Goal: Information Seeking & Learning: Learn about a topic

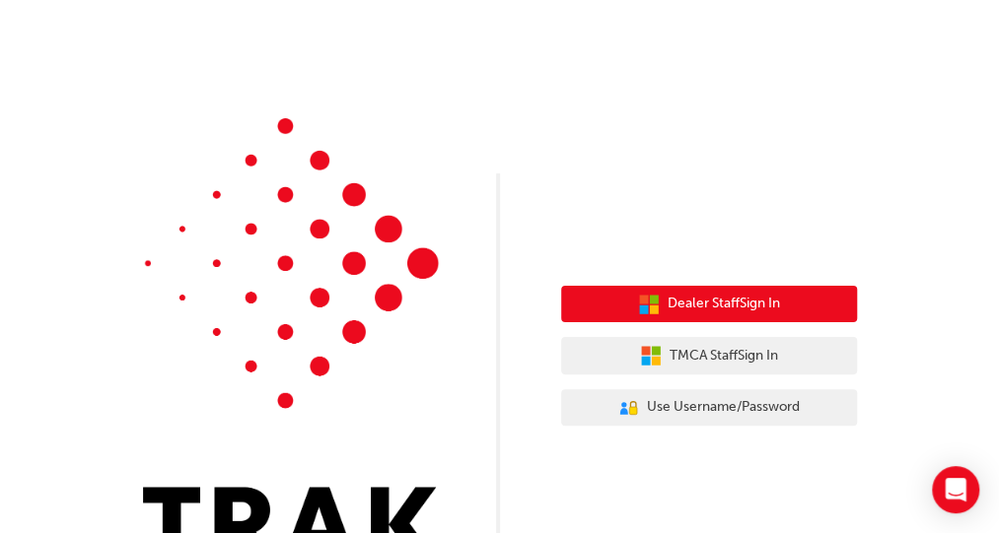
click at [767, 303] on span "Dealer Staff Sign In" at bounding box center [724, 304] width 112 height 23
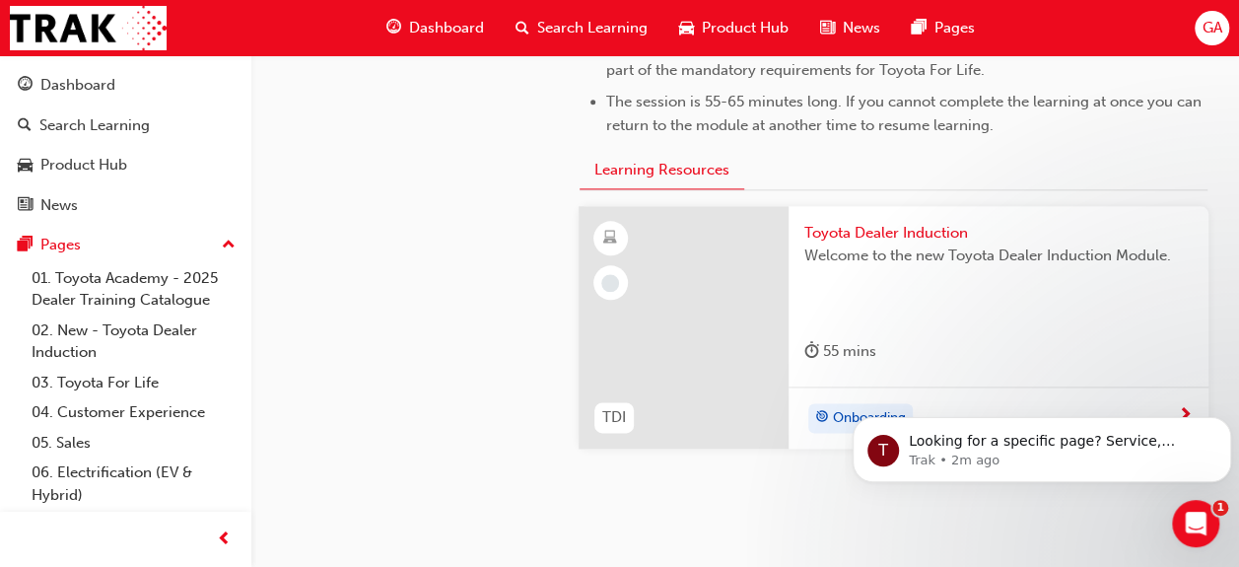
scroll to position [1128, 0]
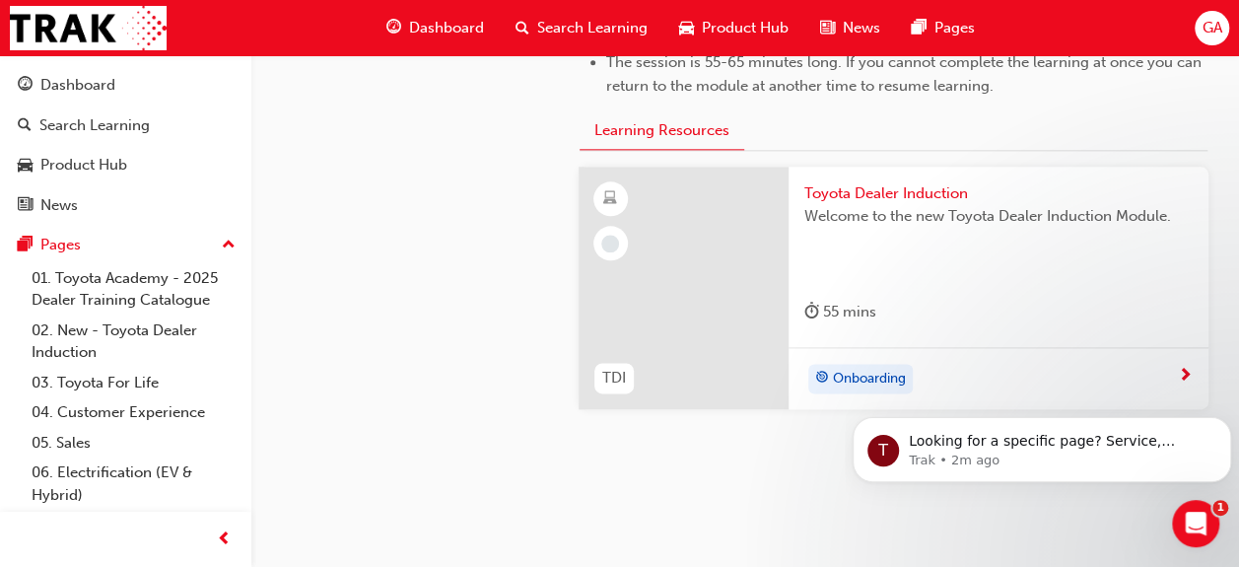
click at [943, 195] on span "Toyota Dealer Induction" at bounding box center [999, 193] width 388 height 23
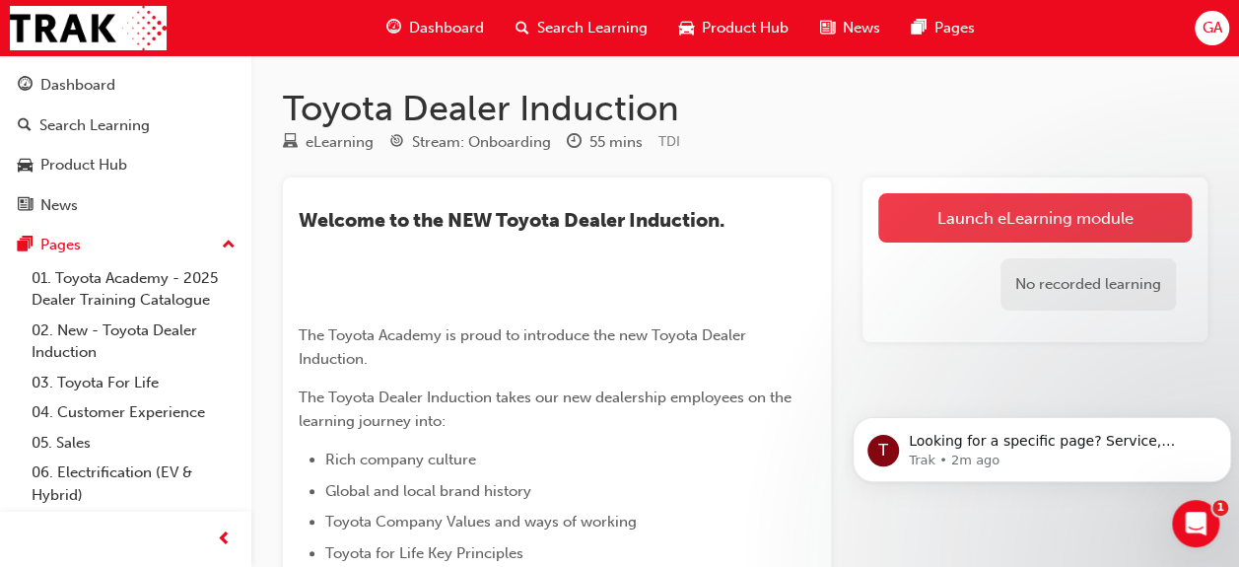
click at [995, 222] on link "Launch eLearning module" at bounding box center [1036, 217] width 314 height 49
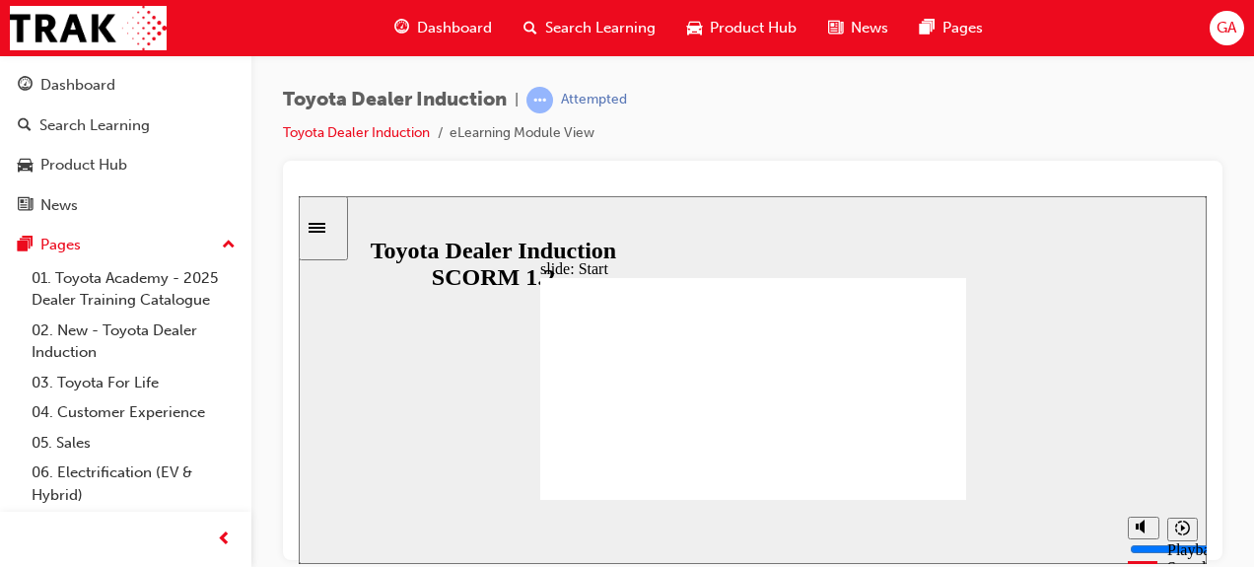
click at [990, 131] on div "Toyota Dealer Induction | Attempted Toyota Dealer Induction eLearning Module Vi…" at bounding box center [753, 124] width 940 height 74
click at [1013, 348] on div "Toyota Dealer Induction | Attempted Toyota Dealer Induction eLearning Module Vi…" at bounding box center [752, 286] width 1003 height 462
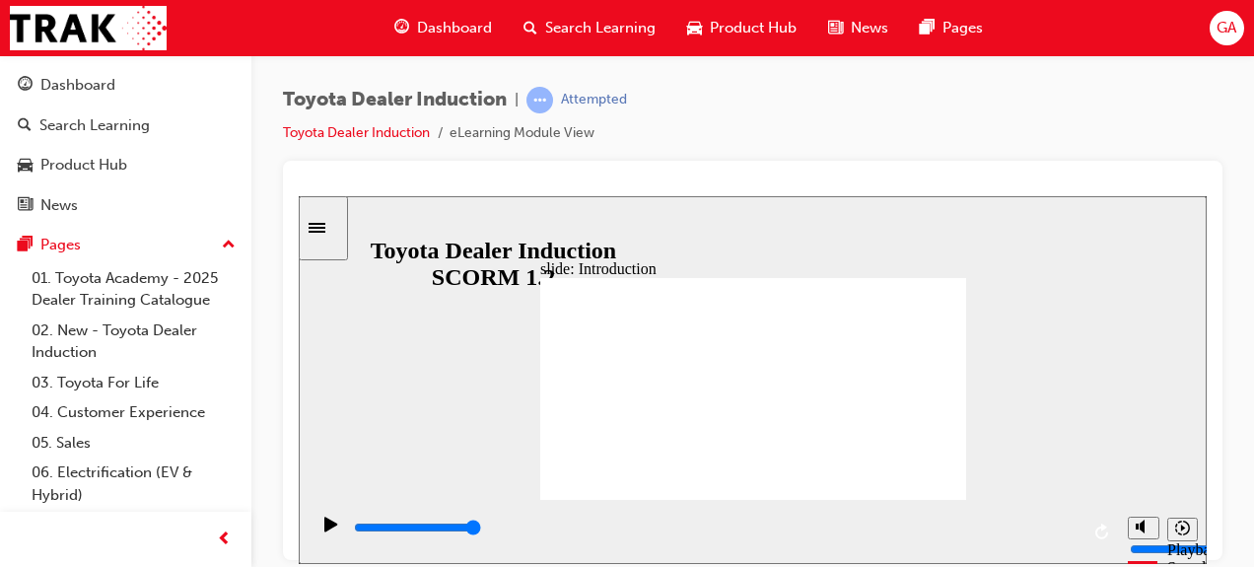
type input "22200"
click at [339, 220] on div "Sidebar Toggle" at bounding box center [324, 227] width 34 height 15
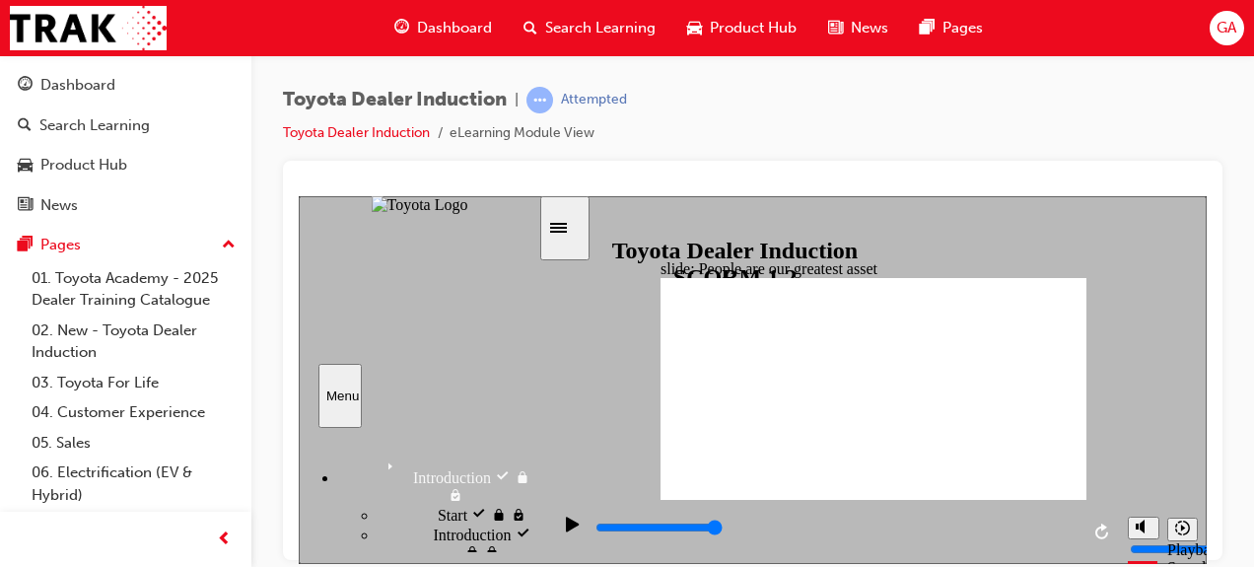
click at [433, 532] on span "Introduction visited" at bounding box center [486, 541] width 106 height 35
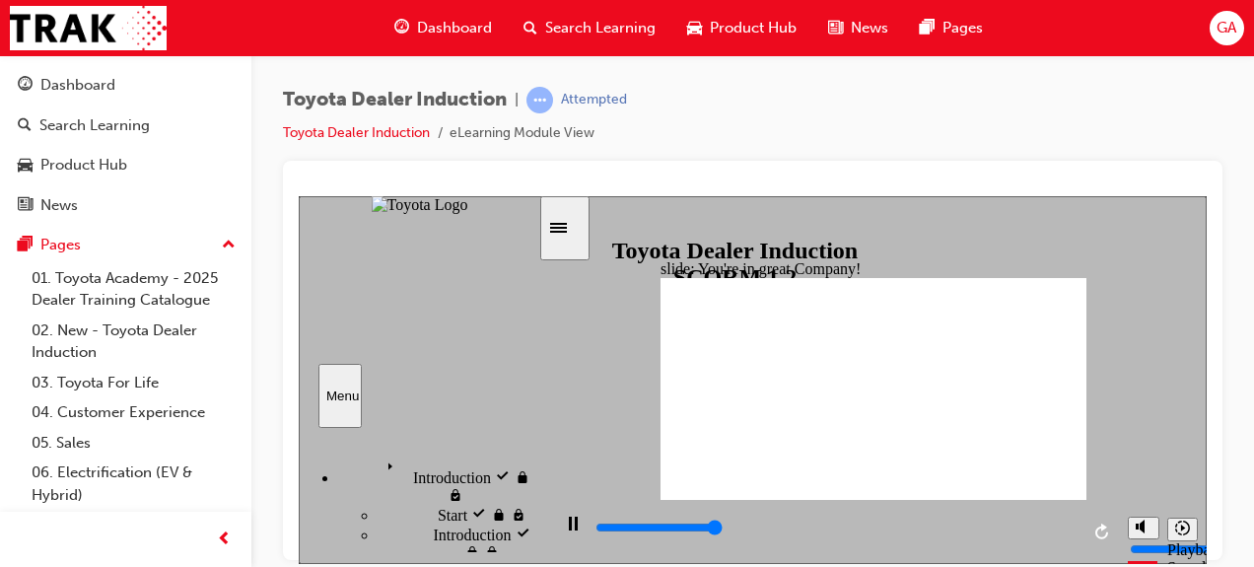
type input "7500"
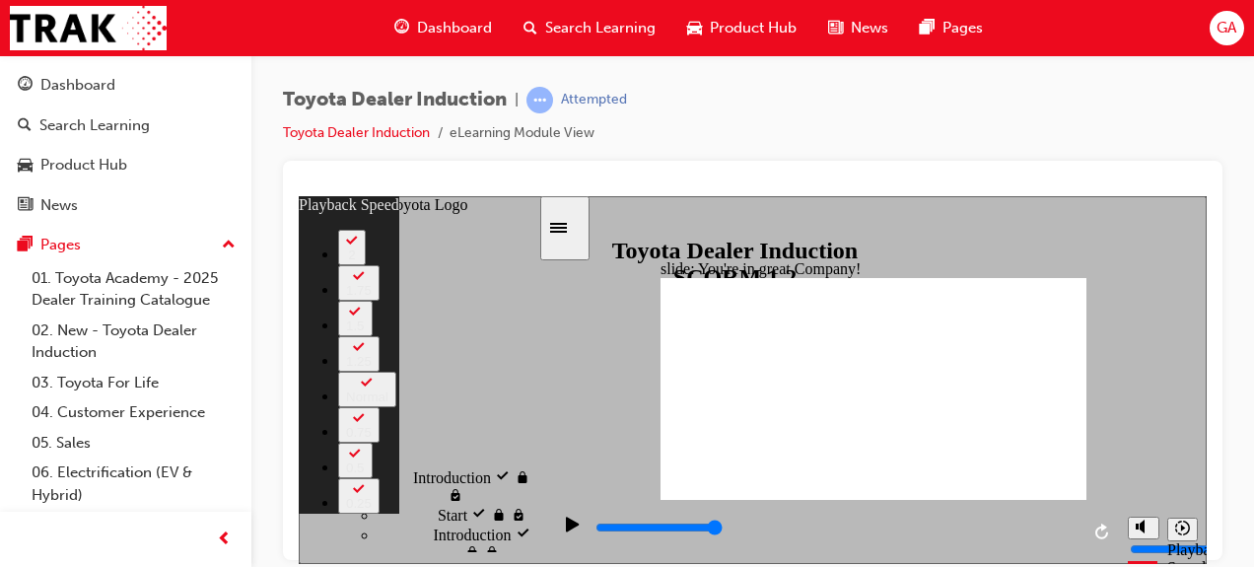
type input "156"
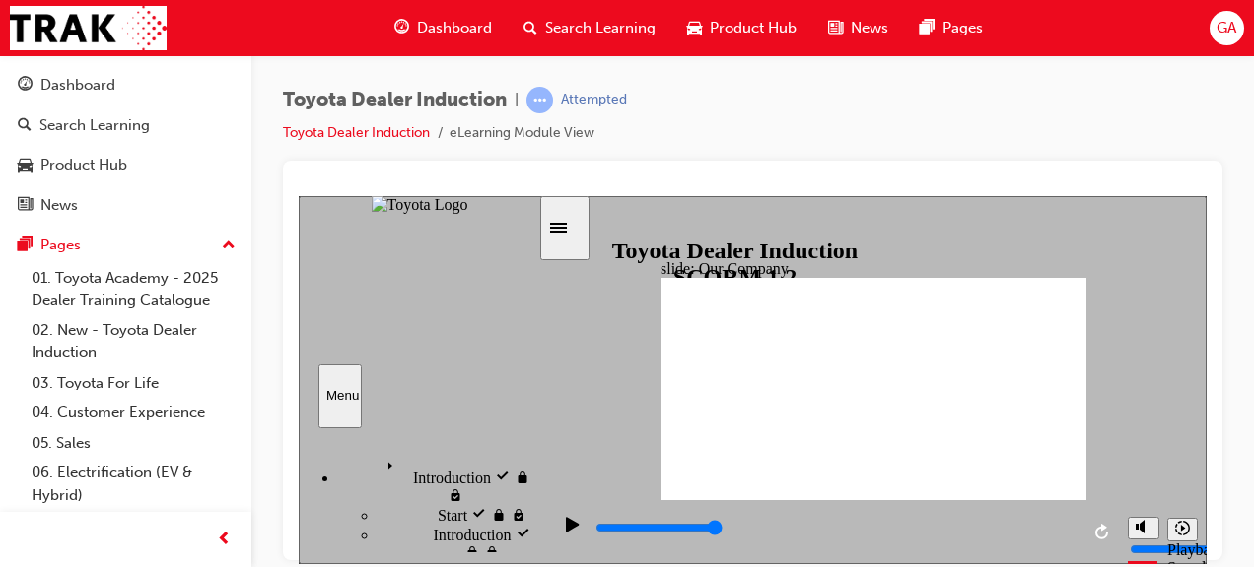
type input "8300"
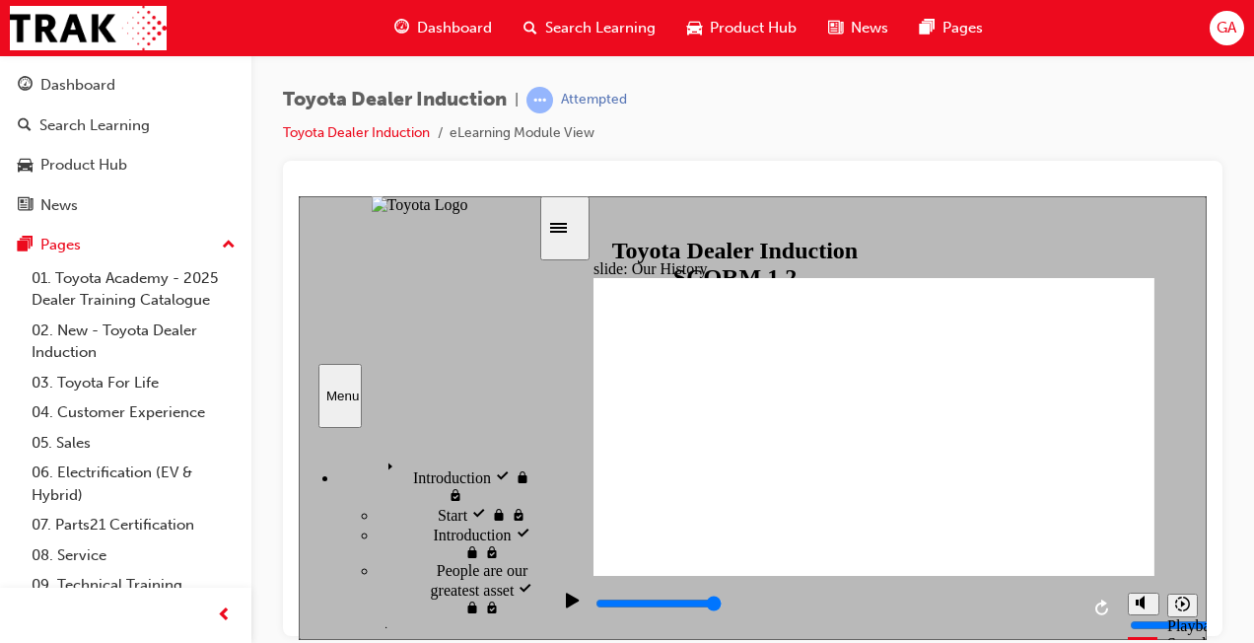
drag, startPoint x: 722, startPoint y: 506, endPoint x: 743, endPoint y: 509, distance: 21.9
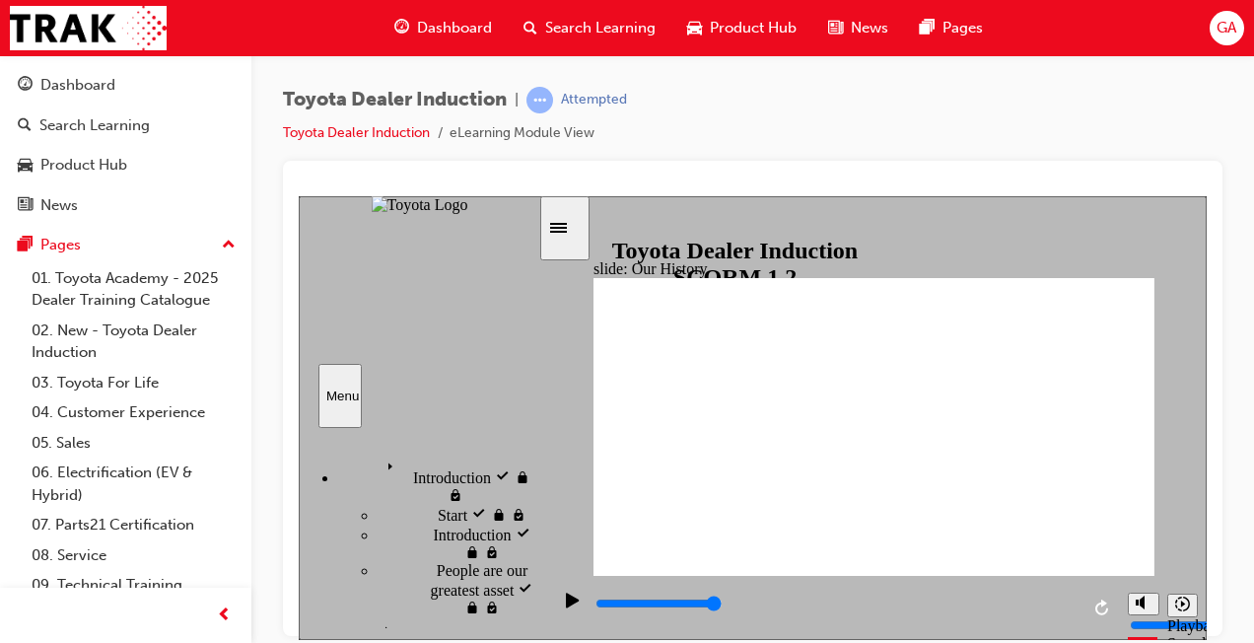
drag, startPoint x: 727, startPoint y: 509, endPoint x: 887, endPoint y: 506, distance: 160.7
drag, startPoint x: 877, startPoint y: 512, endPoint x: 598, endPoint y: 498, distance: 278.4
drag, startPoint x: 705, startPoint y: 507, endPoint x: 904, endPoint y: 507, distance: 199.2
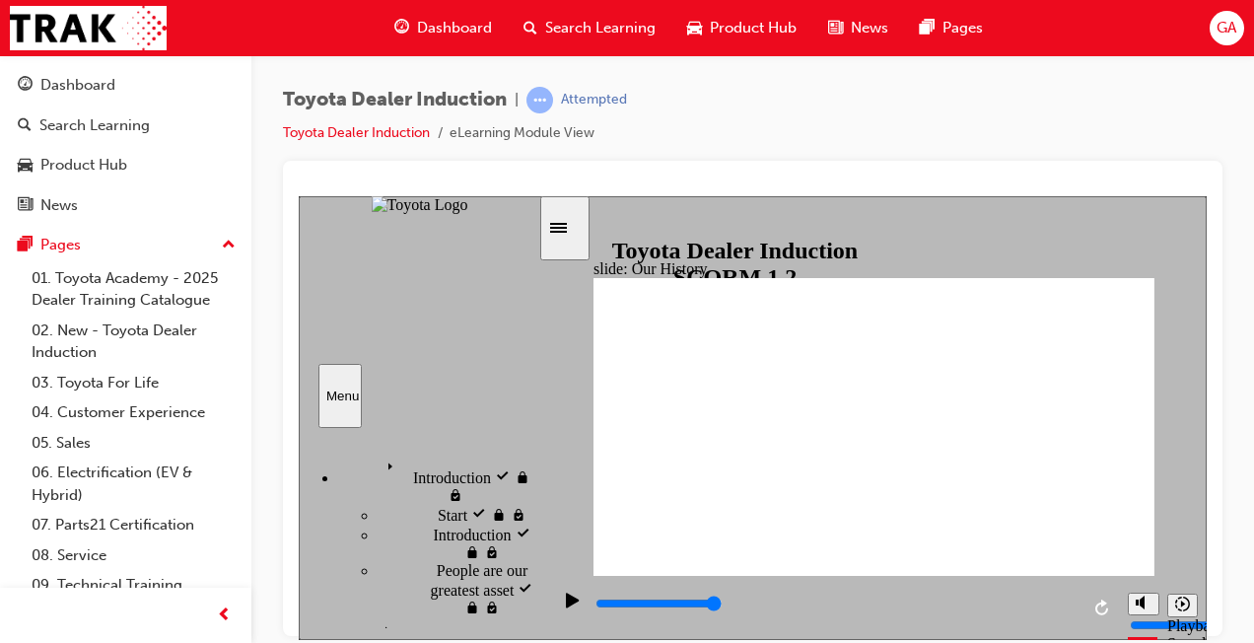
type input "2"
drag, startPoint x: 725, startPoint y: 514, endPoint x: 893, endPoint y: 523, distance: 168.8
drag, startPoint x: 878, startPoint y: 512, endPoint x: 1059, endPoint y: 504, distance: 181.6
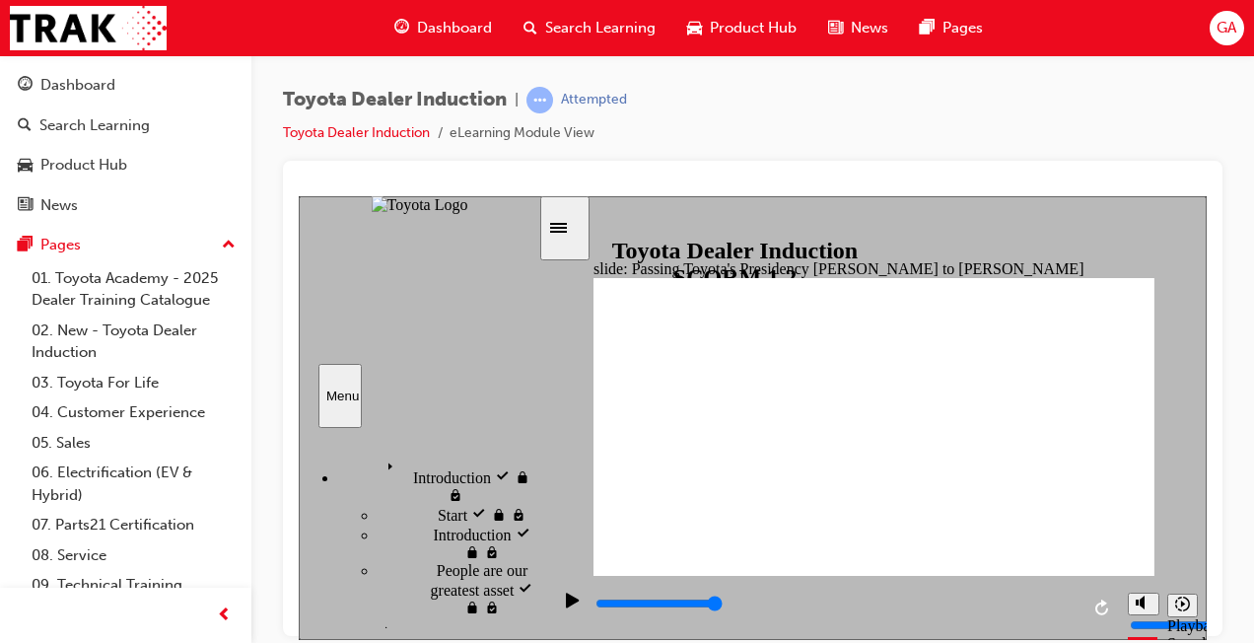
click at [367, 213] on div "0:03 / 0:25" at bounding box center [333, 204] width 68 height 18
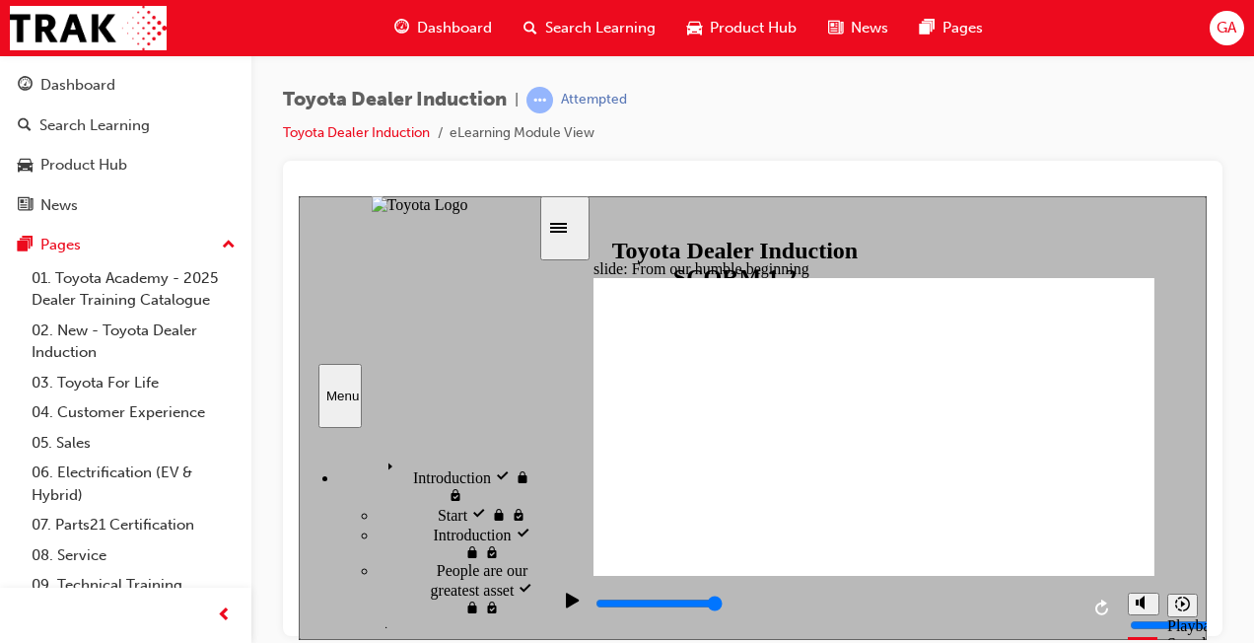
type input "3200"
radio input "true"
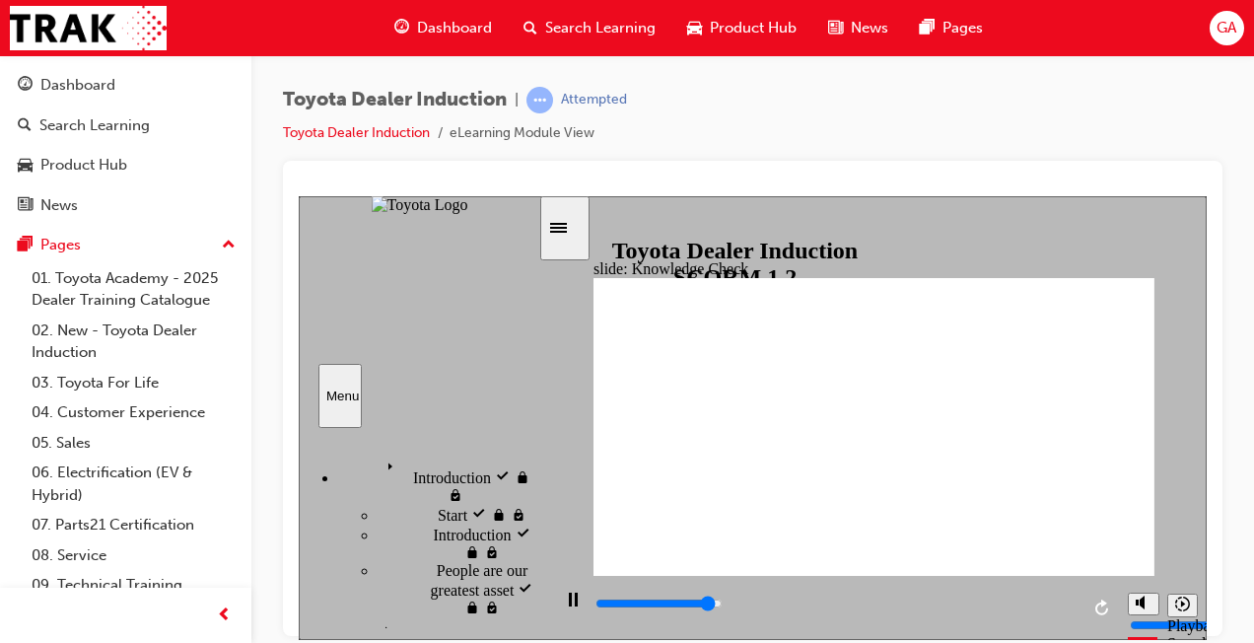
type input "3700"
radio input "true"
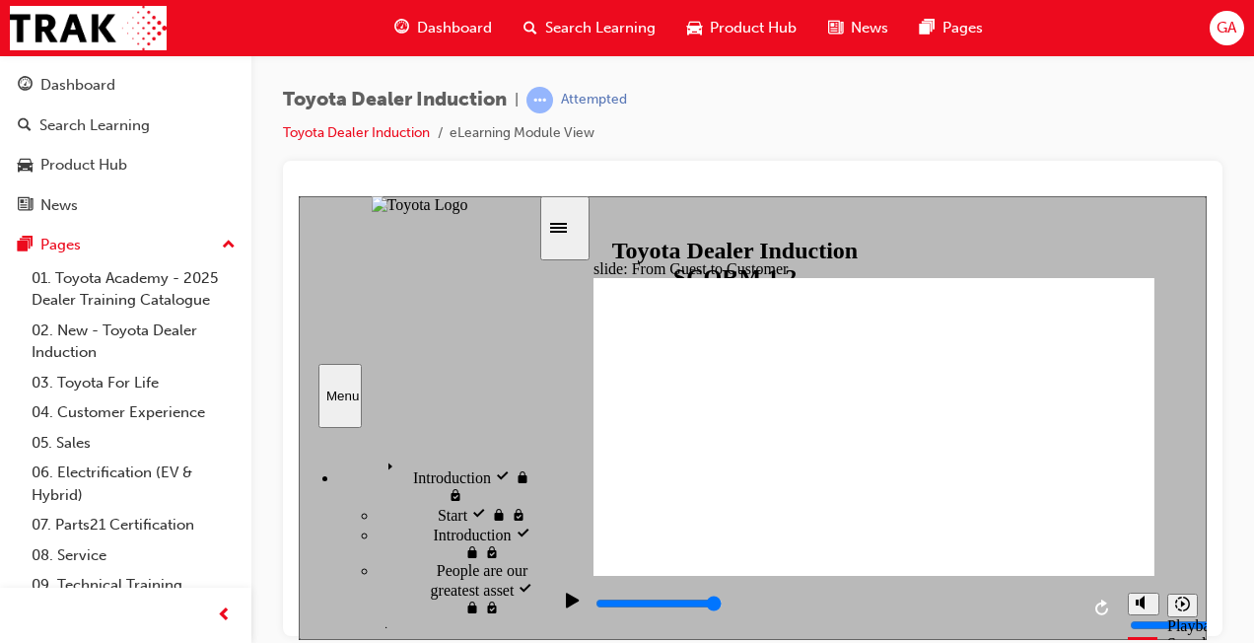
type input "15300"
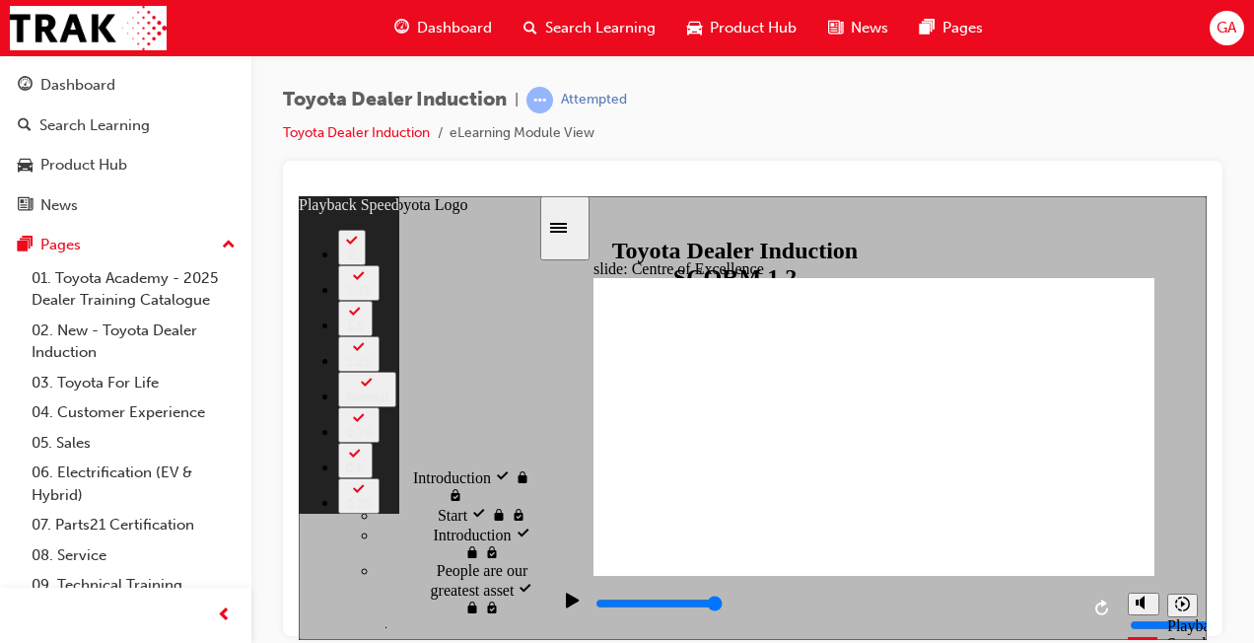
type input "248"
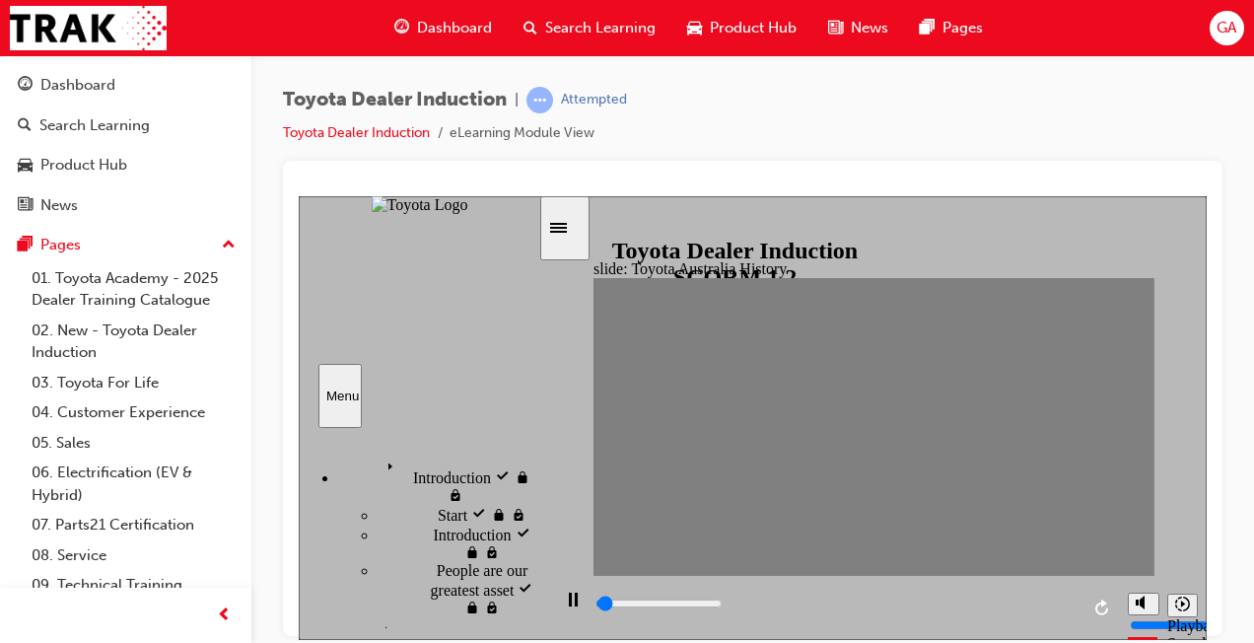
drag, startPoint x: 619, startPoint y: 431, endPoint x: 653, endPoint y: 430, distance: 33.5
drag, startPoint x: 653, startPoint y: 430, endPoint x: 631, endPoint y: 436, distance: 22.5
type input "100"
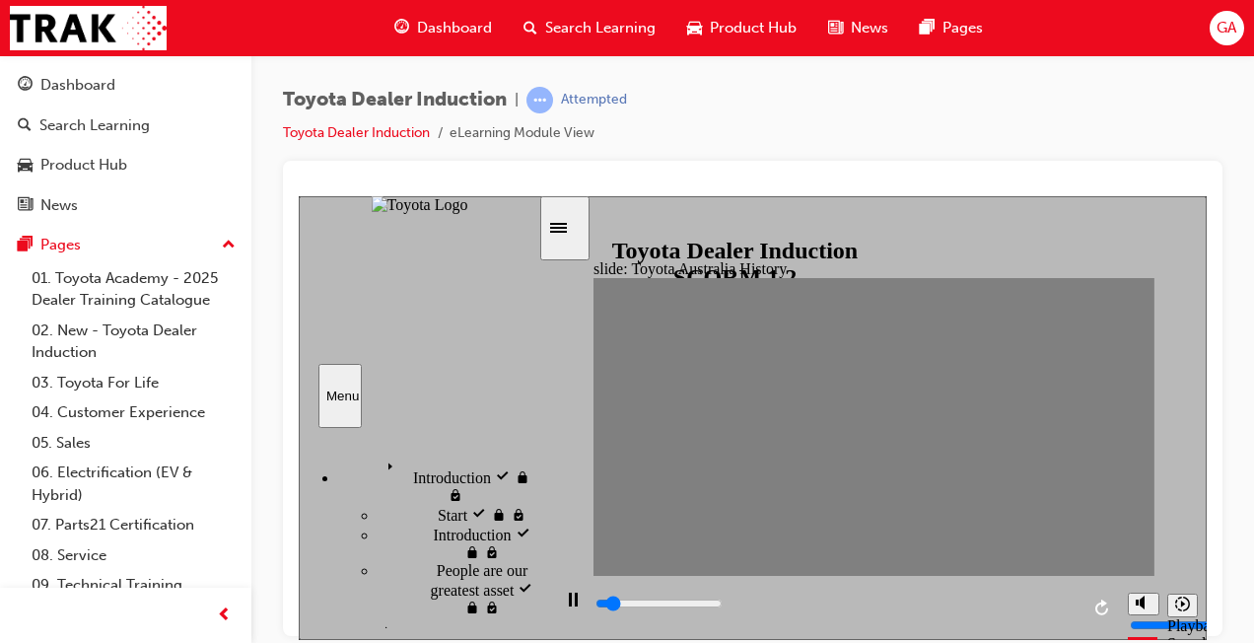
type input "1"
type input "0"
type input "2"
drag, startPoint x: 637, startPoint y: 424, endPoint x: 669, endPoint y: 425, distance: 31.6
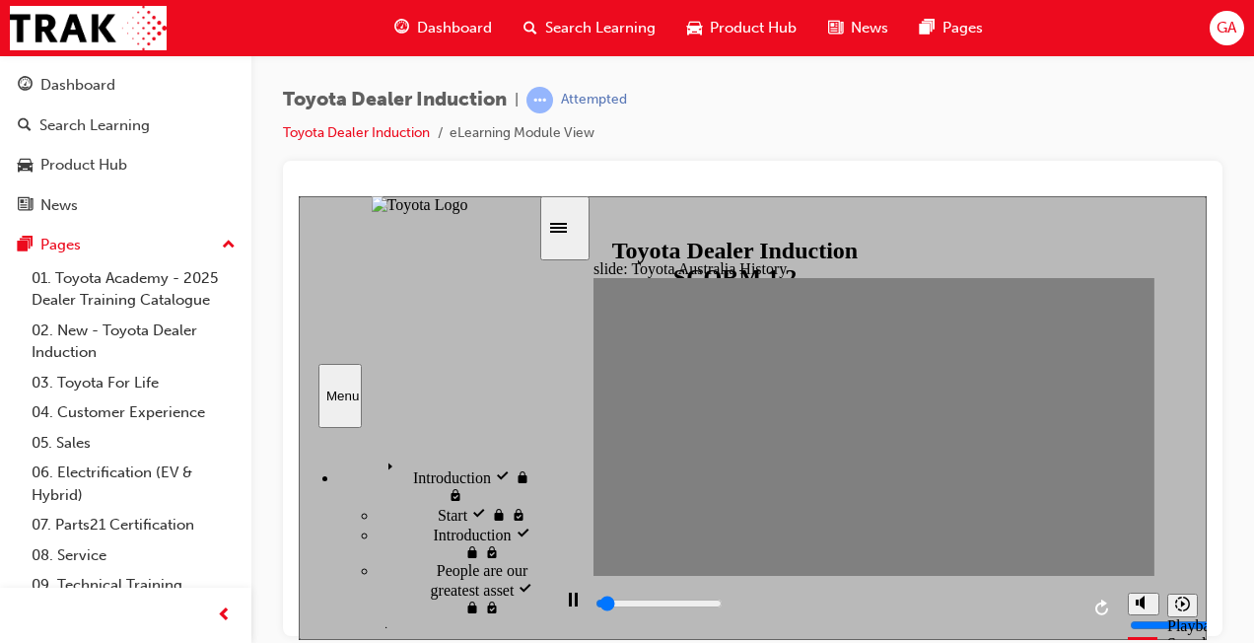
drag, startPoint x: 667, startPoint y: 427, endPoint x: 710, endPoint y: 429, distance: 43.4
type input "0"
type input "3"
drag, startPoint x: 710, startPoint y: 429, endPoint x: 693, endPoint y: 430, distance: 16.8
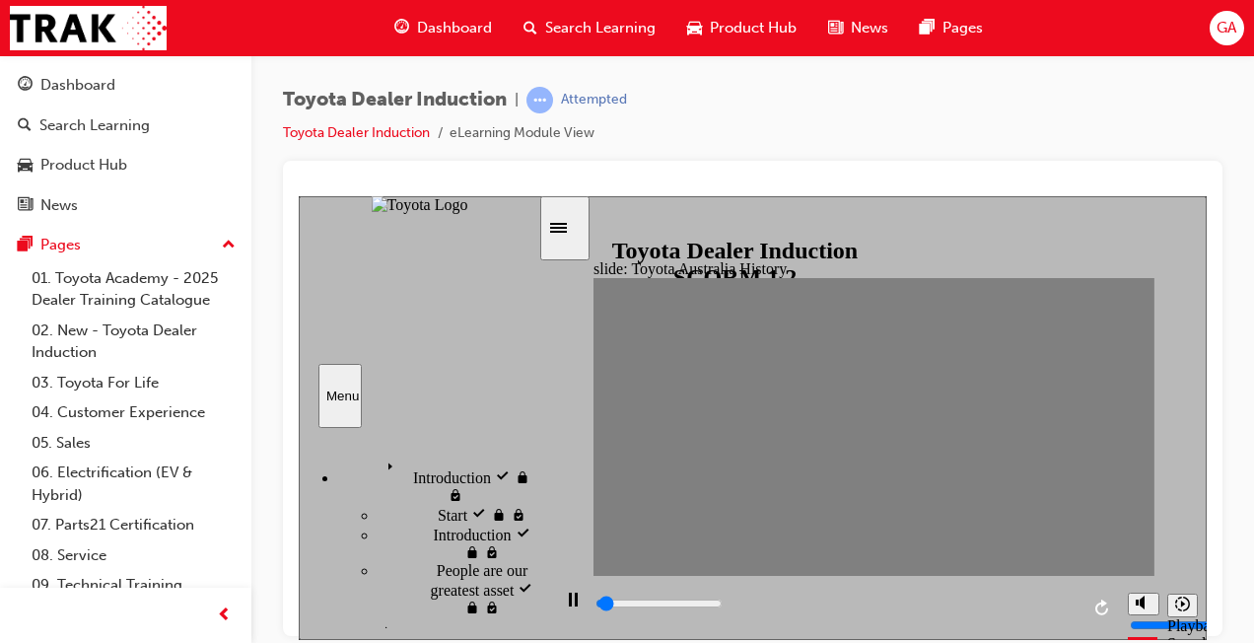
type input "0"
type input "4"
drag, startPoint x: 693, startPoint y: 430, endPoint x: 731, endPoint y: 425, distance: 37.8
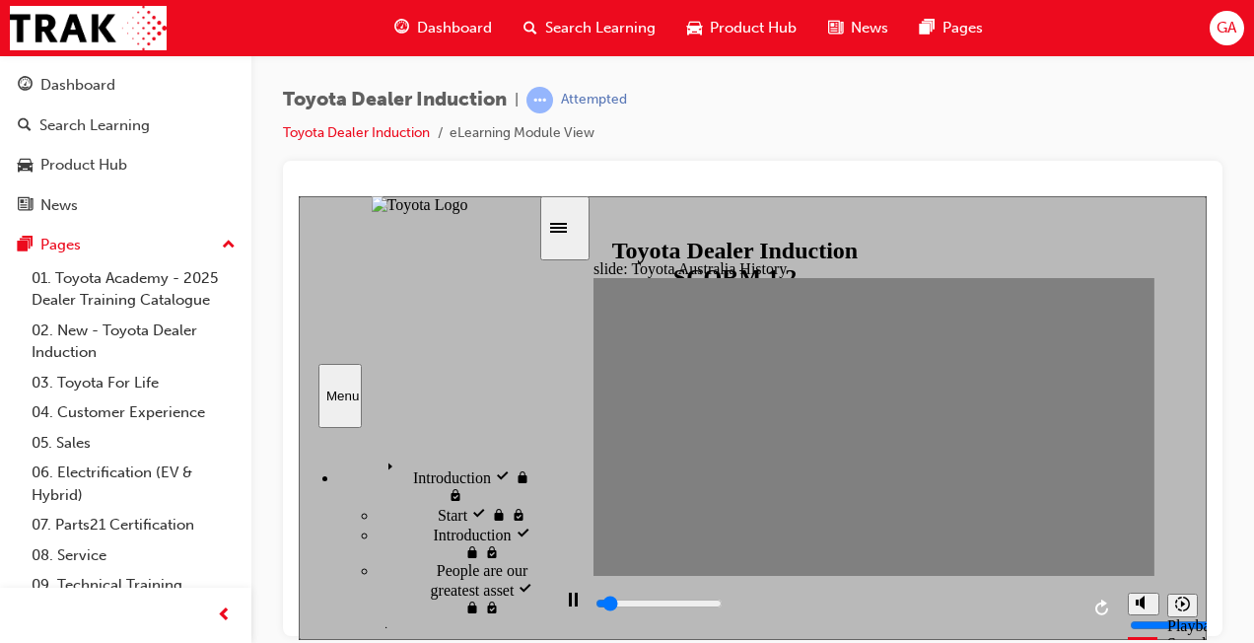
drag, startPoint x: 715, startPoint y: 431, endPoint x: 733, endPoint y: 429, distance: 17.9
type input "0"
type input "6"
drag, startPoint x: 736, startPoint y: 434, endPoint x: 768, endPoint y: 432, distance: 32.6
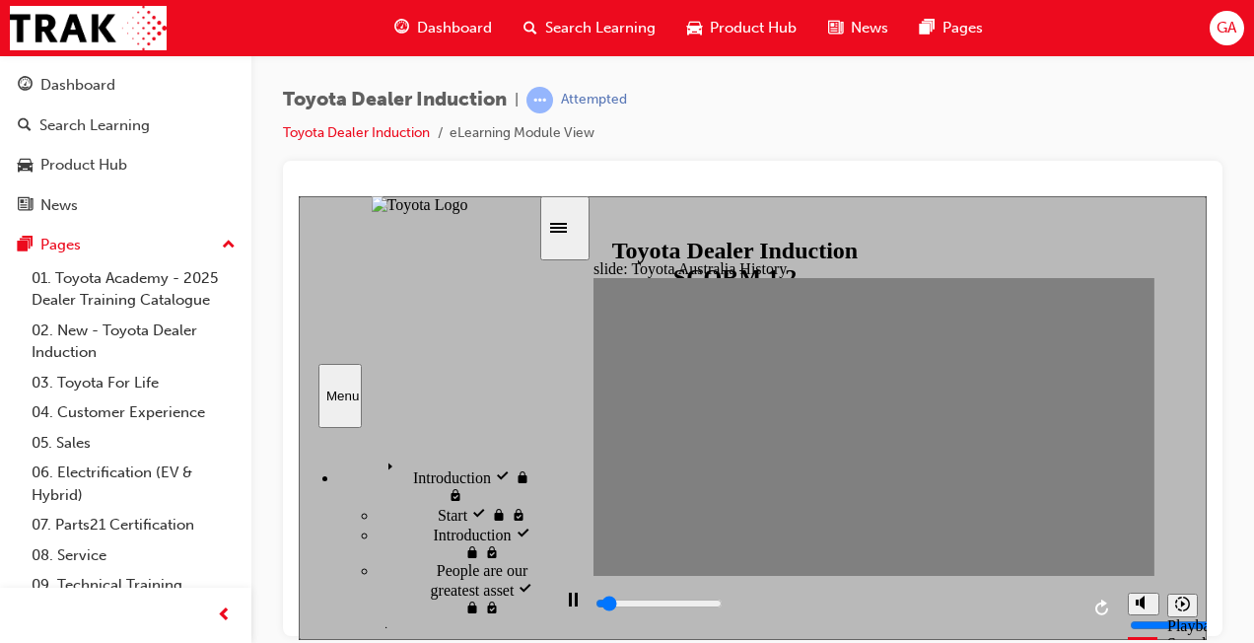
type input "0"
type input "7"
drag, startPoint x: 768, startPoint y: 427, endPoint x: 788, endPoint y: 431, distance: 20.1
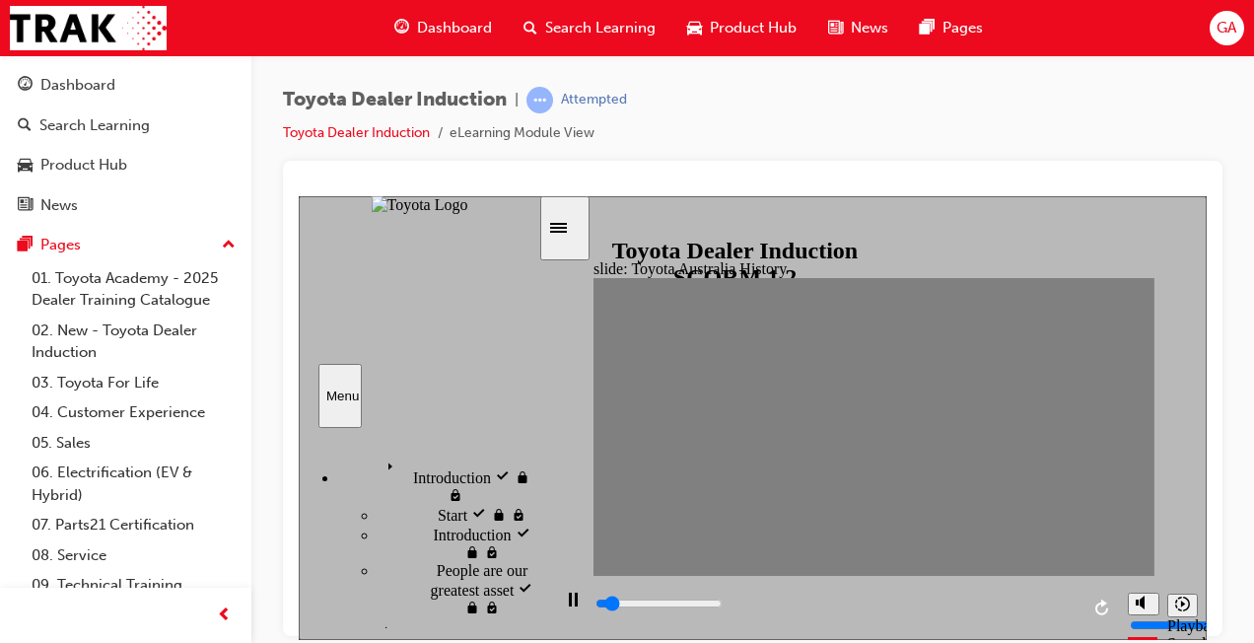
drag, startPoint x: 788, startPoint y: 431, endPoint x: 809, endPoint y: 429, distance: 20.8
drag, startPoint x: 822, startPoint y: 430, endPoint x: 840, endPoint y: 430, distance: 17.7
drag, startPoint x: 848, startPoint y: 427, endPoint x: 875, endPoint y: 427, distance: 26.6
drag, startPoint x: 875, startPoint y: 427, endPoint x: 907, endPoint y: 427, distance: 32.5
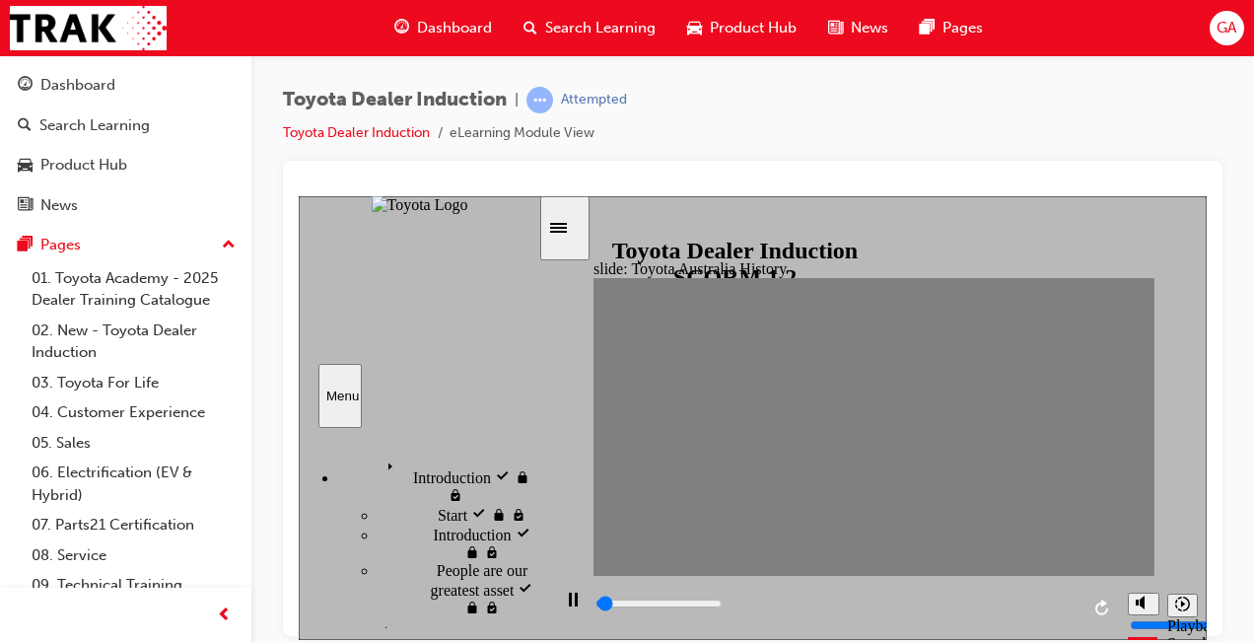
drag, startPoint x: 905, startPoint y: 429, endPoint x: 926, endPoint y: 432, distance: 20.9
drag, startPoint x: 927, startPoint y: 430, endPoint x: 949, endPoint y: 429, distance: 21.7
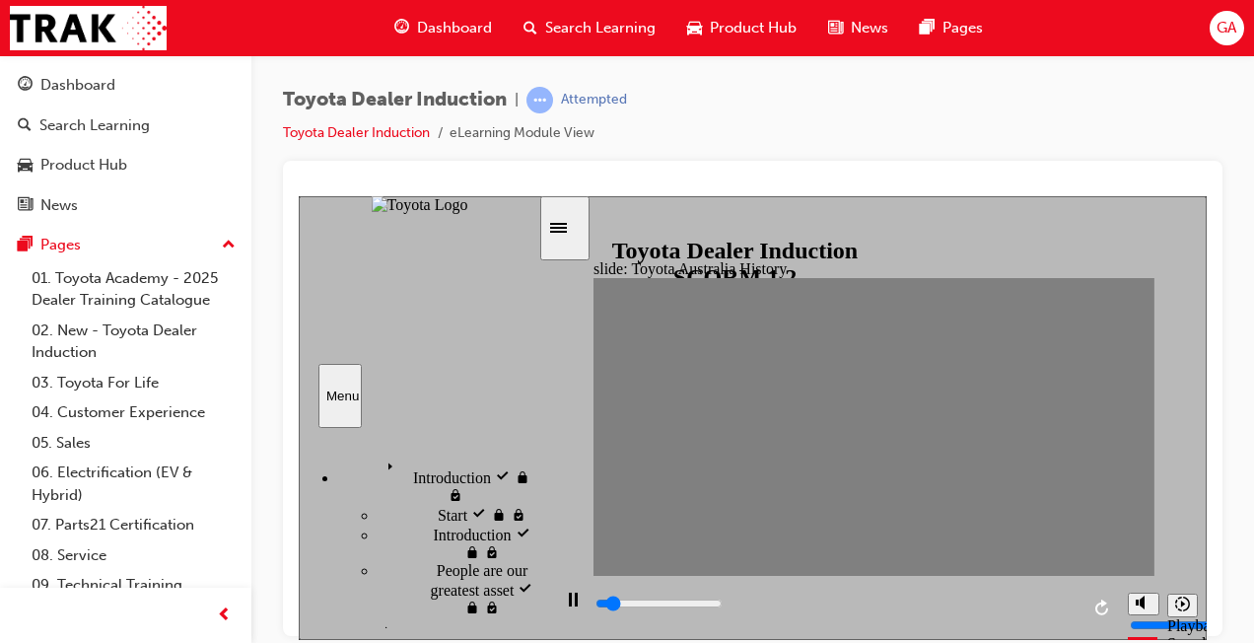
drag, startPoint x: 949, startPoint y: 429, endPoint x: 976, endPoint y: 430, distance: 27.6
drag, startPoint x: 976, startPoint y: 430, endPoint x: 1008, endPoint y: 432, distance: 31.6
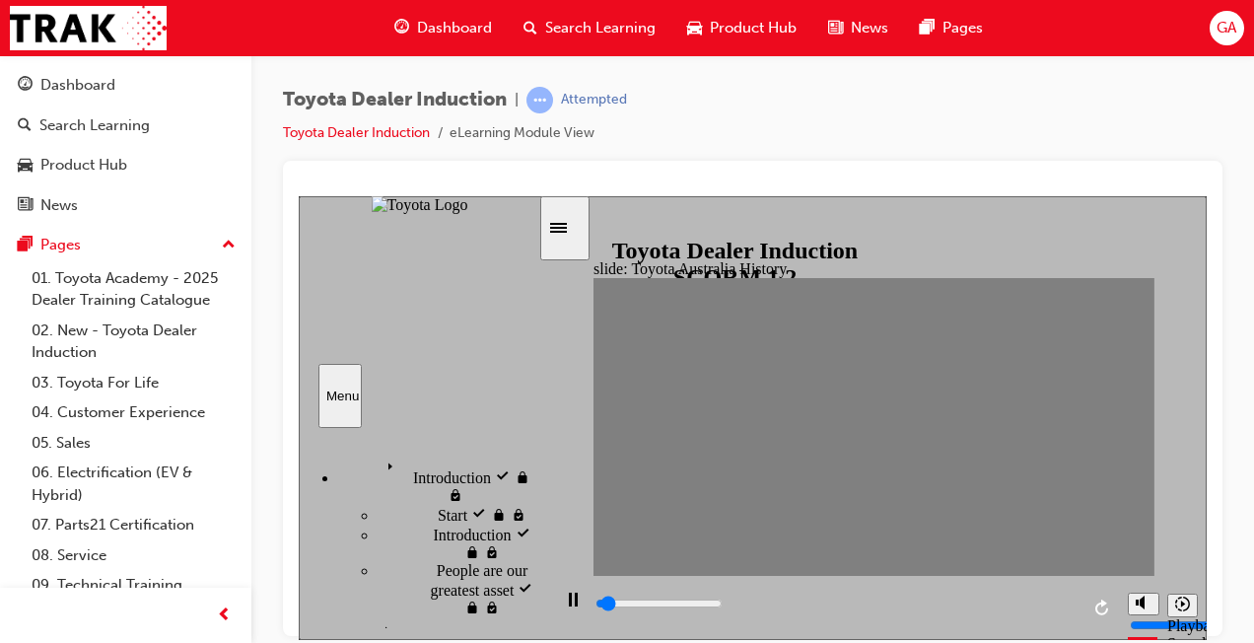
drag, startPoint x: 995, startPoint y: 436, endPoint x: 1025, endPoint y: 428, distance: 31.6
drag, startPoint x: 1025, startPoint y: 428, endPoint x: 1057, endPoint y: 428, distance: 31.6
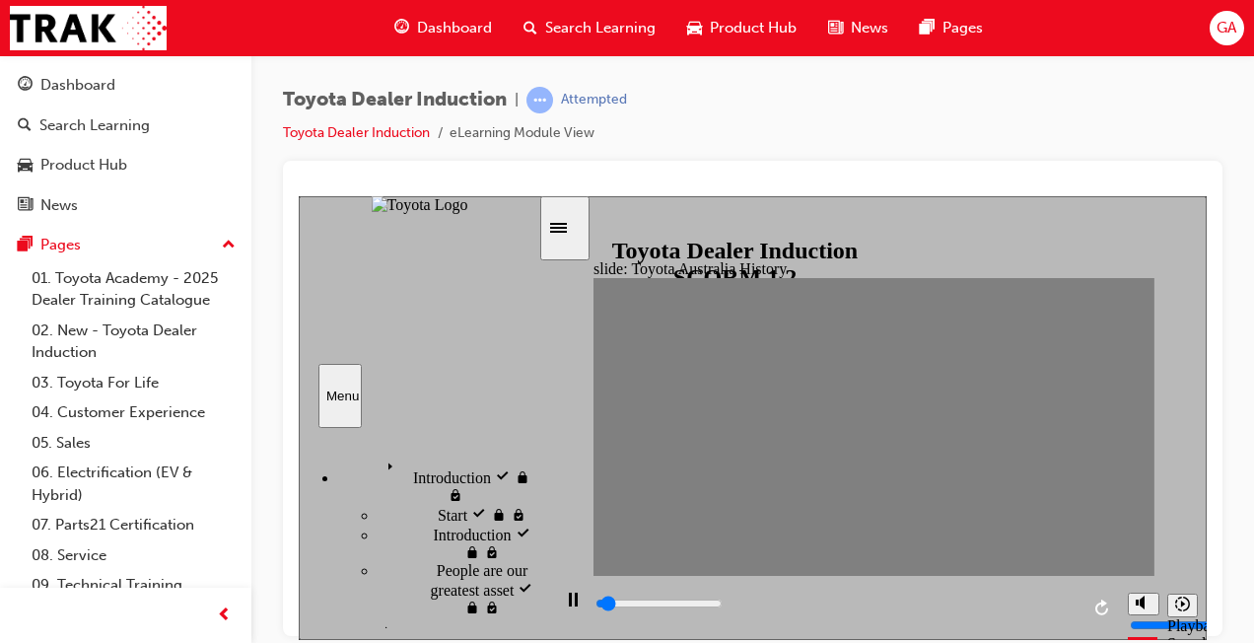
drag, startPoint x: 1057, startPoint y: 428, endPoint x: 1074, endPoint y: 427, distance: 16.8
drag, startPoint x: 1074, startPoint y: 427, endPoint x: 1114, endPoint y: 427, distance: 40.4
drag, startPoint x: 1129, startPoint y: 421, endPoint x: 1091, endPoint y: 432, distance: 40.0
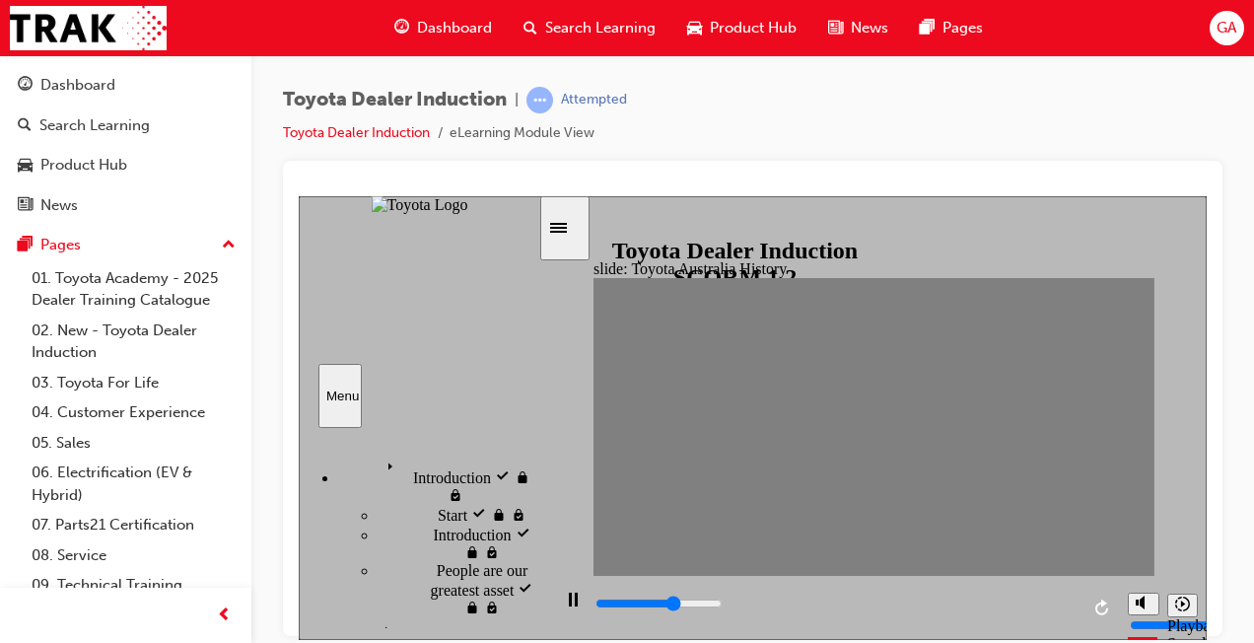
type input "100"
type input "19"
drag, startPoint x: 1119, startPoint y: 426, endPoint x: 1104, endPoint y: 427, distance: 14.8
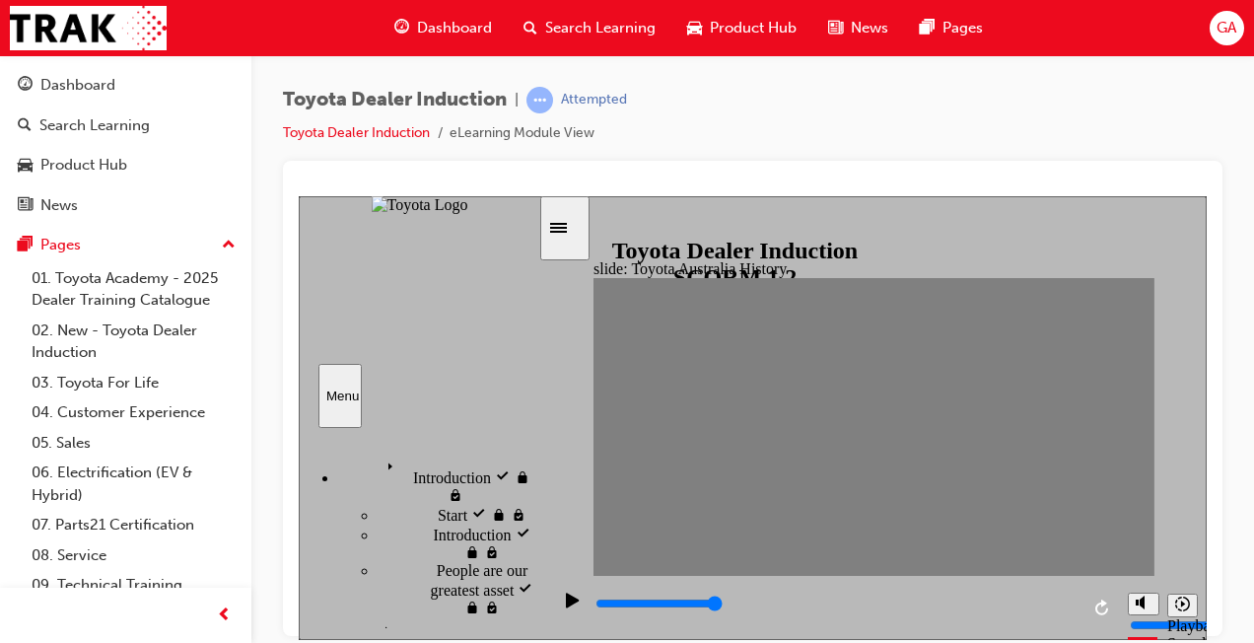
drag, startPoint x: 1105, startPoint y: 425, endPoint x: 816, endPoint y: 416, distance: 289.0
type input "1900"
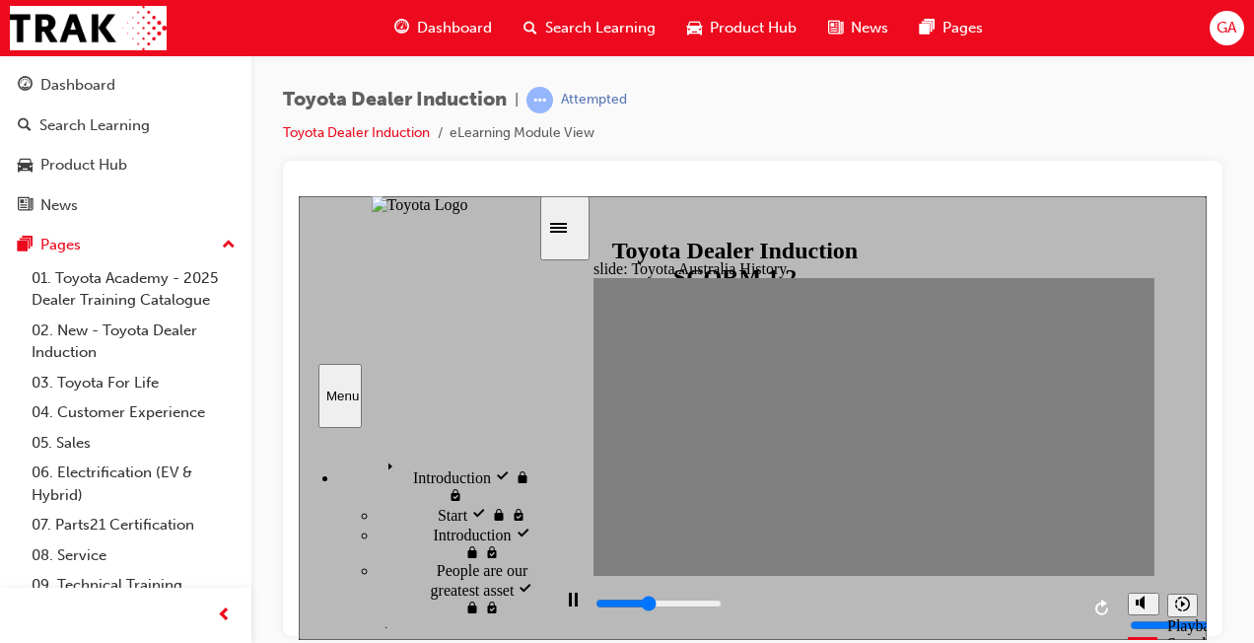
type input "4500"
type input "9"
drag, startPoint x: 818, startPoint y: 429, endPoint x: 849, endPoint y: 433, distance: 30.8
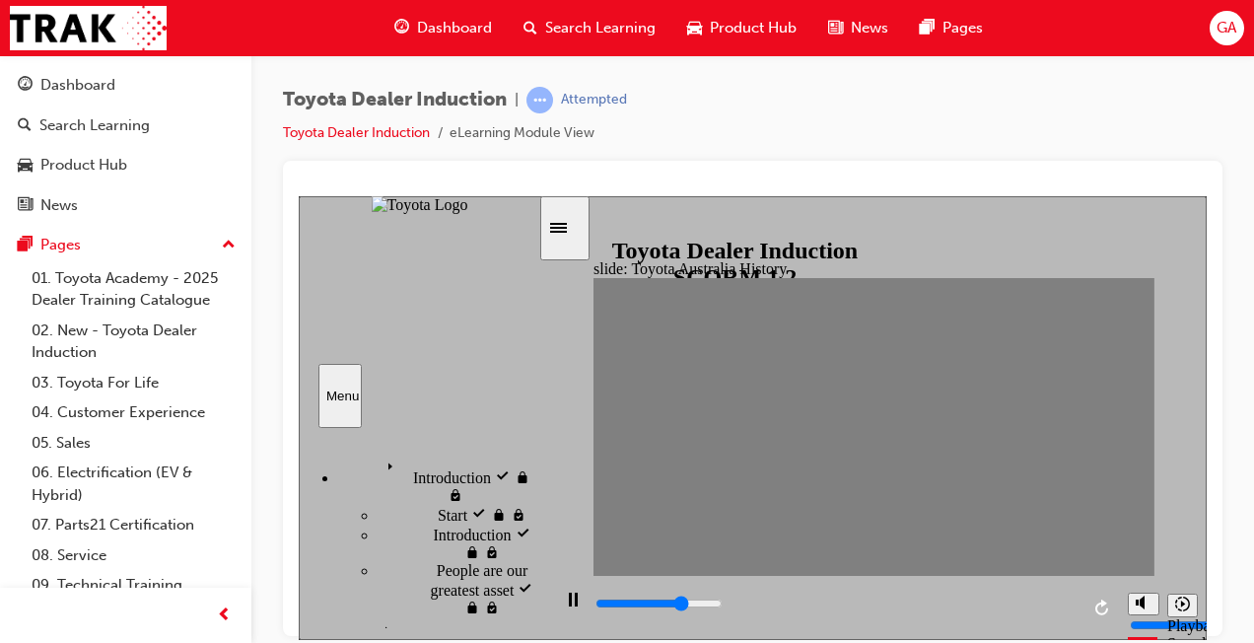
type input "12600"
type input "10"
type input "7000"
drag, startPoint x: 849, startPoint y: 433, endPoint x: 883, endPoint y: 427, distance: 35.0
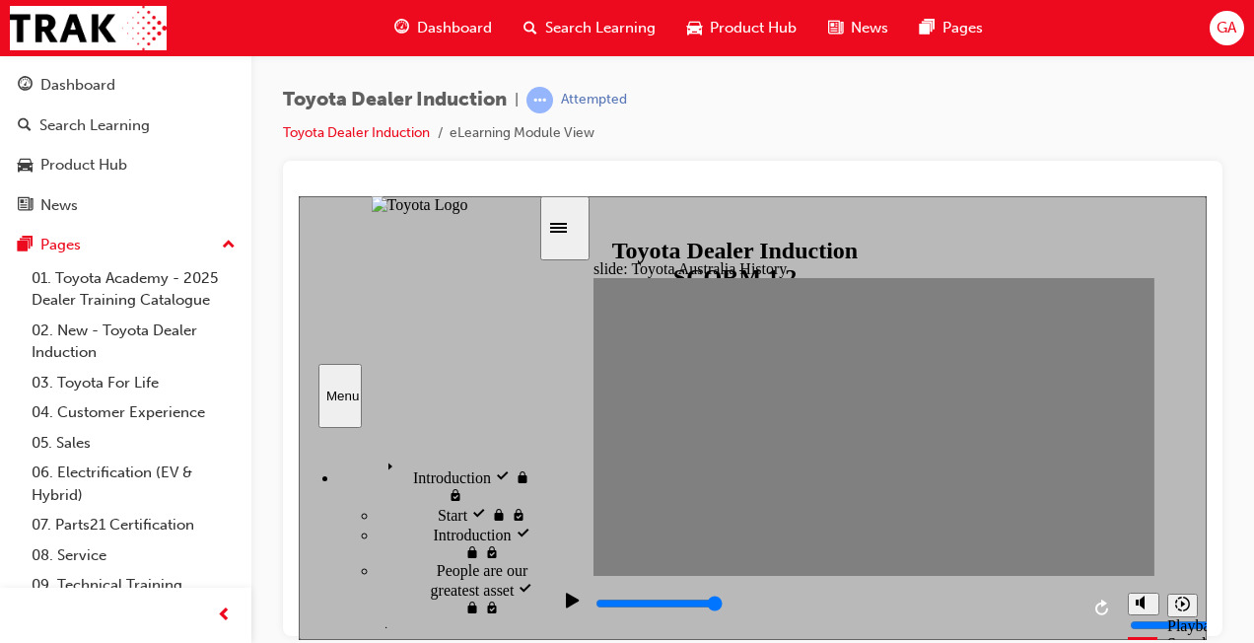
type input "11"
drag, startPoint x: 880, startPoint y: 427, endPoint x: 902, endPoint y: 431, distance: 23.0
type input "2300"
type input "12"
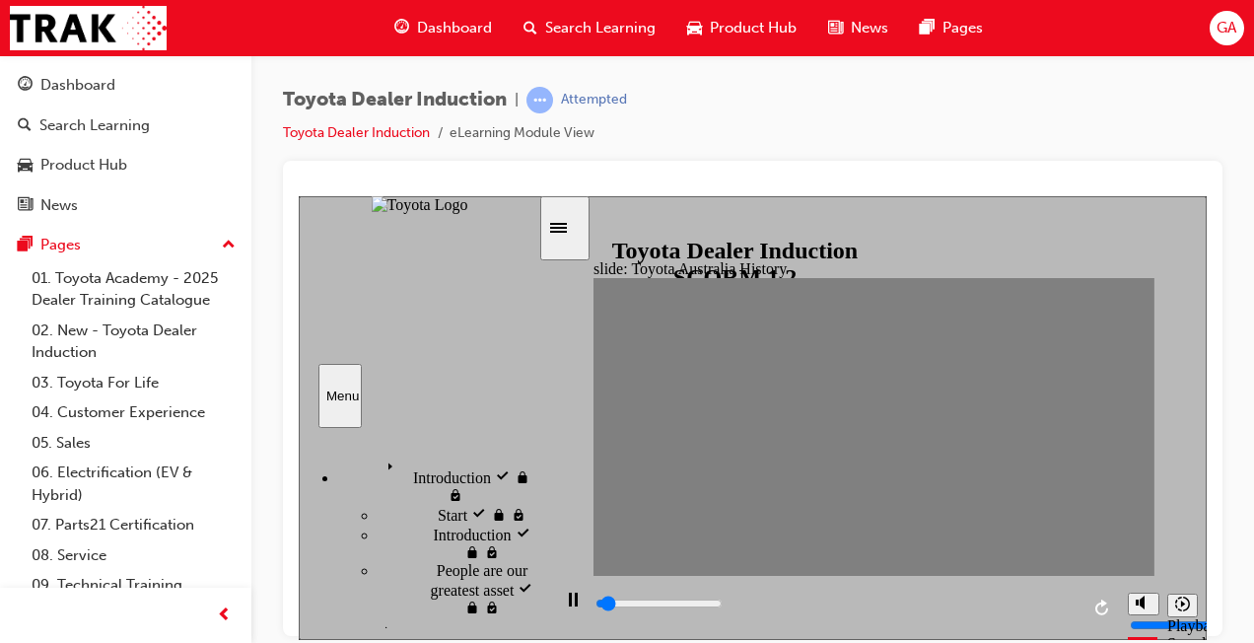
drag, startPoint x: 902, startPoint y: 431, endPoint x: 934, endPoint y: 430, distance: 31.6
drag, startPoint x: 927, startPoint y: 420, endPoint x: 968, endPoint y: 439, distance: 45.5
type input "3600"
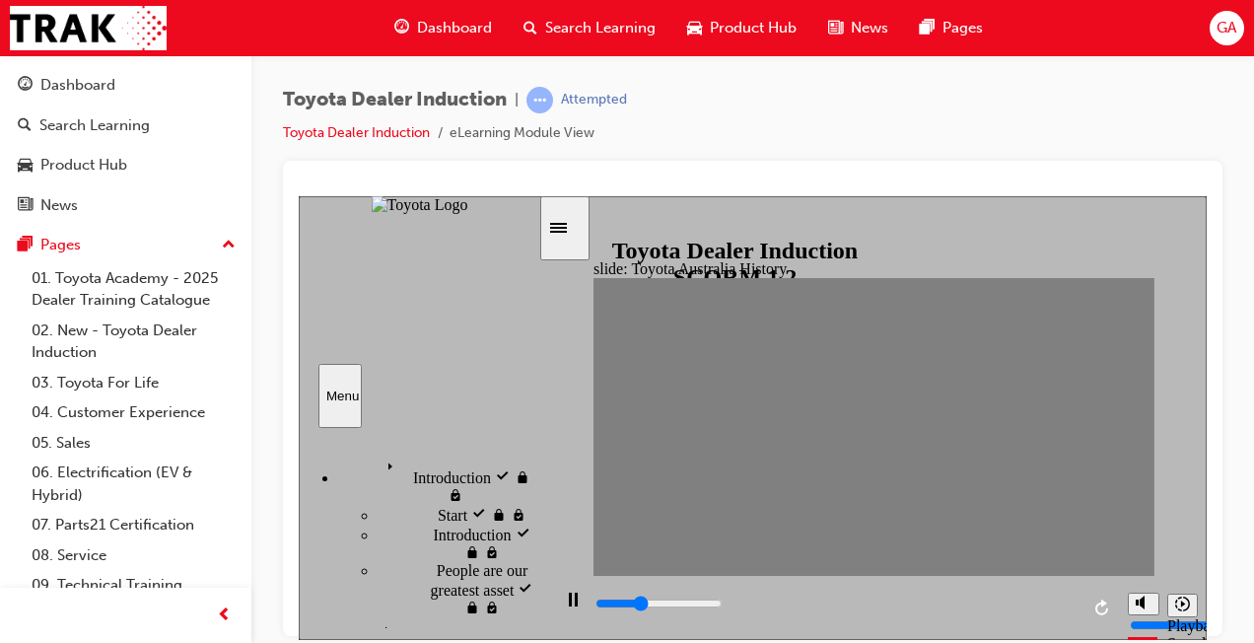
type input "13"
drag, startPoint x: 927, startPoint y: 431, endPoint x: 951, endPoint y: 428, distance: 24.8
drag, startPoint x: 946, startPoint y: 422, endPoint x: 969, endPoint y: 431, distance: 25.3
drag, startPoint x: 891, startPoint y: 431, endPoint x: 773, endPoint y: 437, distance: 118.5
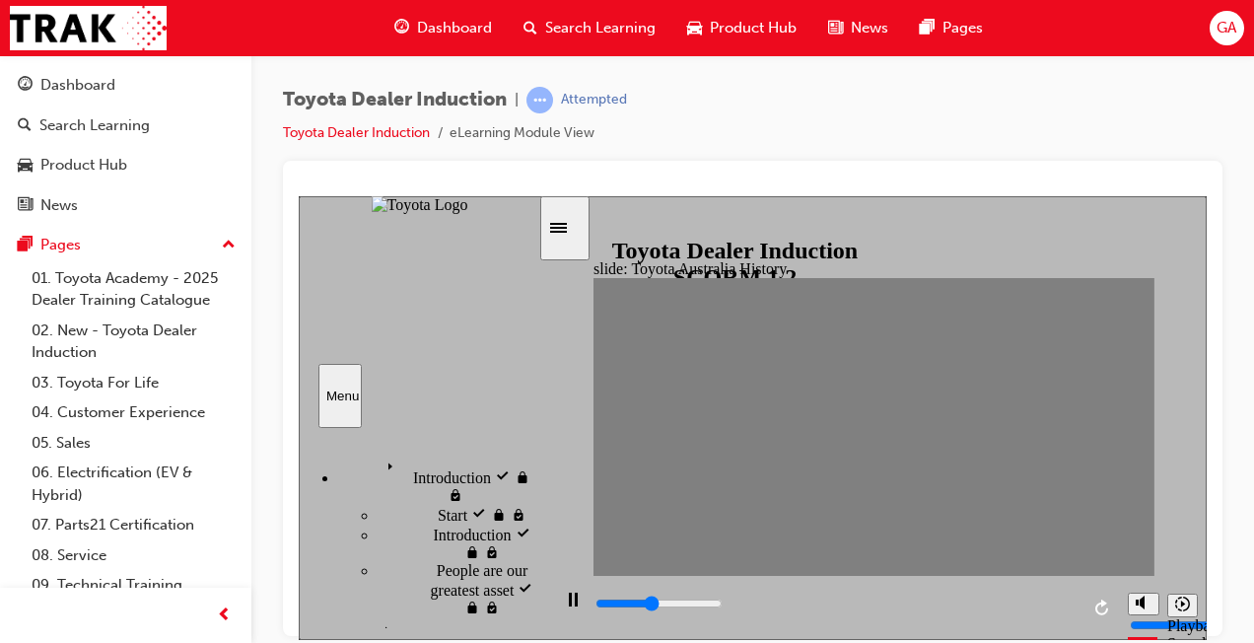
drag, startPoint x: 977, startPoint y: 425, endPoint x: 753, endPoint y: 437, distance: 224.1
type input "100"
type input "2"
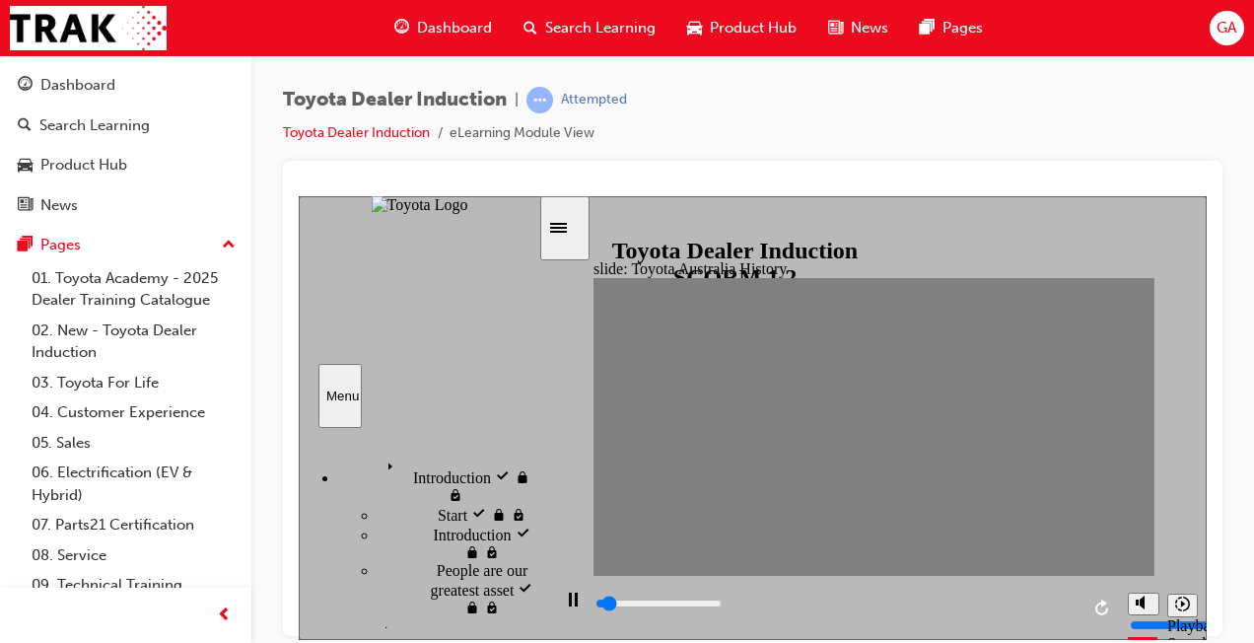
type input "100"
type input "4"
type input "100"
type input "5"
type input "100"
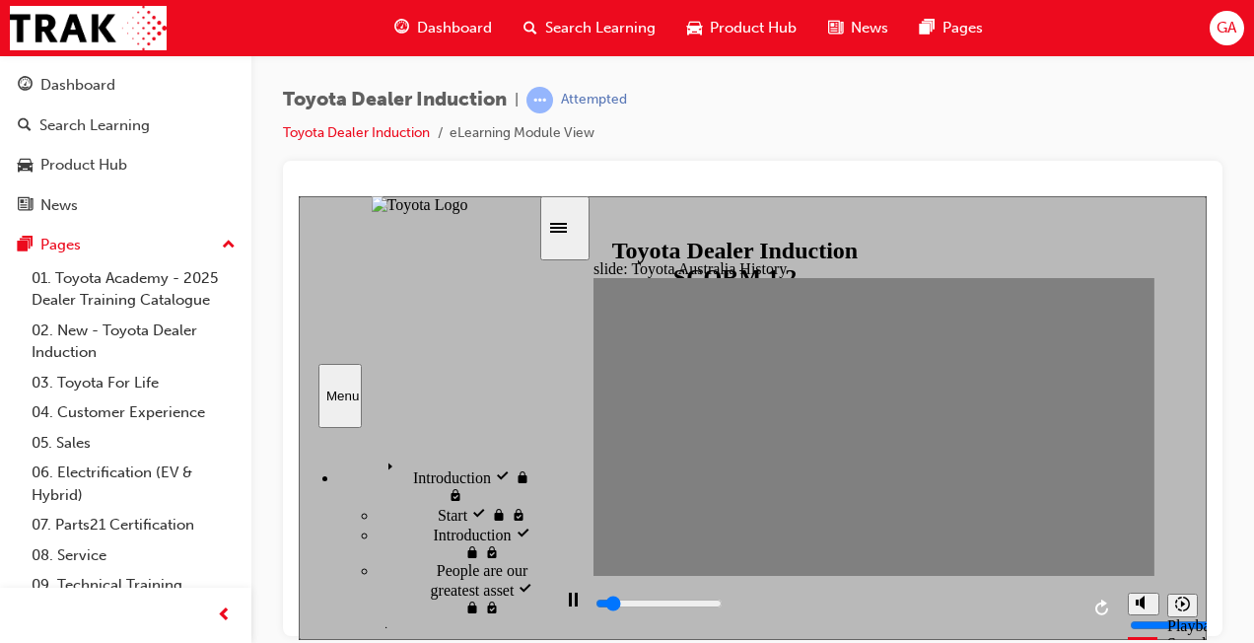
type input "4"
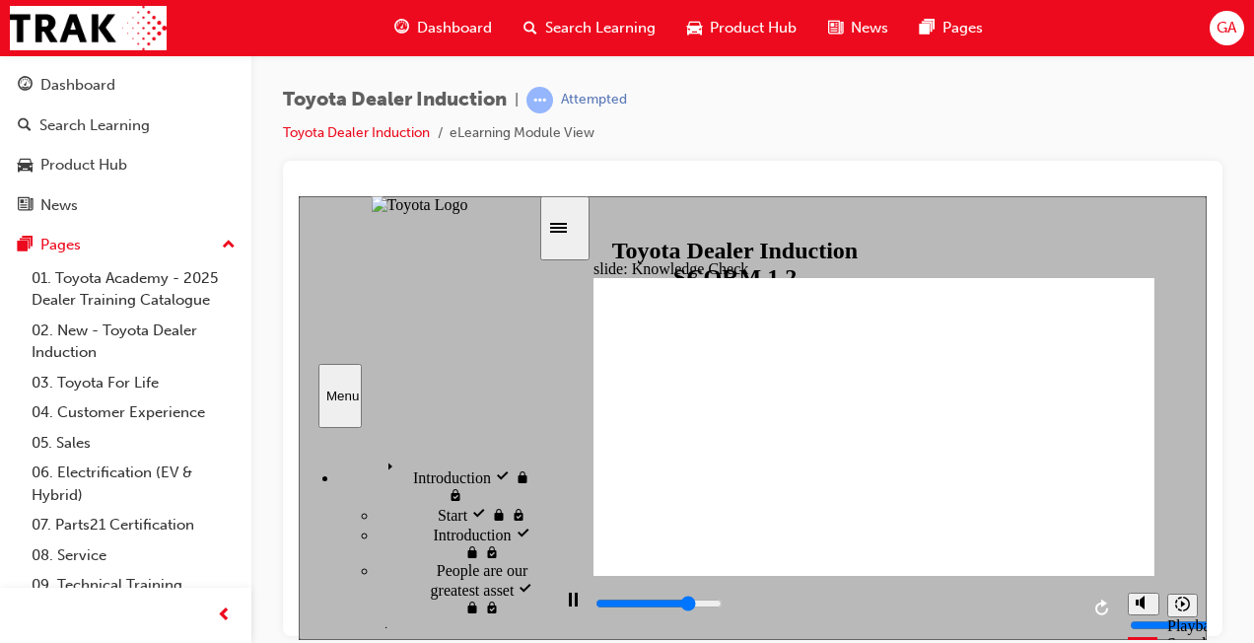
type input "3800"
radio input "true"
drag, startPoint x: 864, startPoint y: 464, endPoint x: 770, endPoint y: 448, distance: 95.2
type input "4700"
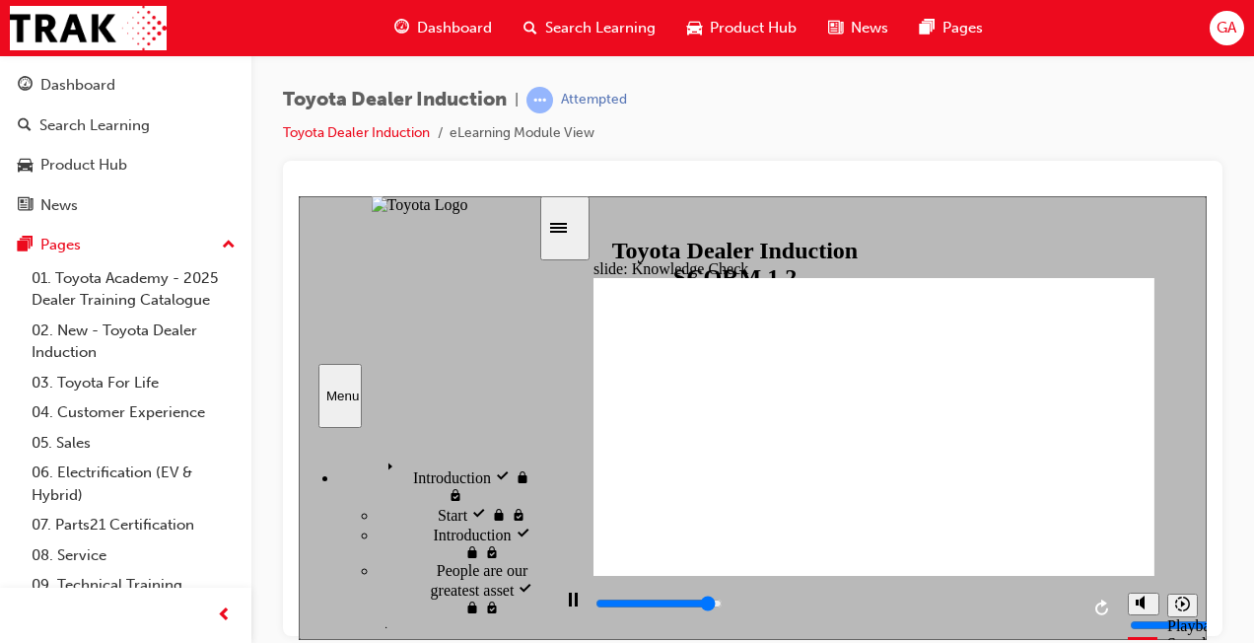
radio input "true"
type input "5000"
radio input "true"
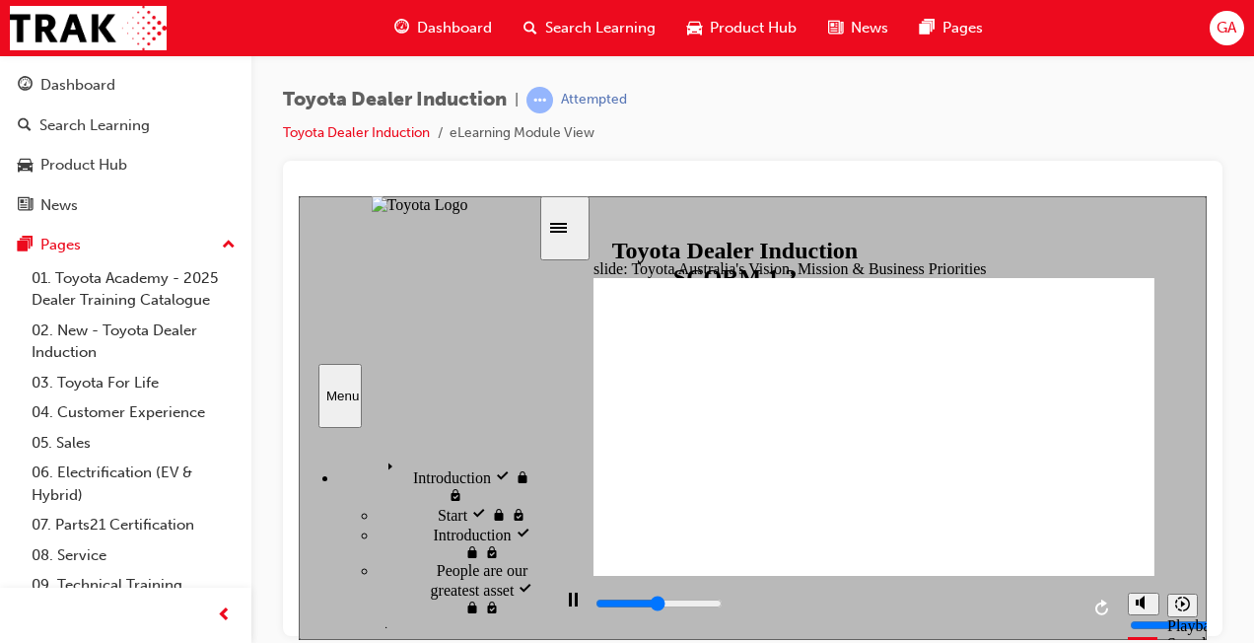
type input "9200"
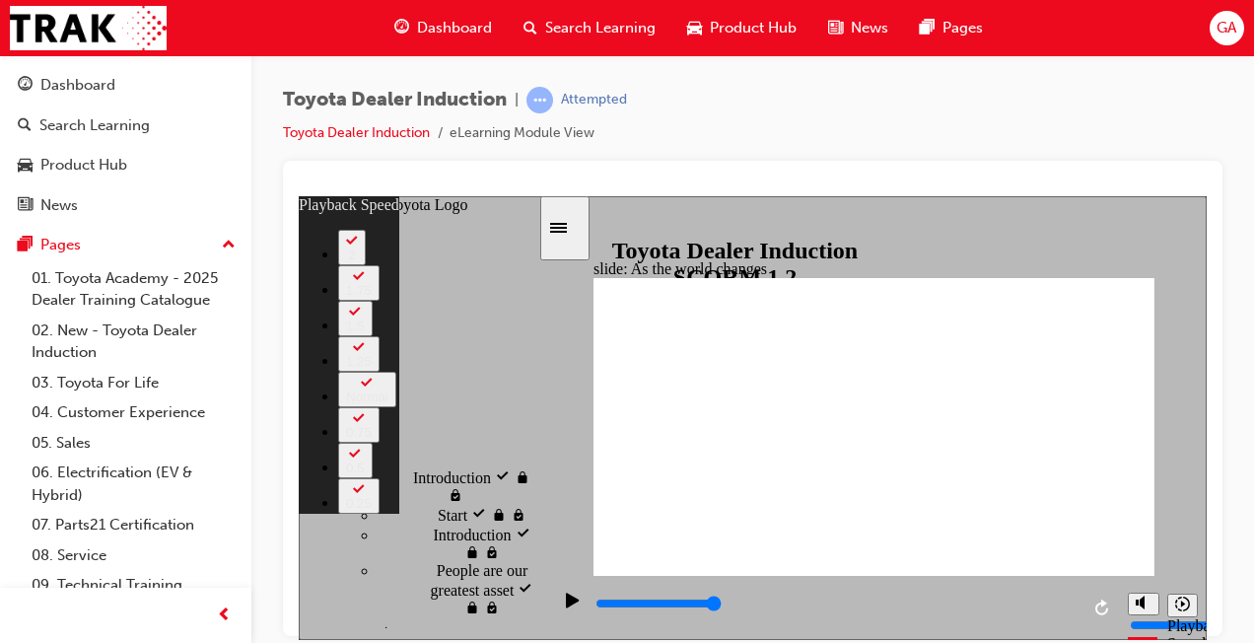
type input "128"
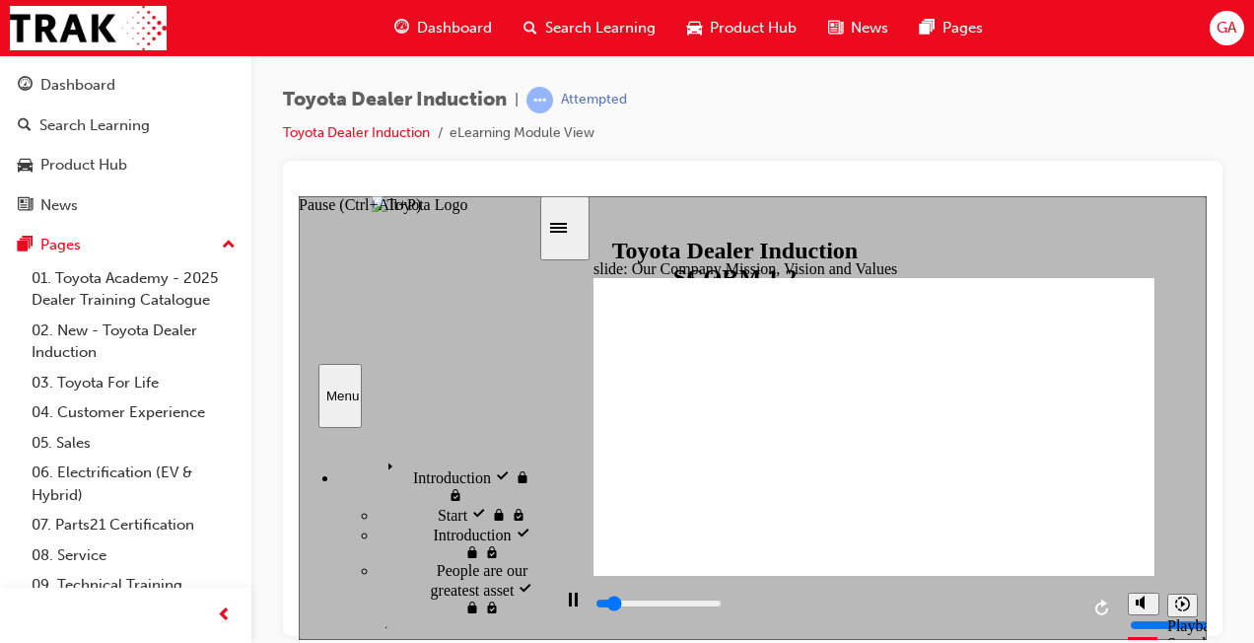
click at [560, 607] on div "Pause (Ctrl+Alt+P)" at bounding box center [573, 609] width 34 height 34
click at [566, 606] on icon "Play (Ctrl+Alt+P)" at bounding box center [572, 599] width 13 height 15
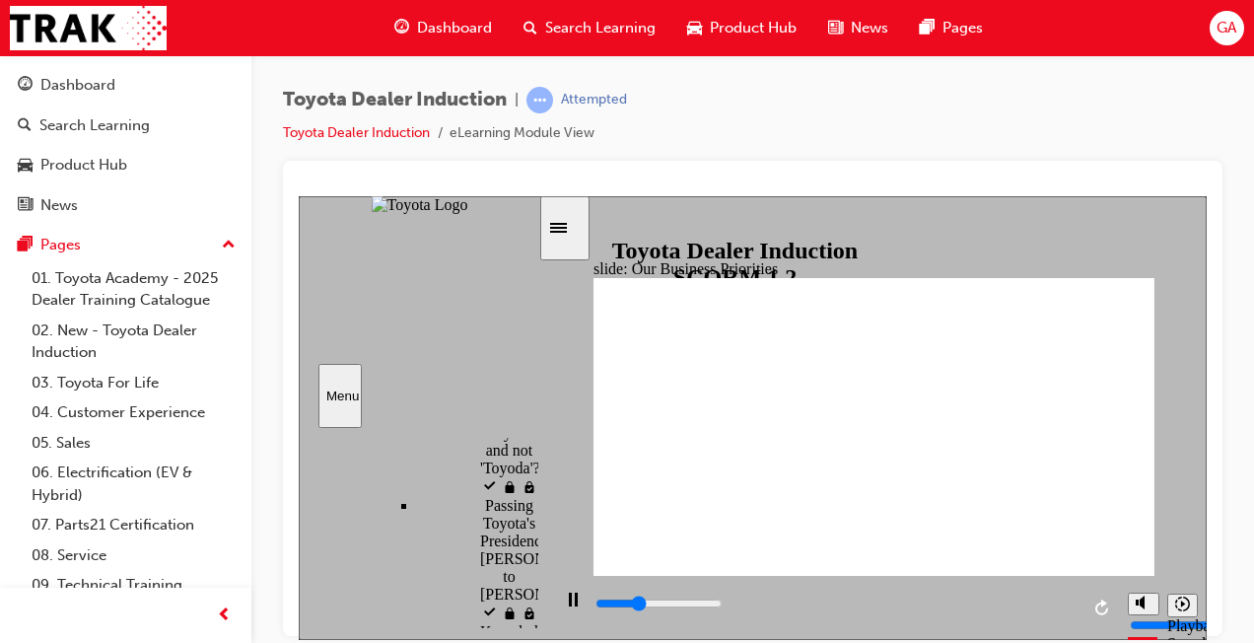
scroll to position [842, 0]
drag, startPoint x: 531, startPoint y: 470, endPoint x: 537, endPoint y: 541, distance: 71.2
click at [537, 541] on div "Introduction visited Introduction Start visited Start" at bounding box center [419, 527] width 240 height 200
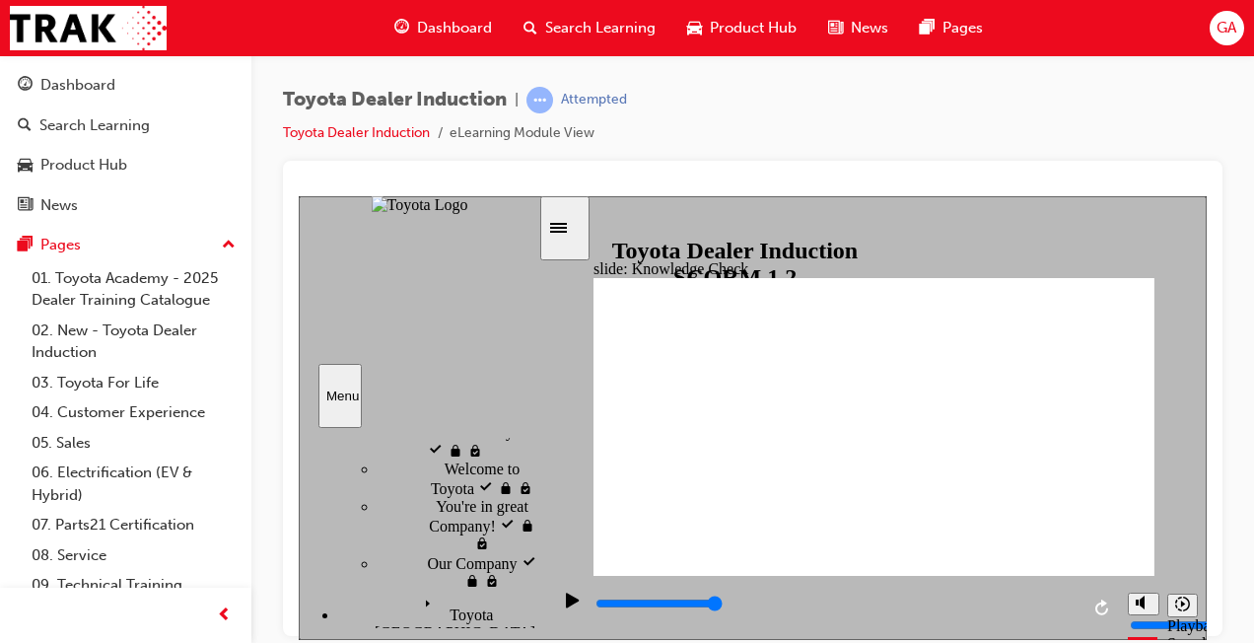
scroll to position [187, 0]
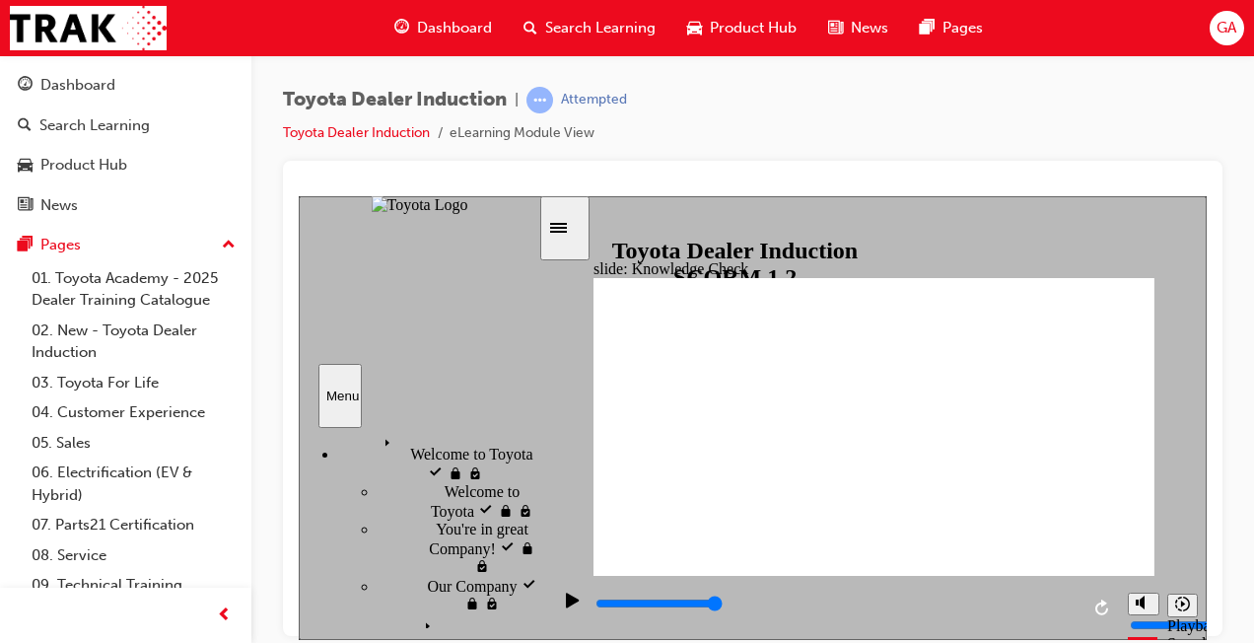
drag, startPoint x: 536, startPoint y: 519, endPoint x: 538, endPoint y: 462, distance: 56.2
click at [538, 462] on div "Introduction visited Introduction Start visited Start" at bounding box center [420, 528] width 242 height 202
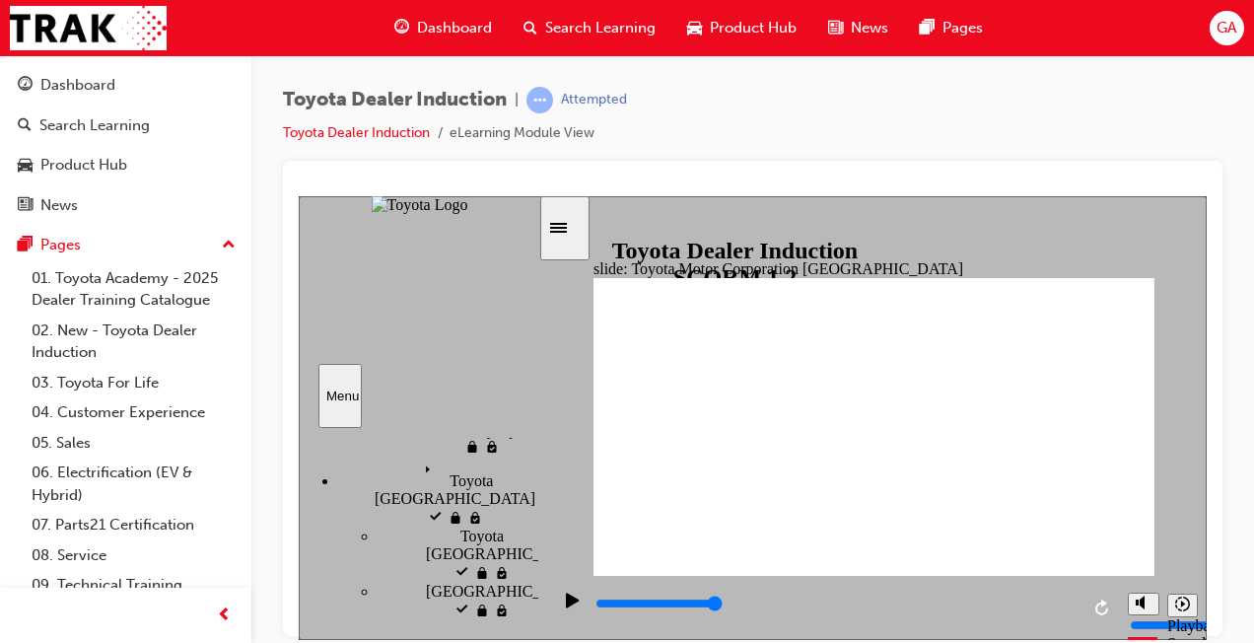
scroll to position [354, 0]
drag, startPoint x: 532, startPoint y: 470, endPoint x: 532, endPoint y: 487, distance: 16.8
click at [532, 456] on div "sidebar" at bounding box center [419, 447] width 240 height 17
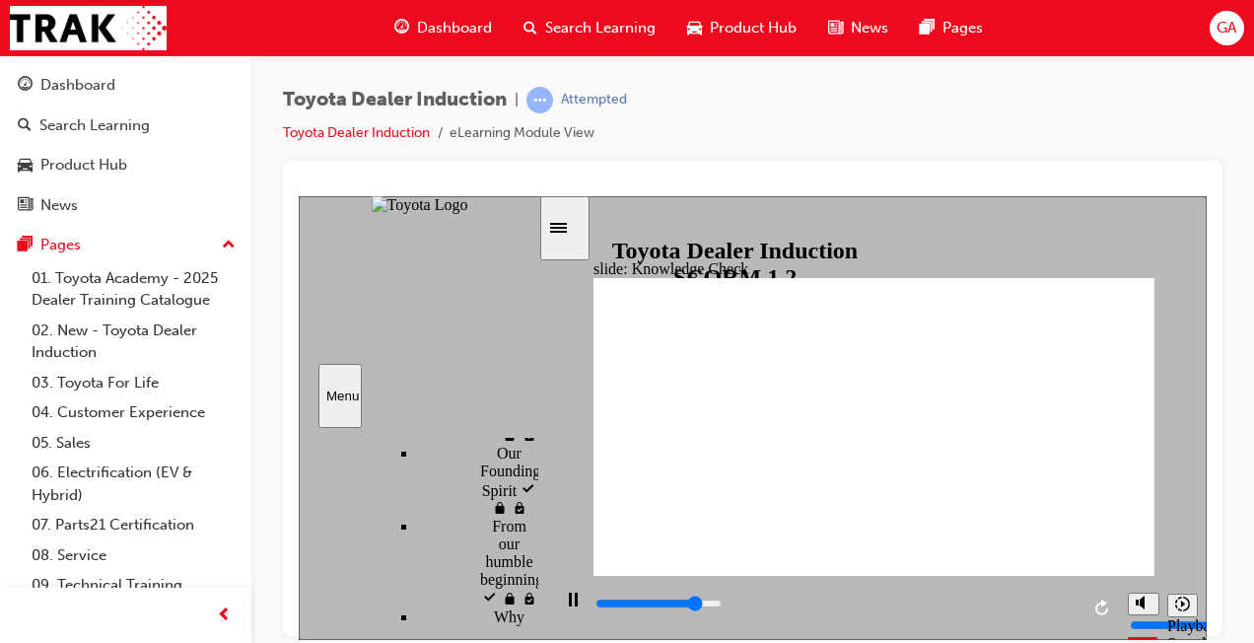
scroll to position [648, 0]
drag, startPoint x: 532, startPoint y: 486, endPoint x: 532, endPoint y: 516, distance: 29.6
click at [532, 456] on div "sidebar" at bounding box center [419, 447] width 240 height 17
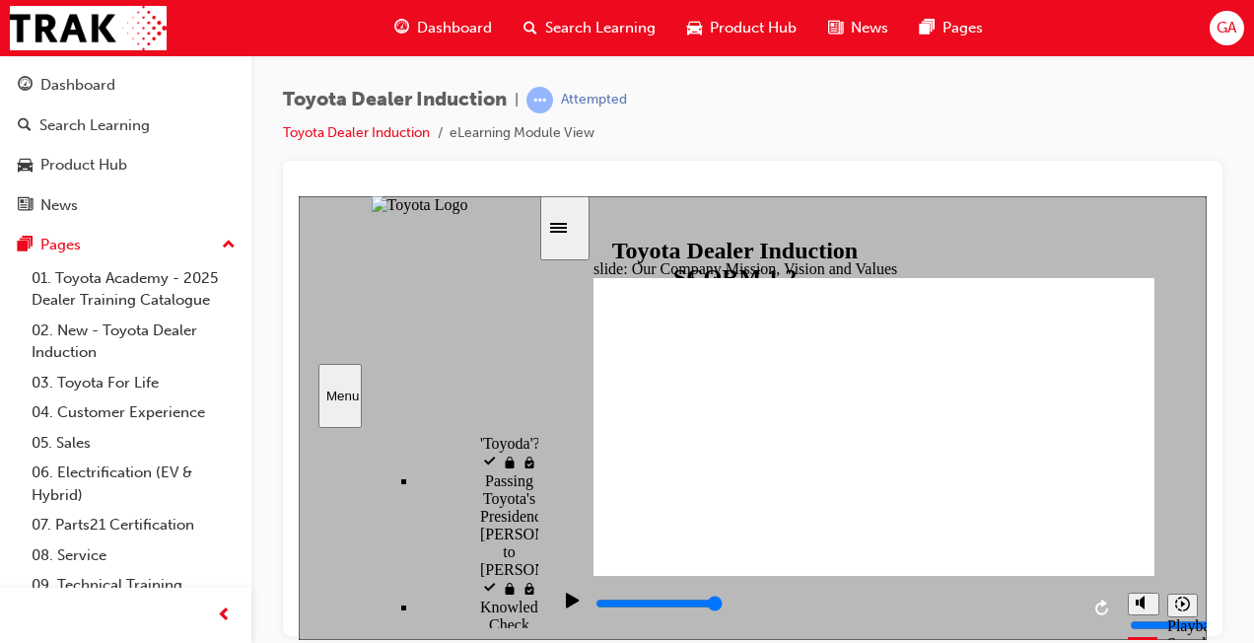
scroll to position [867, 0]
drag, startPoint x: 528, startPoint y: 503, endPoint x: 528, endPoint y: 521, distance: 17.7
click at [528, 453] on div "sidebar" at bounding box center [419, 446] width 240 height 14
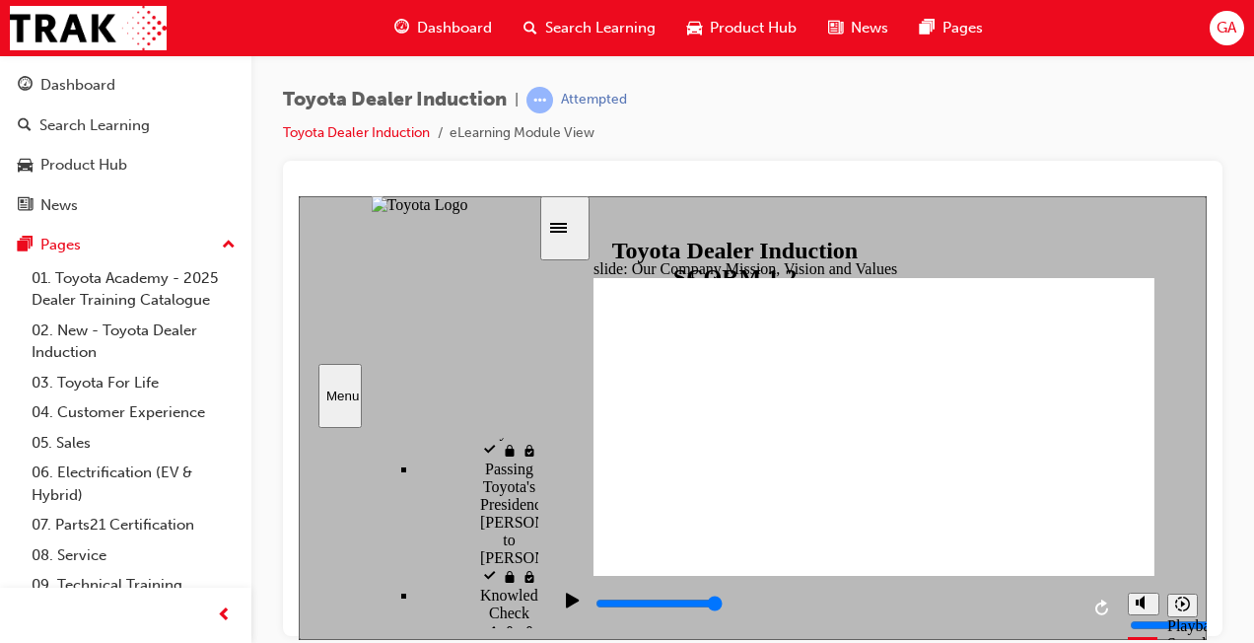
type input "2200"
type input "H"
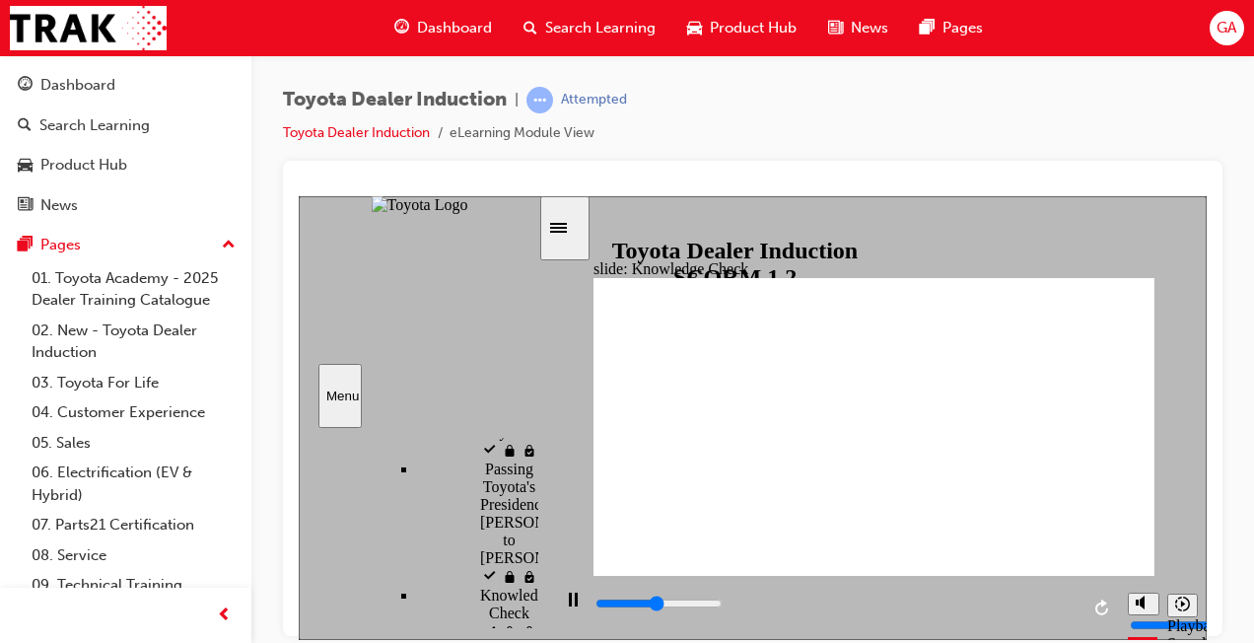
type input "2400"
type input "Ha"
type input "2700"
type input "Hao"
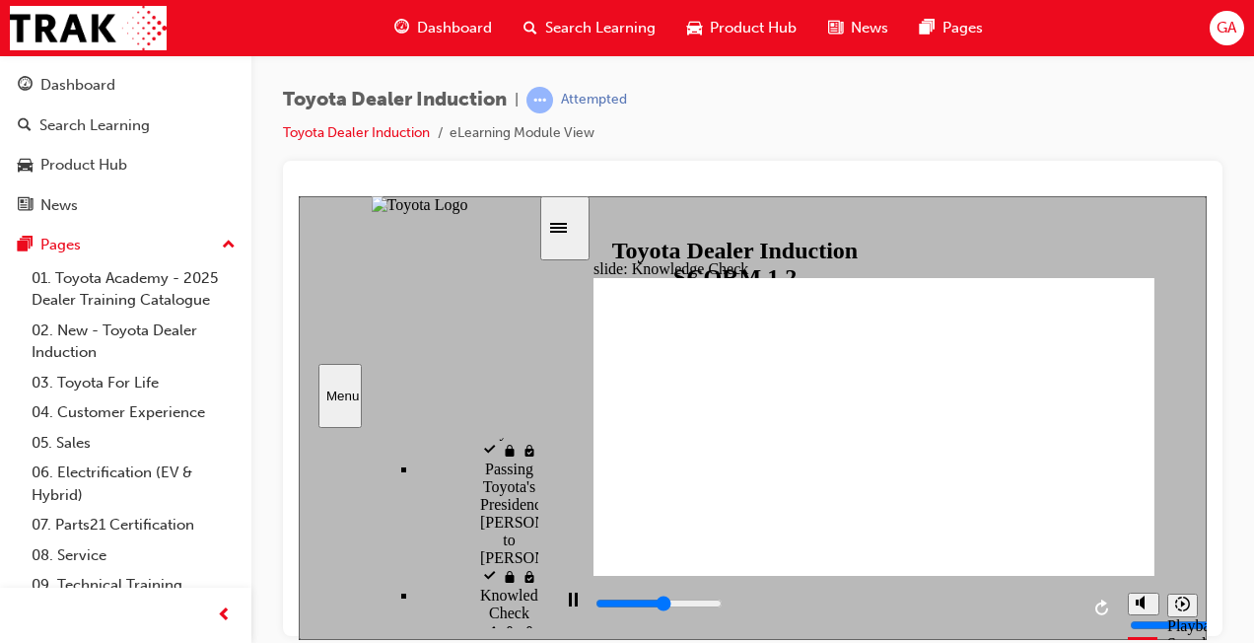
type input "Hao"
type input "2900"
type input "Haoo"
type input "3700"
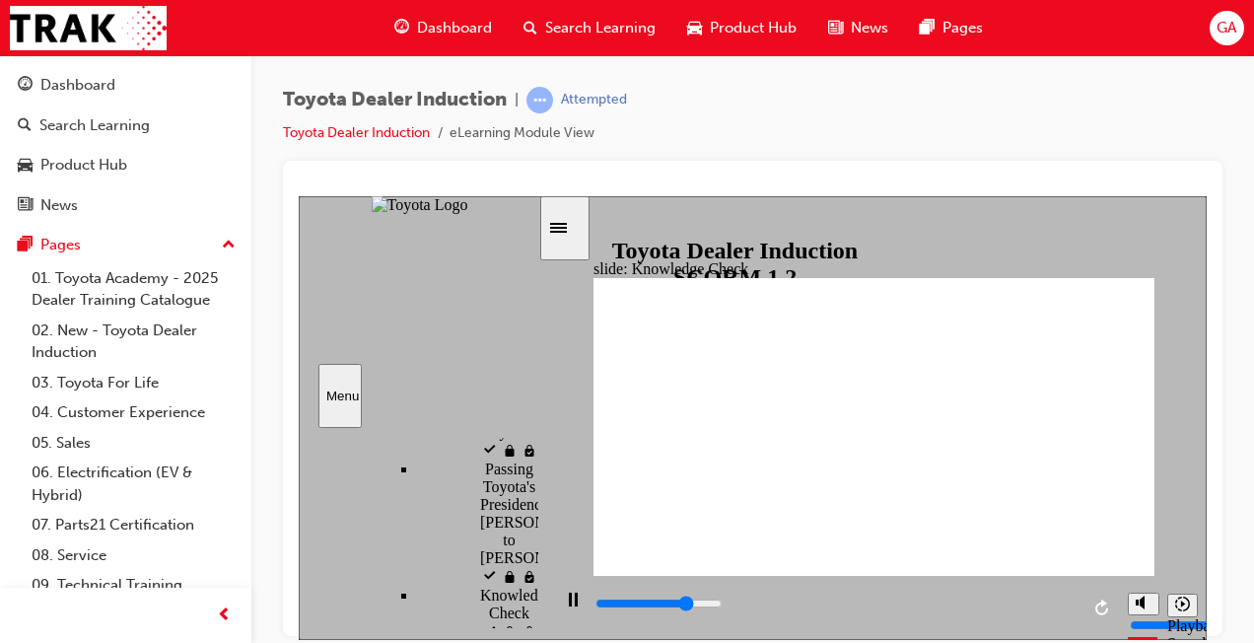
type input "Hao"
type input "3800"
type input "Ha"
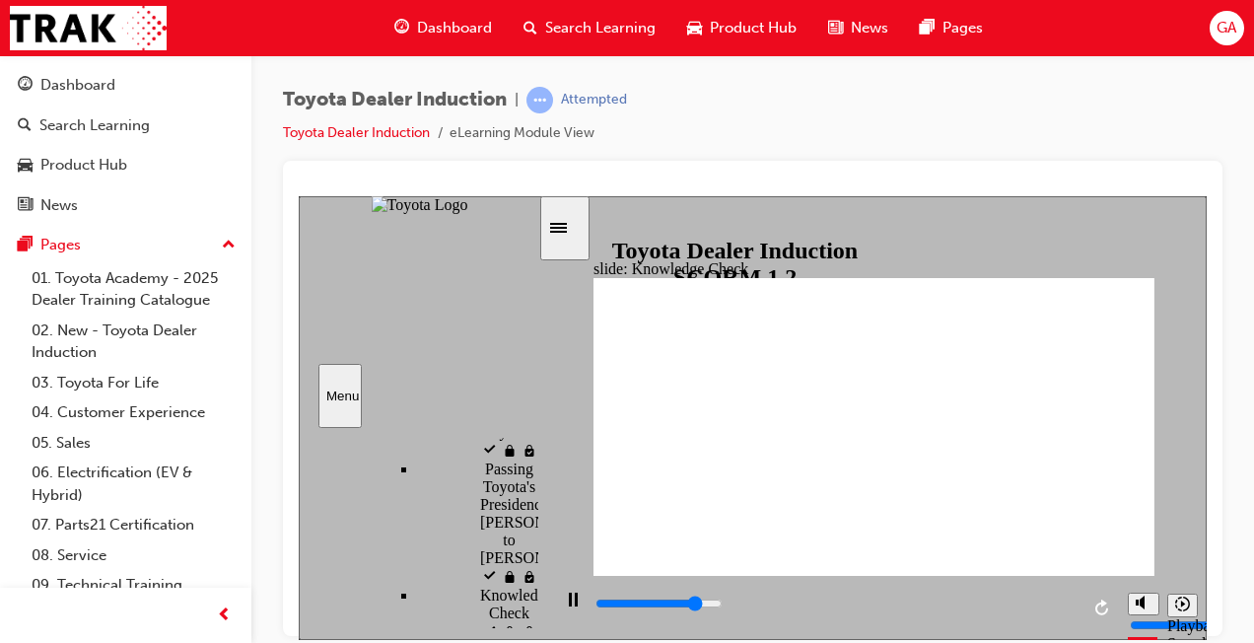
type input "4100"
type input "Hap"
type input "4200"
type input "Happ"
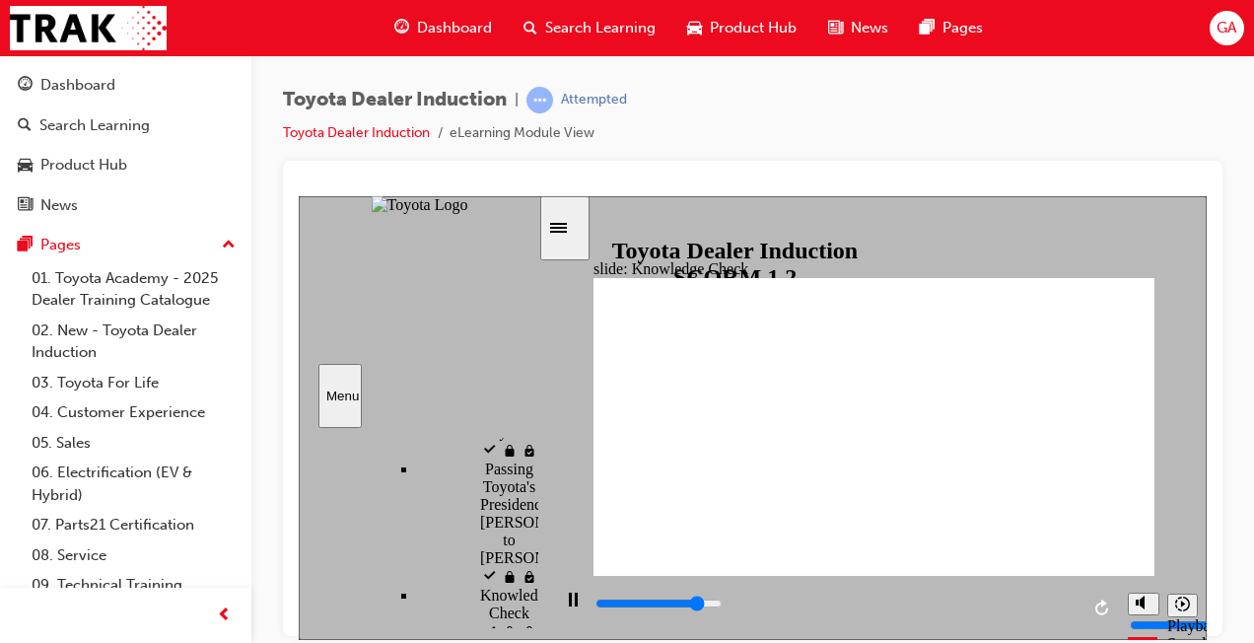
type input "Happ"
type input "4500"
type input "Happi"
type input "4800"
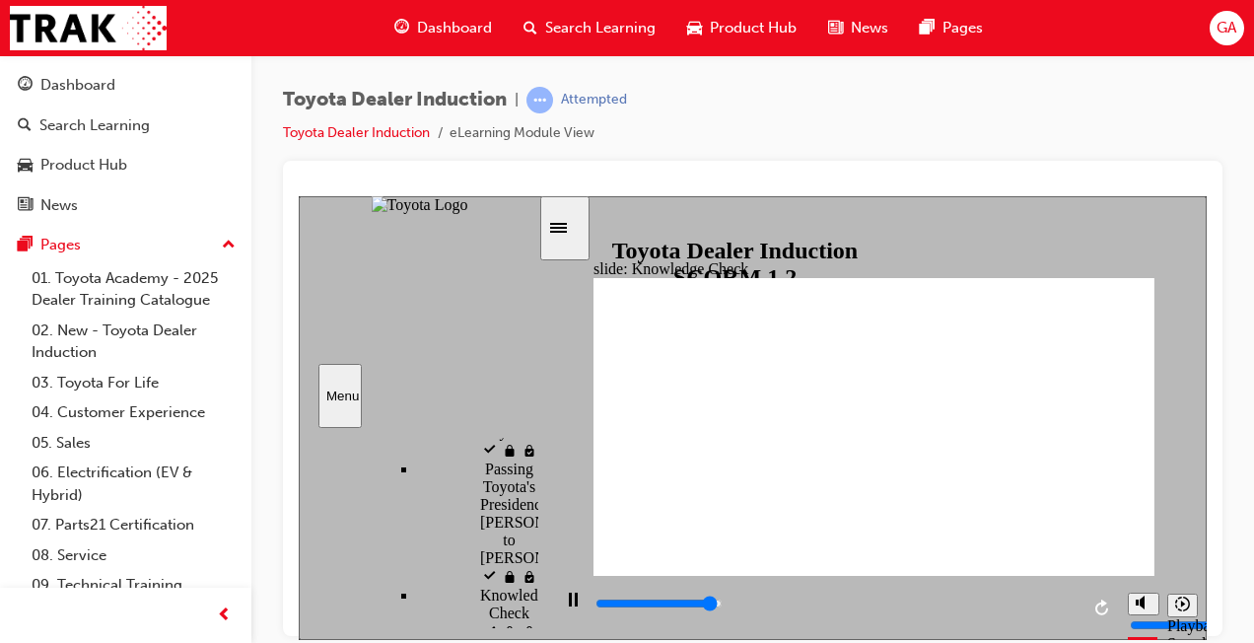
type input "Happin"
type input "4800"
type input "Happine"
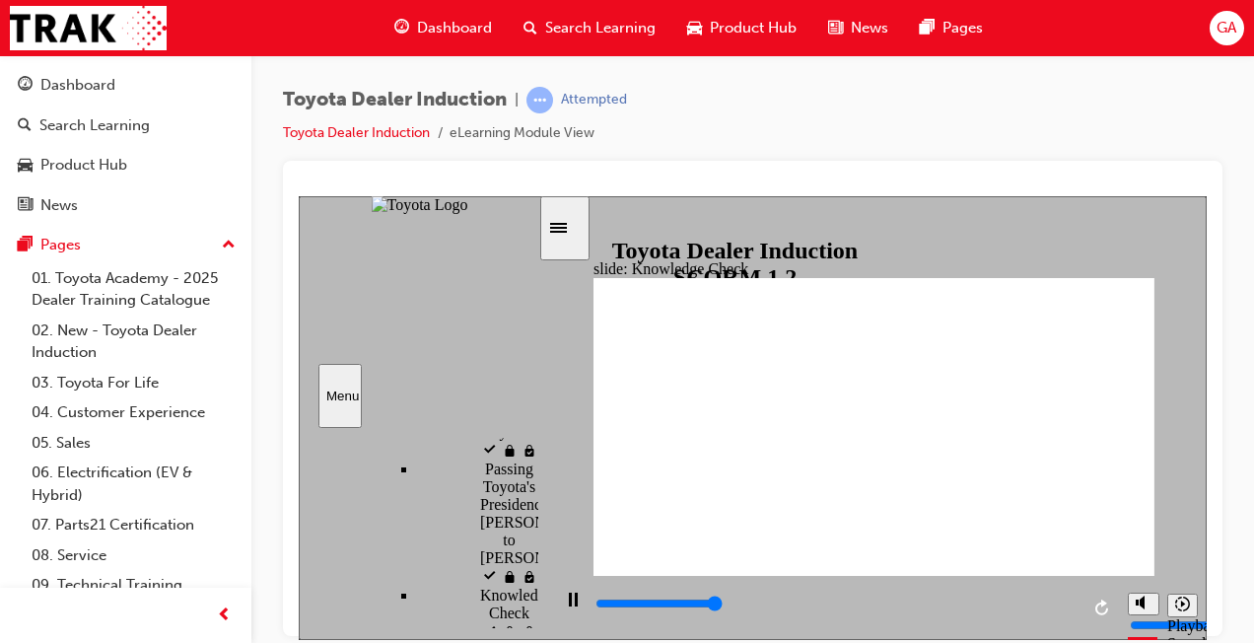
type input "5000"
type input "Happines"
type input "Happiness"
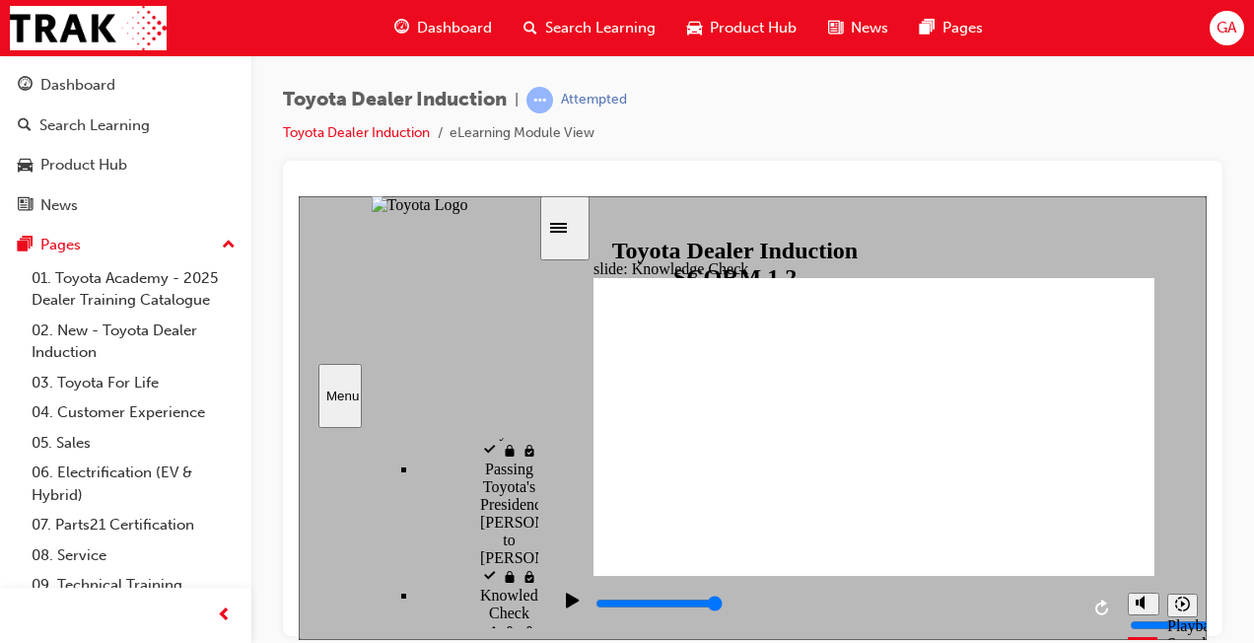
type input "Happines"
type input "Happine"
type input "Happin"
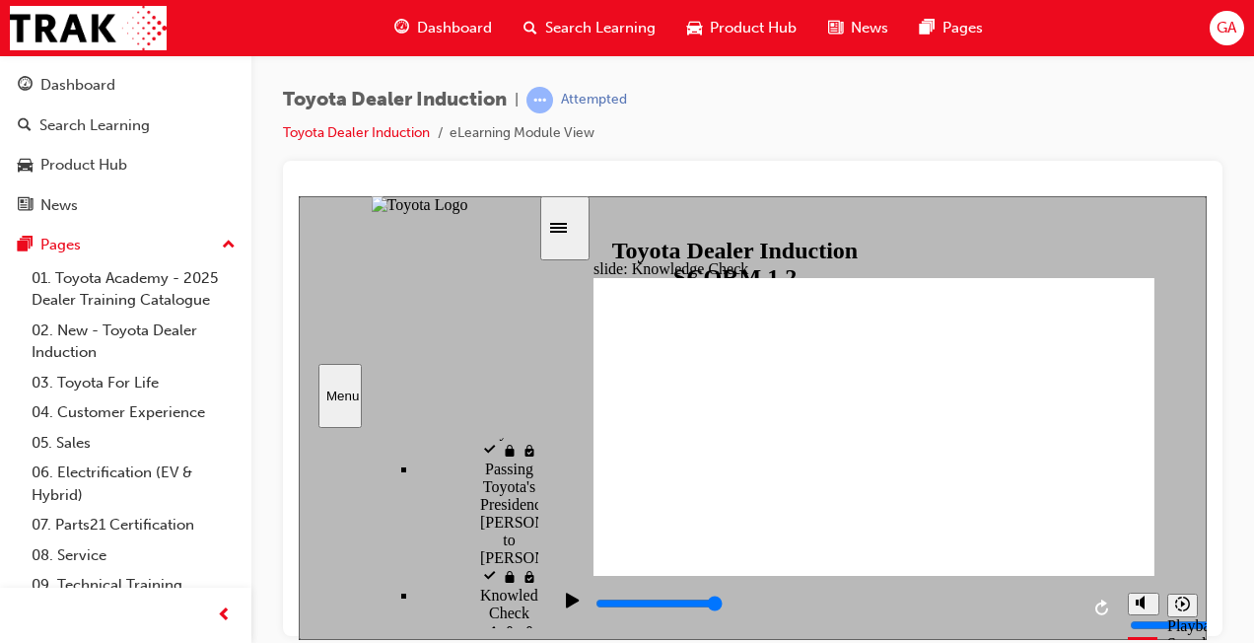
type input "Happin"
type input "Happi"
type input "Happ"
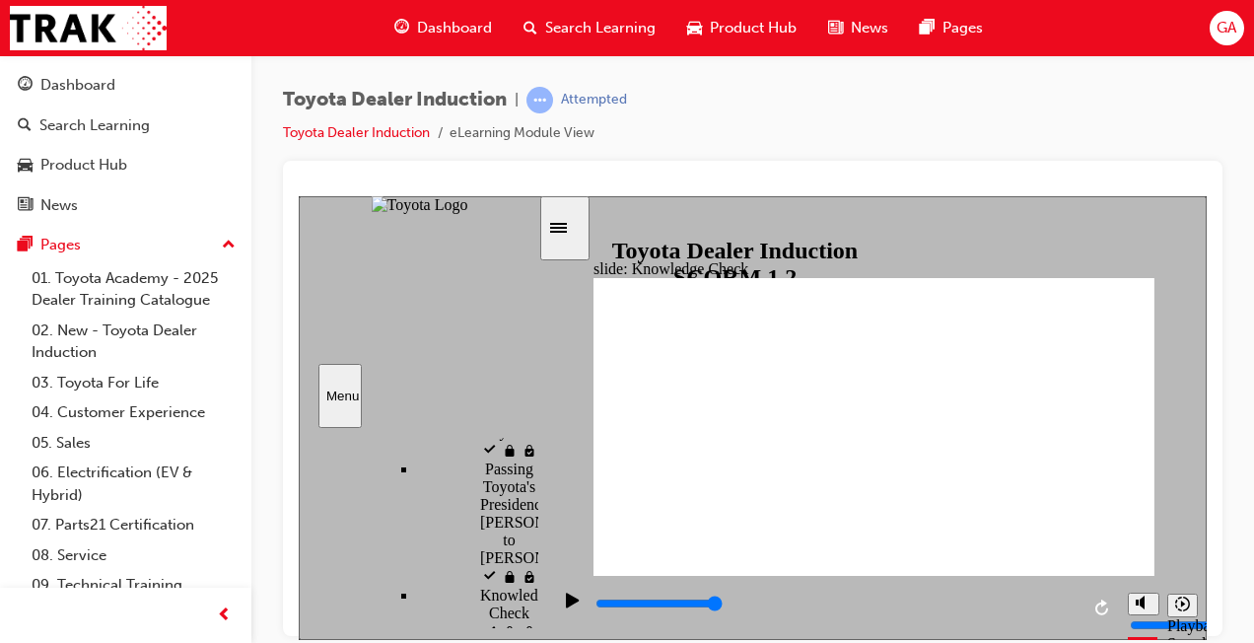
type input "Happi"
type input "Happin"
type input "Happine"
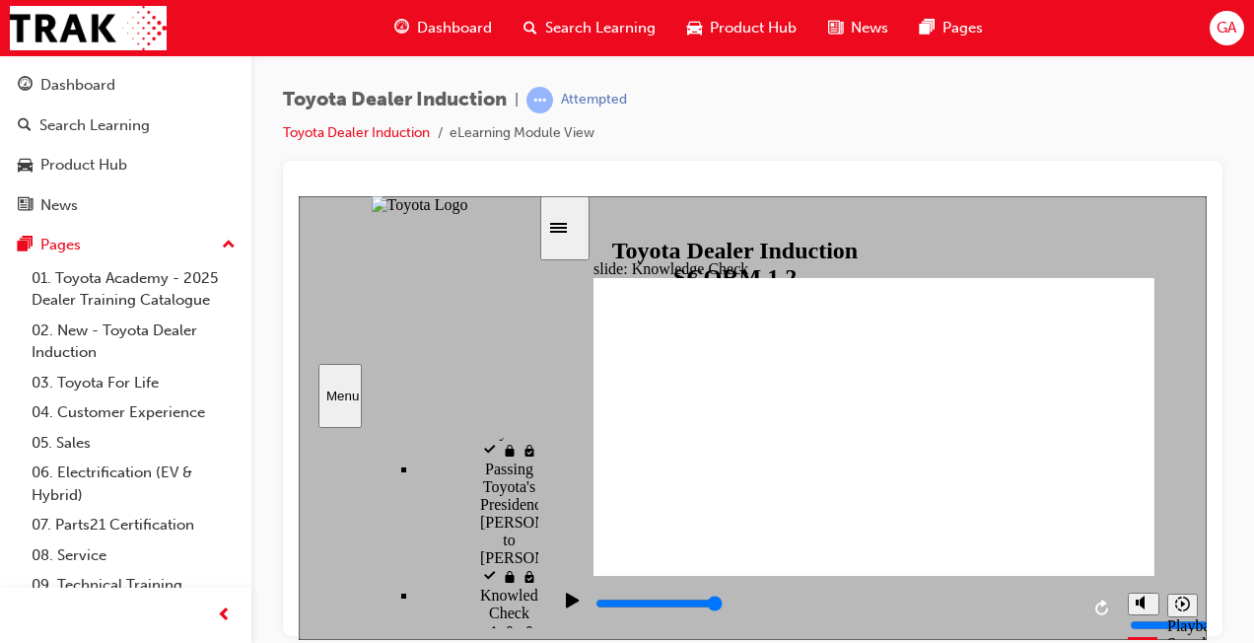
type input "Happine"
type input "Happines"
type input "Happiness"
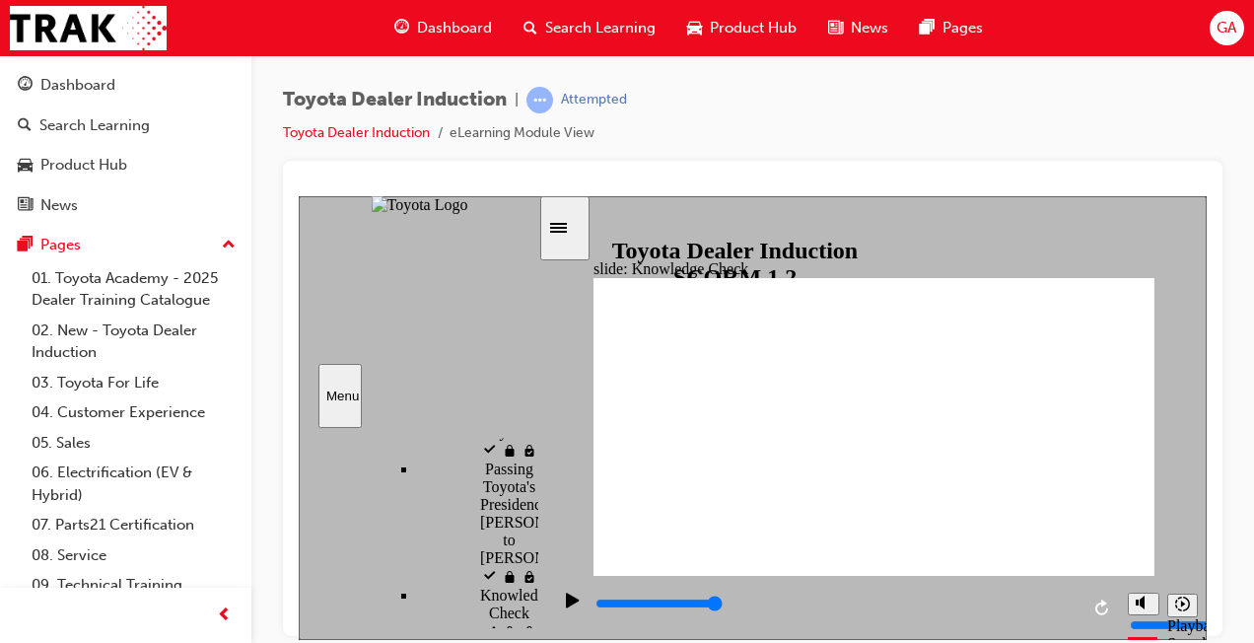
type input "Happiness"
drag, startPoint x: 535, startPoint y: 510, endPoint x: 535, endPoint y: 490, distance: 19.7
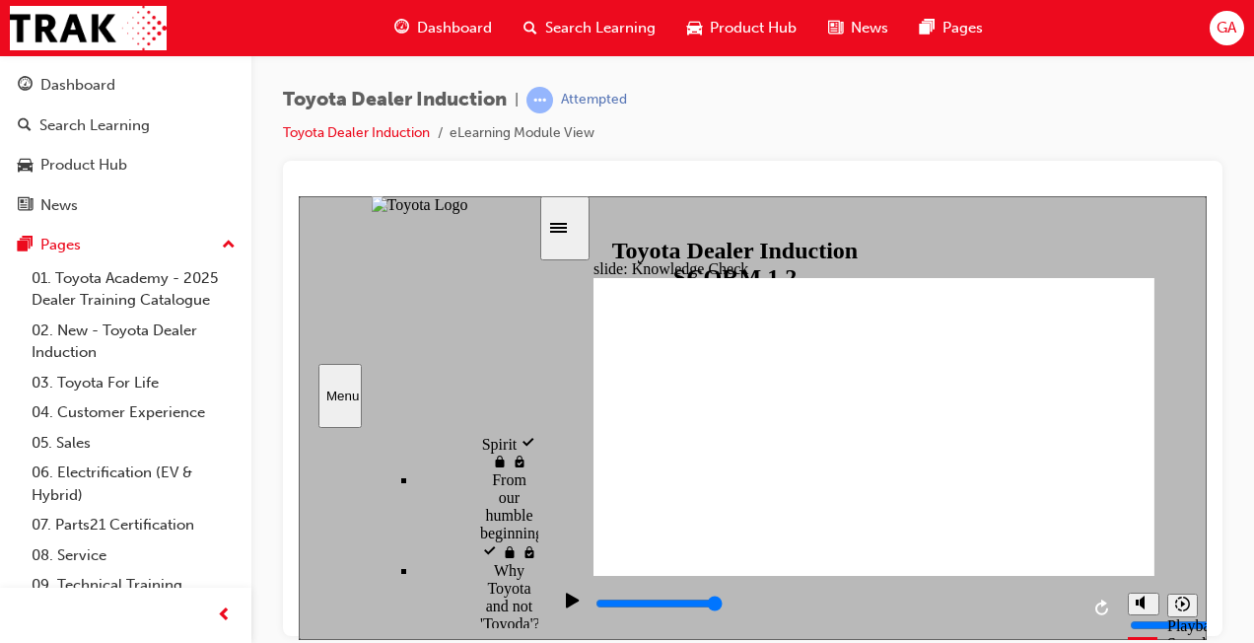
scroll to position [651, 0]
drag, startPoint x: 532, startPoint y: 516, endPoint x: 532, endPoint y: 498, distance: 17.7
click at [532, 453] on div "sidebar" at bounding box center [419, 446] width 240 height 14
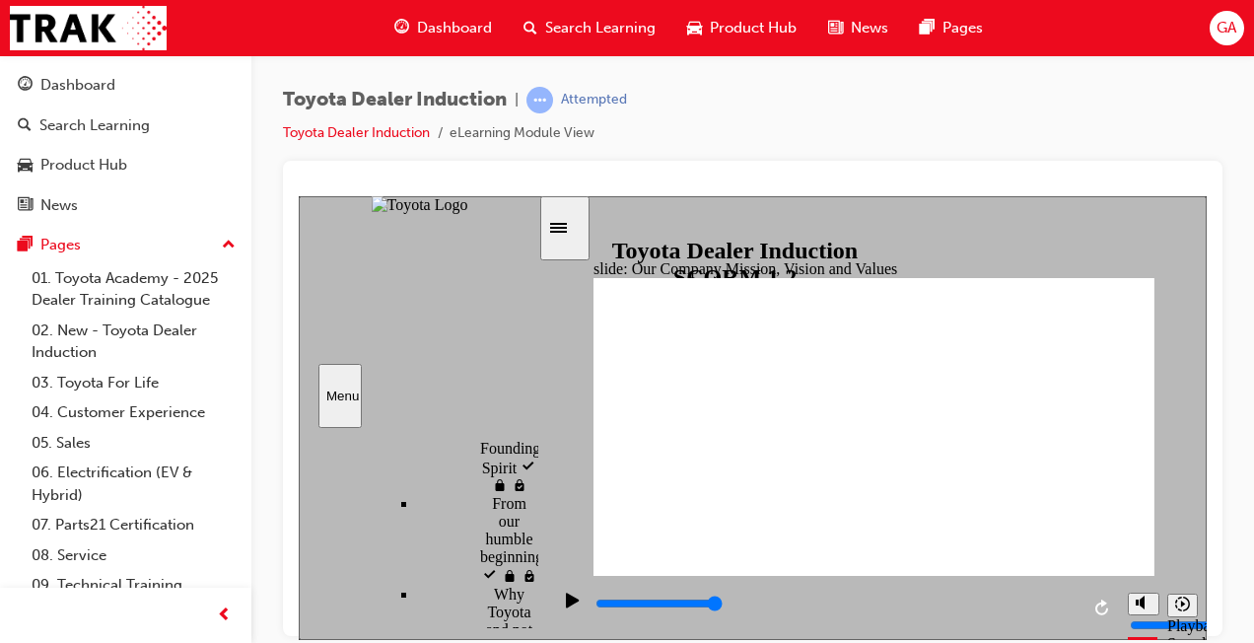
drag, startPoint x: 530, startPoint y: 500, endPoint x: 530, endPoint y: 514, distance: 13.8
click at [530, 453] on div "sidebar" at bounding box center [419, 446] width 240 height 14
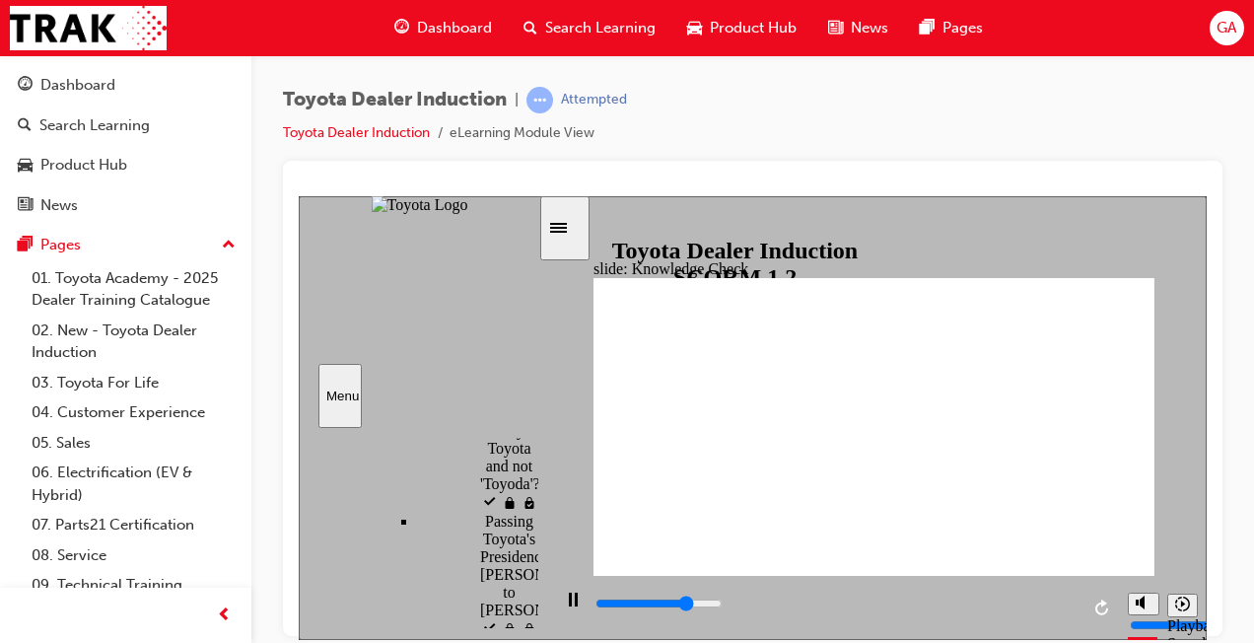
type input "5000"
type input "m"
type input "mo"
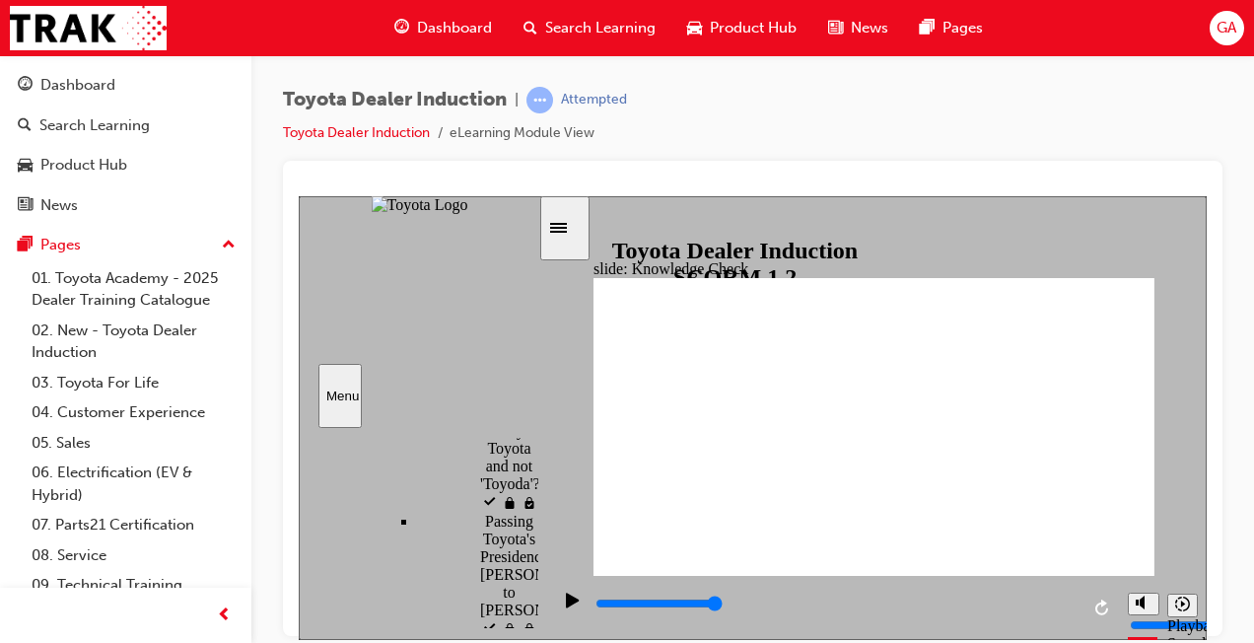
type input "mo"
type input "mov"
type input "move"
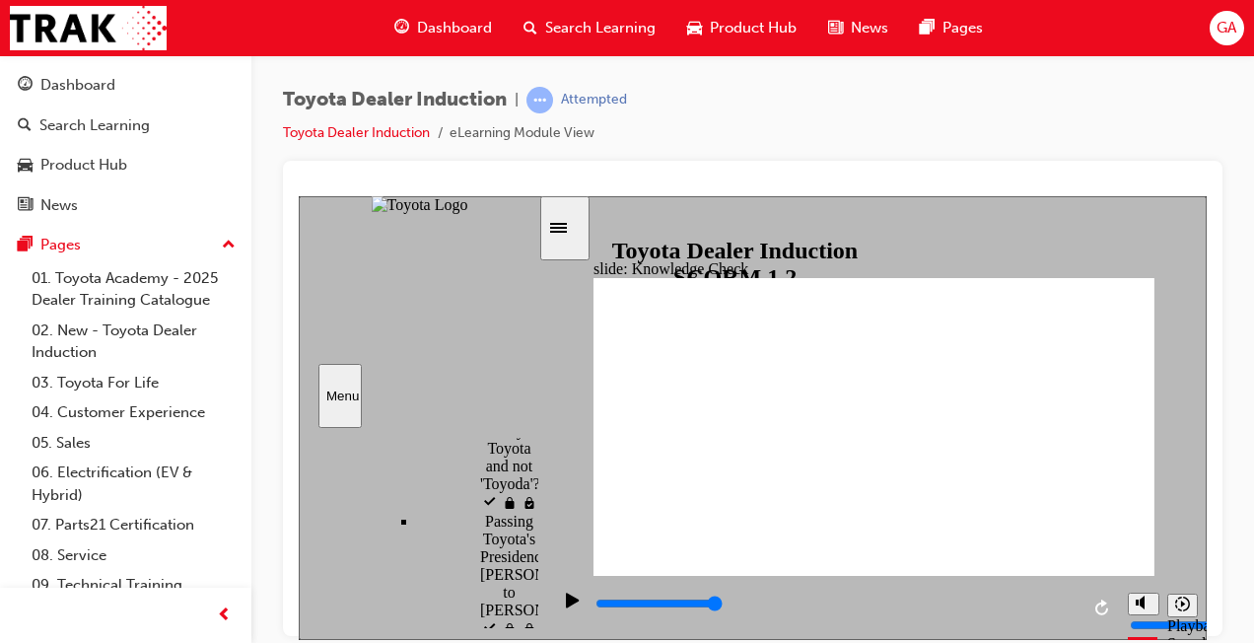
type input "moved"
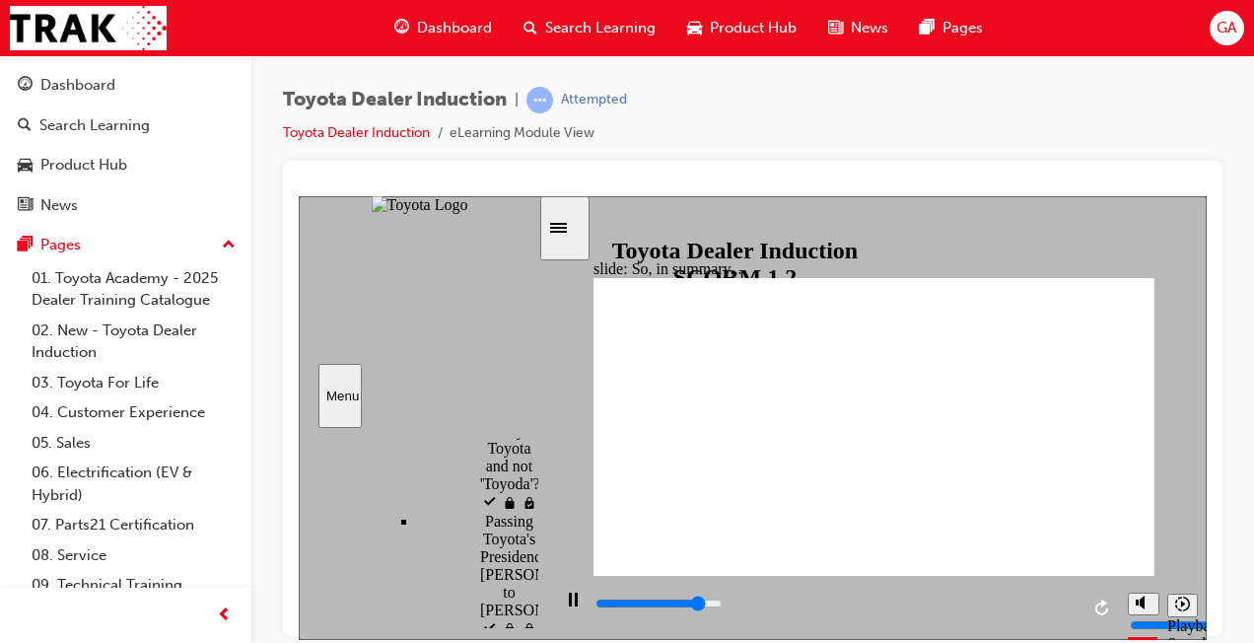
type input "800"
type input "moved"
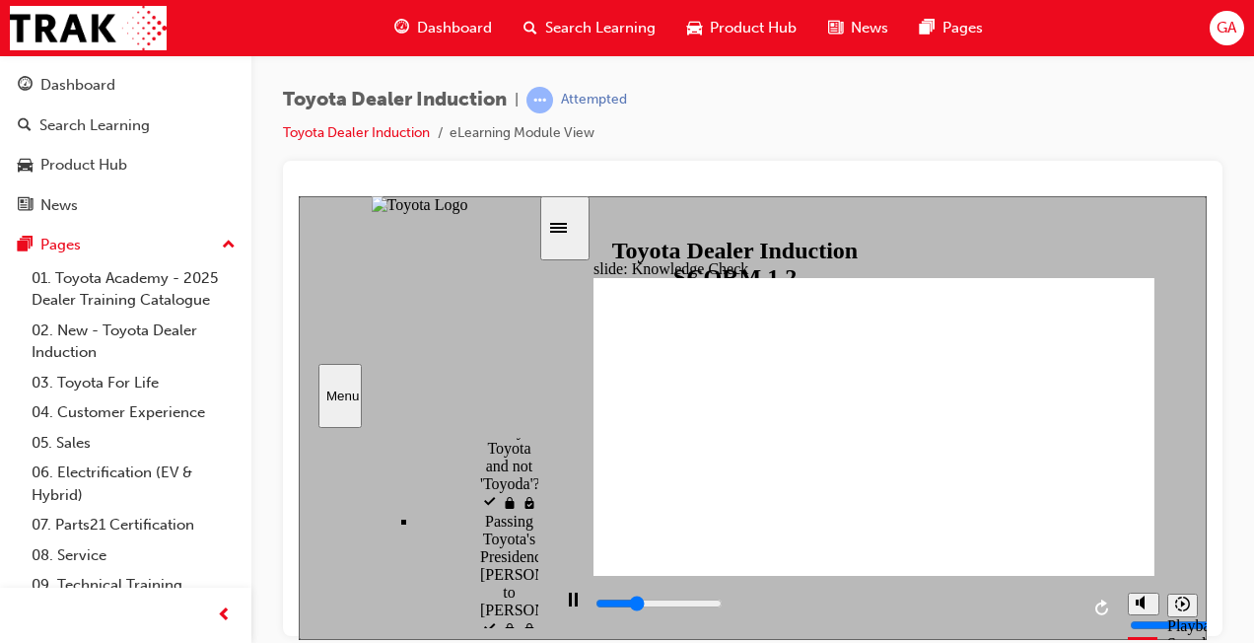
type input "6500"
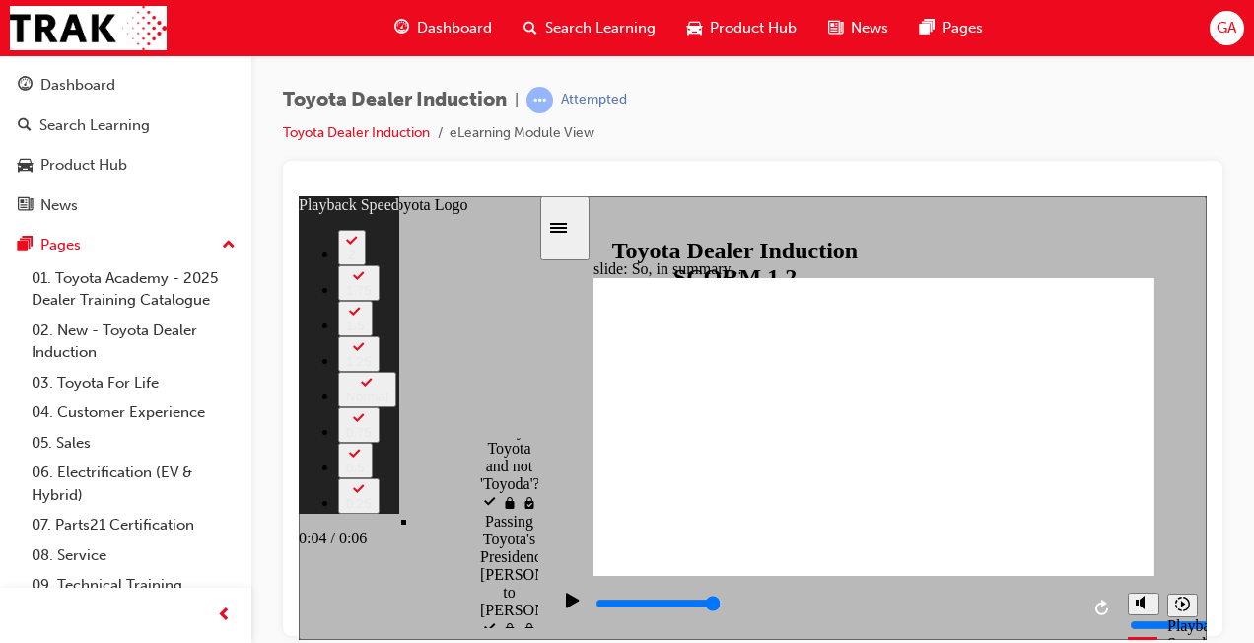
type input "7"
type input "128"
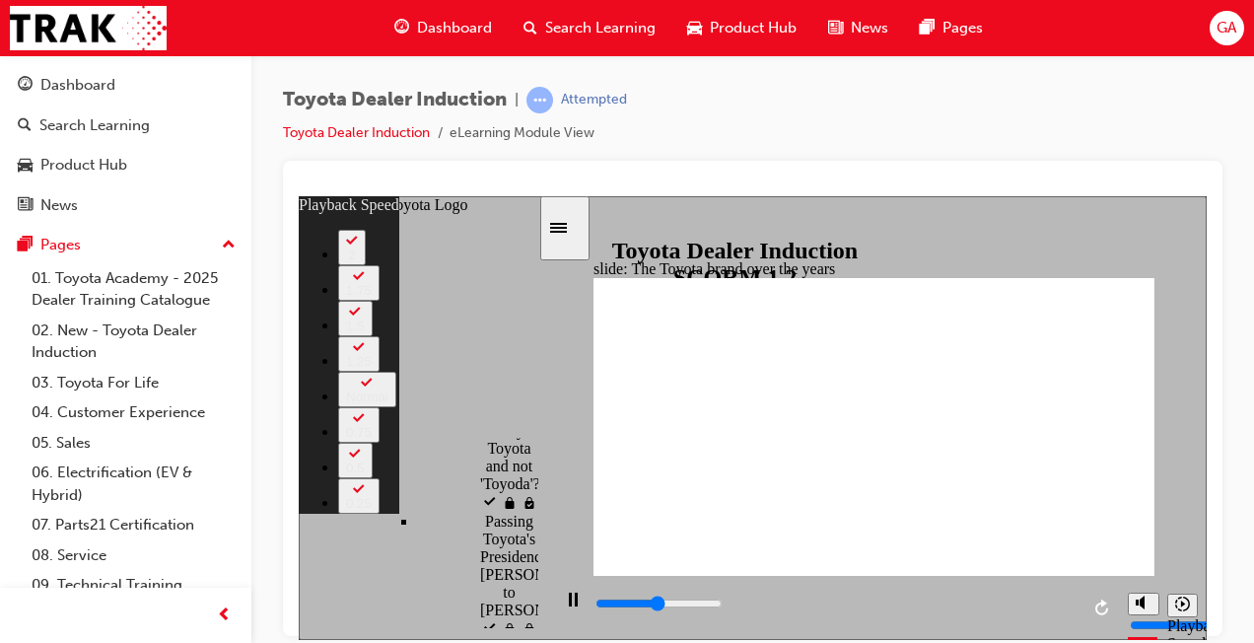
type input "4100"
type input "0"
type input "4300"
type input "0"
type input "4600"
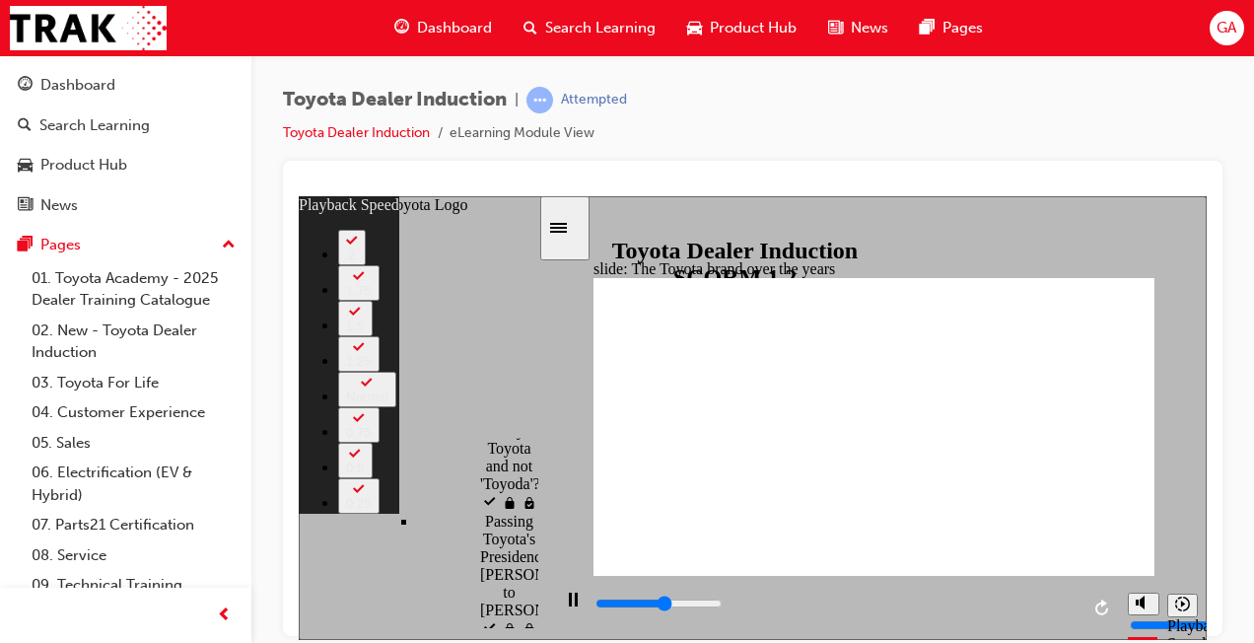
type input "1"
type input "4800"
type input "1"
type input "5100"
type input "1"
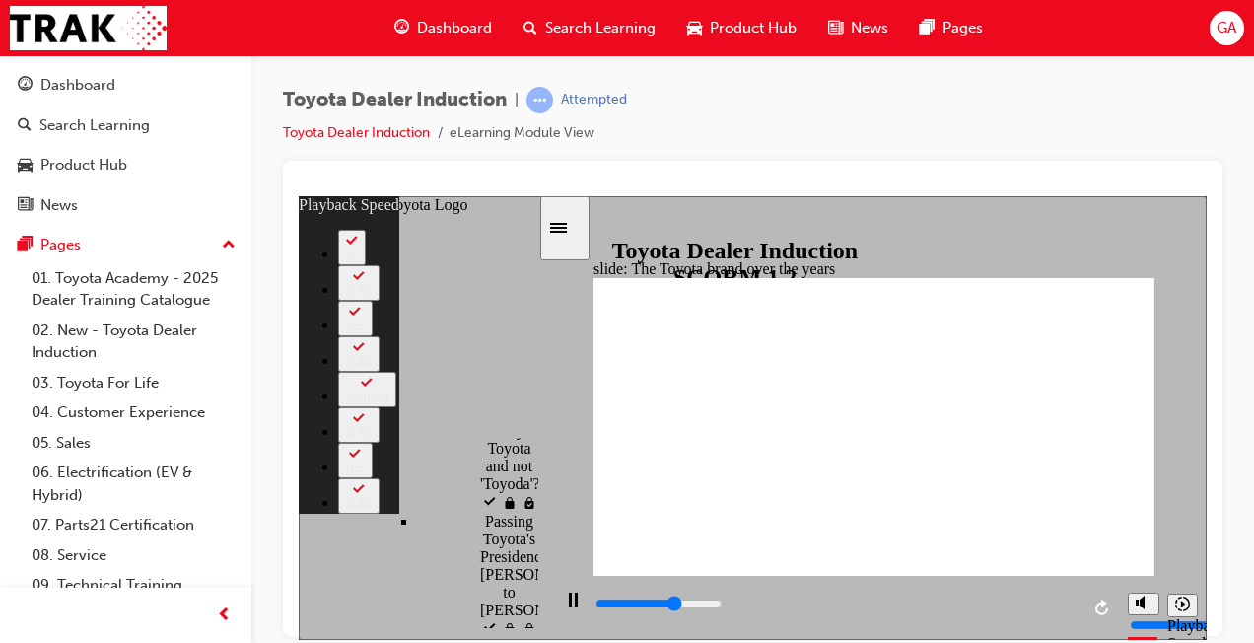
type input "5400"
type input "1"
type input "5600"
type input "2"
type input "5900"
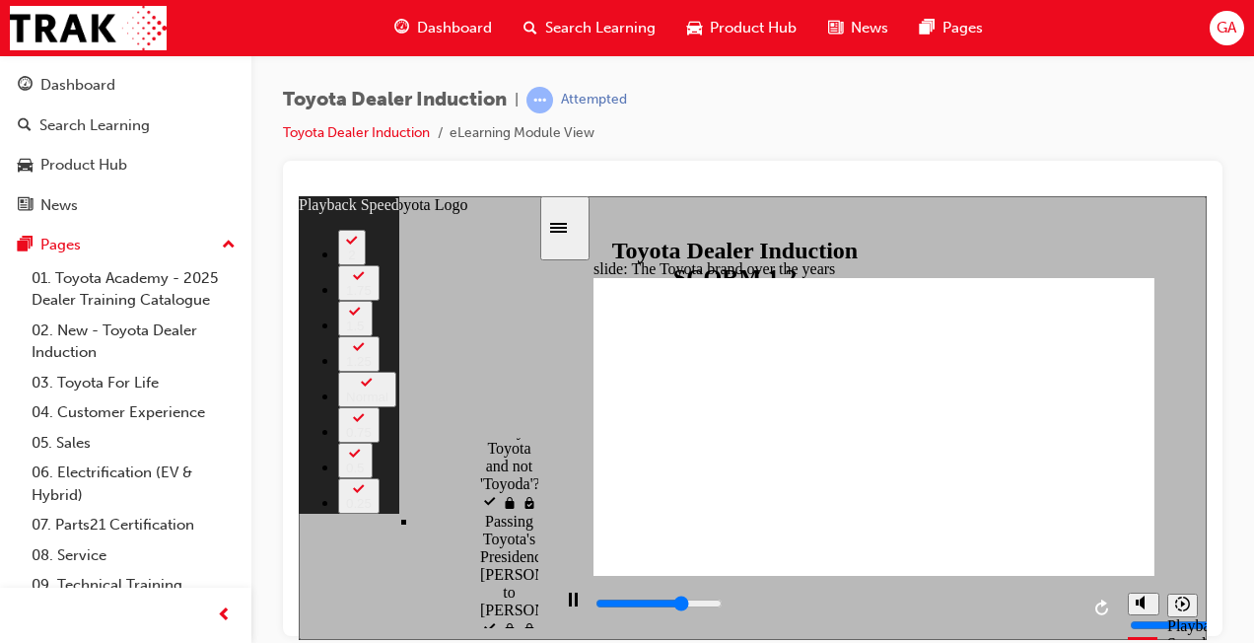
type input "2"
type input "6200"
type input "2"
type input "6400"
type input "2"
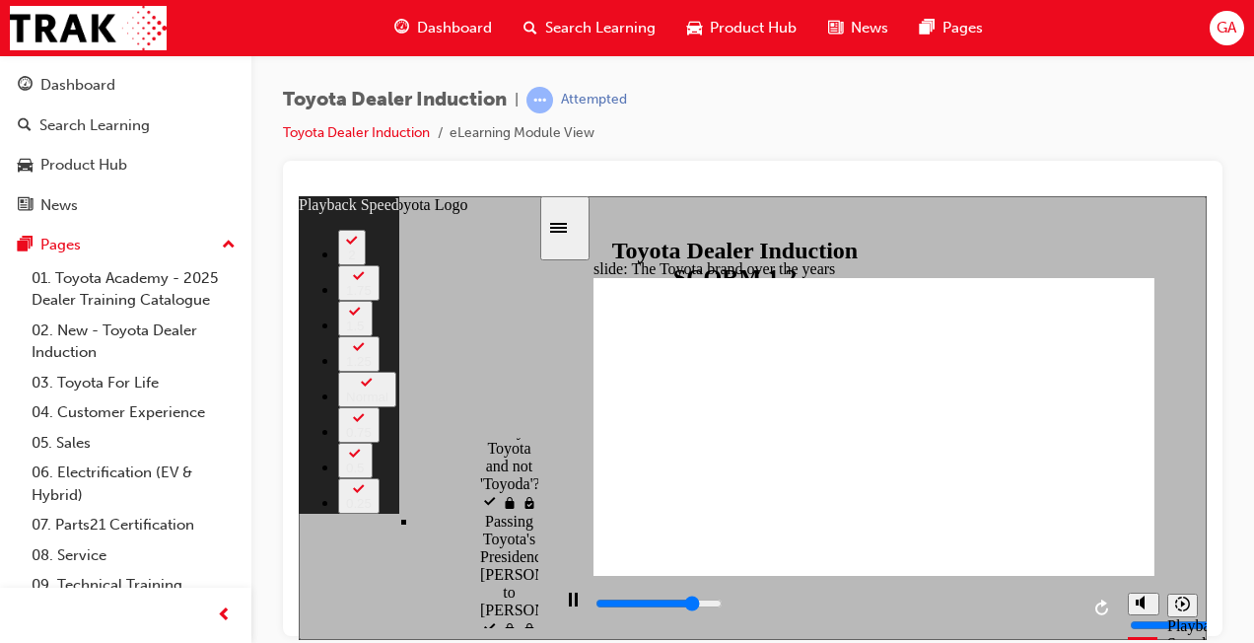
type input "6700"
type input "3"
type input "6900"
type input "3"
type input "6900"
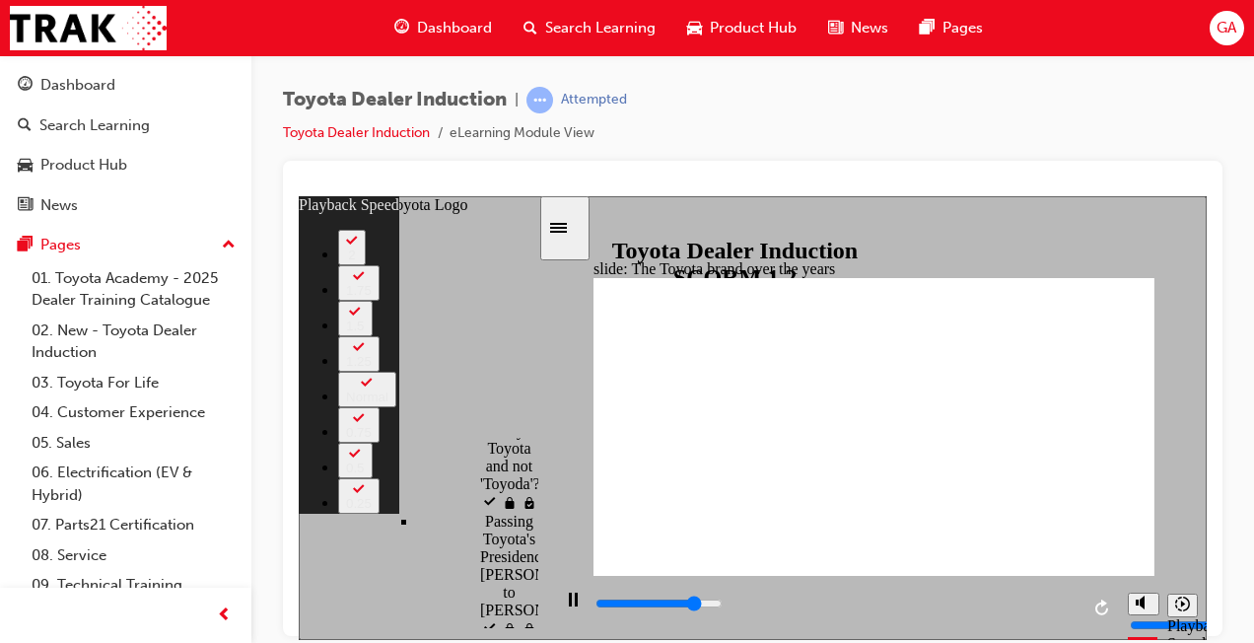
type input "3"
type input "7200"
type input "3"
type input "7500"
type input "3"
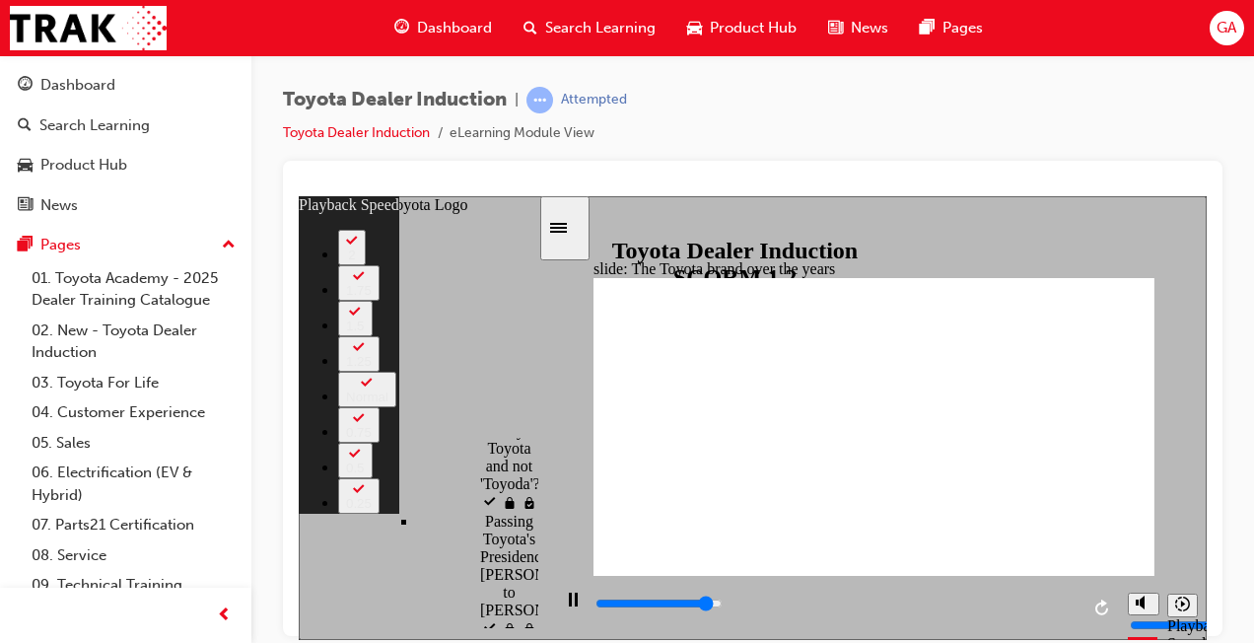
type input "7800"
type input "4"
type input "8000"
type input "4"
type input "8400"
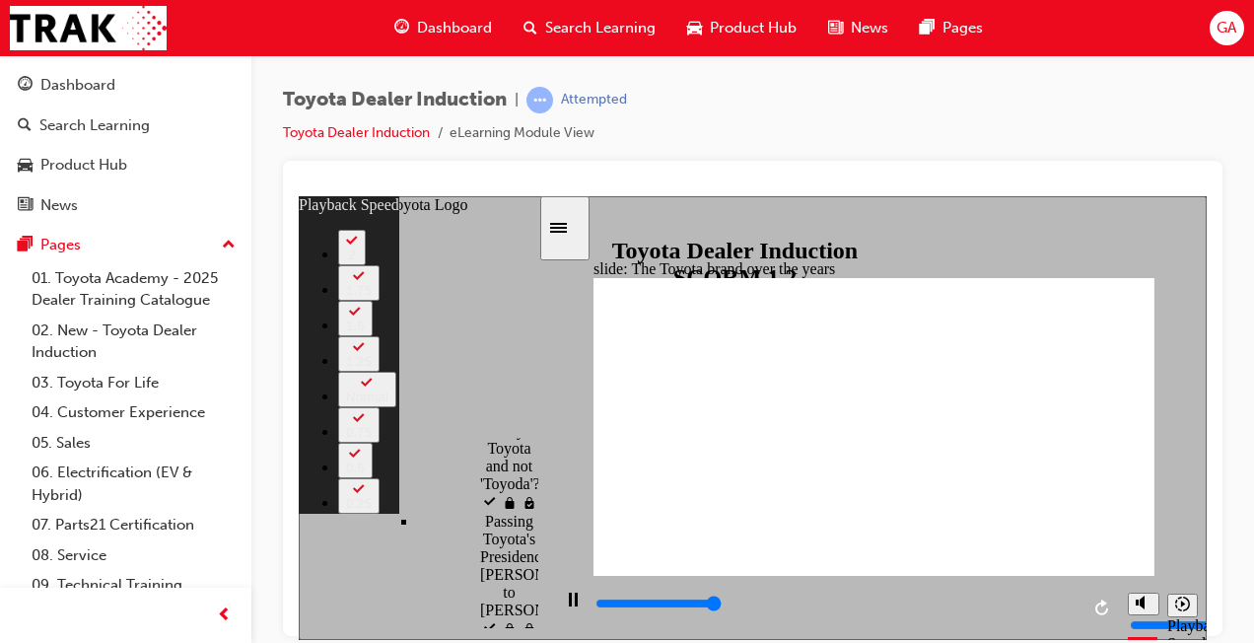
type input "4"
type input "8400"
type input "165"
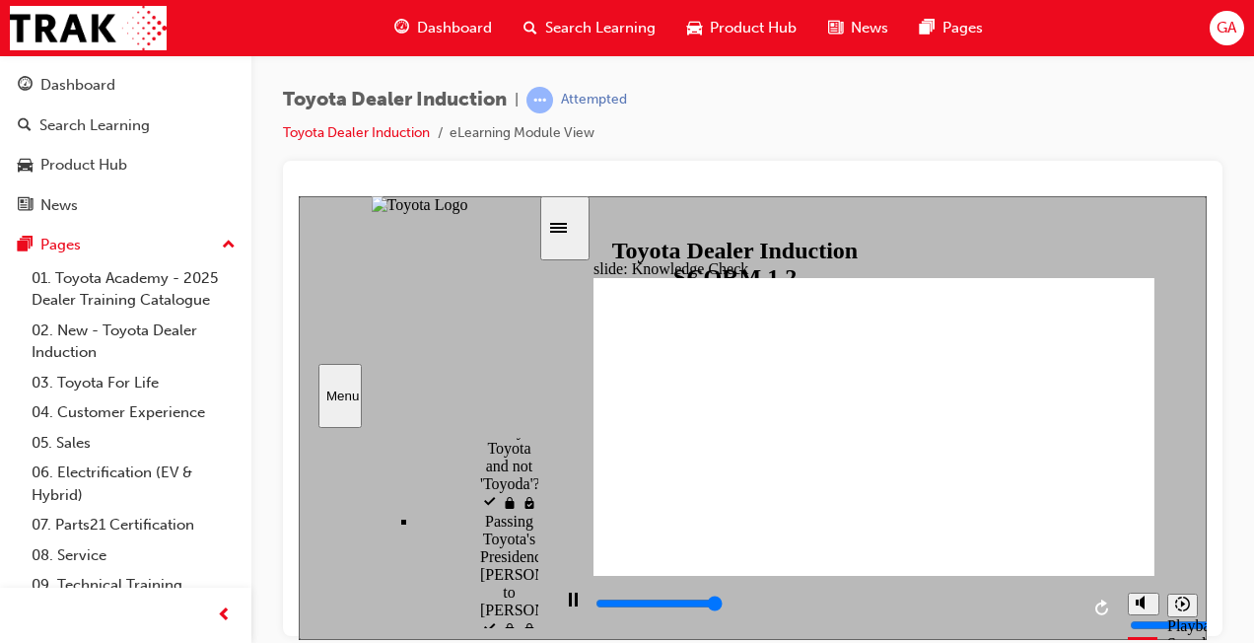
type input "5000"
radio input "true"
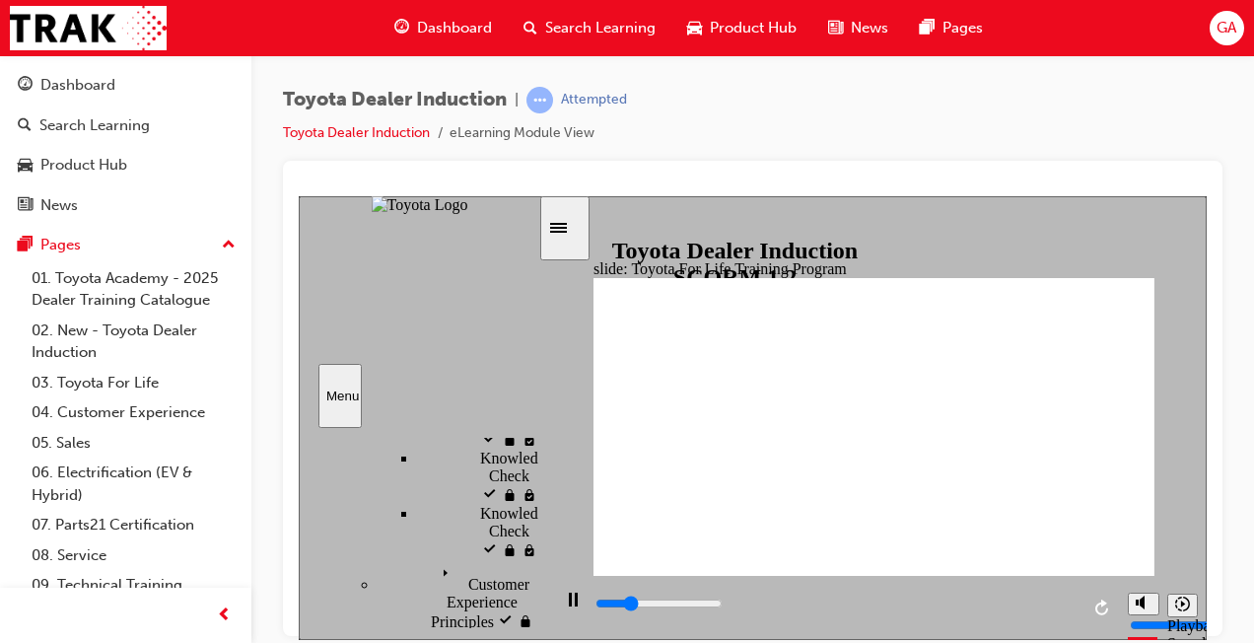
drag, startPoint x: 531, startPoint y: 545, endPoint x: 532, endPoint y: 566, distance: 20.7
click at [532, 458] on div "sidebar" at bounding box center [419, 448] width 240 height 19
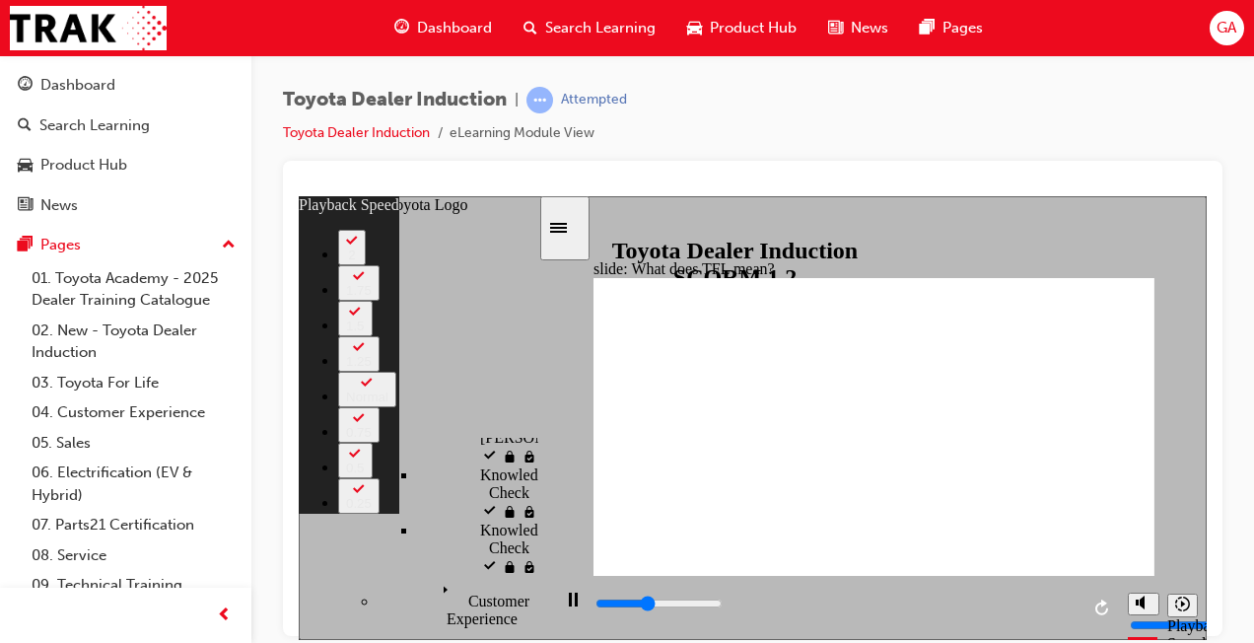
type input "4300"
type input "0"
type input "4600"
type input "0"
type input "4800"
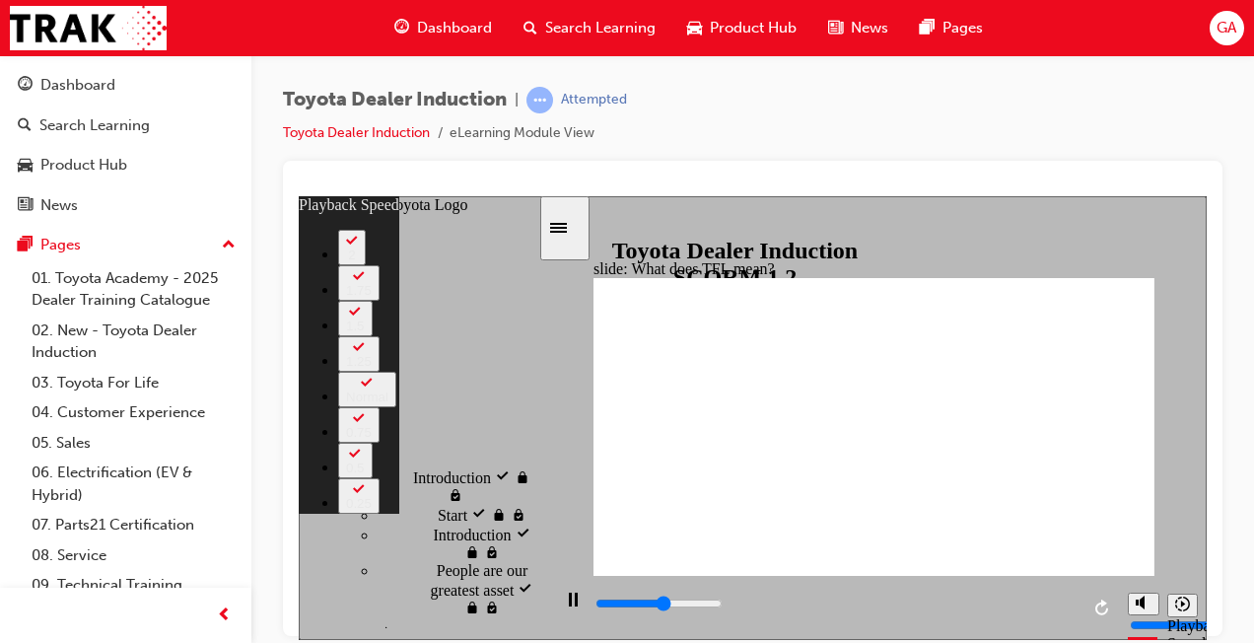
type input "6000"
type input "2"
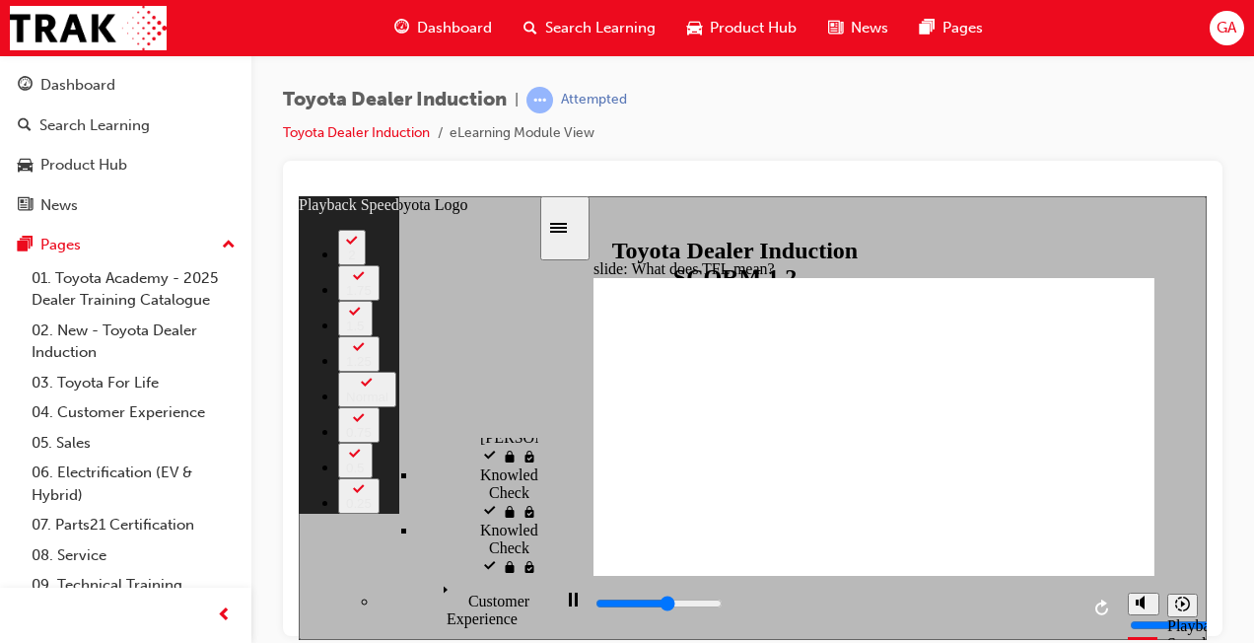
type input "6200"
type input "2"
type input "6800"
type input "2"
type input "6900"
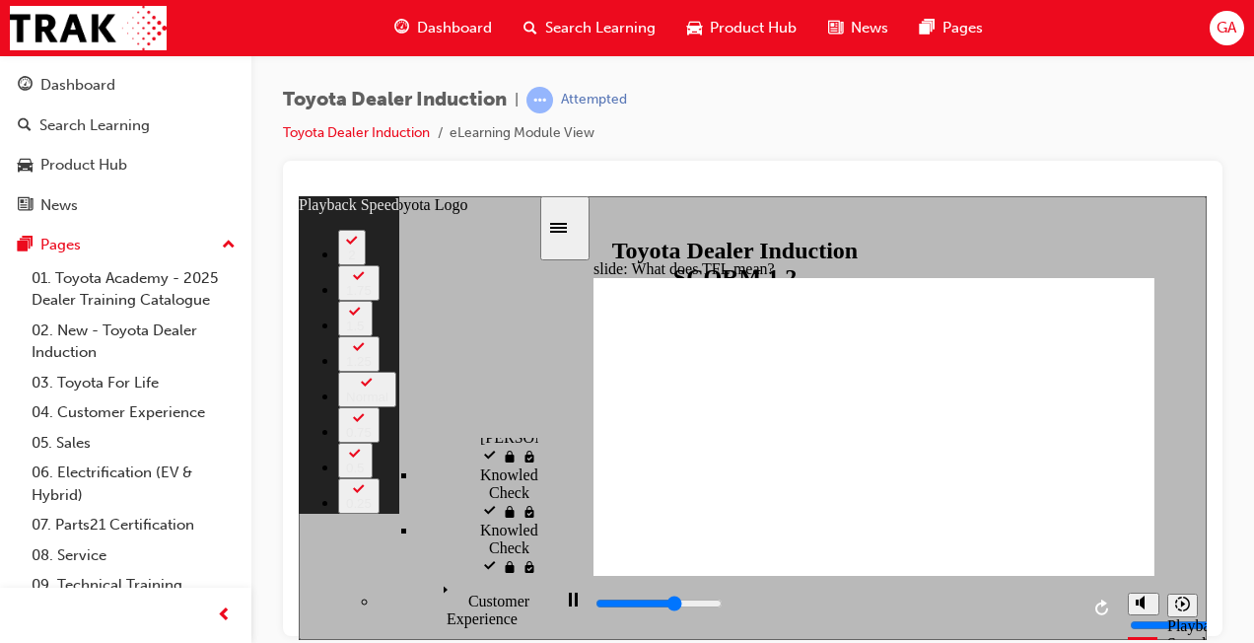
type input "2"
type input "7100"
type input "3"
type input "7400"
type input "3"
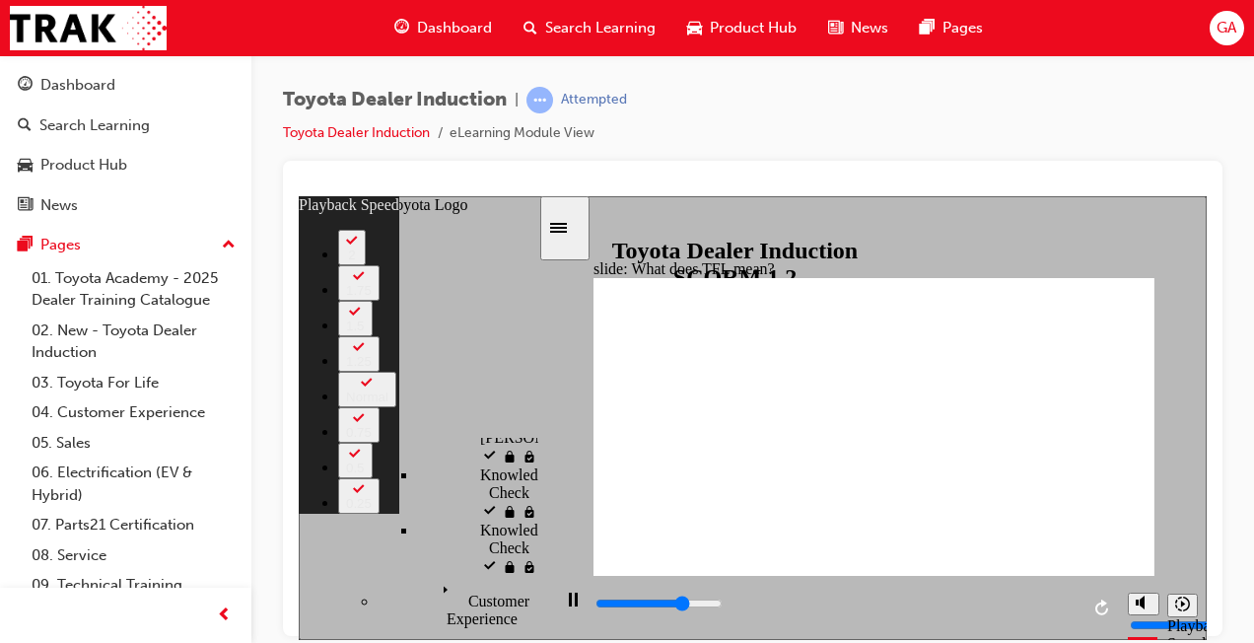
type input "7700"
type input "3"
type input "8000"
type input "4"
type input "8300"
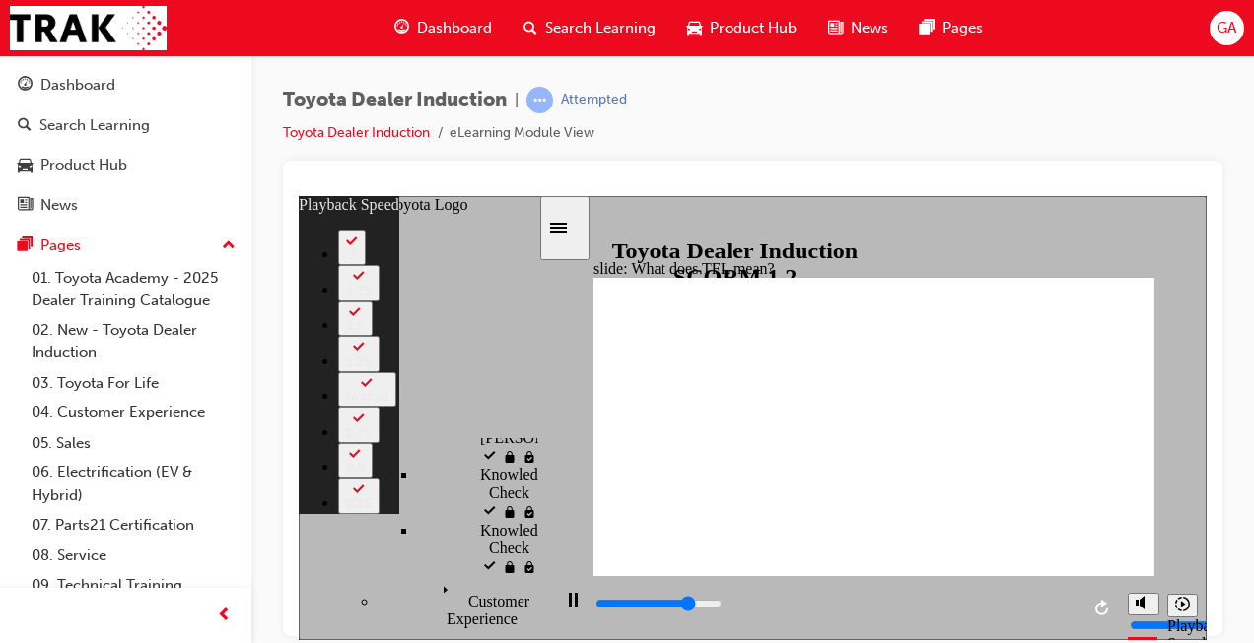
type input "4"
type input "8600"
type input "4"
type input "8900"
type input "5"
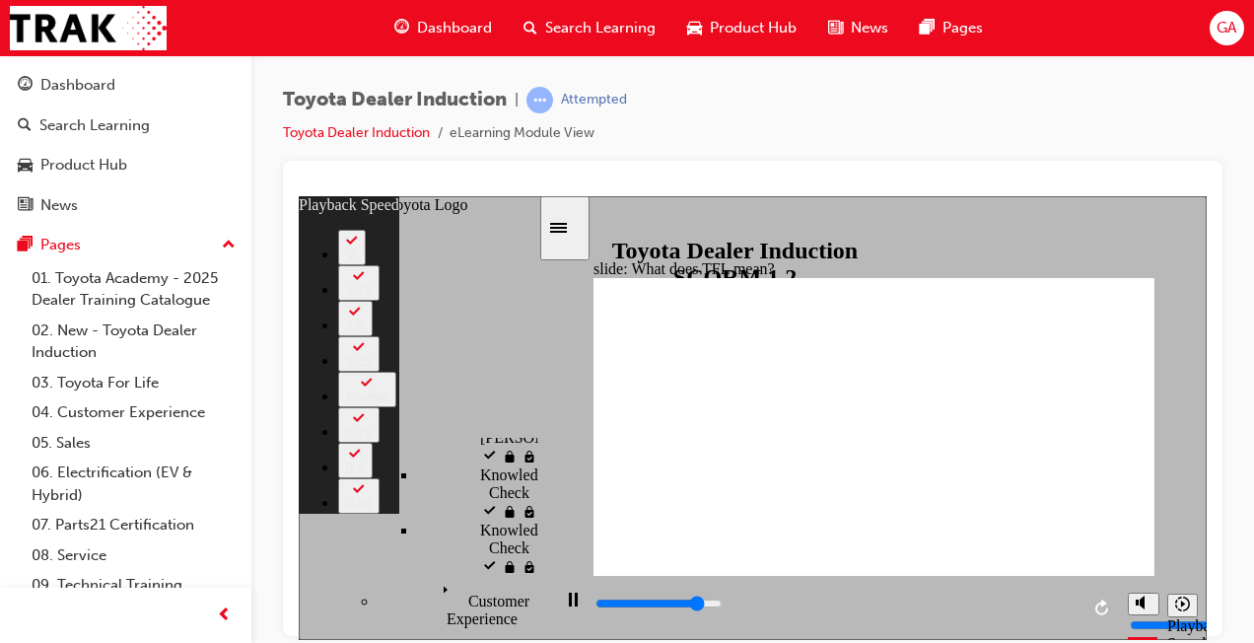
type input "9100"
type input "5"
type input "9400"
type input "5"
type input "9700"
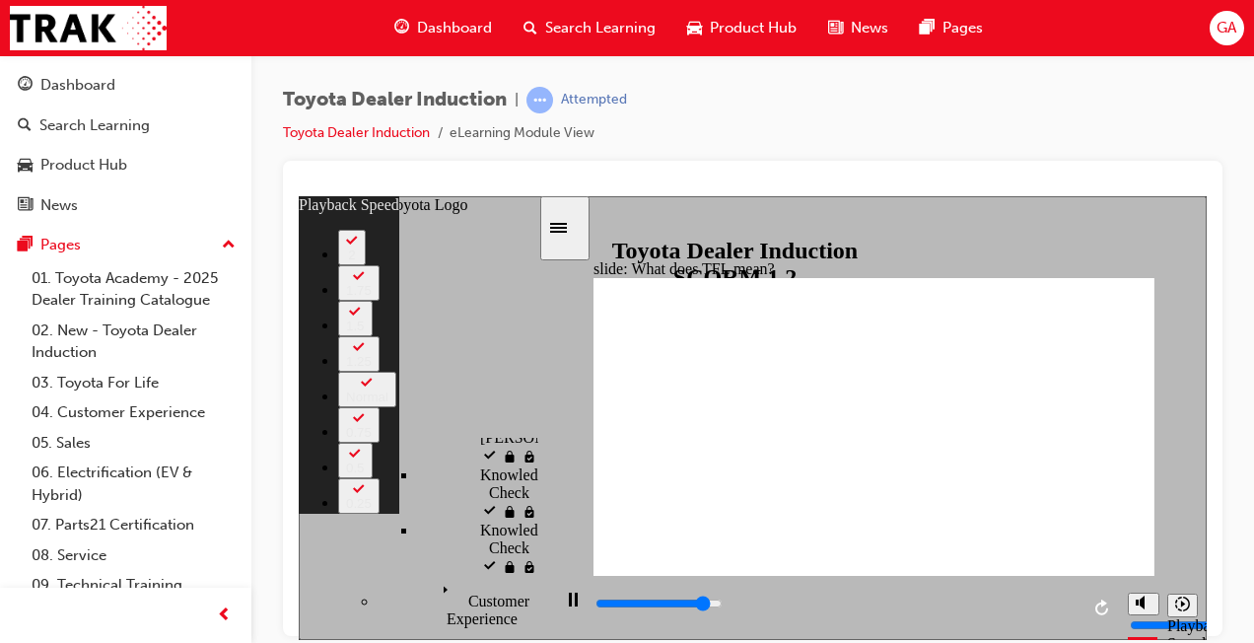
type input "5"
type input "10100"
type input "6"
type input "10400"
type input "6"
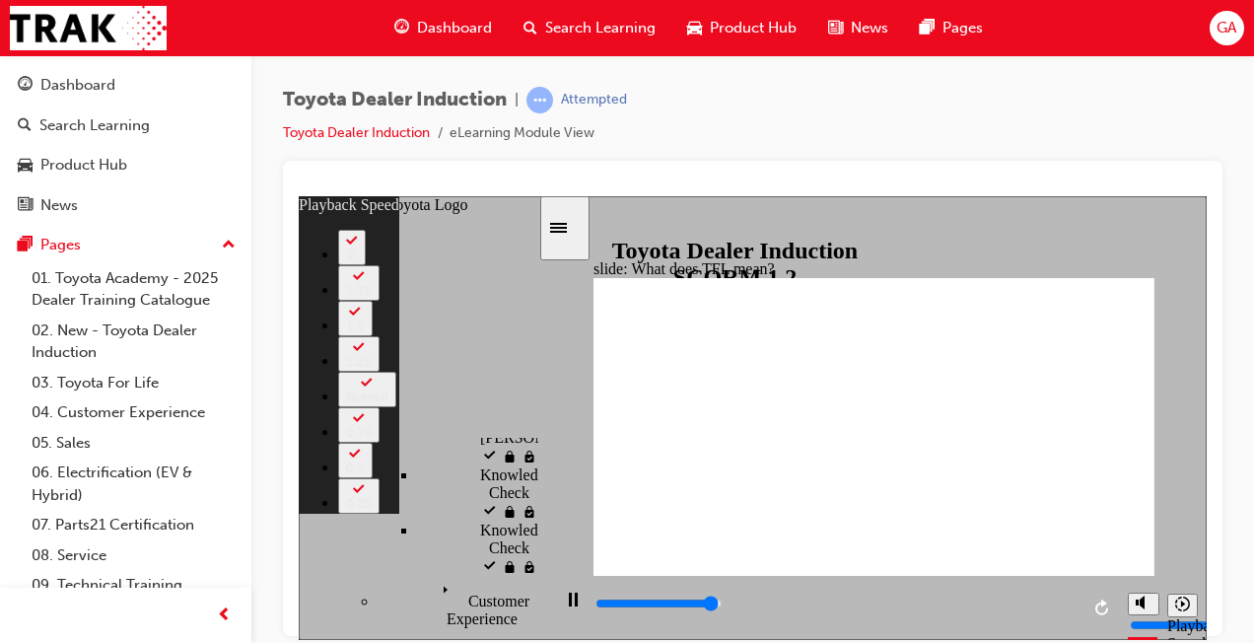
type input "10600"
type input "6"
type input "10600"
type input "6"
type input "10800"
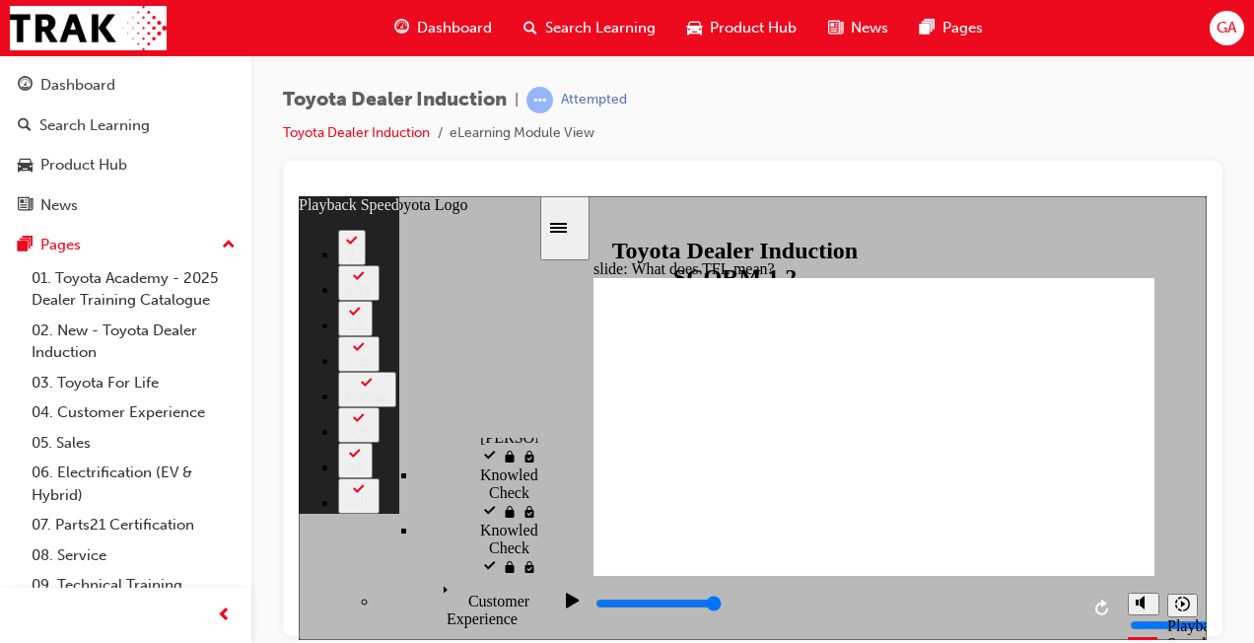
type input "139"
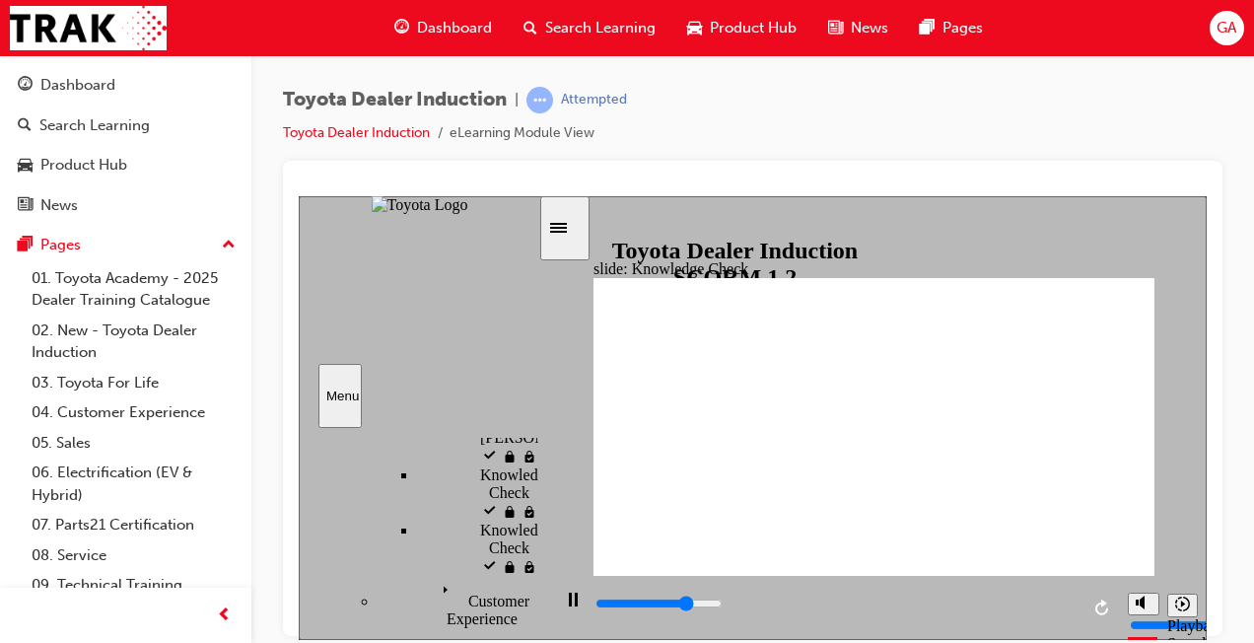
type input "4000"
radio input "true"
drag, startPoint x: 809, startPoint y: 490, endPoint x: 1104, endPoint y: 280, distance: 362.8
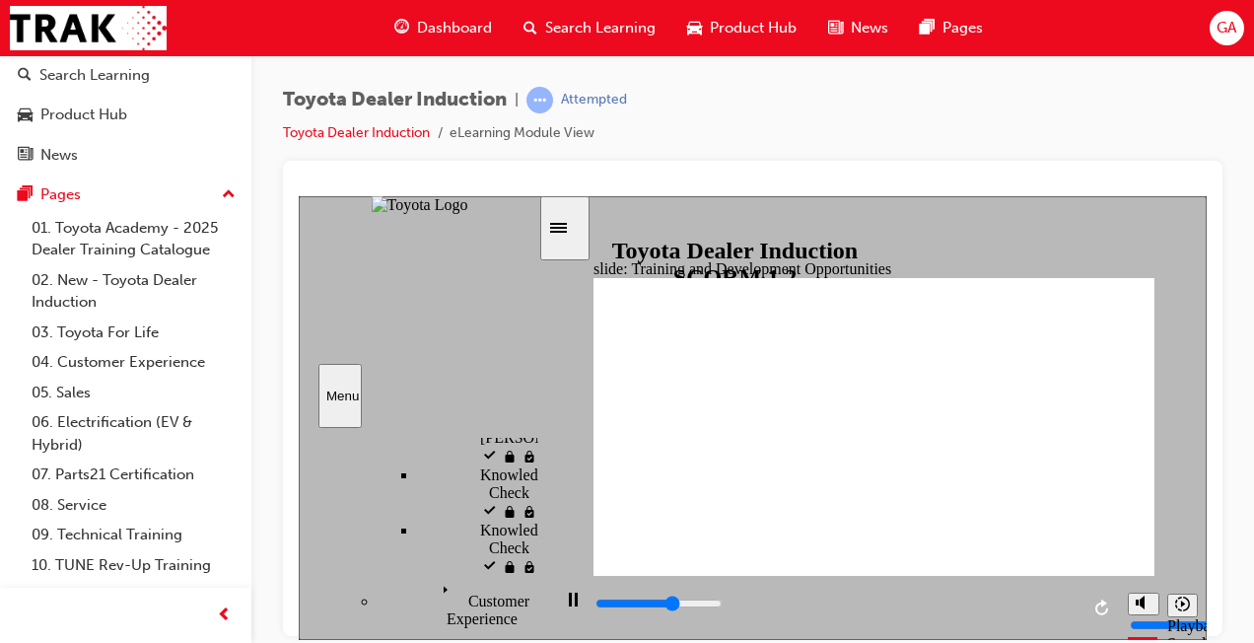
scroll to position [73, 0]
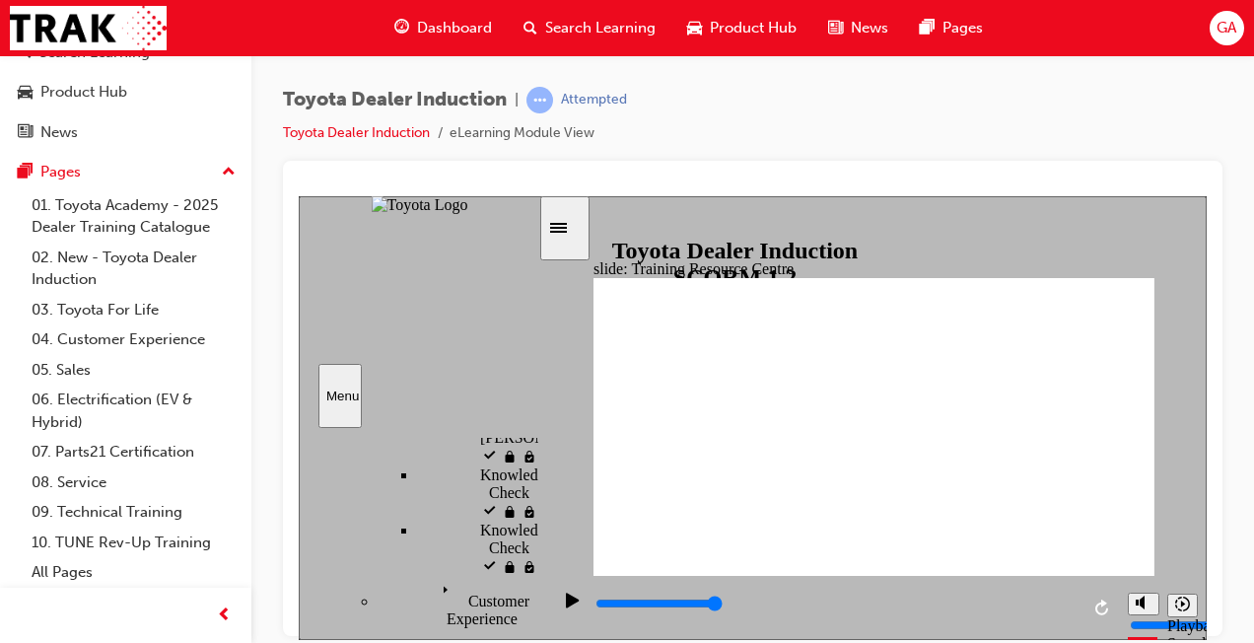
type input "3800"
radio input "true"
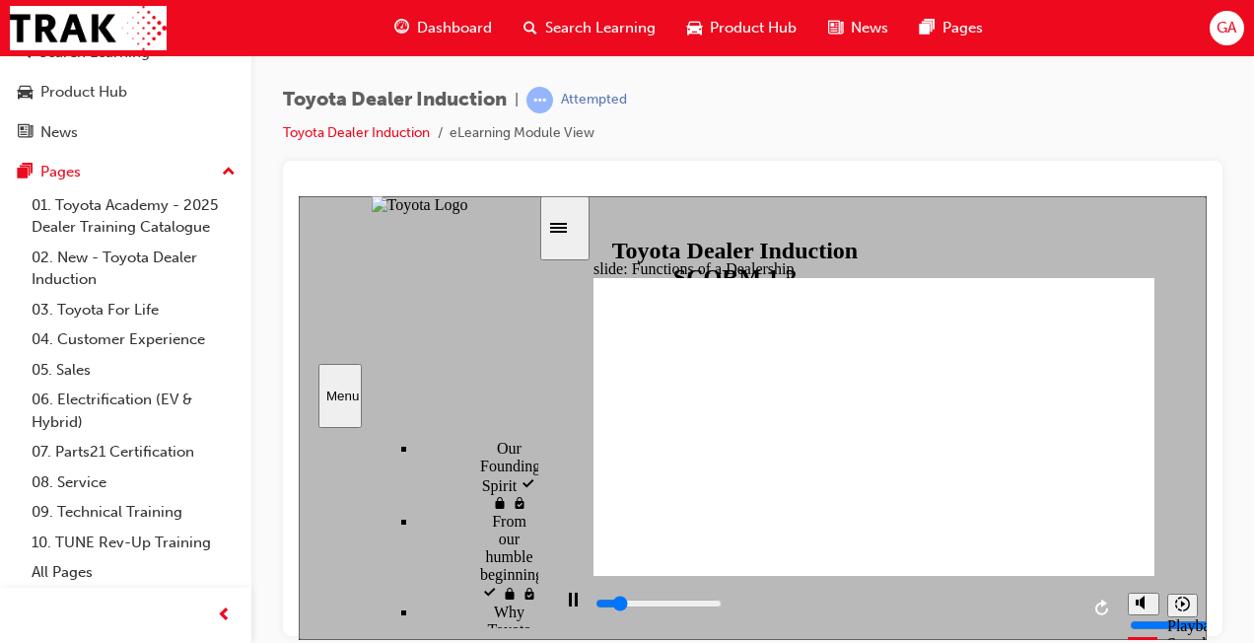
scroll to position [625, 0]
drag, startPoint x: 536, startPoint y: 573, endPoint x: 545, endPoint y: 513, distance: 60.8
click at [545, 513] on div "slide: Functions of a Dealership Rectangle 1 Rectangle 2 Functions of a Dealers…" at bounding box center [753, 417] width 908 height 444
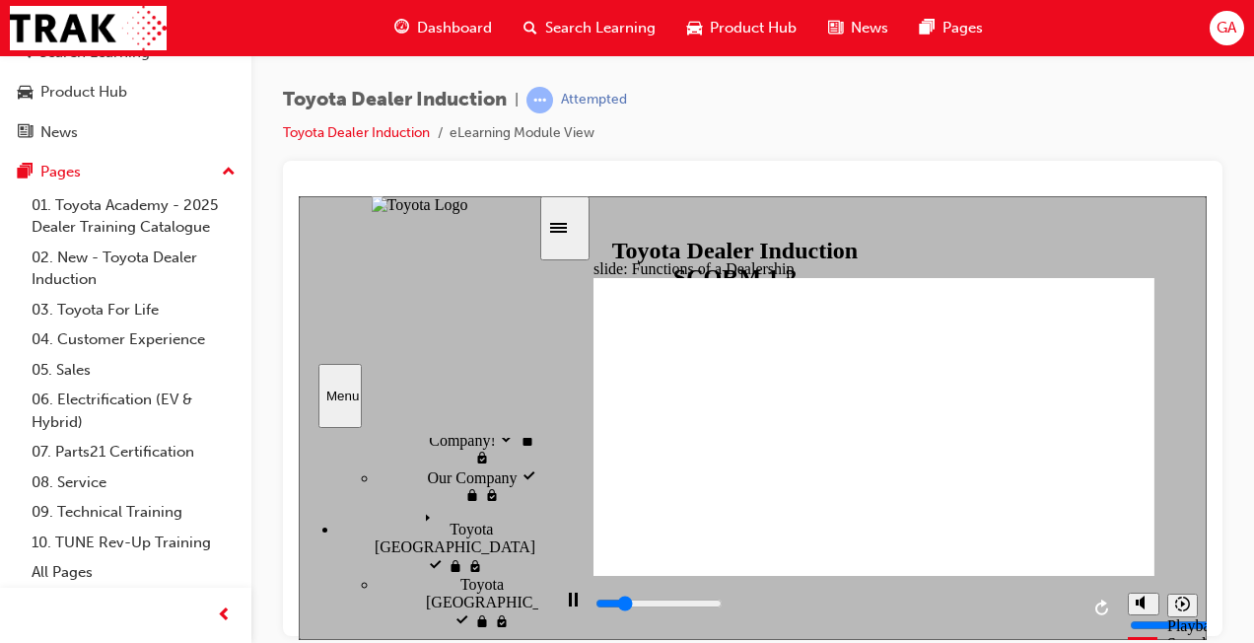
drag, startPoint x: 529, startPoint y: 514, endPoint x: 533, endPoint y: 474, distance: 39.6
click at [533, 458] on div "sidebar" at bounding box center [419, 448] width 240 height 19
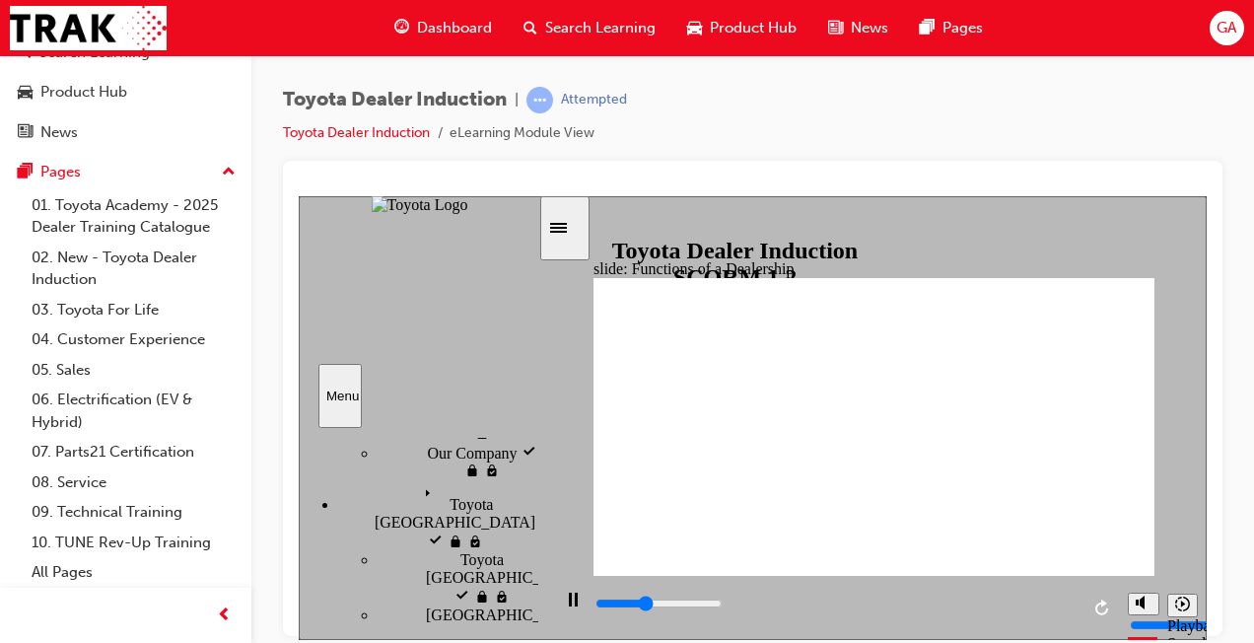
scroll to position [347, 0]
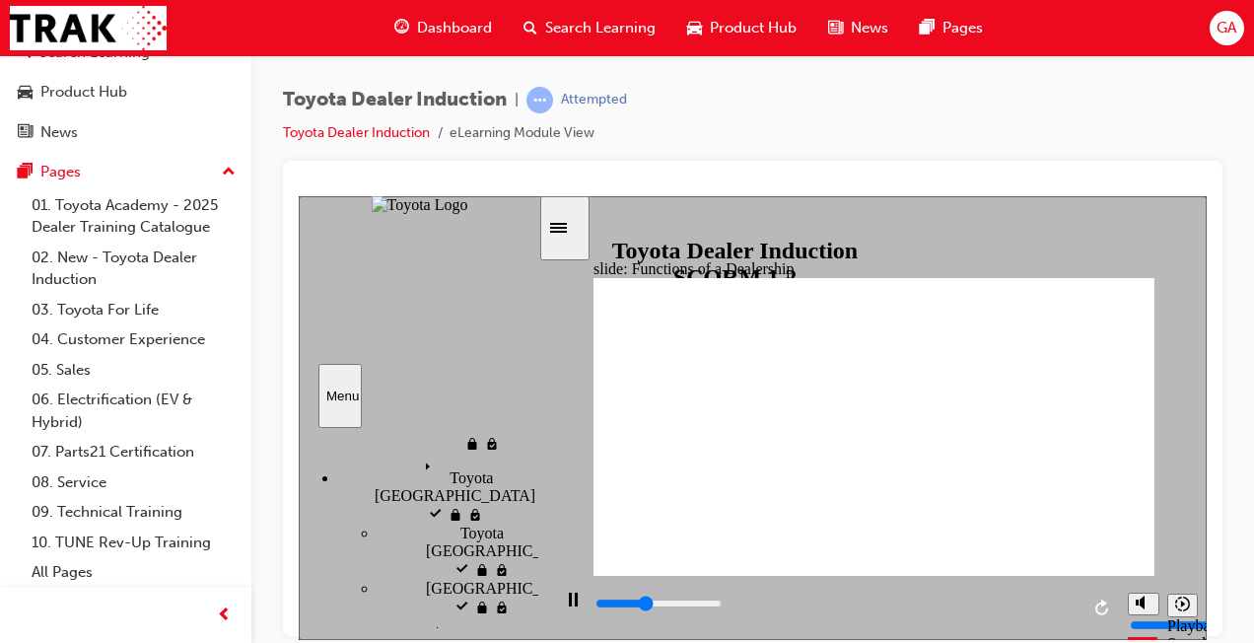
click at [531, 458] on div "sidebar" at bounding box center [419, 448] width 240 height 19
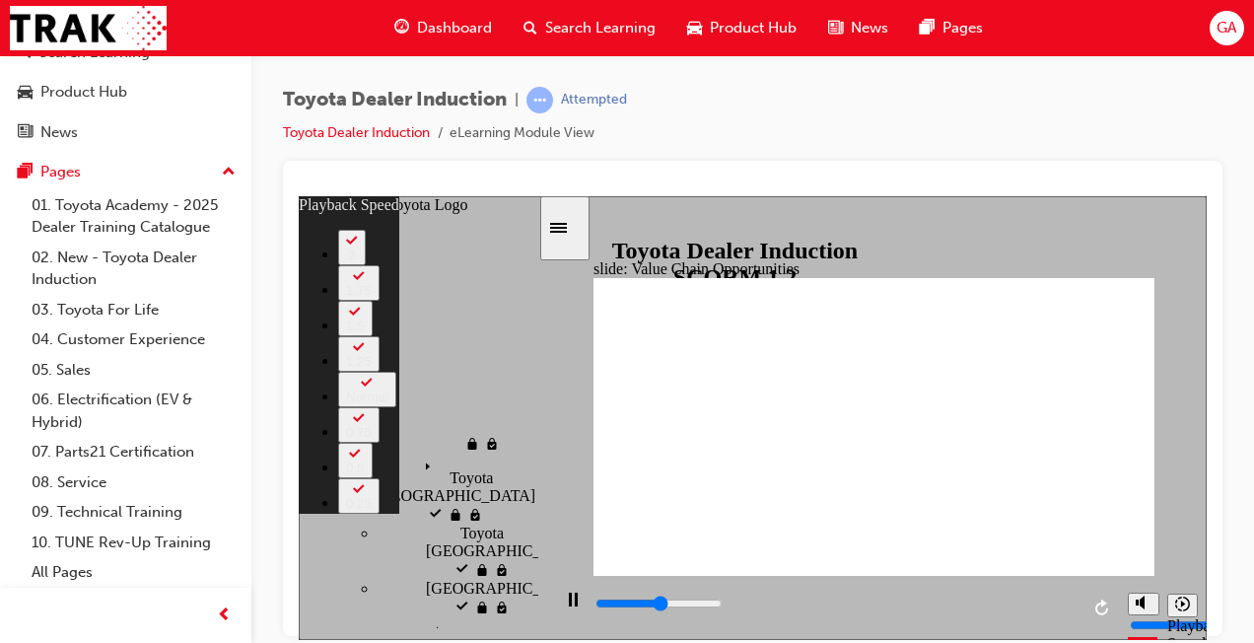
type input "5800"
type input "0"
type input "6700"
type input "1"
type input "6700"
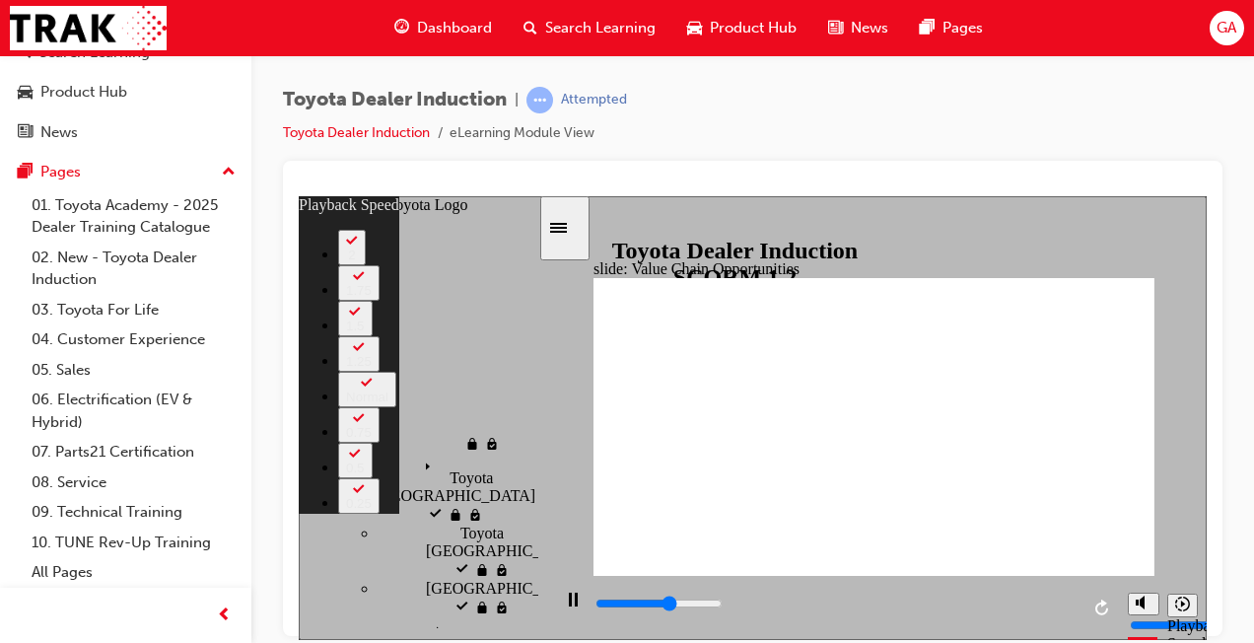
type input "1"
type input "6900"
type input "2"
type input "7200"
type input "2"
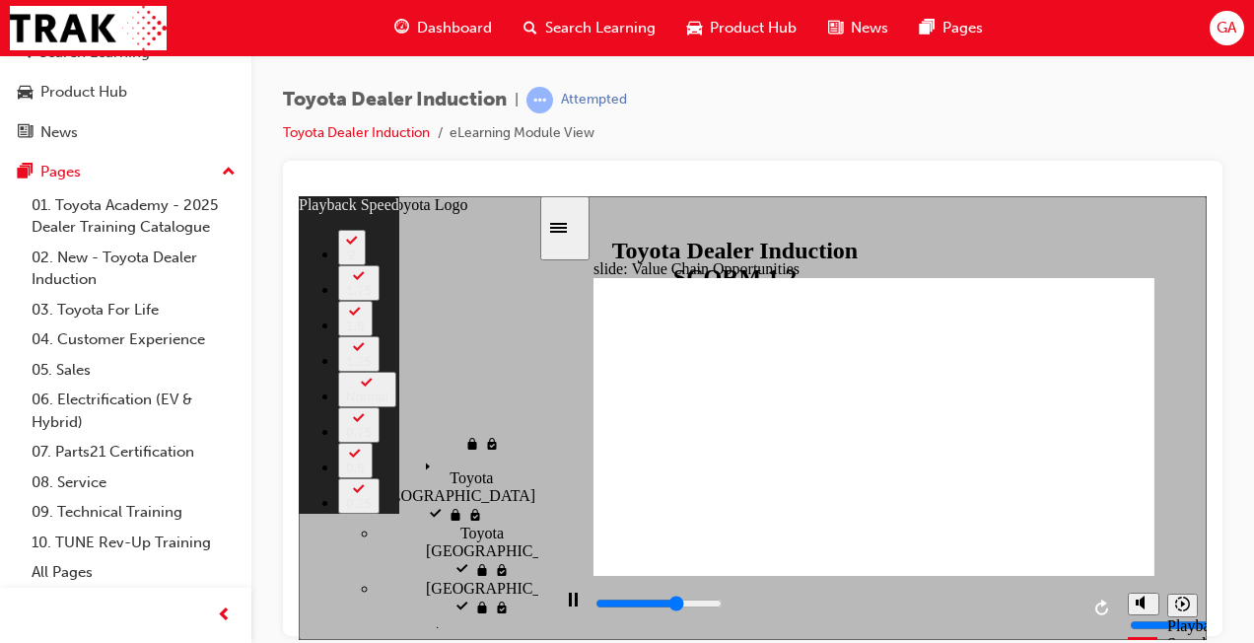
type input "7400"
type input "2"
type input "7700"
type input "2"
type input "8000"
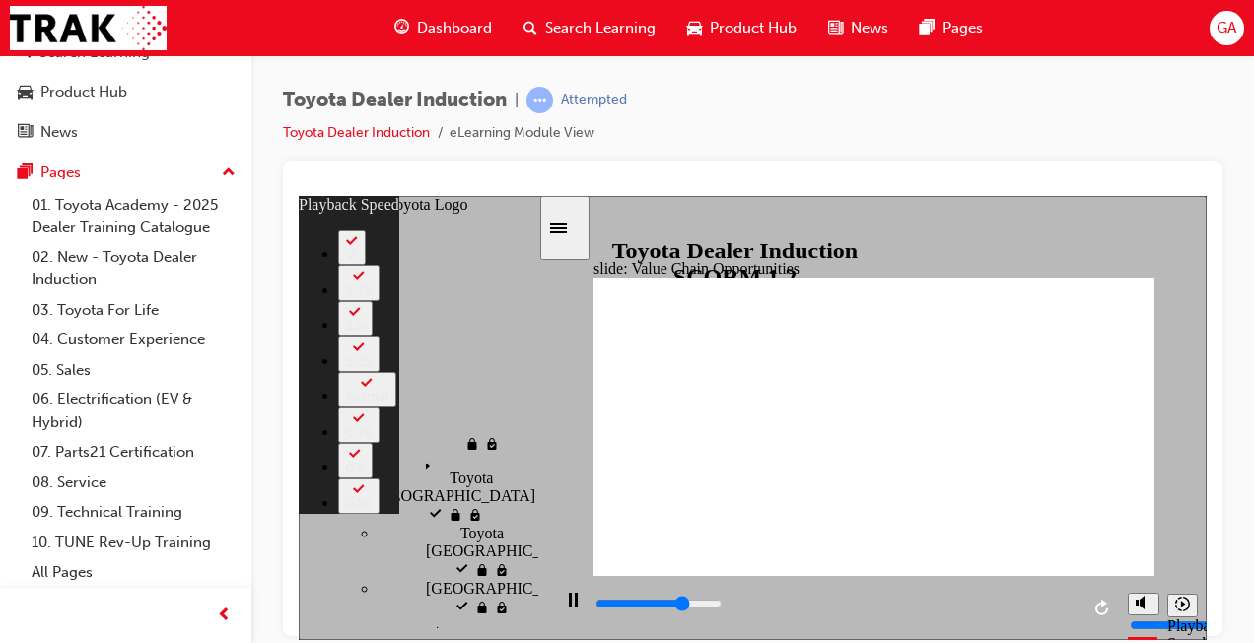
type input "3"
type input "8200"
type input "3"
type input "8300"
type input "3"
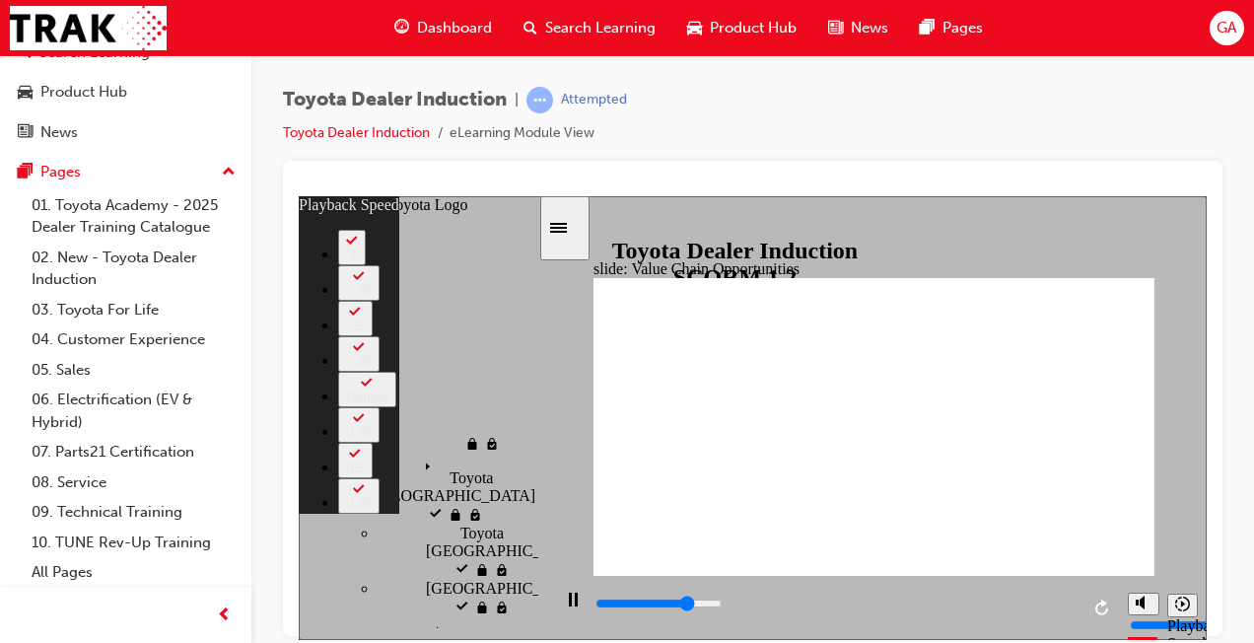
type input "8500"
type input "3"
type input "9200"
type input "4"
type input "9400"
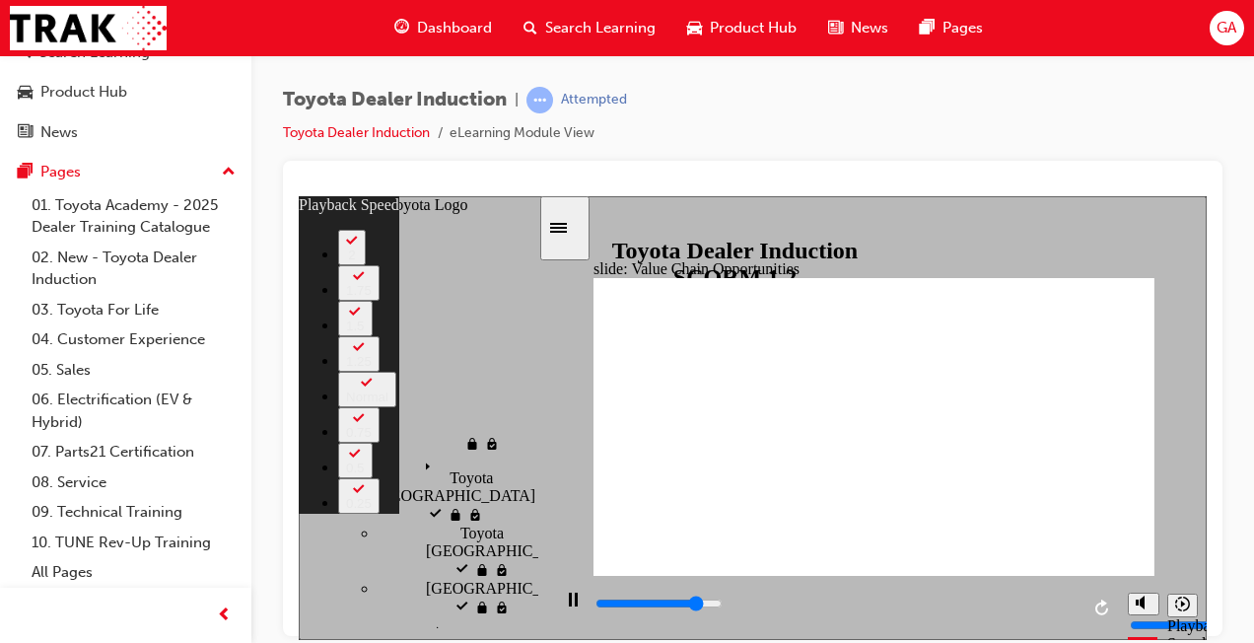
type input "4"
type input "9600"
type input "4"
type input "9900"
type input "4"
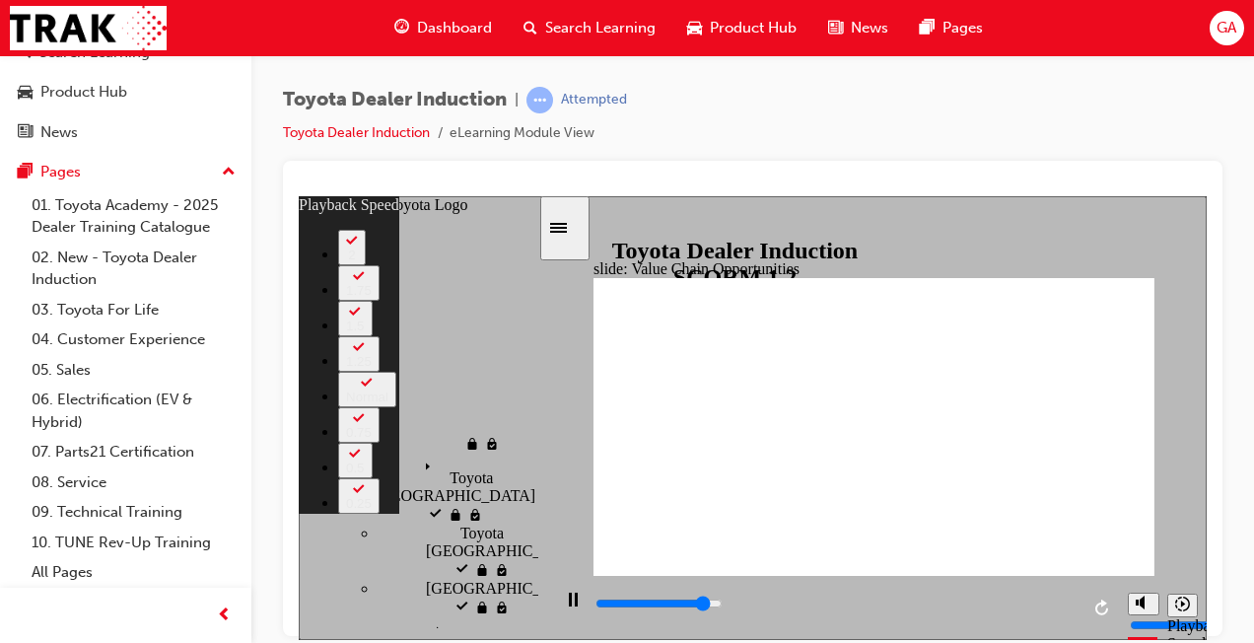
type input "10200"
type input "5"
type input "10400"
type input "5"
type input "10700"
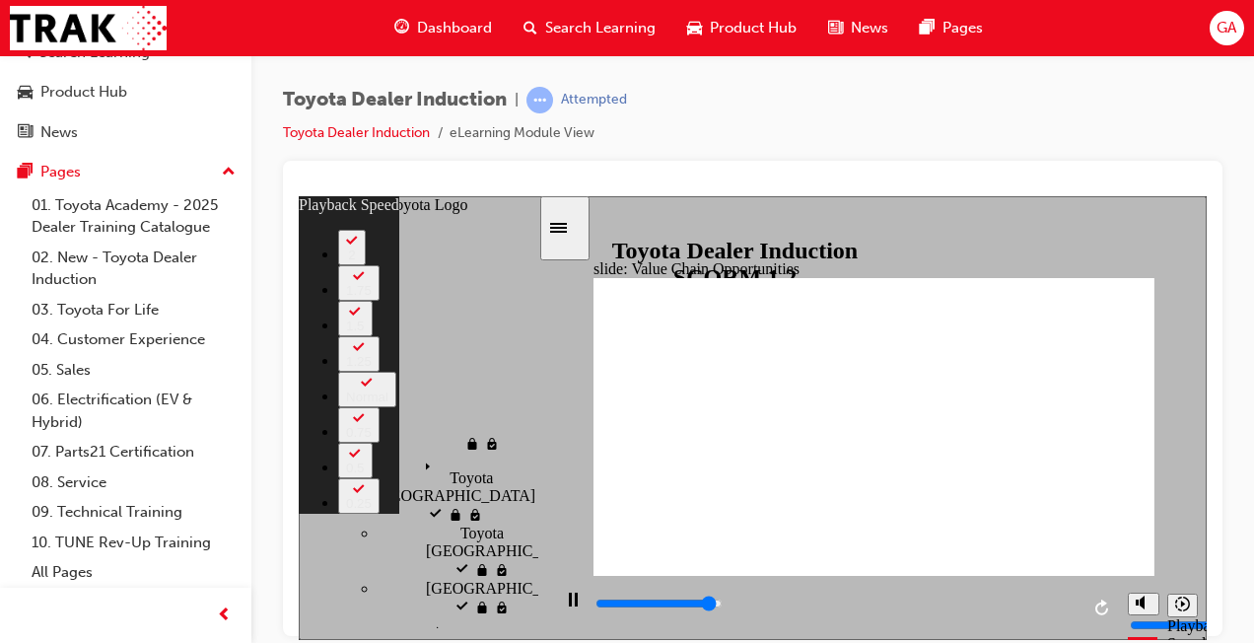
type input "5"
type input "11000"
type input "6"
type input "11200"
type input "6"
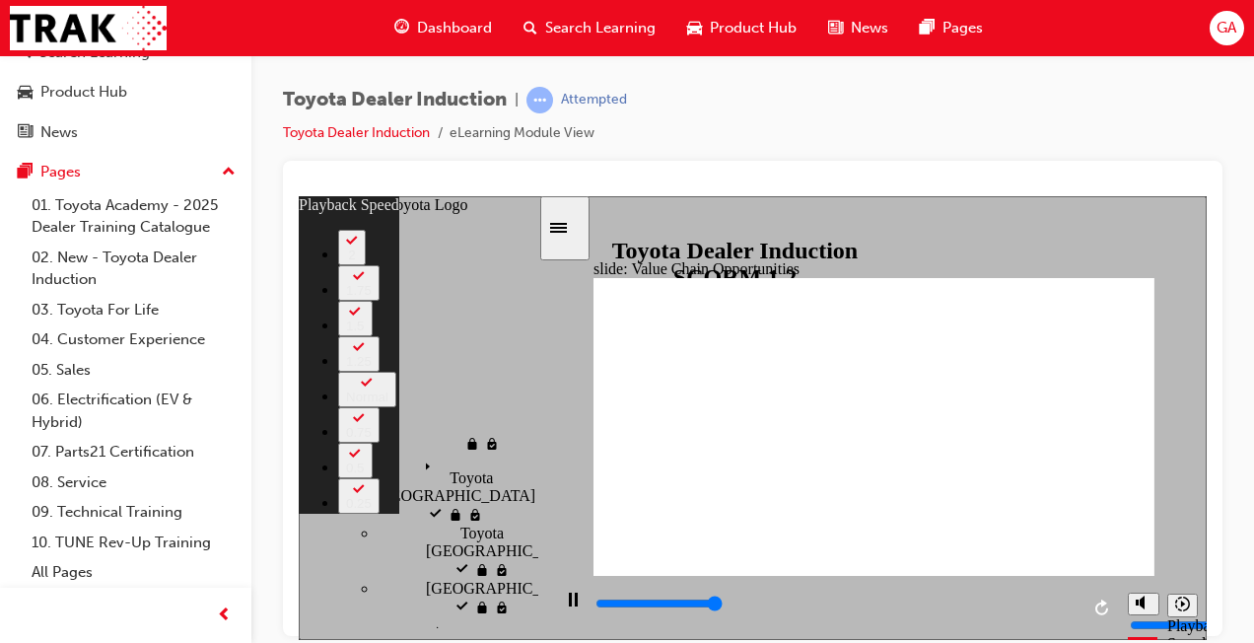
type input "11300"
type input "64"
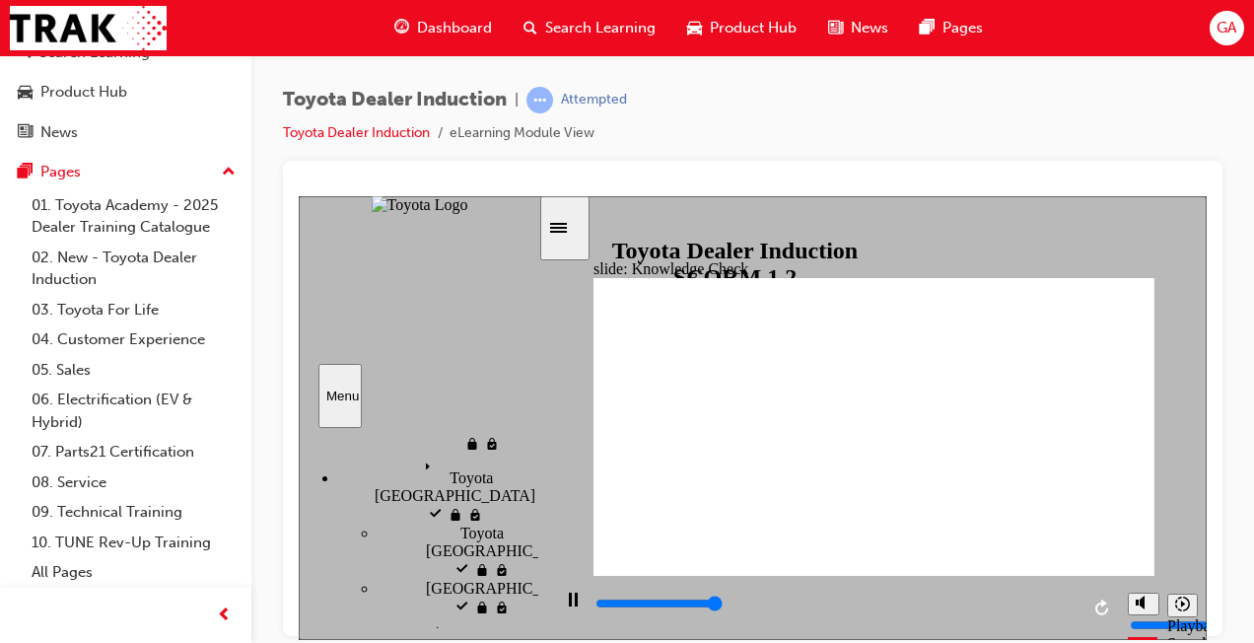
type input "5000"
radio input "true"
type input "5000"
radio input "true"
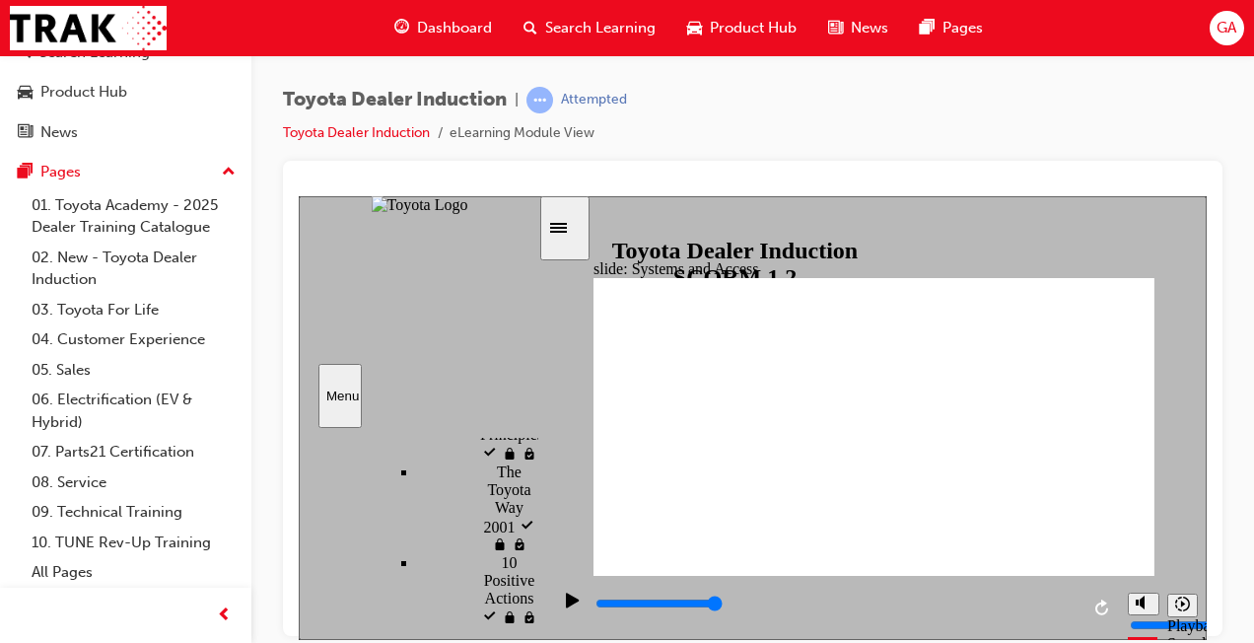
scroll to position [0, 0]
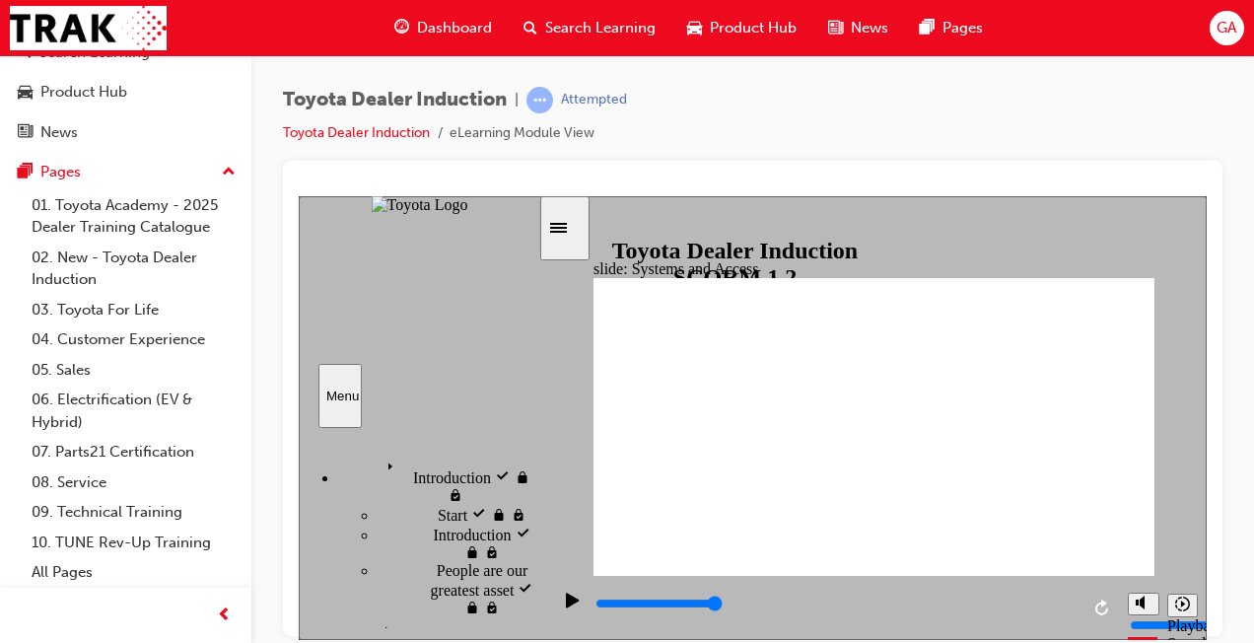
drag, startPoint x: 532, startPoint y: 497, endPoint x: 505, endPoint y: 370, distance: 130.2
click at [505, 370] on div "Menu Introduction visited Introduction Start visited Start" at bounding box center [420, 311] width 242 height 232
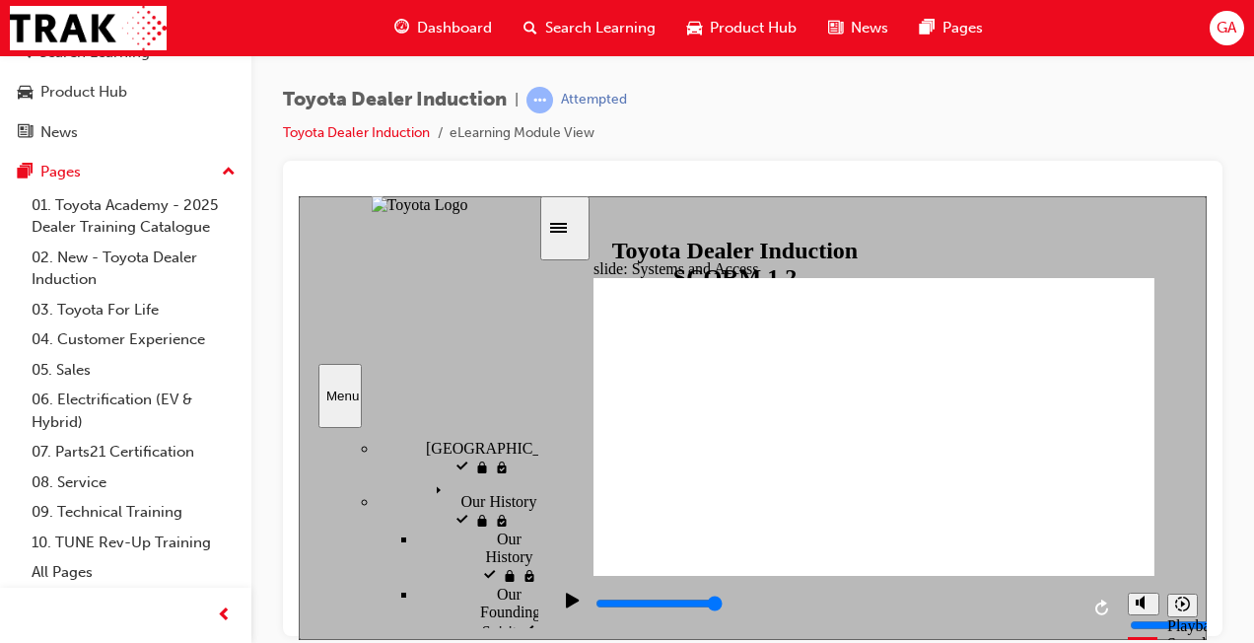
scroll to position [458, 0]
drag, startPoint x: 532, startPoint y: 451, endPoint x: 540, endPoint y: 512, distance: 61.6
click at [540, 512] on div "slide: Systems and Access Systems and Access Freeform 17 Toyota Central check i…" at bounding box center [753, 417] width 908 height 444
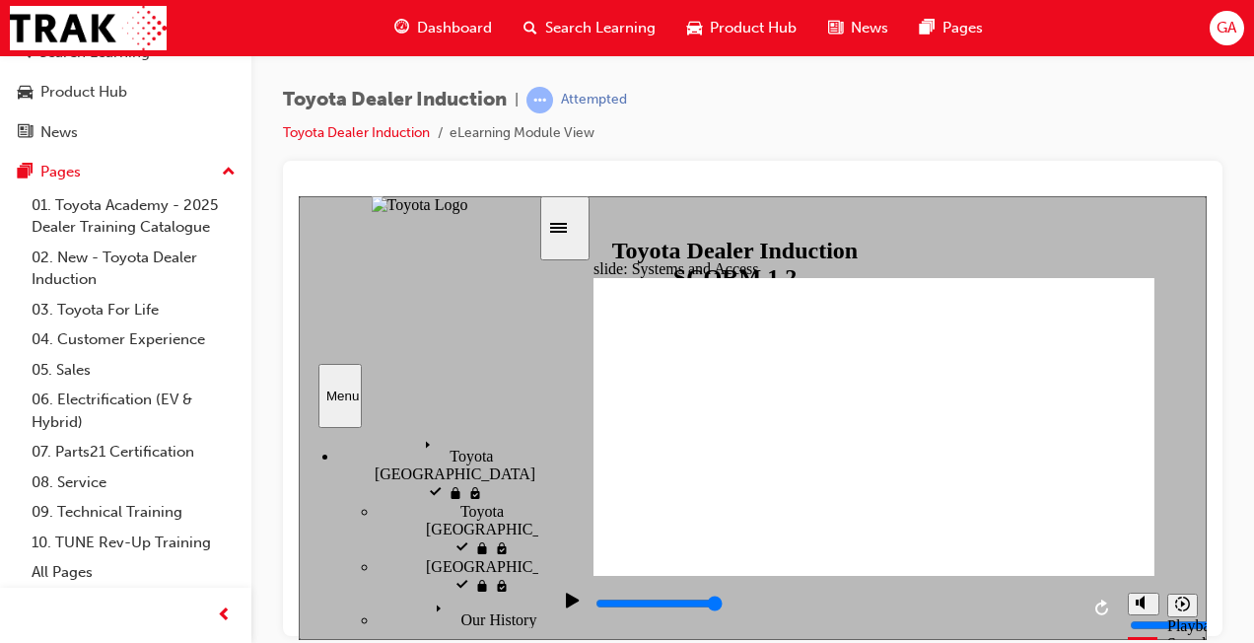
scroll to position [319, 0]
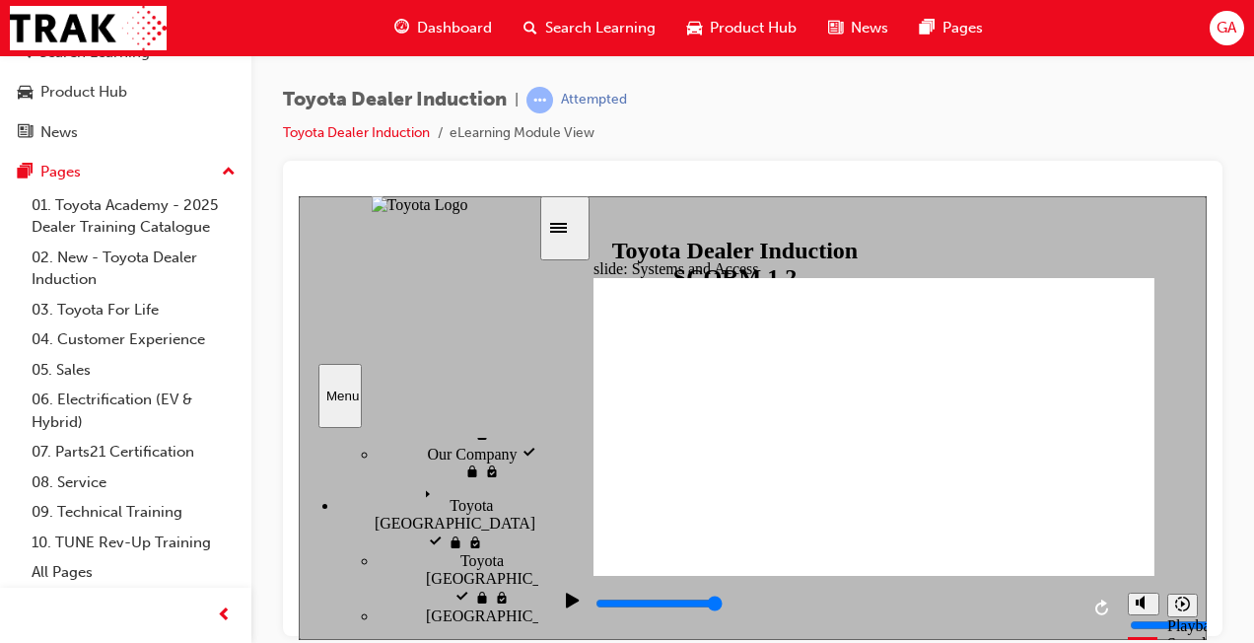
drag, startPoint x: 528, startPoint y: 526, endPoint x: 534, endPoint y: 504, distance: 22.5
click at [534, 465] on div "sidebar" at bounding box center [419, 452] width 240 height 27
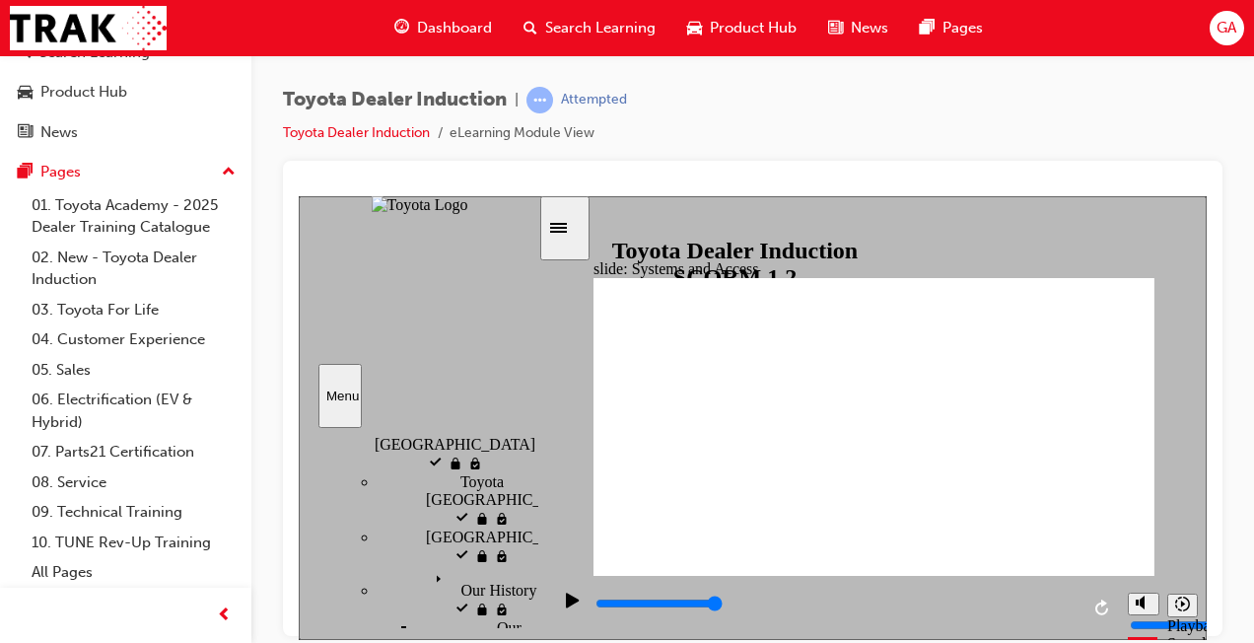
scroll to position [359, 0]
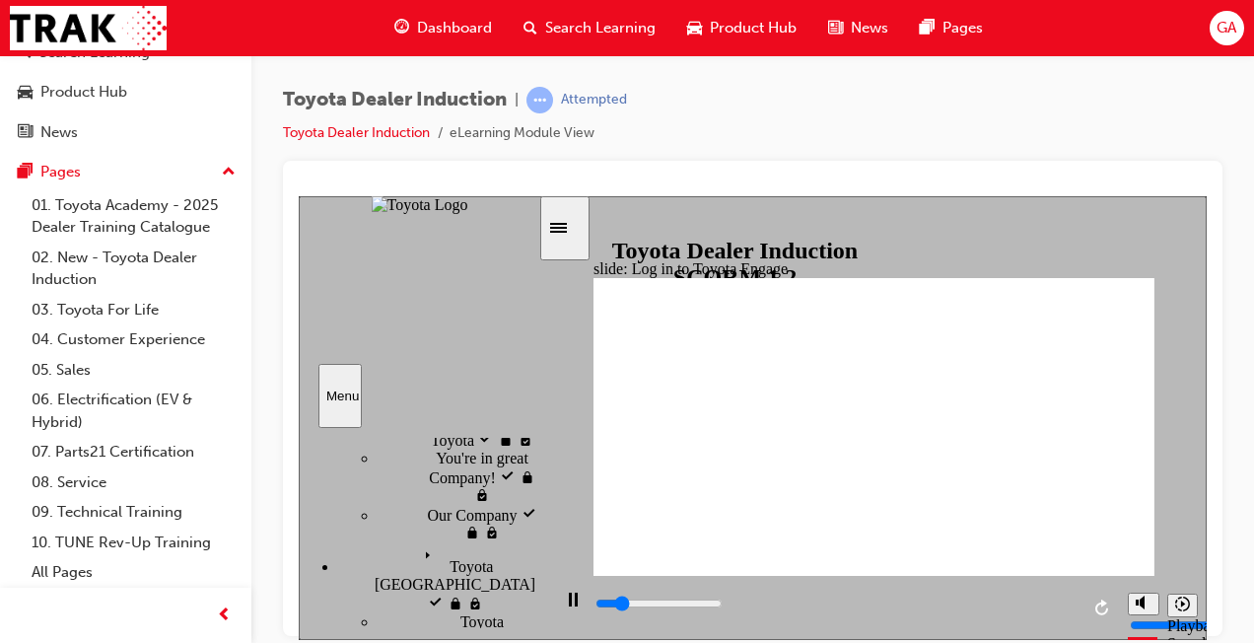
drag, startPoint x: 529, startPoint y: 502, endPoint x: 530, endPoint y: 488, distance: 13.8
click at [530, 462] on div "sidebar" at bounding box center [419, 451] width 240 height 24
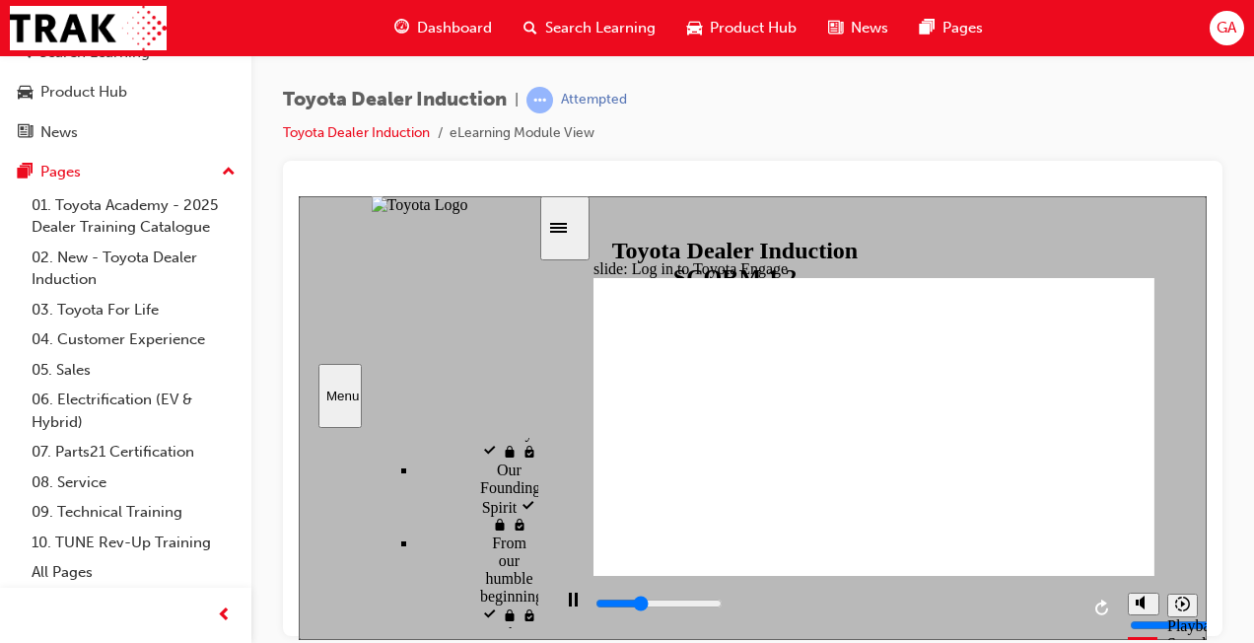
scroll to position [567, 0]
drag, startPoint x: 528, startPoint y: 476, endPoint x: 541, endPoint y: 518, distance: 43.3
click at [541, 518] on div "slide: Log in to Toyota Engage LOG IN to Toyota Engage Update your personal inf…" at bounding box center [753, 417] width 908 height 444
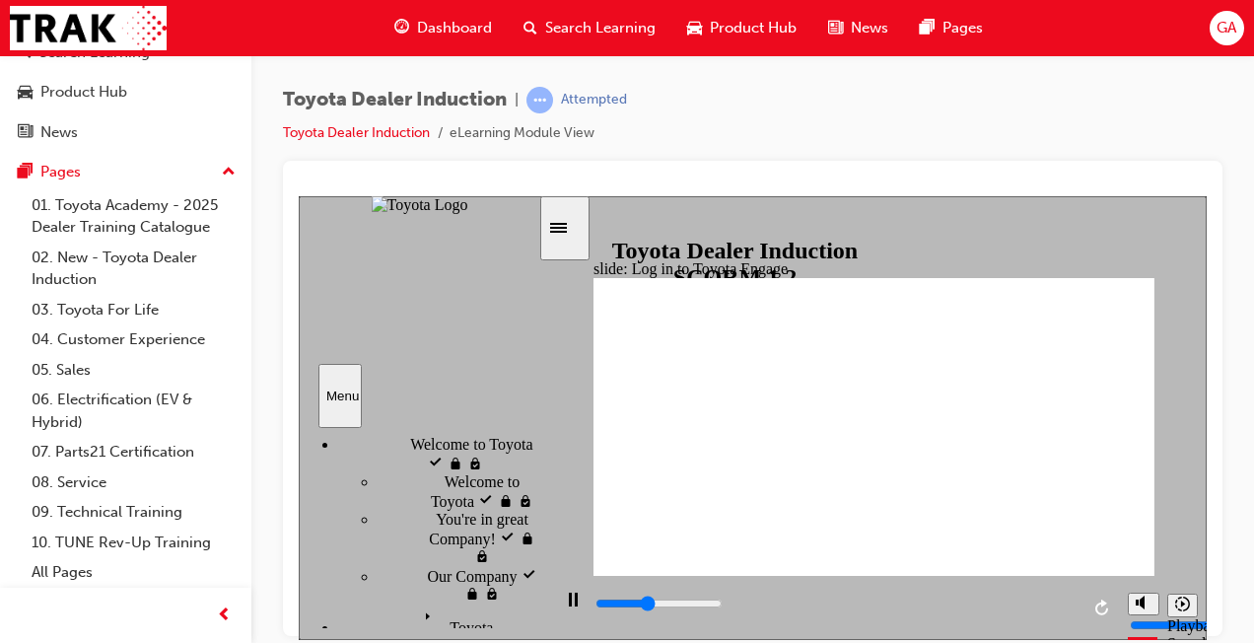
drag, startPoint x: 533, startPoint y: 524, endPoint x: 537, endPoint y: 470, distance: 53.4
click at [537, 460] on div "sidebar" at bounding box center [419, 450] width 240 height 22
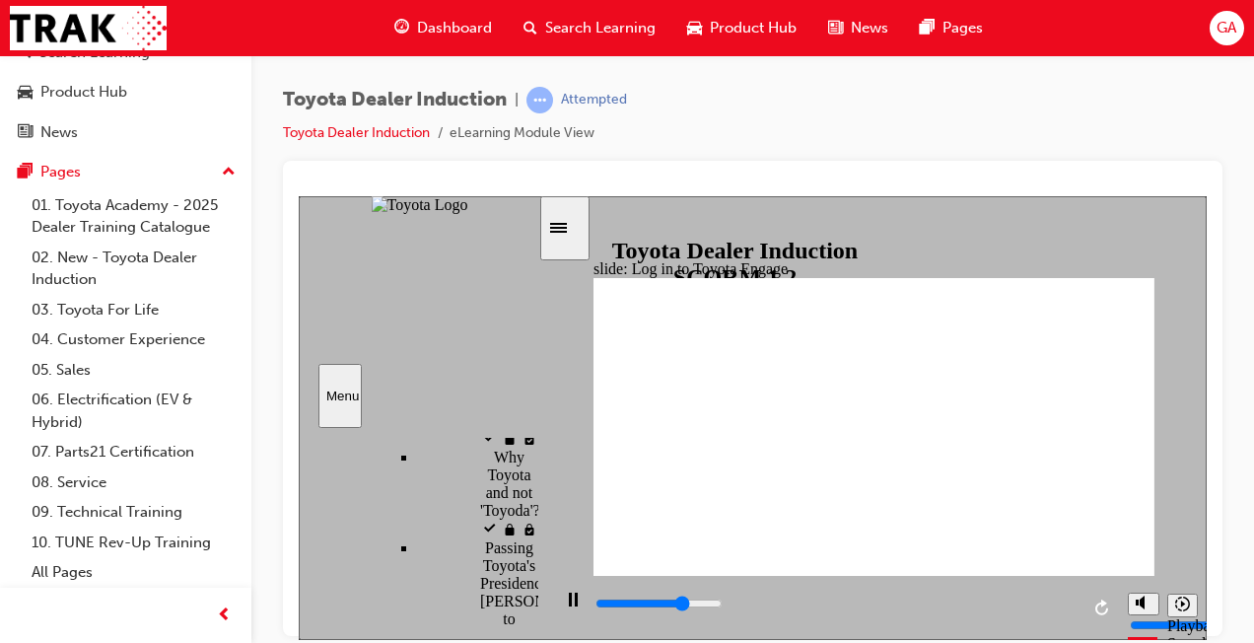
scroll to position [893, 0]
drag, startPoint x: 528, startPoint y: 466, endPoint x: 541, endPoint y: 549, distance: 83.8
click at [541, 549] on div "slide: Log in to Toyota Engage LOG IN to Toyota Engage Update your personal inf…" at bounding box center [753, 417] width 908 height 444
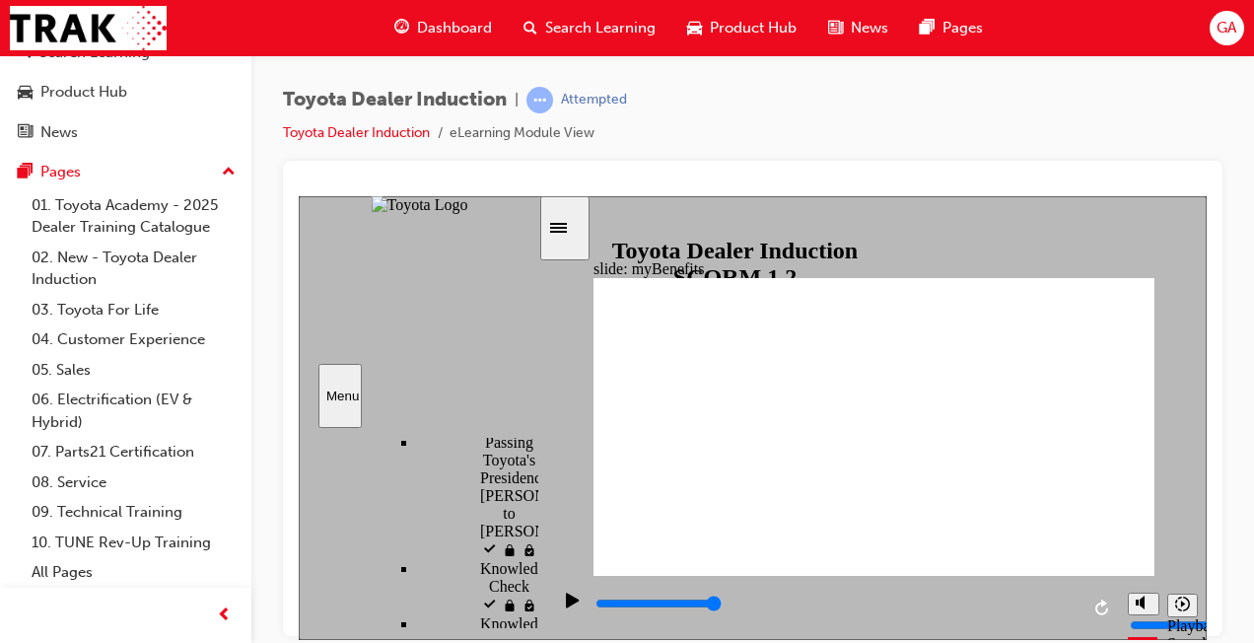
click icon
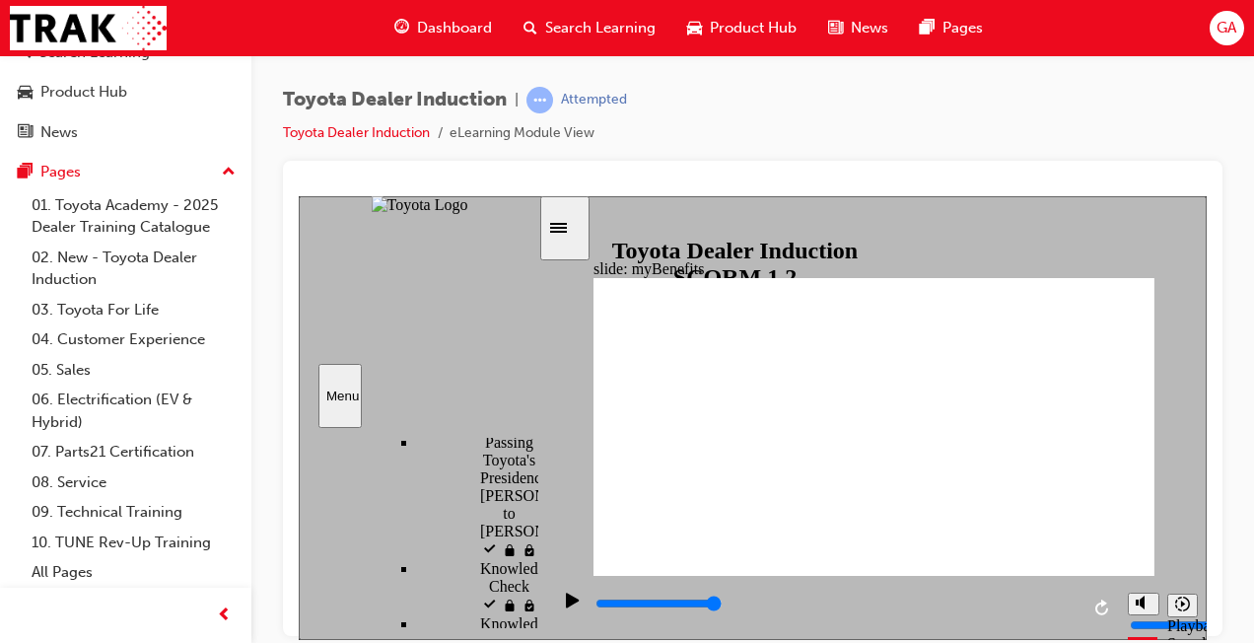
click icon
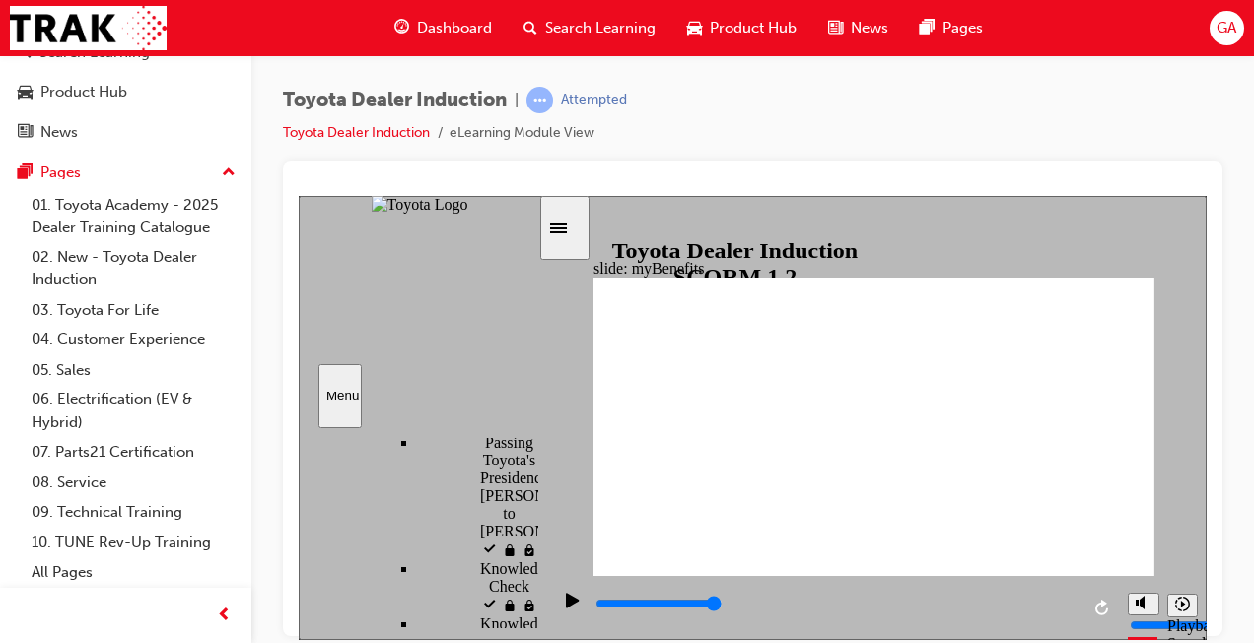
click icon
click image
click icon
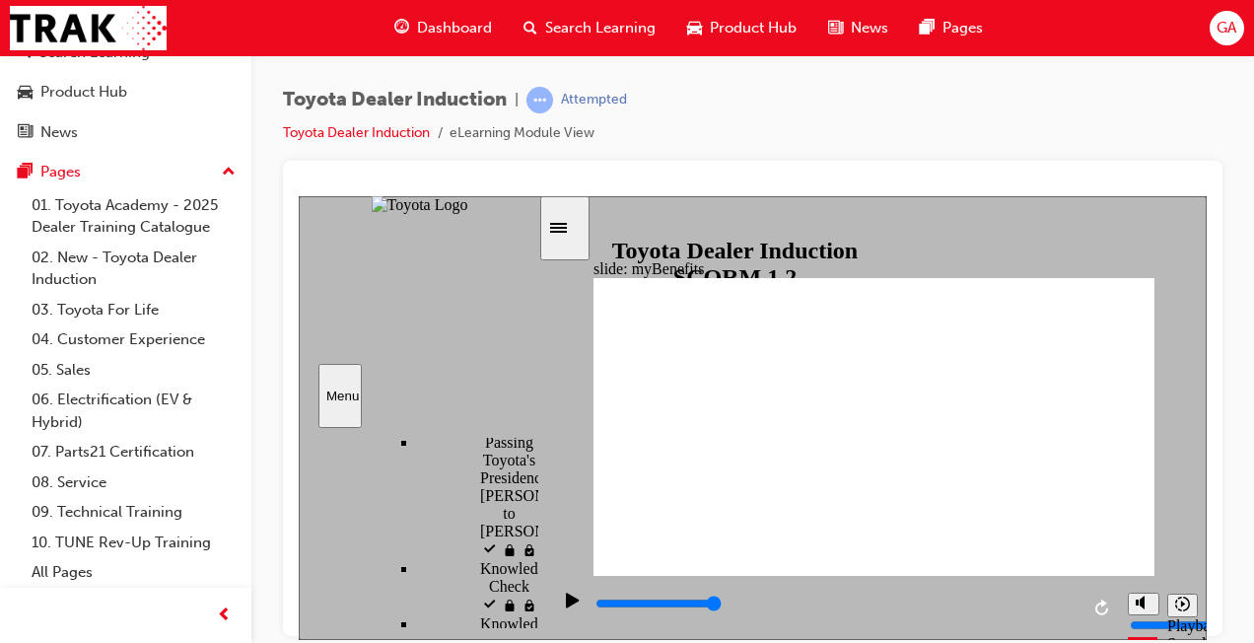
click icon
click span "Accessing myBenefits visited"
click span "myBenefits visited"
click div "sidebar"
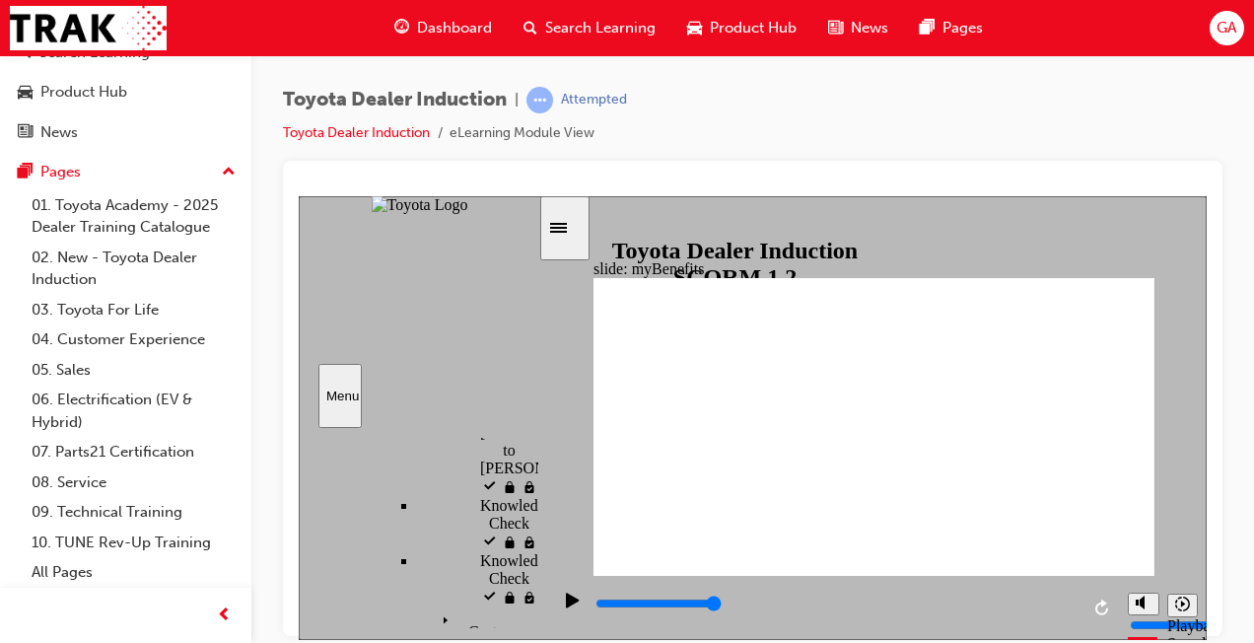
scroll to position [948, 0]
click icon
click input "text"
type input "2700"
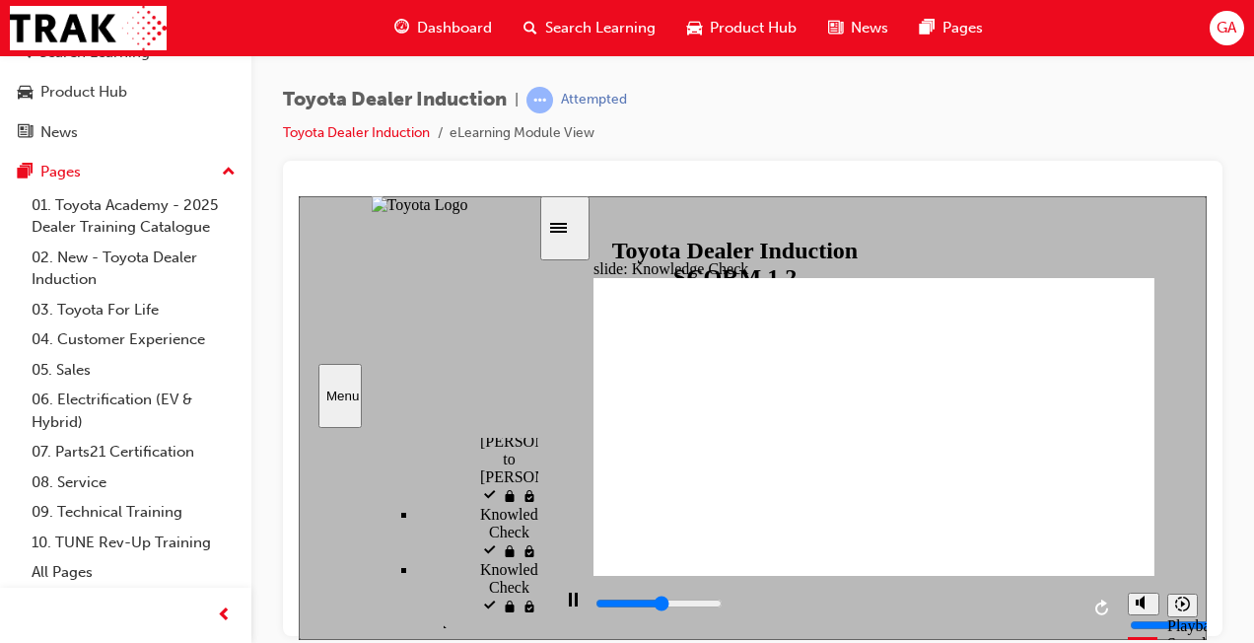
type input "E"
type input "3100"
type input "En"
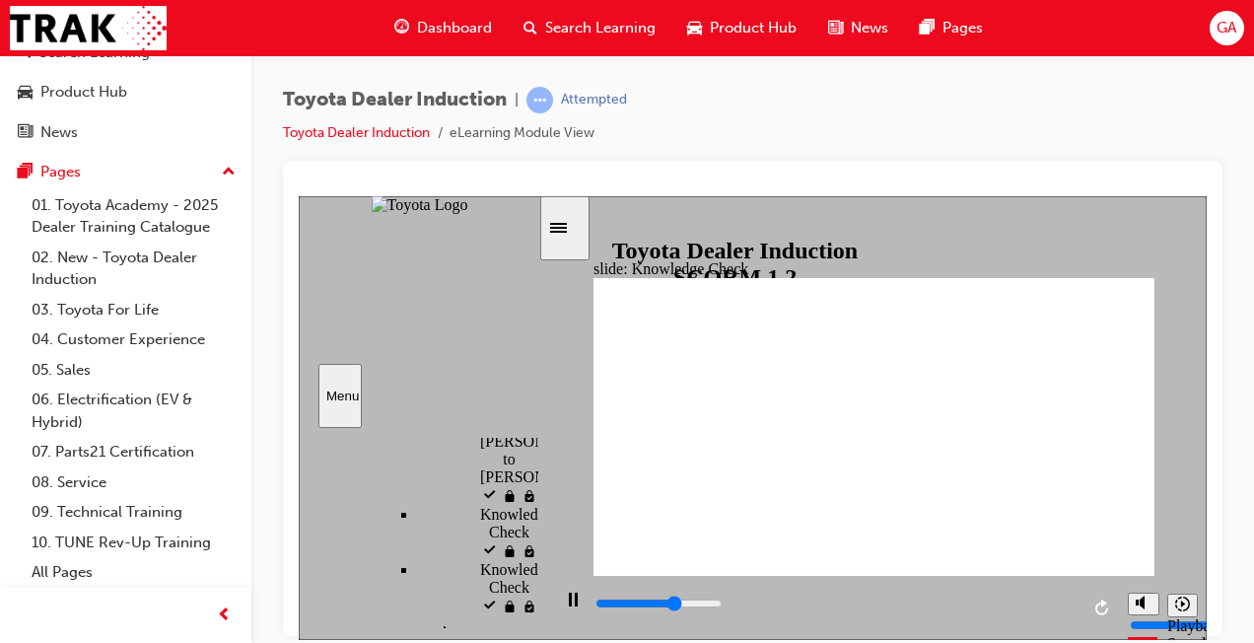
type input "3300"
type input "Eng"
type input "3300"
type input "Enga"
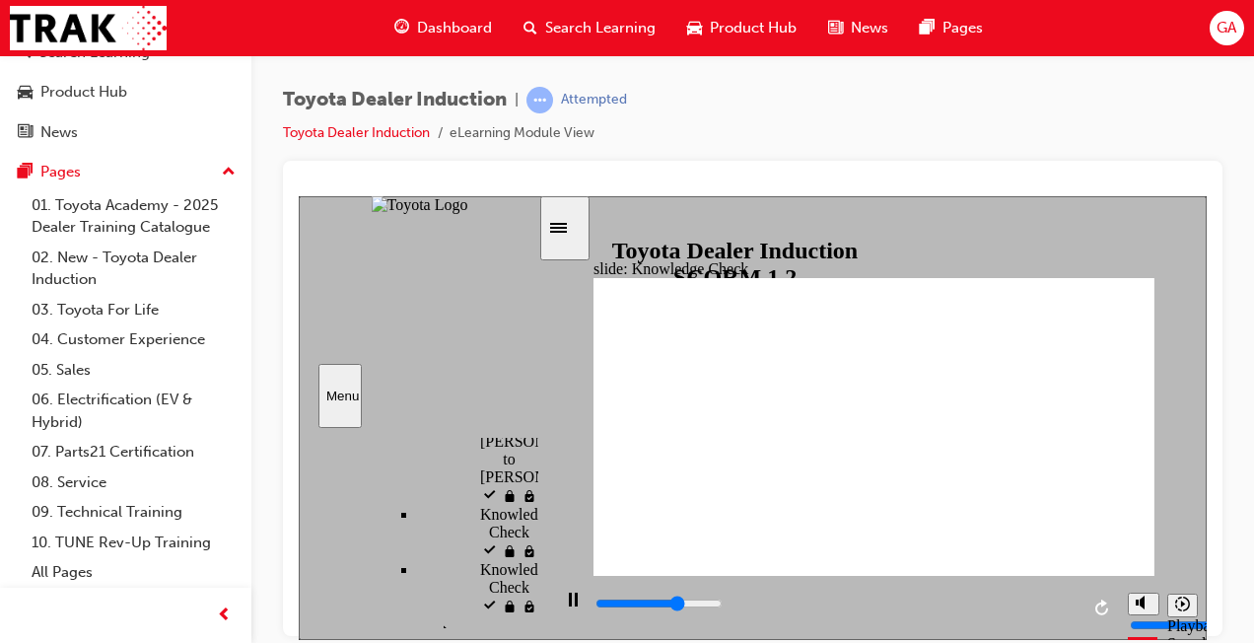
type input "Enga"
type input "3400"
type input "Engag"
type input "3600"
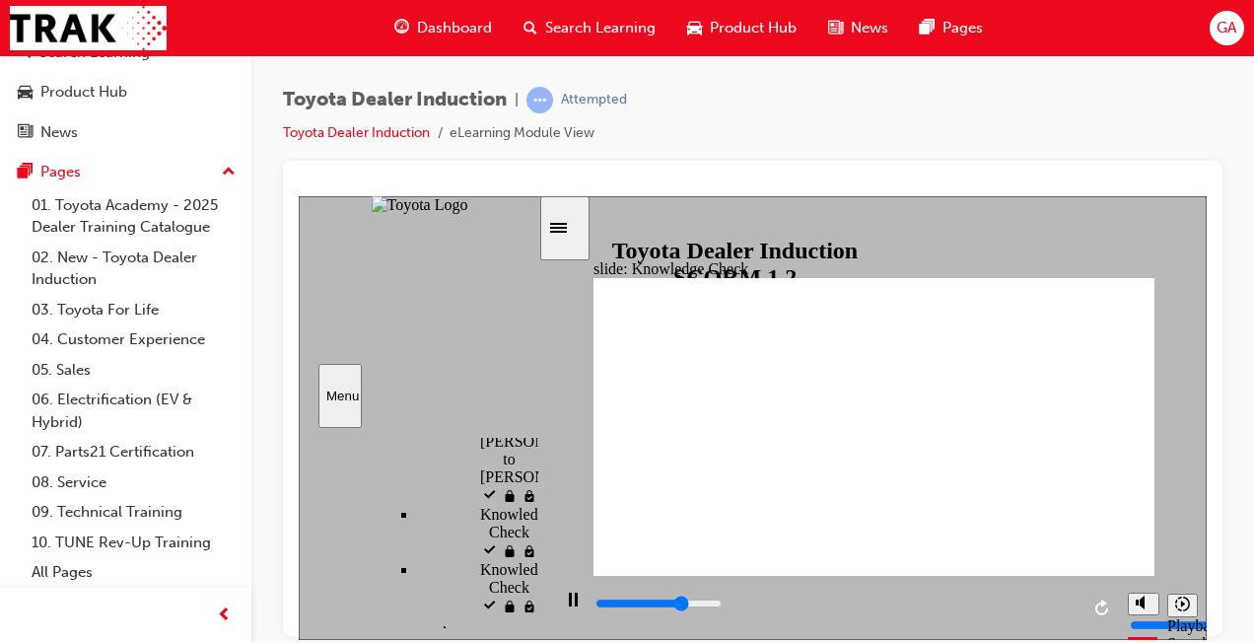
type input "Engage"
type input "3700"
type input "Engage"
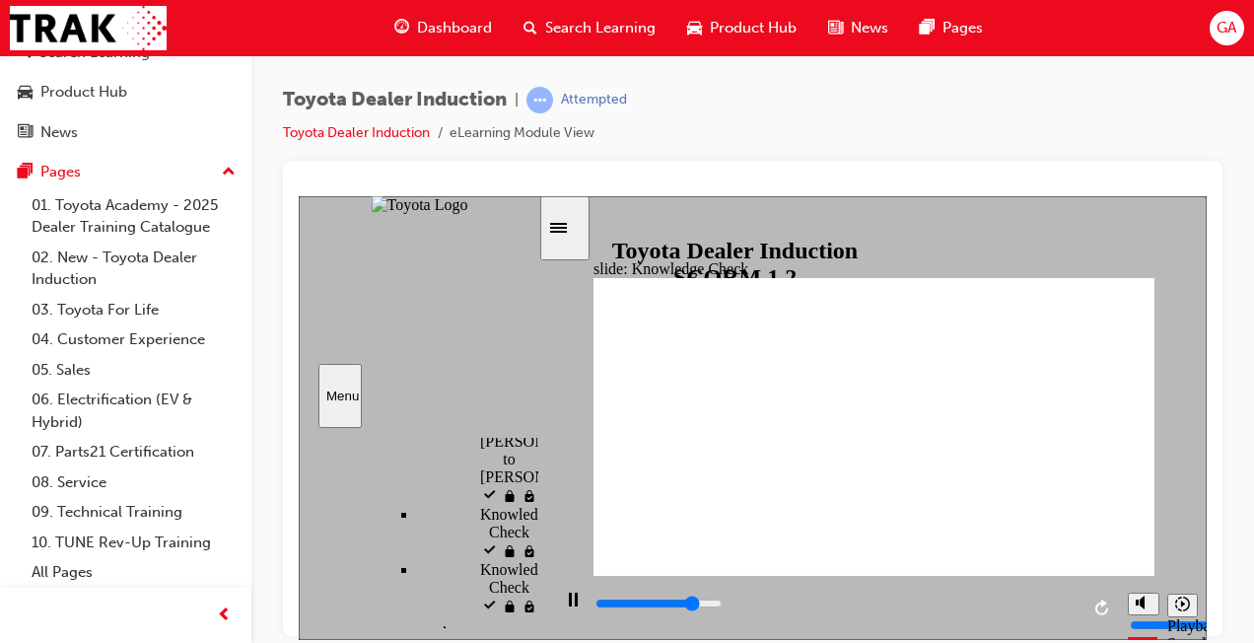
type input "4100"
type input "Engage M"
type input "4400"
type input "Engage M"
type input "4500"
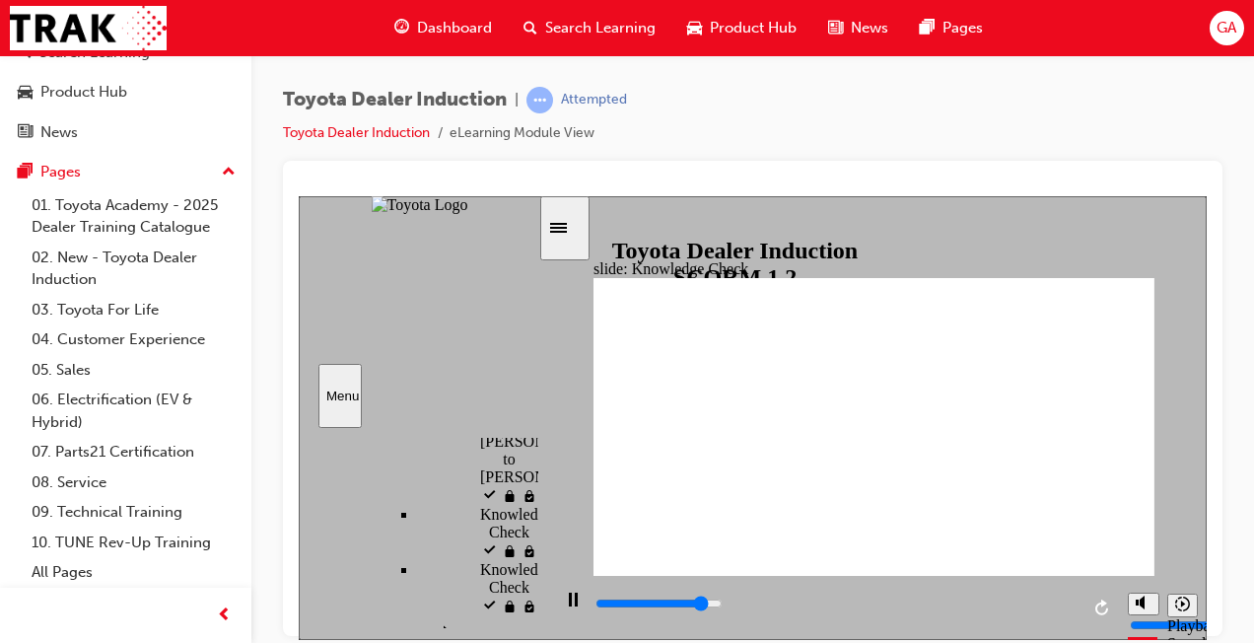
type input "Engage Mo"
type input "4700"
type input "Engage Mob"
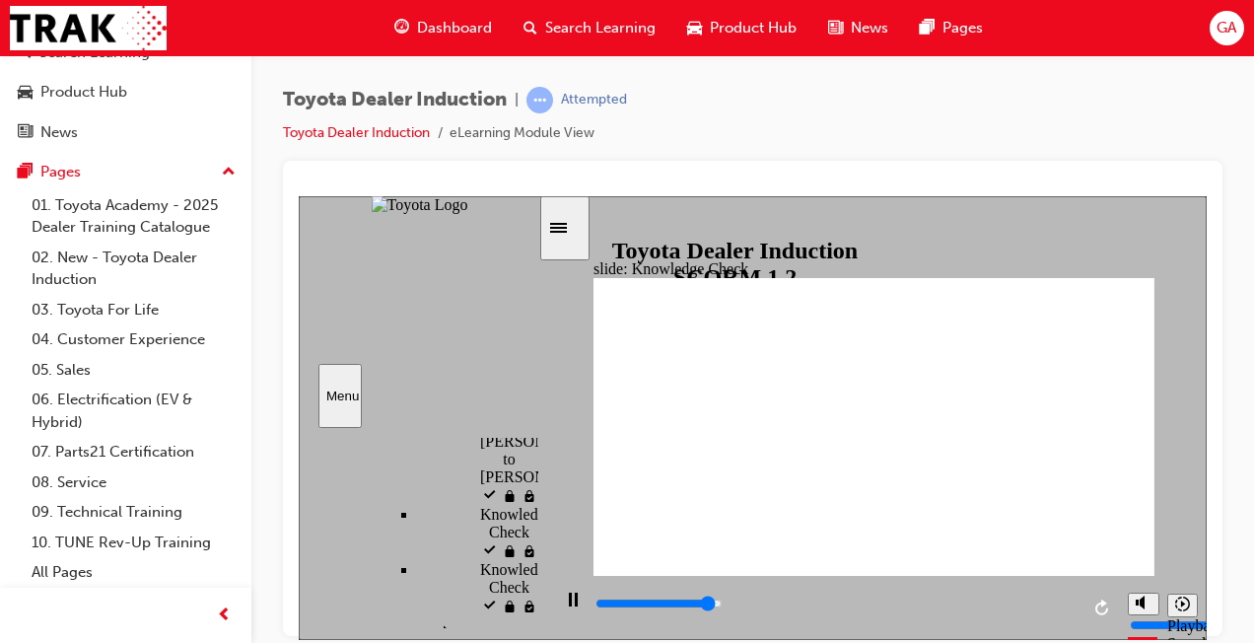
type input "4700"
type input "Engage Mobi"
type input "4900"
type input "Engage Mobil"
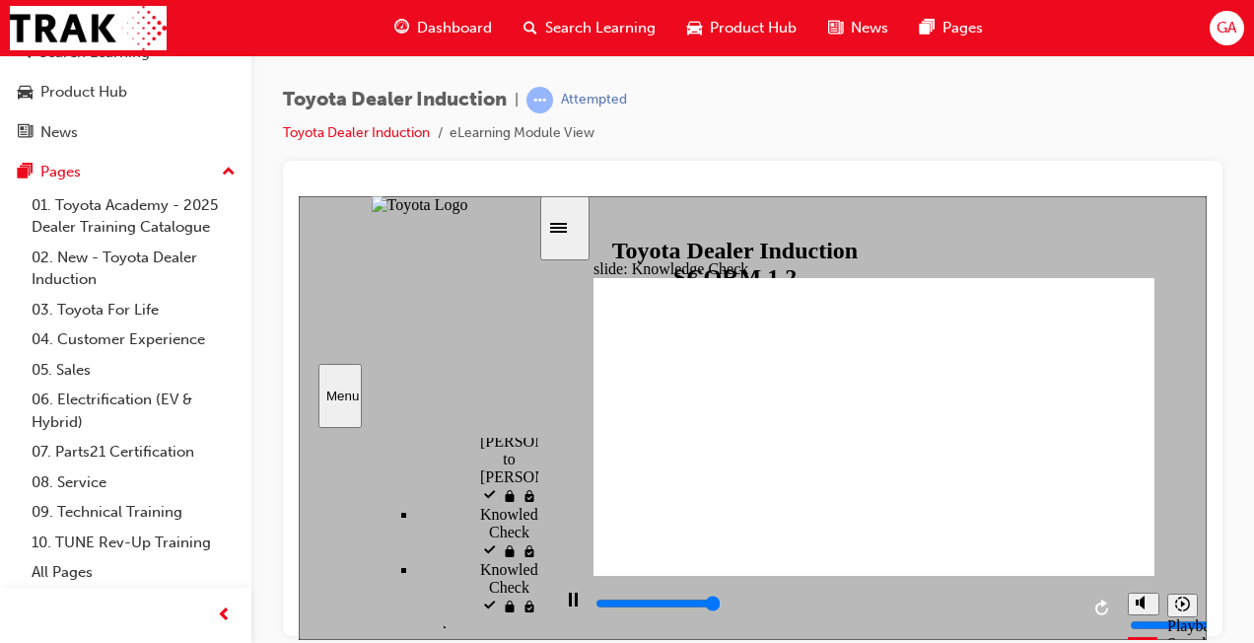
type input "Engage Mobil"
type input "5000"
type input "Engage Mobile"
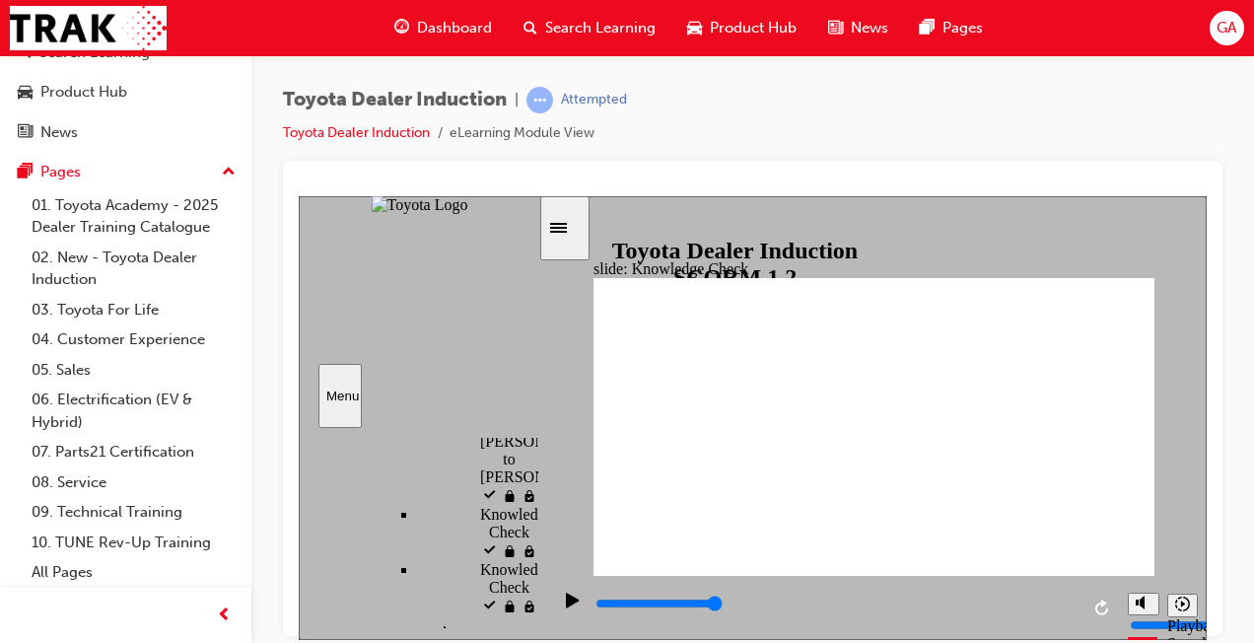
type input "Engage Mobile"
type input "Engage Mobile A"
type input "Engage Mobile Ao"
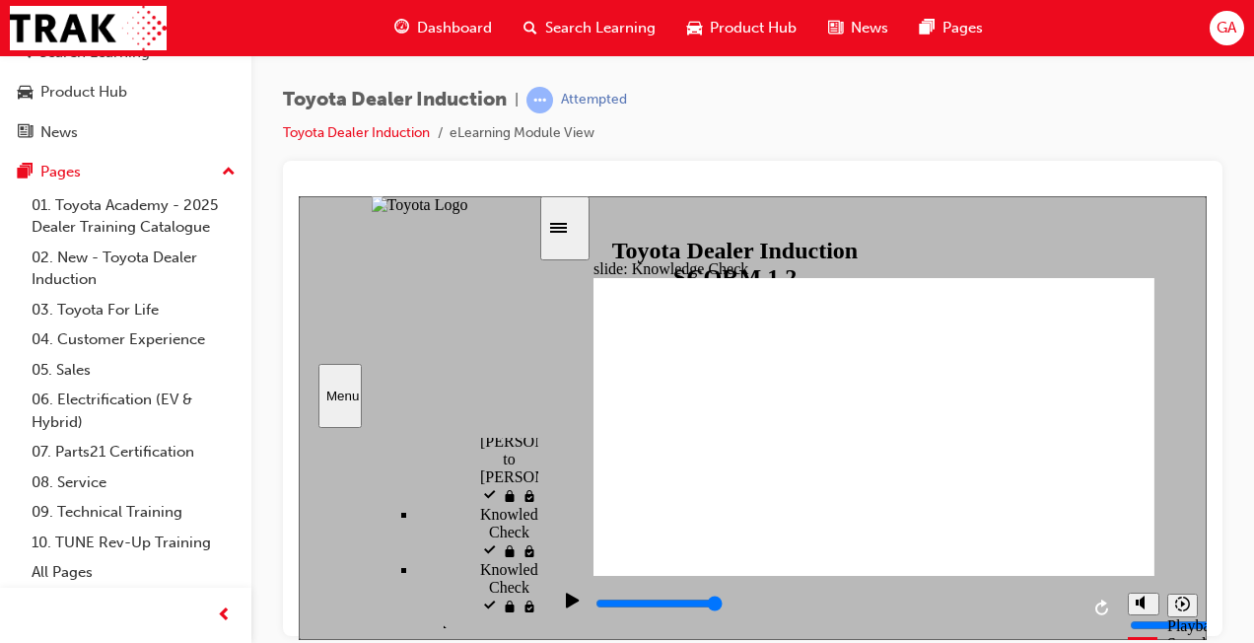
type input "Engage Mobile Aop"
type input "Engage Mobile Aopp"
type input "Engage Mobile Aop"
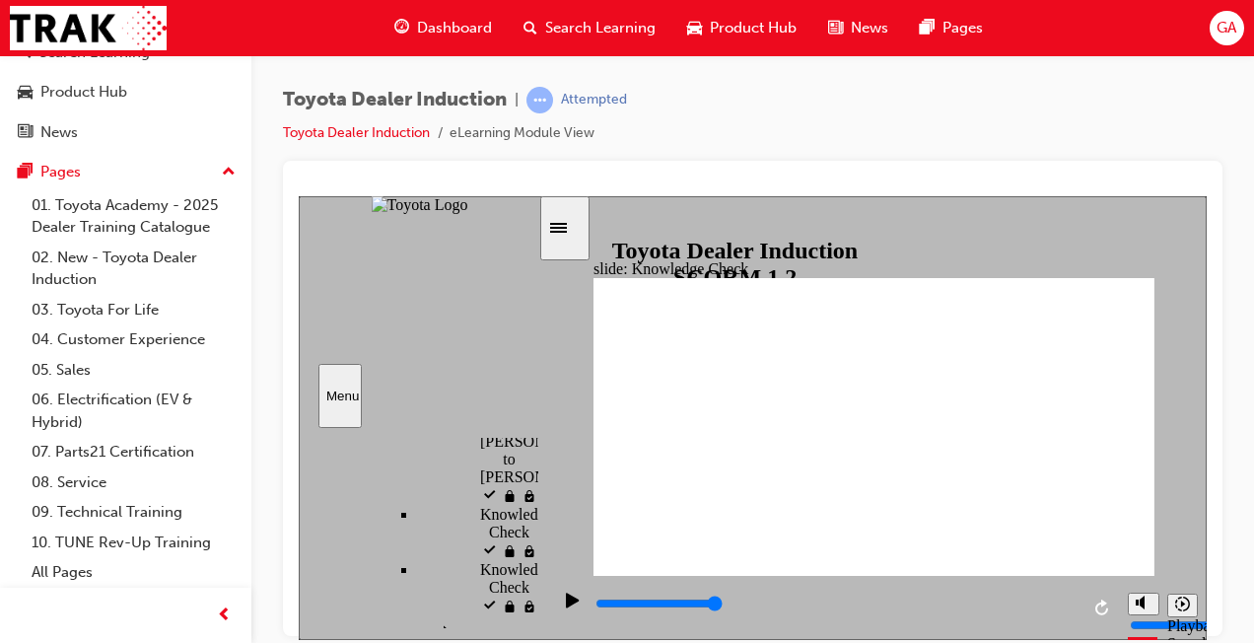
type input "Engage Mobile Aop"
type input "Engage Mobile Ao"
type input "Engage Mobile A"
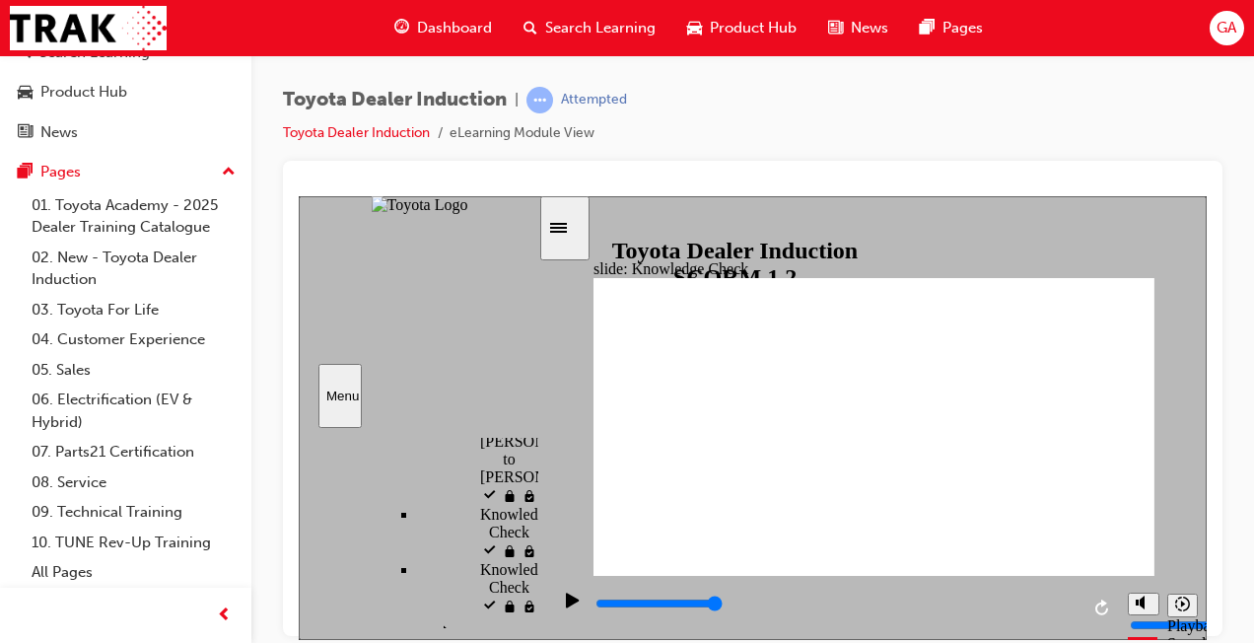
type input "Engage Mobile Ap"
type input "Engage Mobile App"
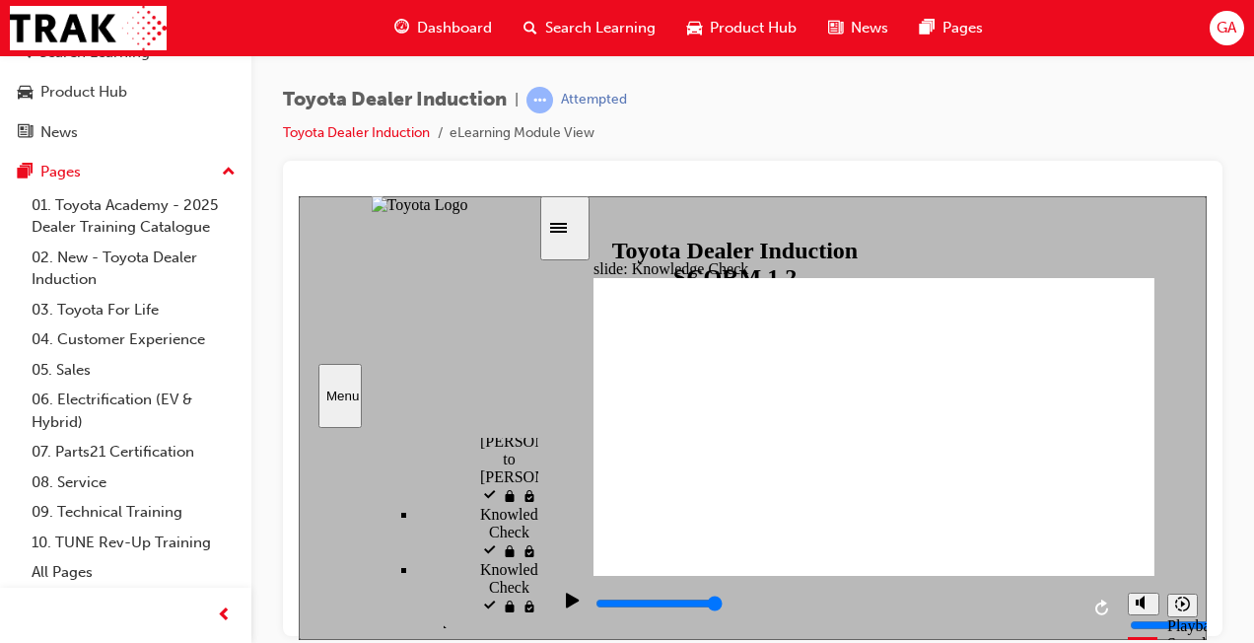
click icon
type input "Engage Mobile App"
click icon
click div "NEXT NEXT"
type input "25900"
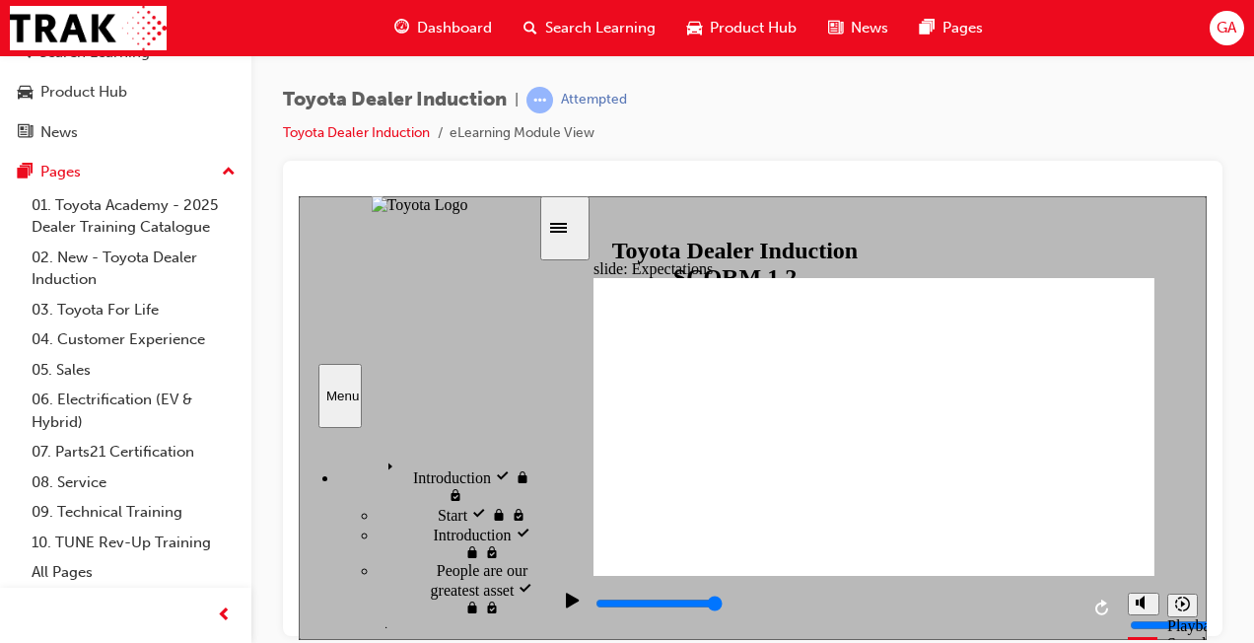
scroll to position [948, 0]
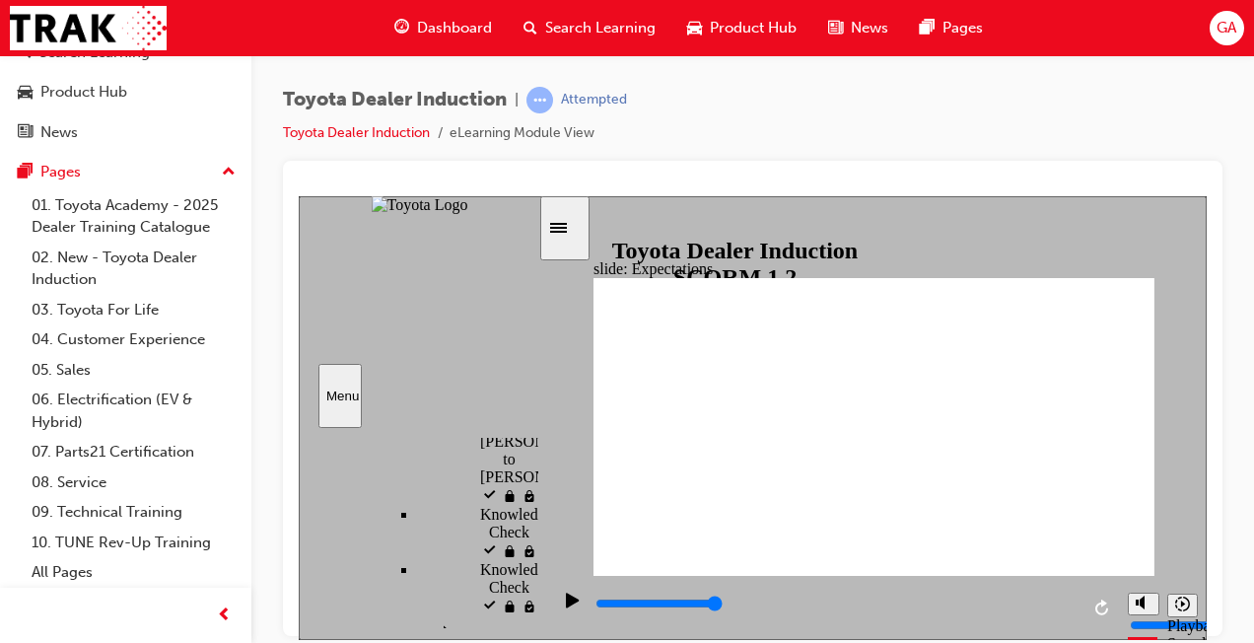
type input "8400"
checkbox input "true"
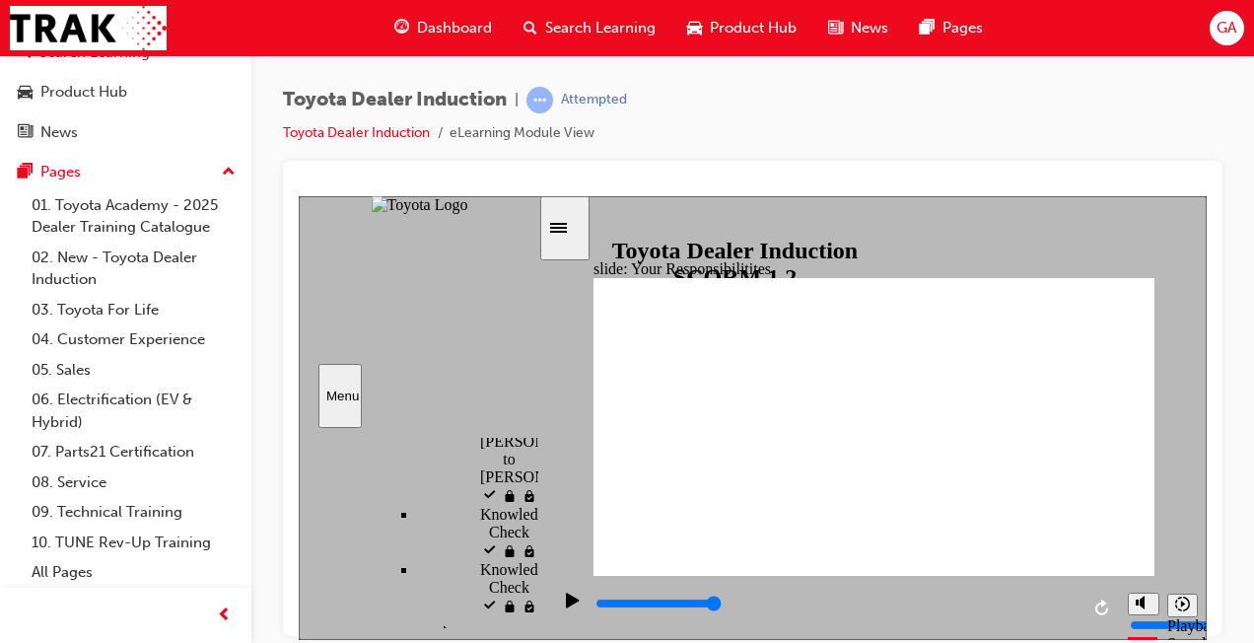
checkbox input "true"
drag, startPoint x: 637, startPoint y: 386, endPoint x: 649, endPoint y: 421, distance: 37.4
checkbox input "true"
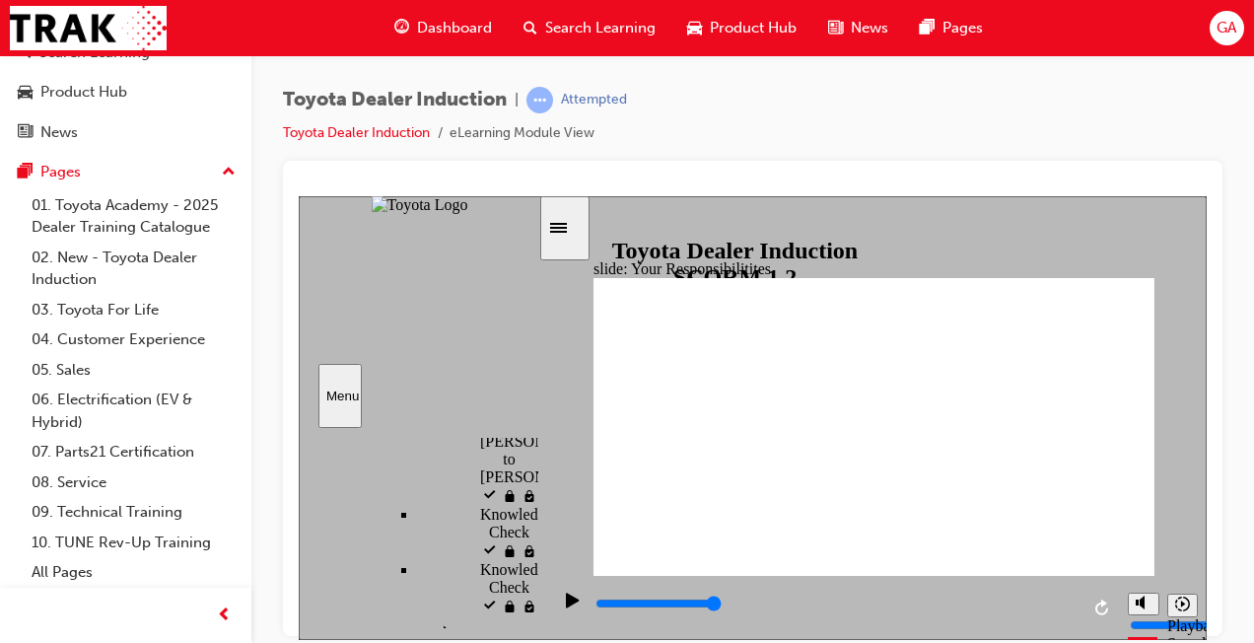
checkbox input "true"
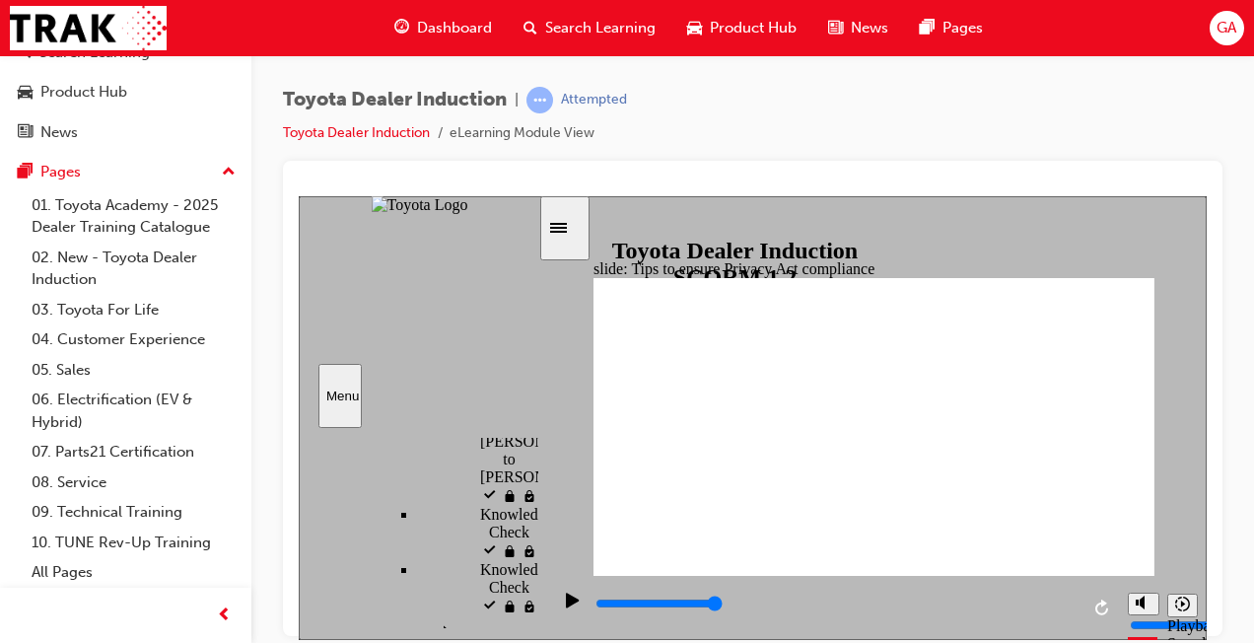
drag, startPoint x: 532, startPoint y: 571, endPoint x: 534, endPoint y: 597, distance: 25.7
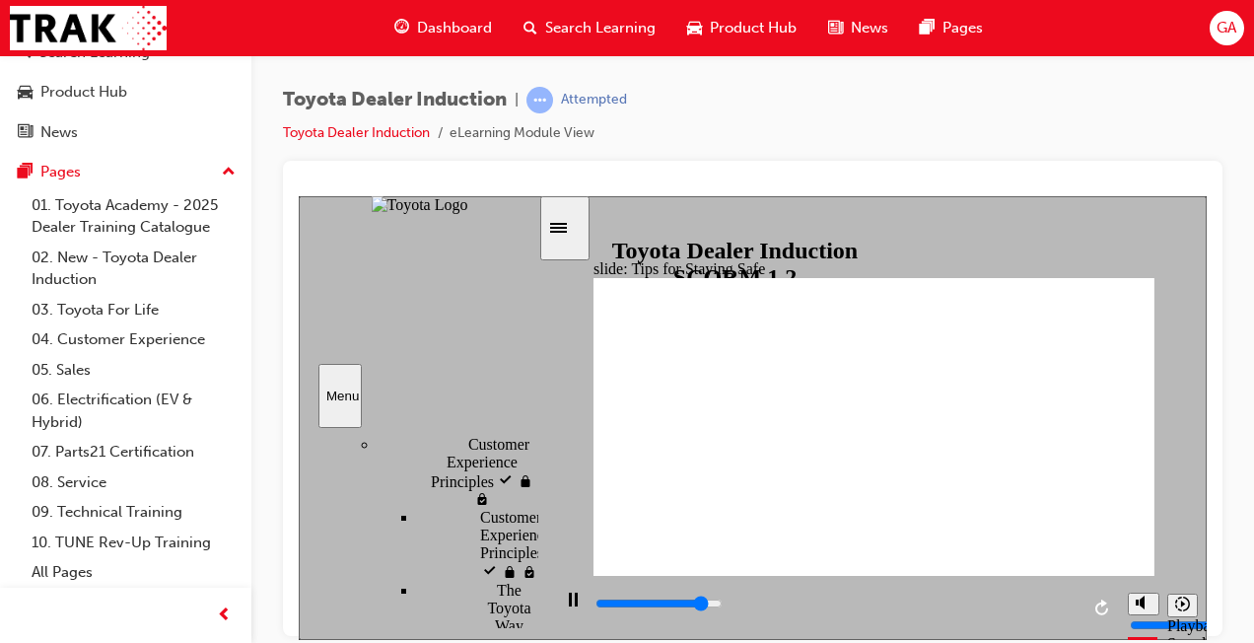
click at [534, 459] on div "sidebar" at bounding box center [419, 449] width 240 height 21
drag, startPoint x: 842, startPoint y: 511, endPoint x: 811, endPoint y: 502, distance: 31.8
type input "5000"
checkbox input "true"
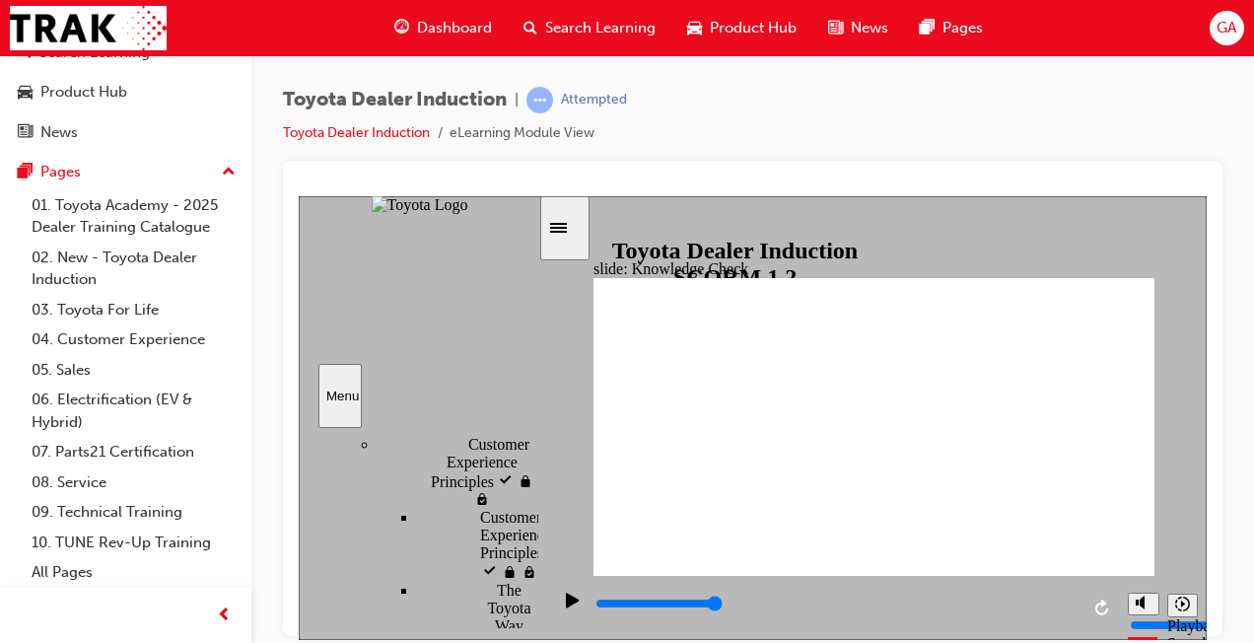
checkbox input "true"
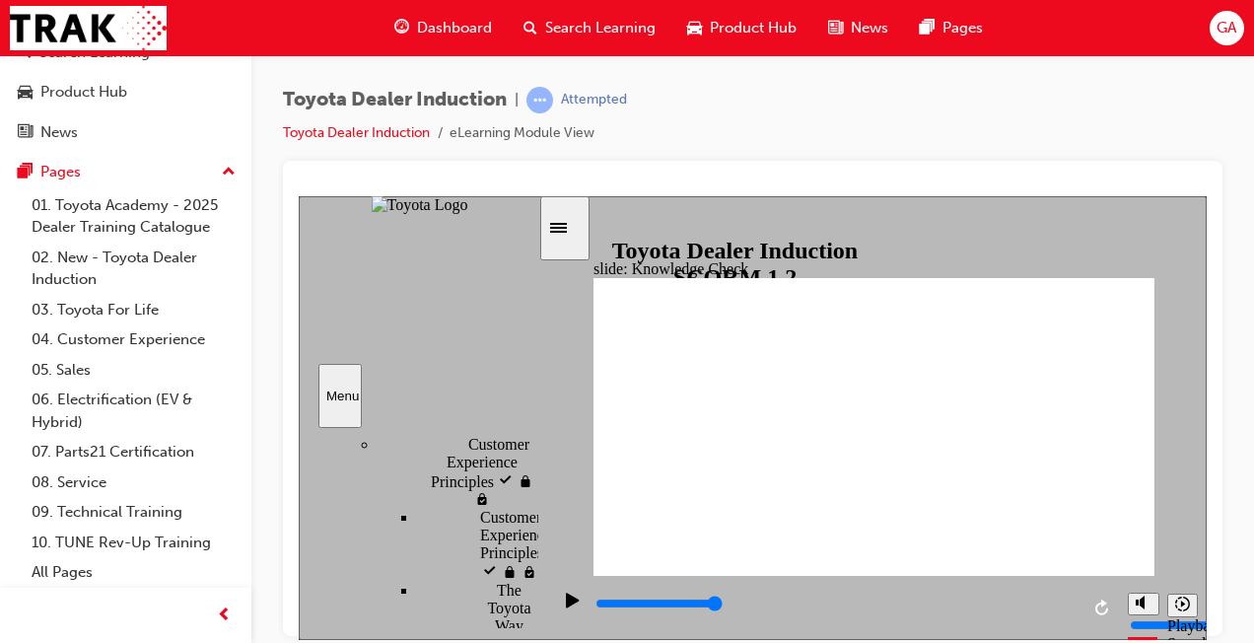
type input "4900"
radio input "true"
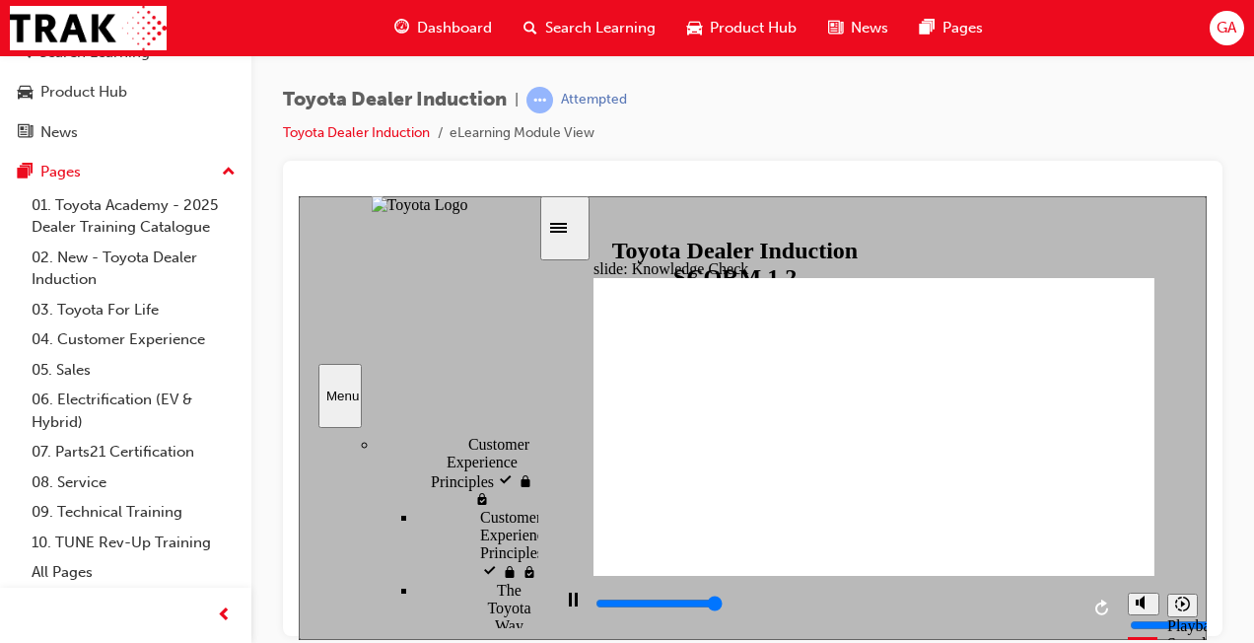
type input "5000"
checkbox input "true"
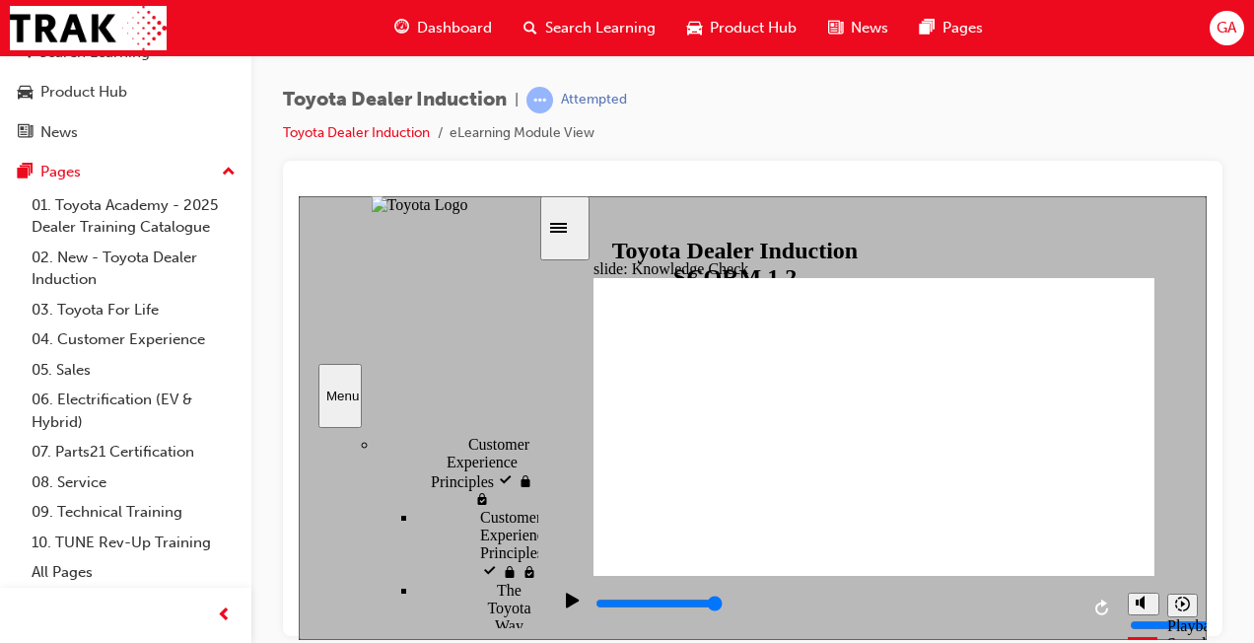
type input "5000"
checkbox input "true"
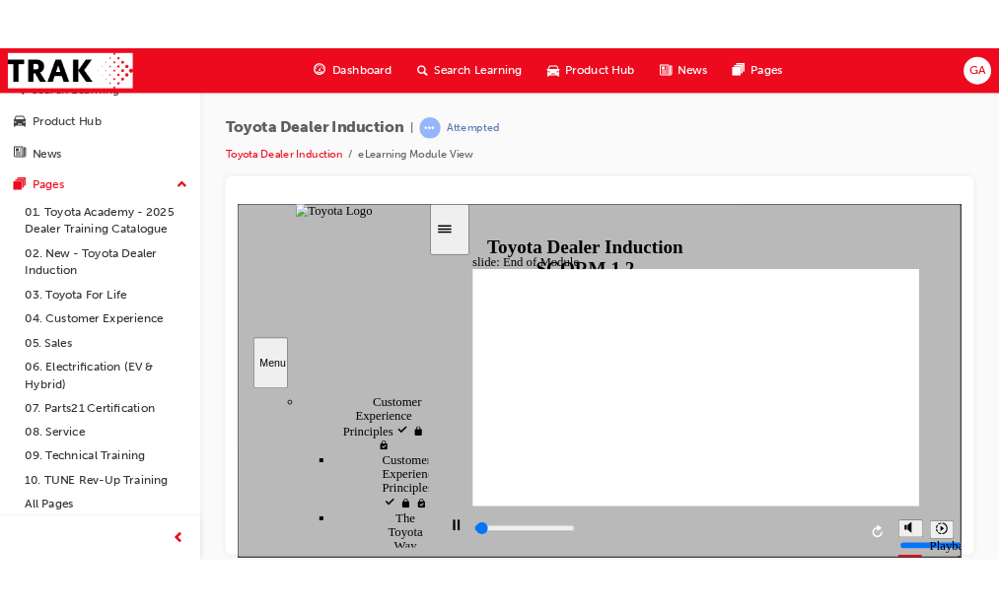
scroll to position [185, 0]
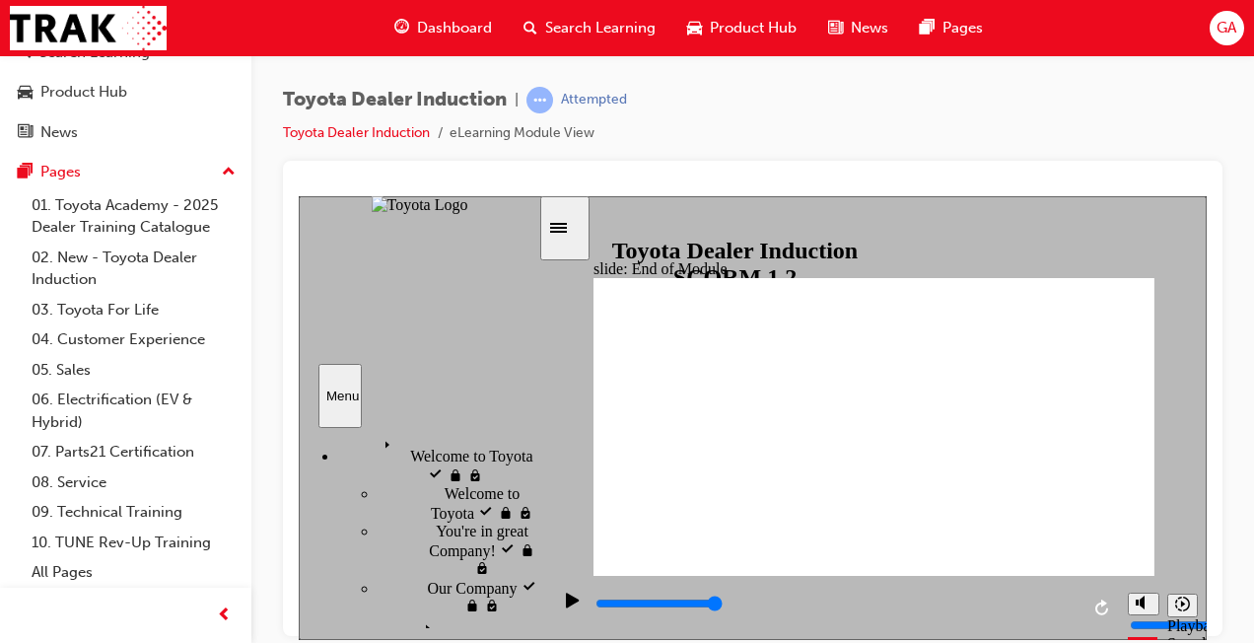
type input "9900"
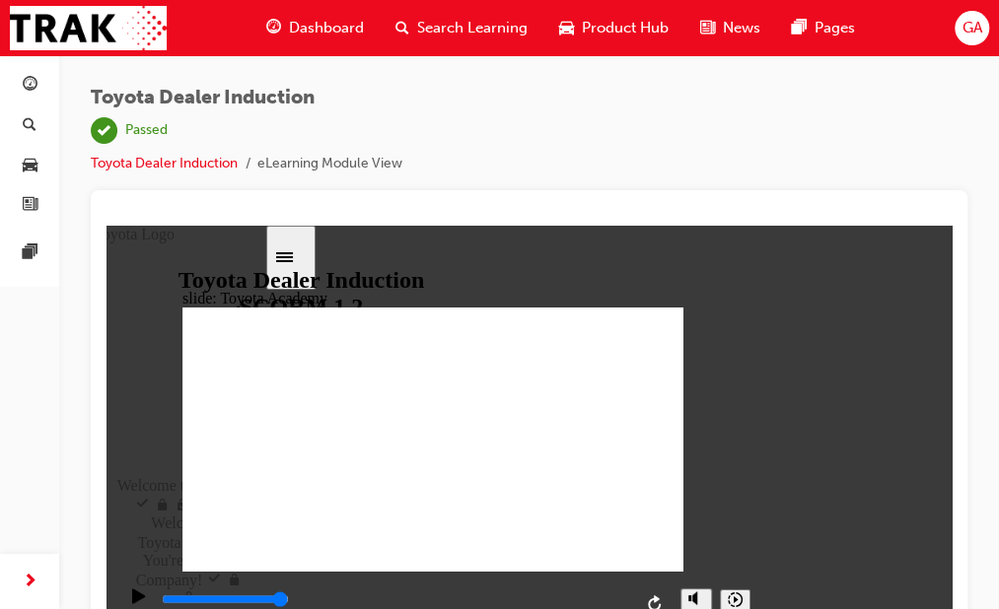
scroll to position [0, 0]
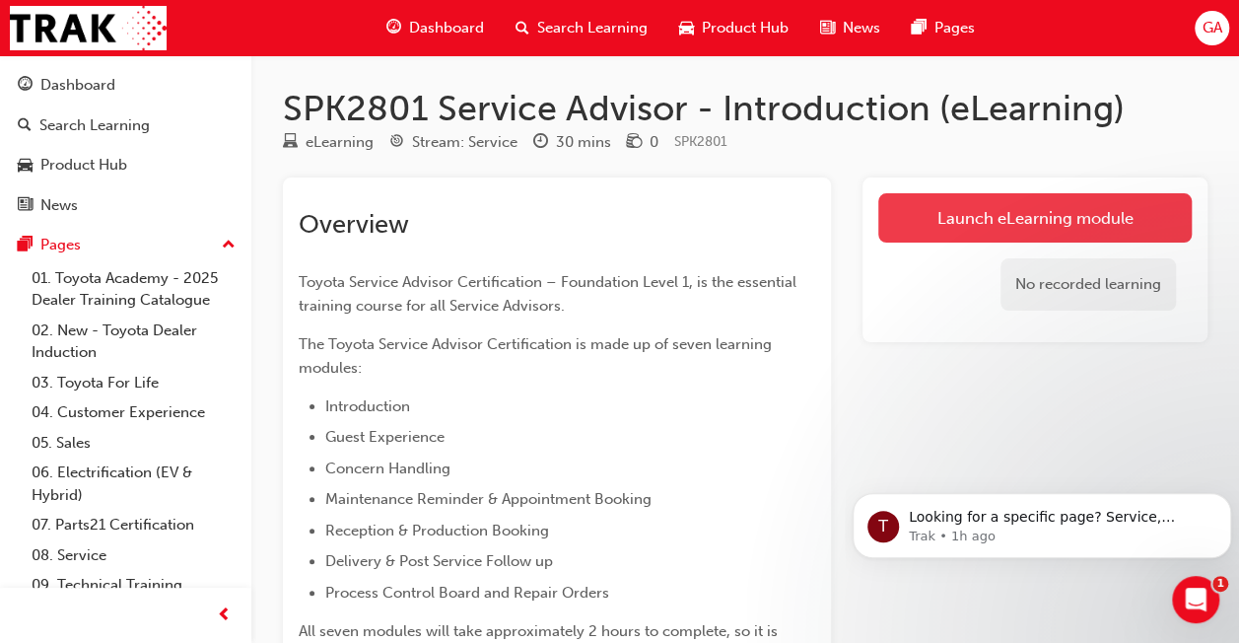
click at [958, 211] on link "Launch eLearning module" at bounding box center [1036, 217] width 314 height 49
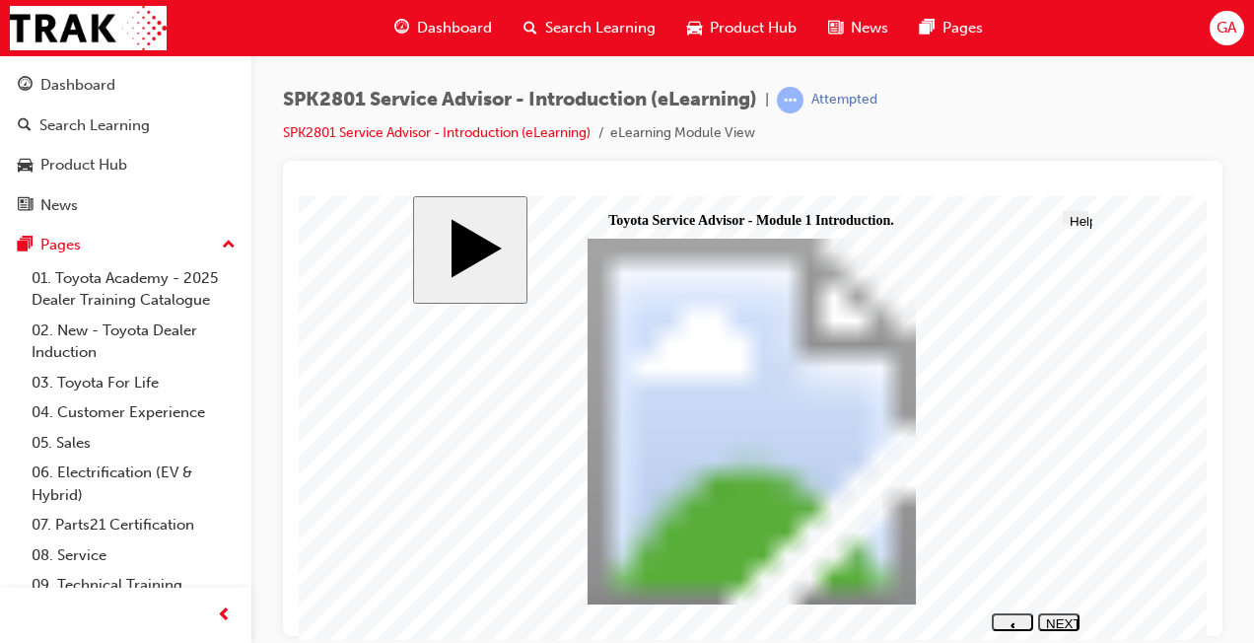
click at [1059, 612] on button "NEXT" at bounding box center [1058, 621] width 41 height 18
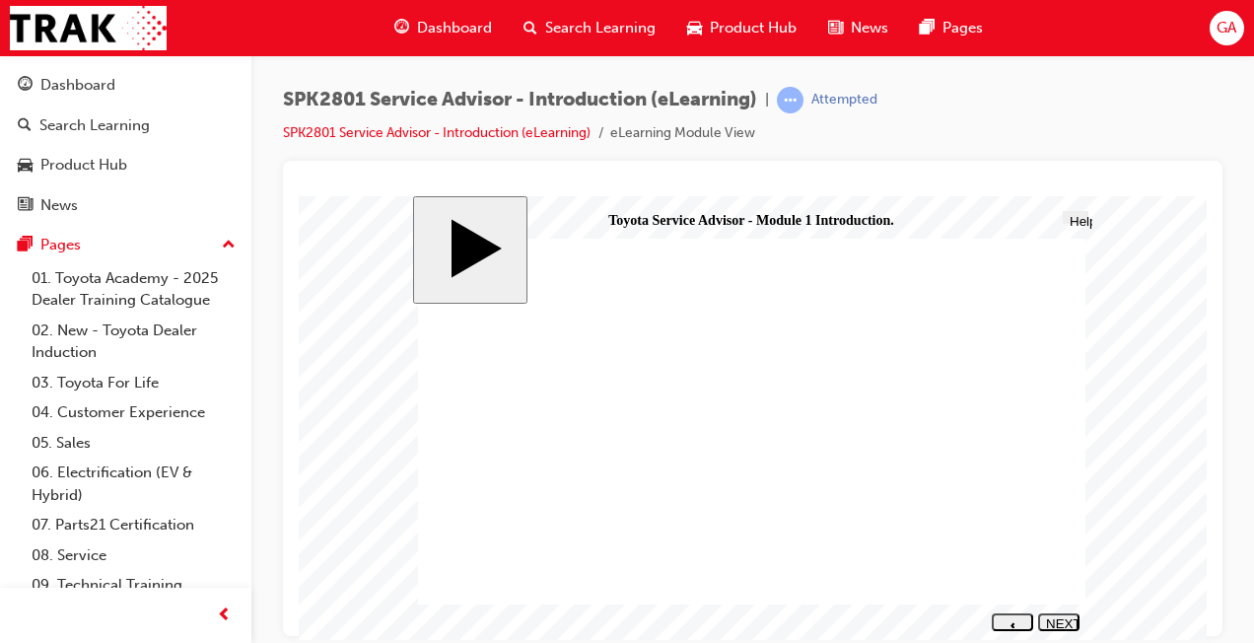
click at [1059, 625] on div "NEXT" at bounding box center [1059, 630] width 26 height 30
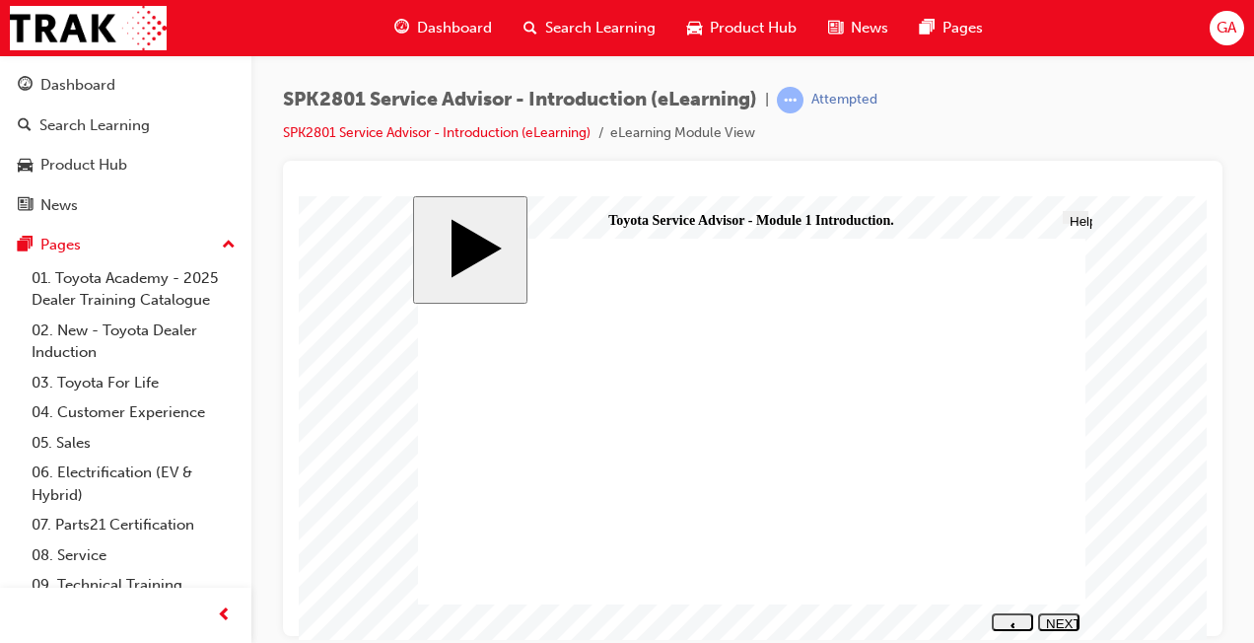
click at [1061, 637] on polygon "next" at bounding box center [1059, 639] width 4 height 5
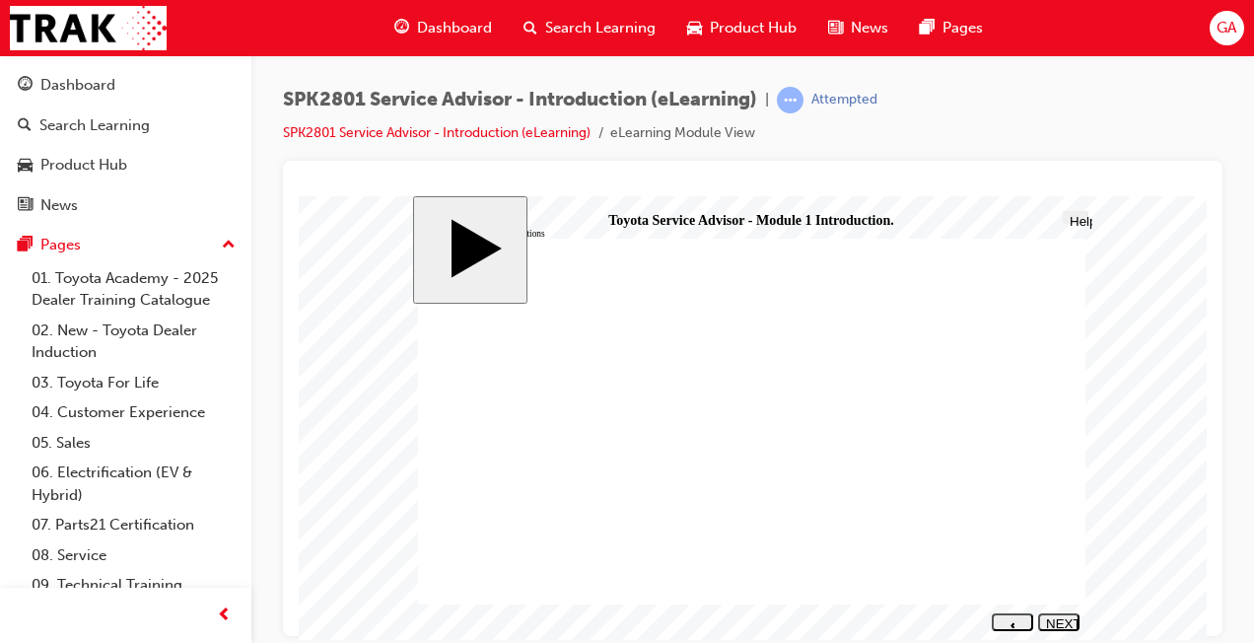
click at [1072, 623] on div "NEXT" at bounding box center [1059, 630] width 26 height 30
click at [1059, 620] on div "NEXT" at bounding box center [1059, 630] width 26 height 30
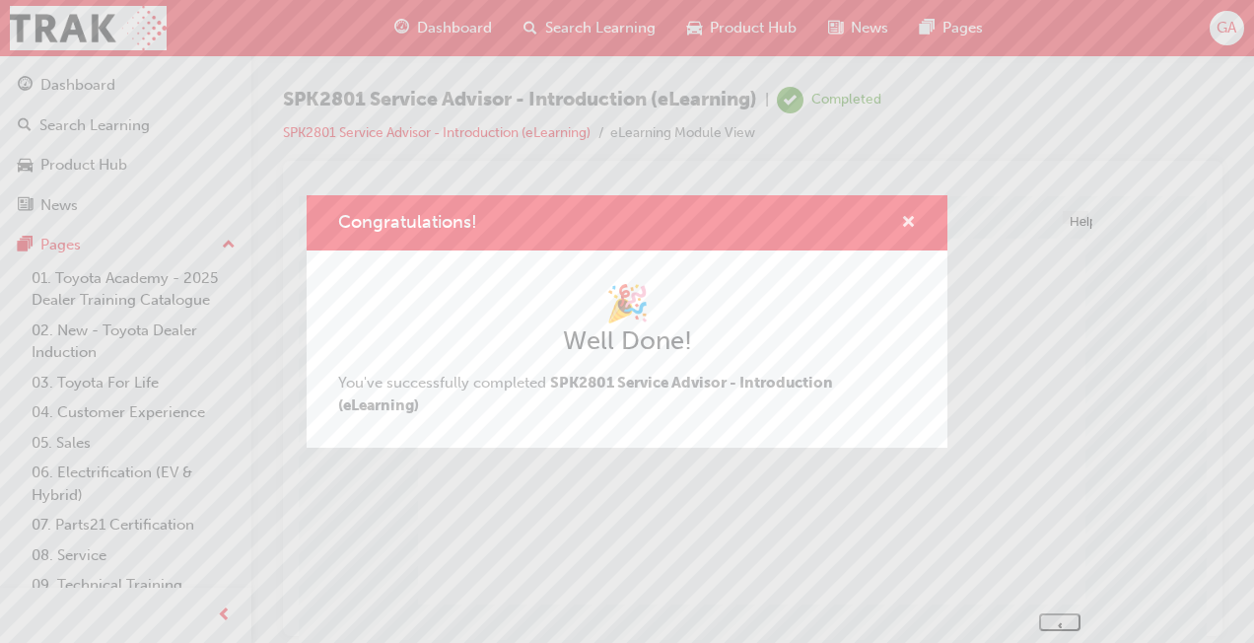
click at [913, 221] on span "cross-icon" at bounding box center [908, 224] width 15 height 18
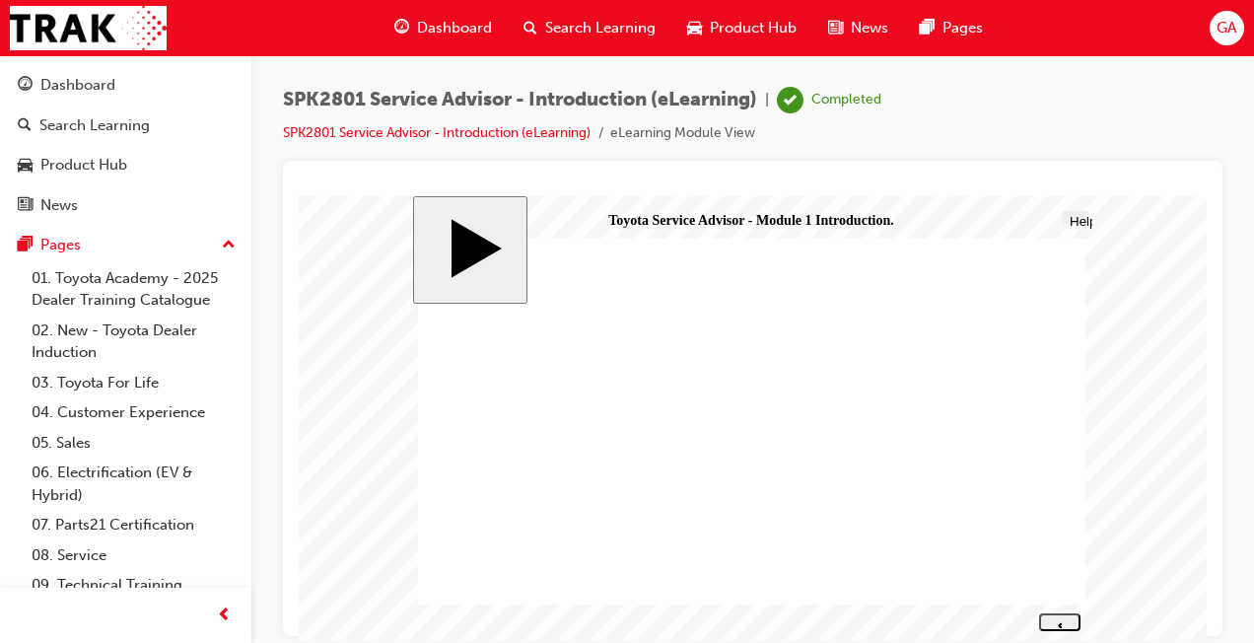
click at [1063, 619] on div "PREV" at bounding box center [1060, 630] width 26 height 30
click at [1063, 619] on nav "SUBMIT NEXT PREV" at bounding box center [1033, 620] width 94 height 27
click at [432, 218] on span "Menu" at bounding box center [441, 220] width 33 height 15
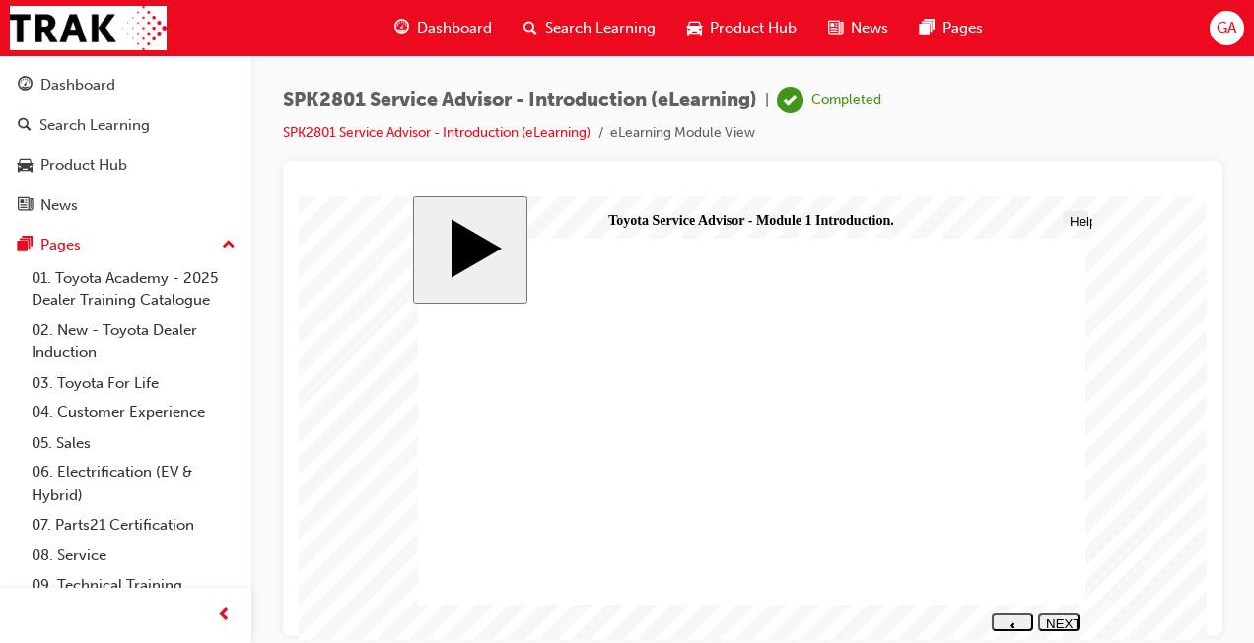
click at [1063, 630] on nav "SUBMIT NEXT PREV" at bounding box center [1033, 620] width 94 height 27
click at [1063, 621] on div "NEXT" at bounding box center [1059, 630] width 26 height 30
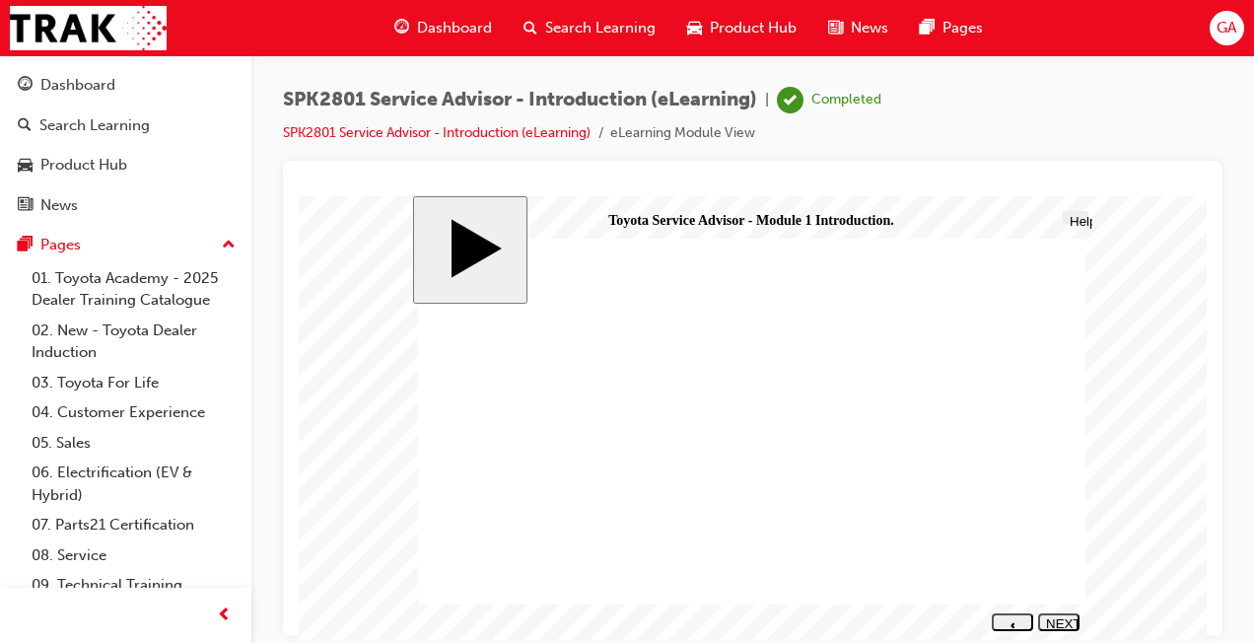
click at [1063, 621] on nav "SUBMIT NEXT PREV" at bounding box center [1033, 620] width 94 height 27
click at [473, 132] on link "SPK2801 Service Advisor - Introduction (eLearning)" at bounding box center [437, 132] width 308 height 17
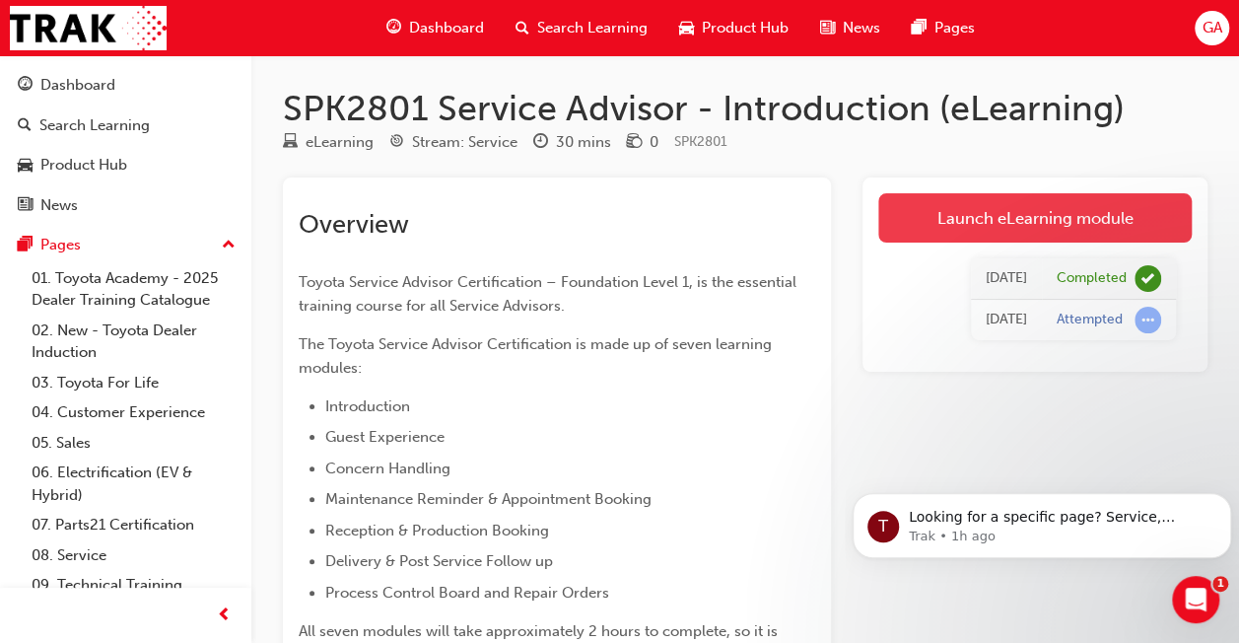
click at [1036, 210] on link "Launch eLearning module" at bounding box center [1036, 217] width 314 height 49
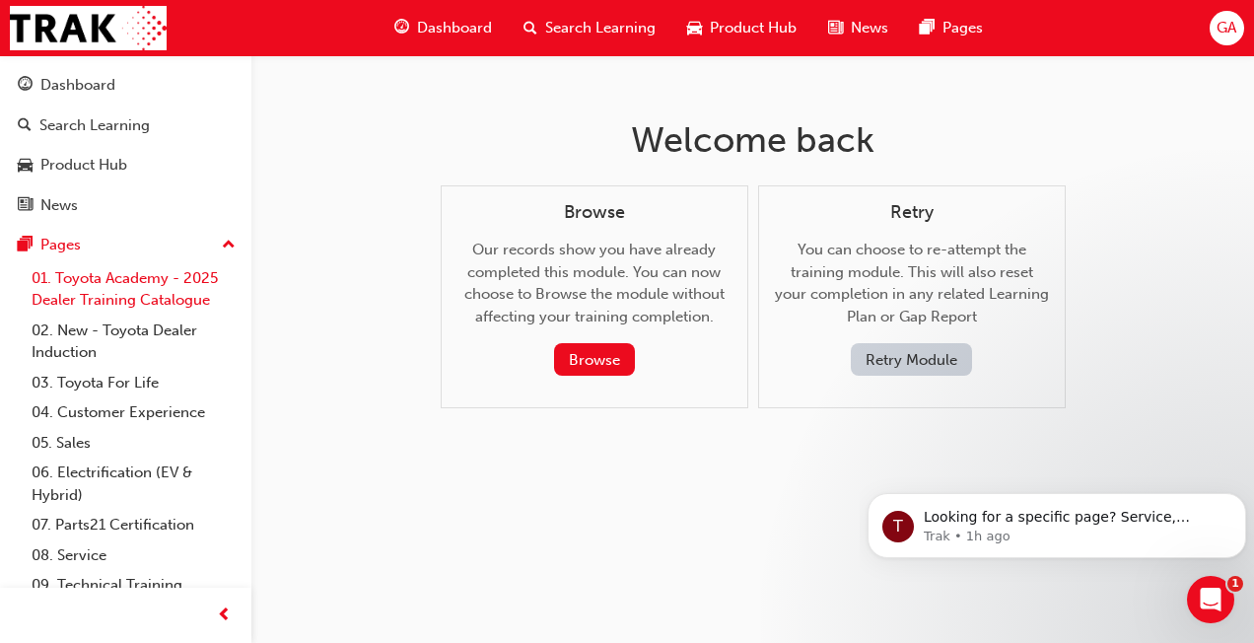
click at [71, 279] on link "01. Toyota Academy - 2025 Dealer Training Catalogue" at bounding box center [134, 289] width 220 height 52
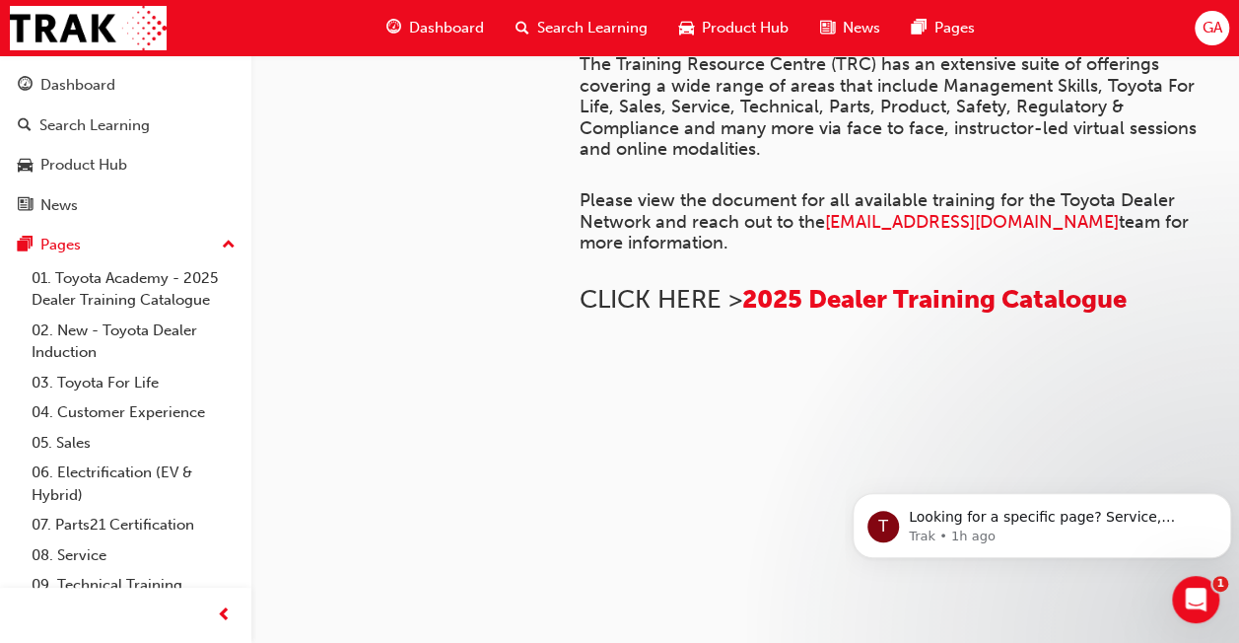
scroll to position [22, 0]
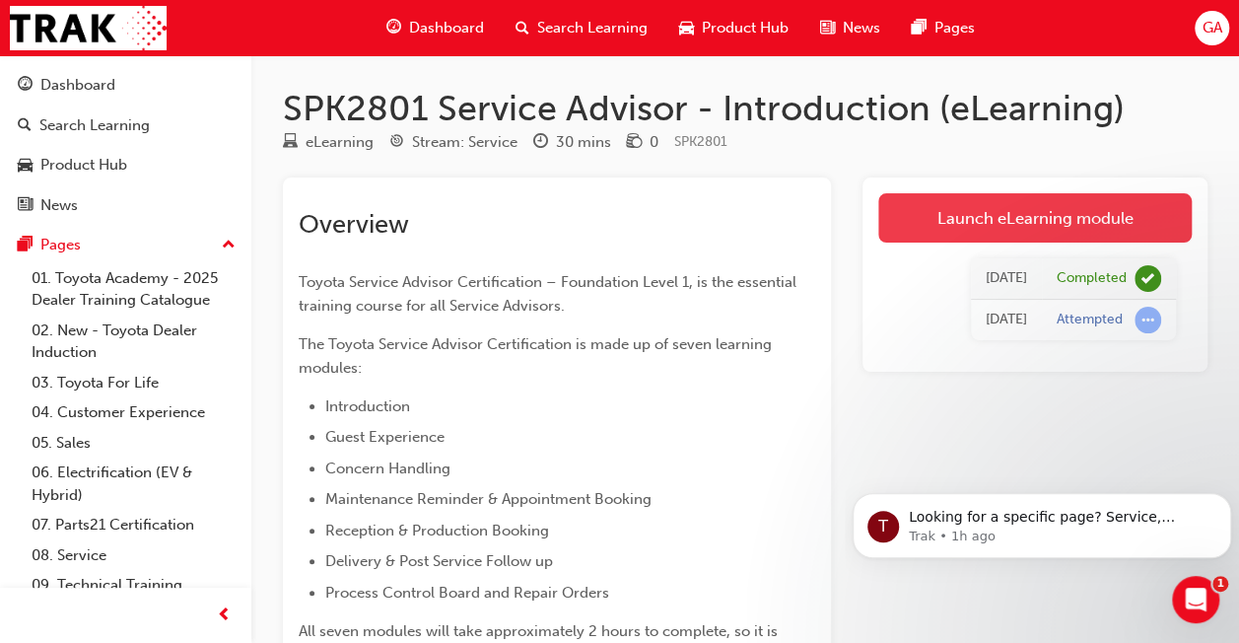
click at [1013, 220] on link "Launch eLearning module" at bounding box center [1036, 217] width 314 height 49
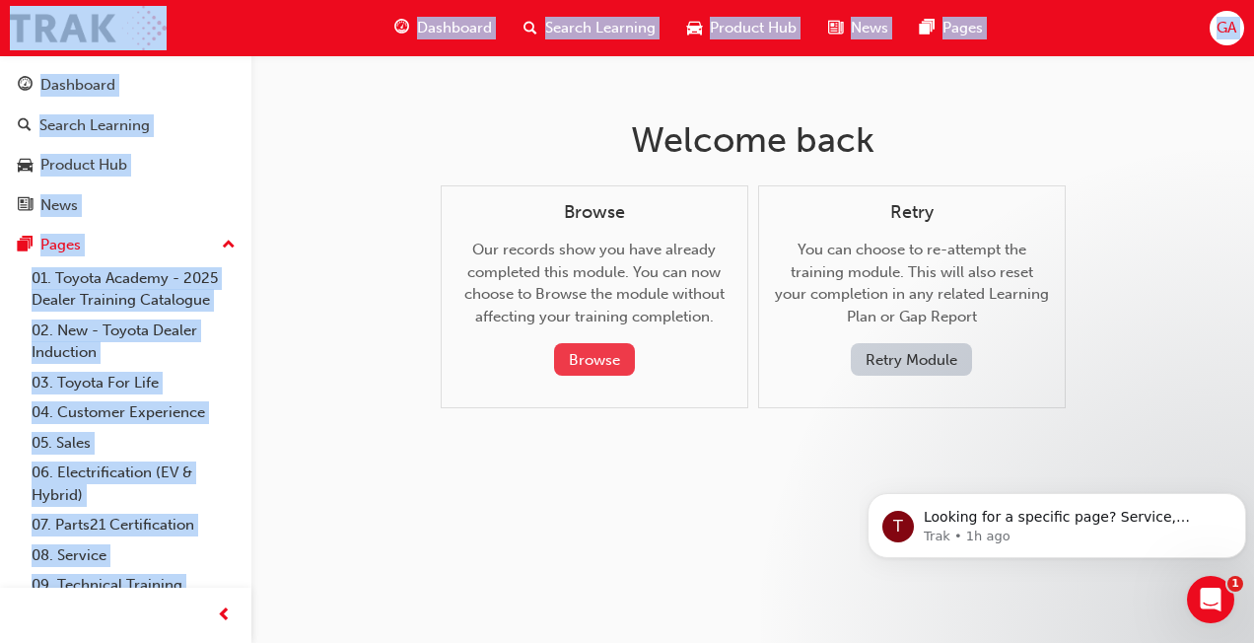
click at [612, 355] on button "Browse" at bounding box center [594, 359] width 81 height 33
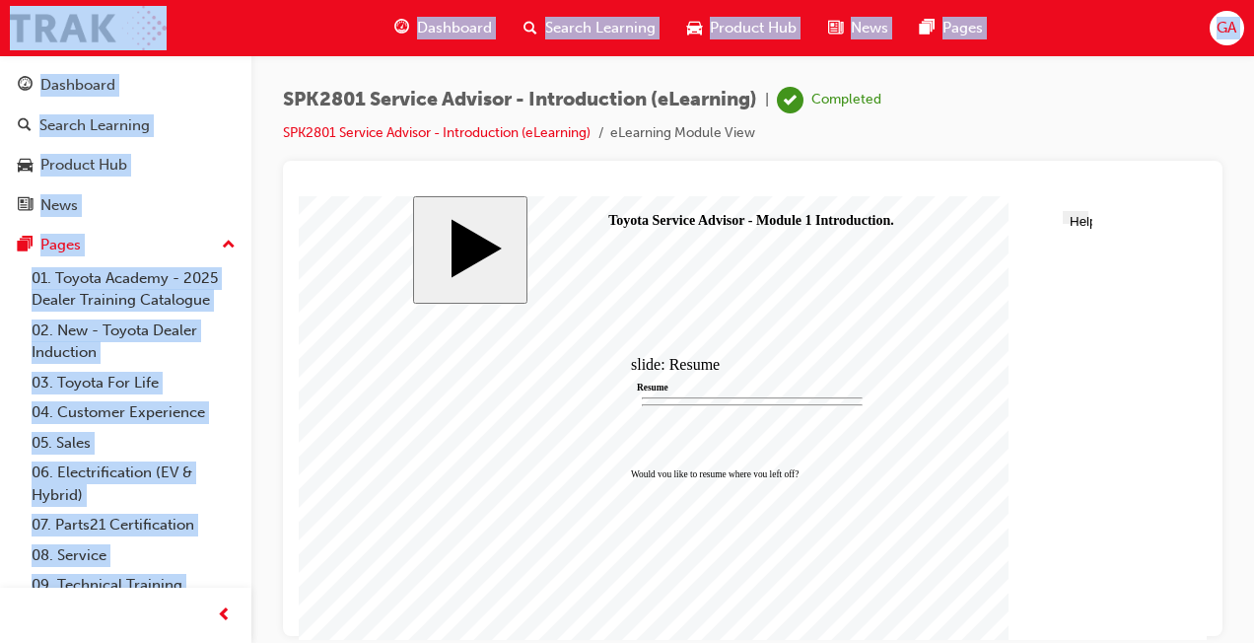
click at [970, 172] on div at bounding box center [753, 398] width 940 height 475
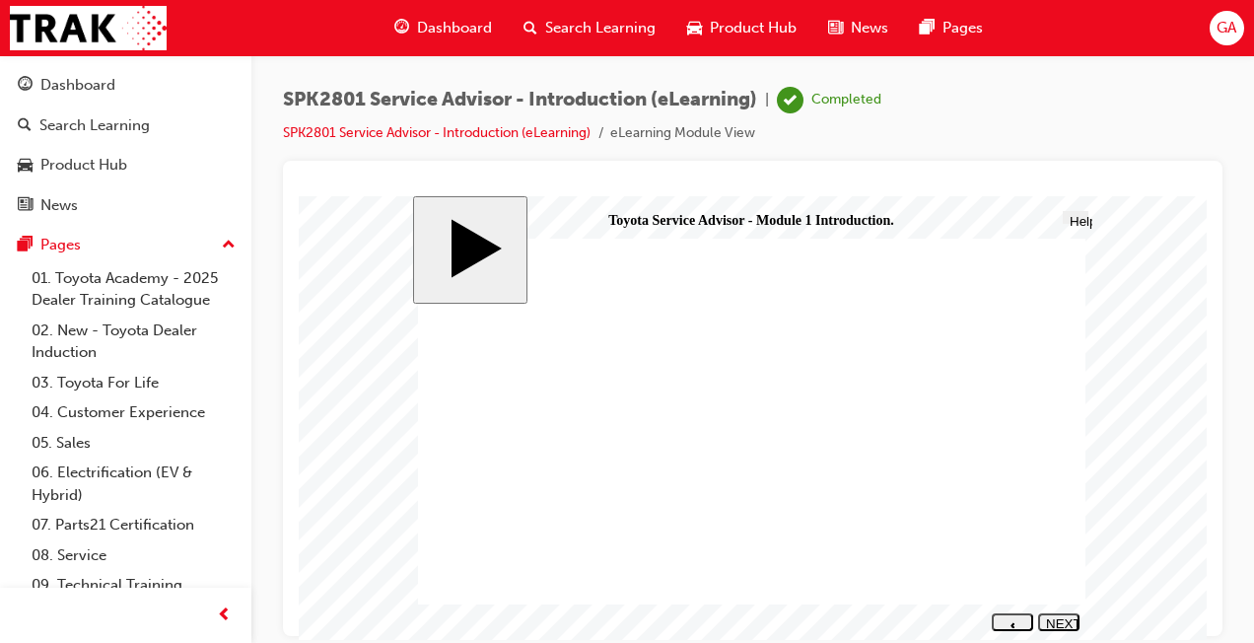
click at [1013, 608] on div "NEXT" at bounding box center [1059, 630] width 26 height 30
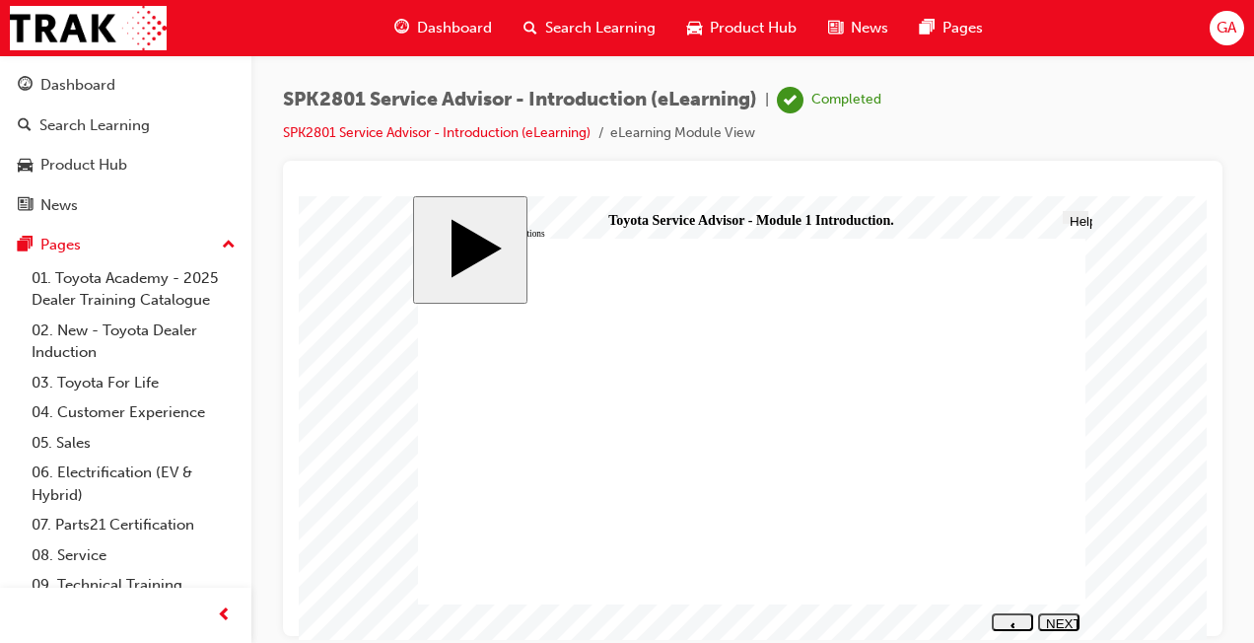
click at [1013, 608] on div "NEXT" at bounding box center [1059, 630] width 26 height 30
click at [470, 128] on link "SPK2801 Service Advisor - Introduction (eLearning)" at bounding box center [437, 132] width 308 height 17
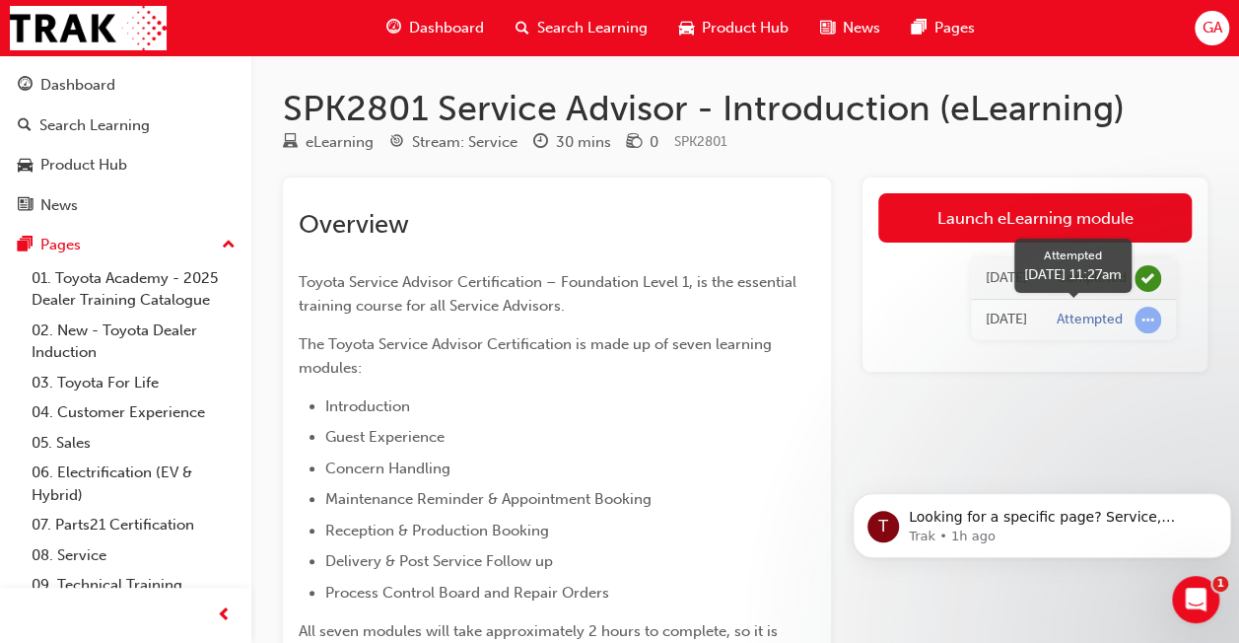
click at [1013, 315] on span "learningRecordVerb_ATTEMPT-icon" at bounding box center [1148, 320] width 27 height 27
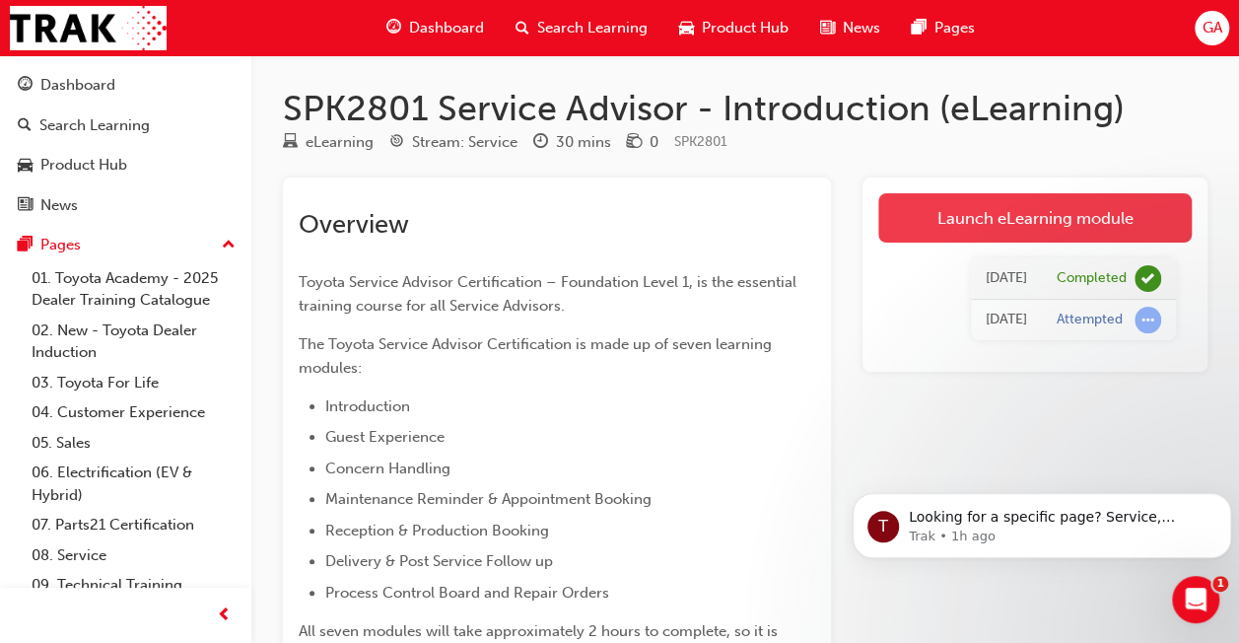
click at [986, 219] on link "Launch eLearning module" at bounding box center [1036, 217] width 314 height 49
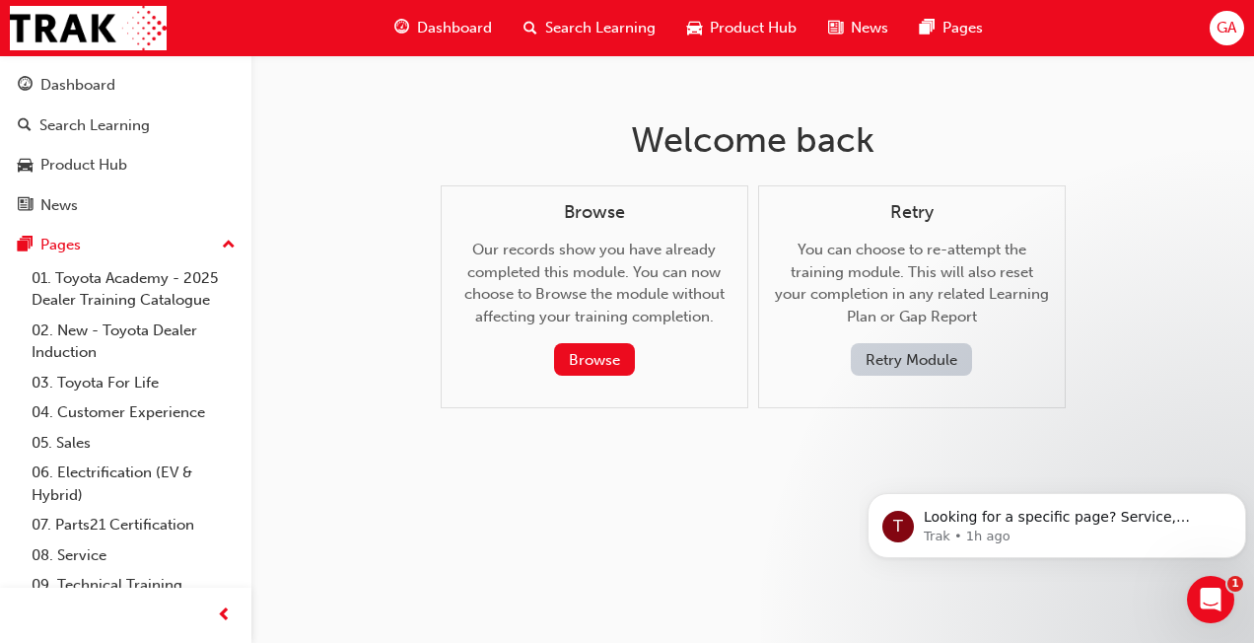
click at [895, 360] on button "Retry Module" at bounding box center [911, 359] width 121 height 33
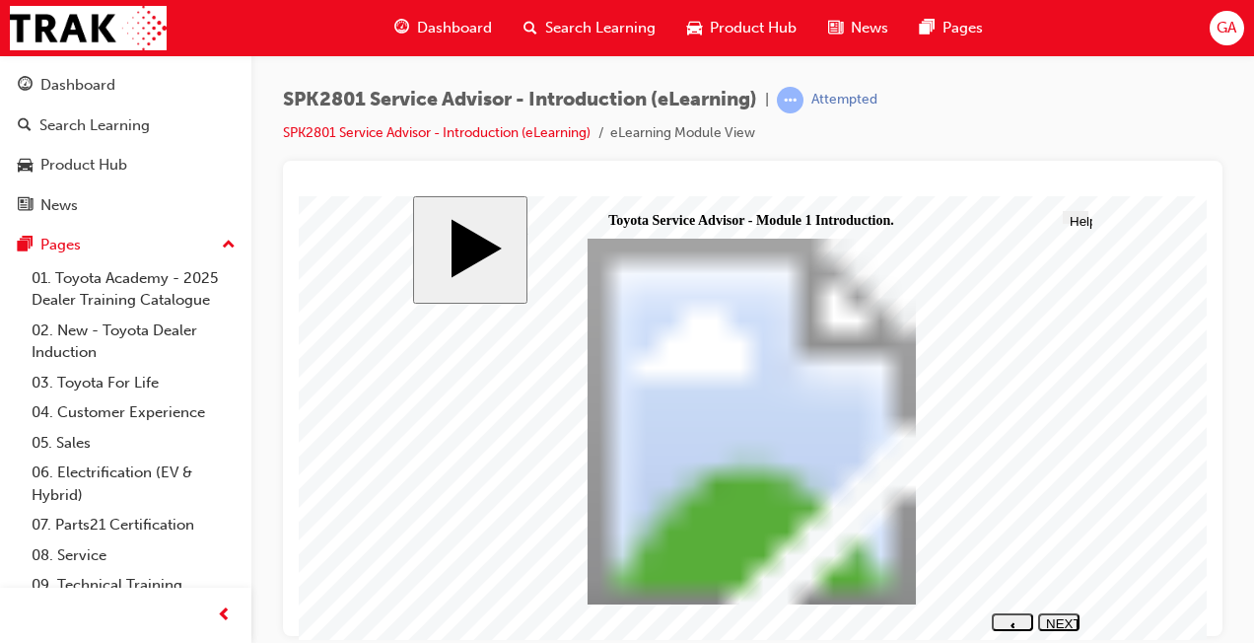
click at [1013, 608] on button "NEXT" at bounding box center [1058, 621] width 41 height 18
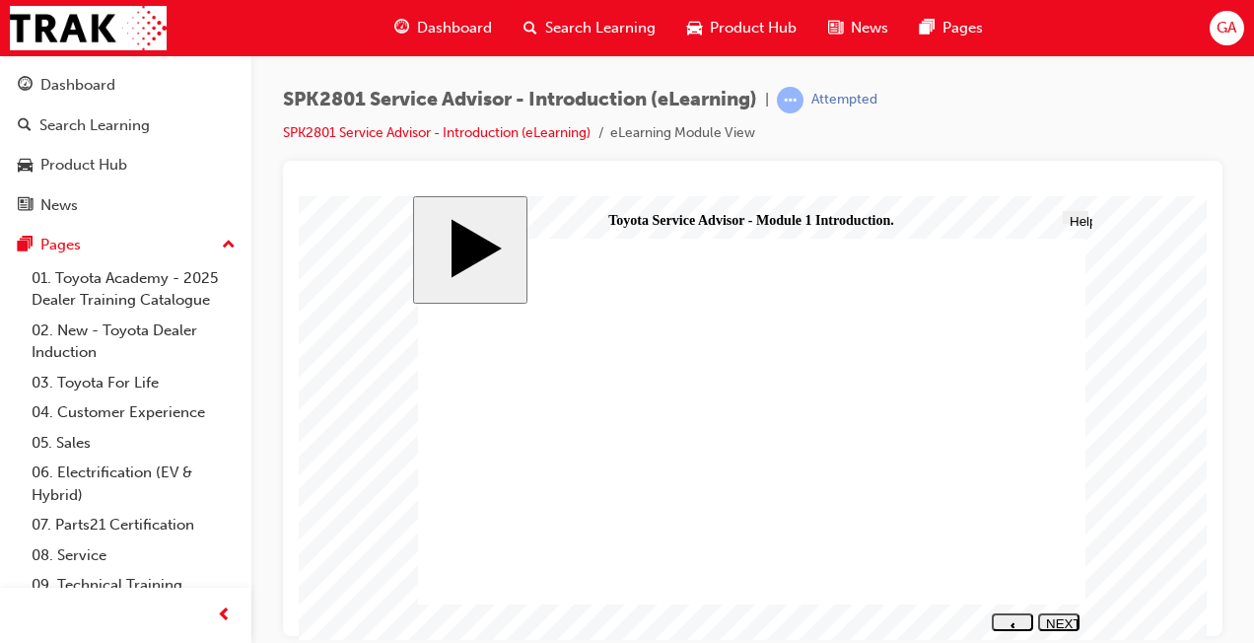
click at [1013, 608] on div "NEXT" at bounding box center [1059, 630] width 26 height 30
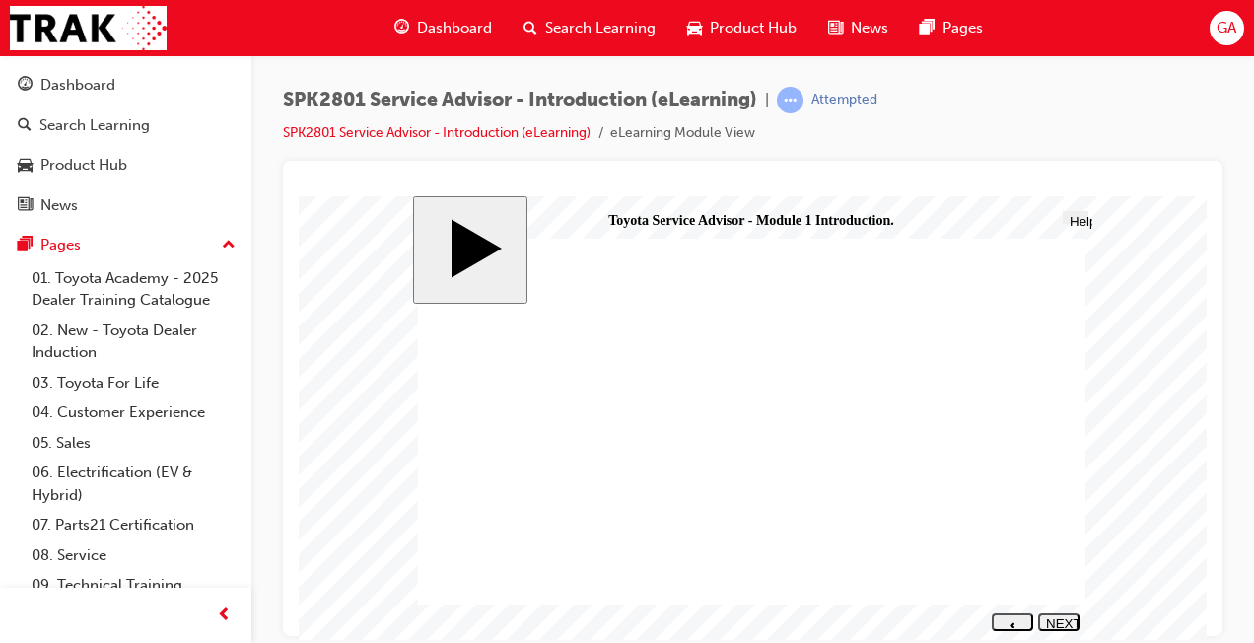
click at [1013, 608] on button "NEXT" at bounding box center [1058, 621] width 41 height 18
click at [1013, 608] on div "NEXT" at bounding box center [1059, 630] width 26 height 30
click at [1013, 608] on nav "SUBMIT NEXT PREV" at bounding box center [1033, 620] width 94 height 27
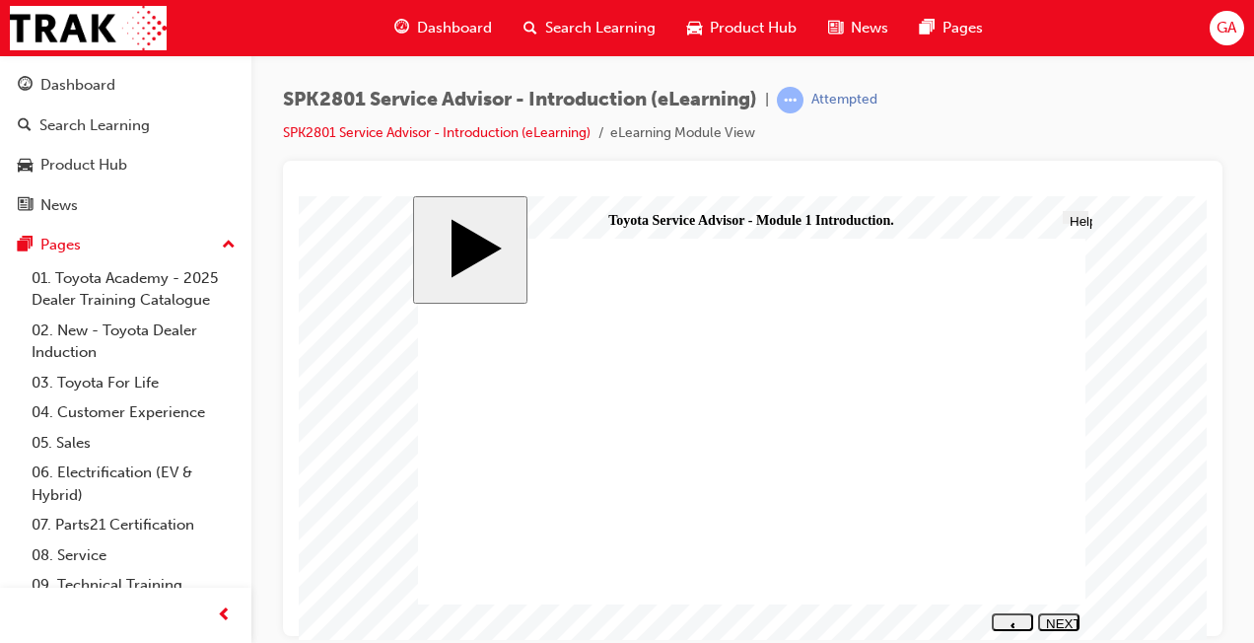
click at [1013, 608] on div "NEXT" at bounding box center [1059, 630] width 26 height 30
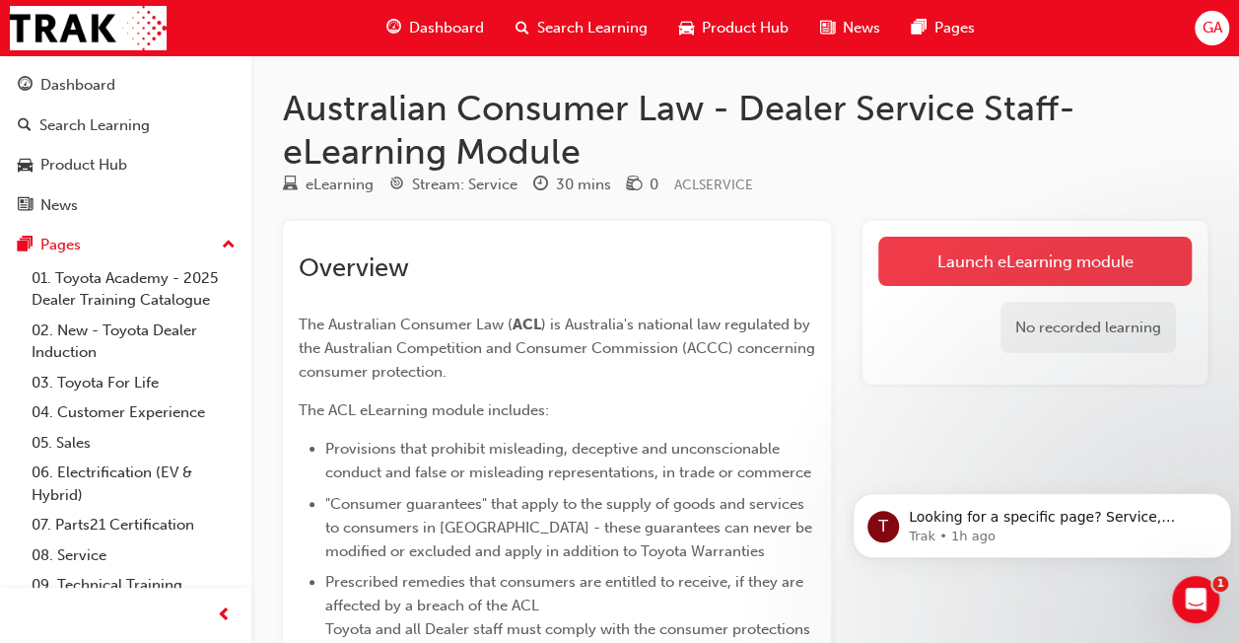
click at [1013, 267] on link "Launch eLearning module" at bounding box center [1036, 261] width 314 height 49
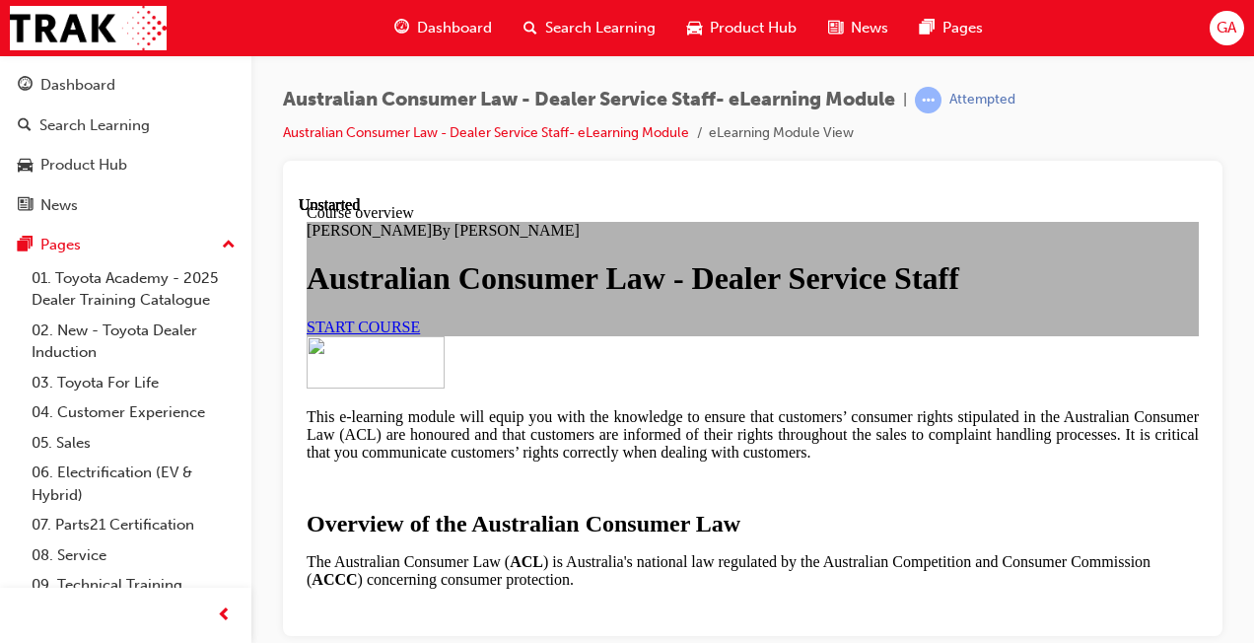
click at [420, 334] on link "START COURSE" at bounding box center [363, 325] width 113 height 17
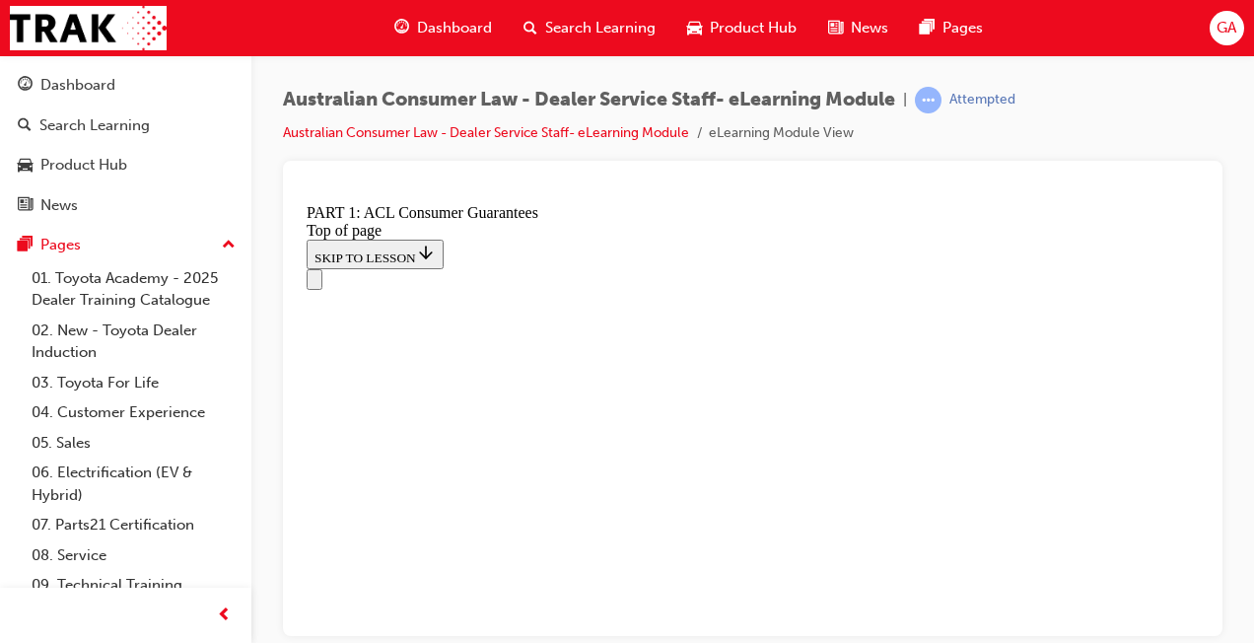
scroll to position [513, 0]
click button "CONTINUE"
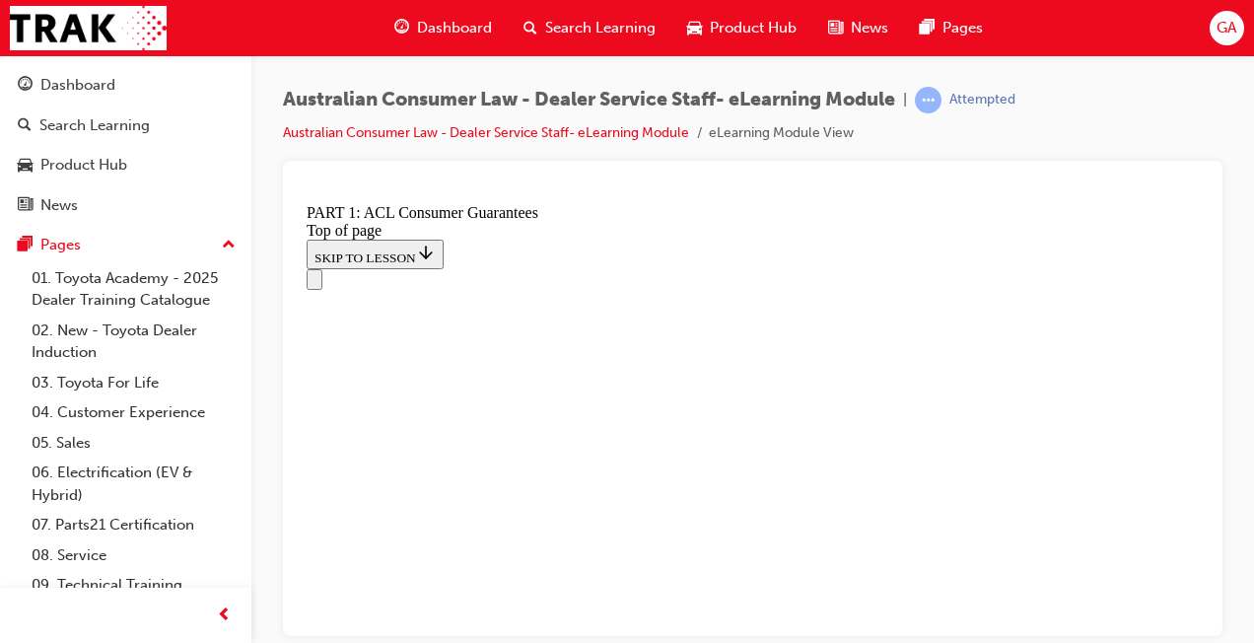
scroll to position [3336, 0]
click button "CONTINUE"
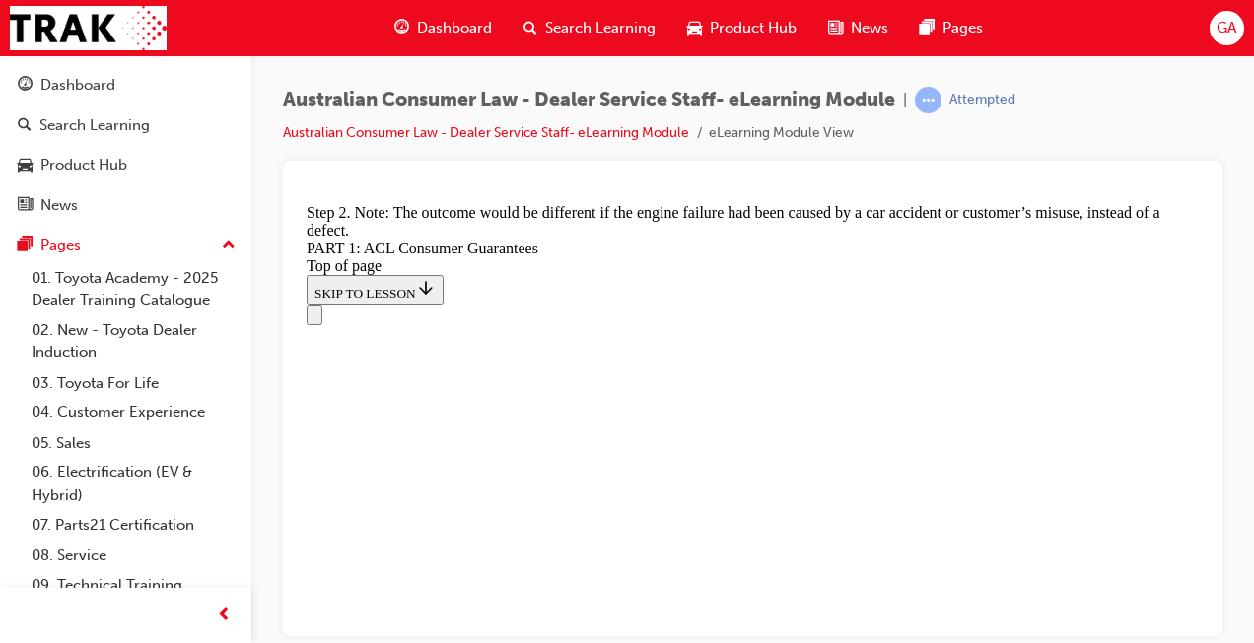
scroll to position [3967, 0]
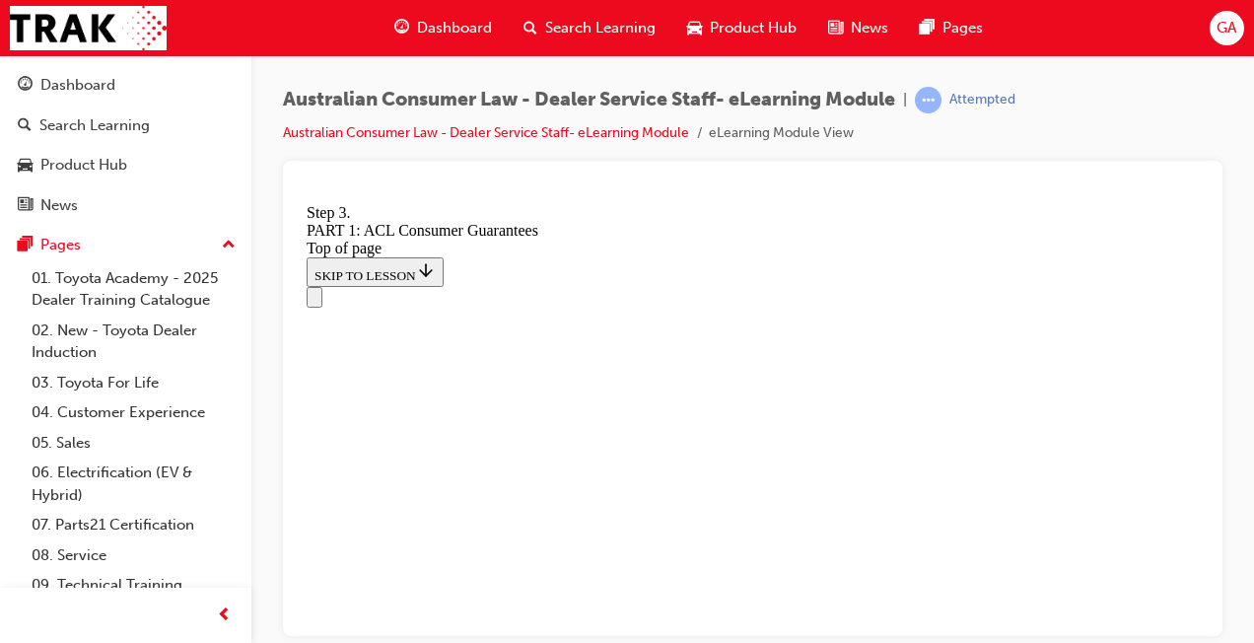
scroll to position [4046, 0]
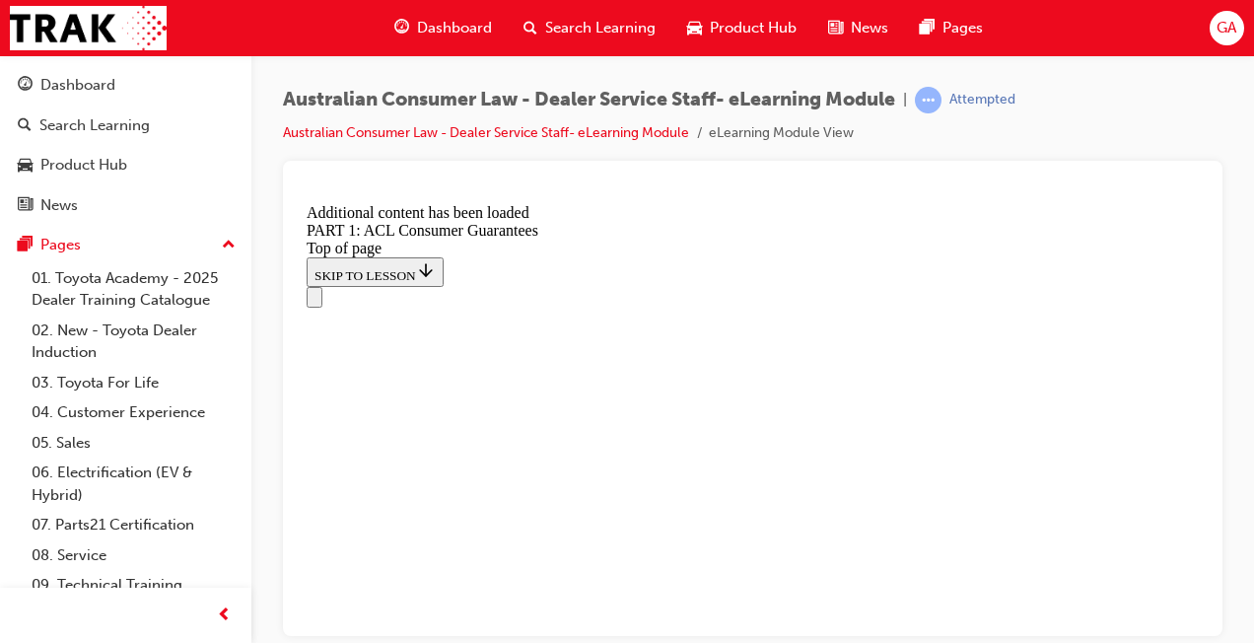
scroll to position [9059, 0]
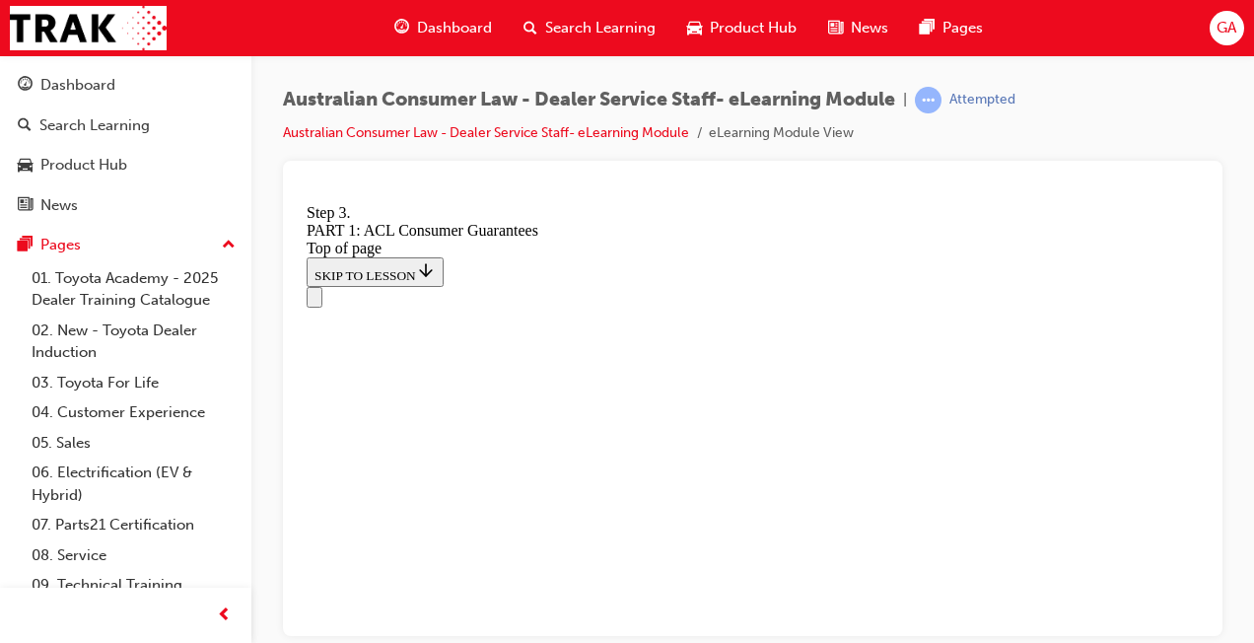
scroll to position [9090, 0]
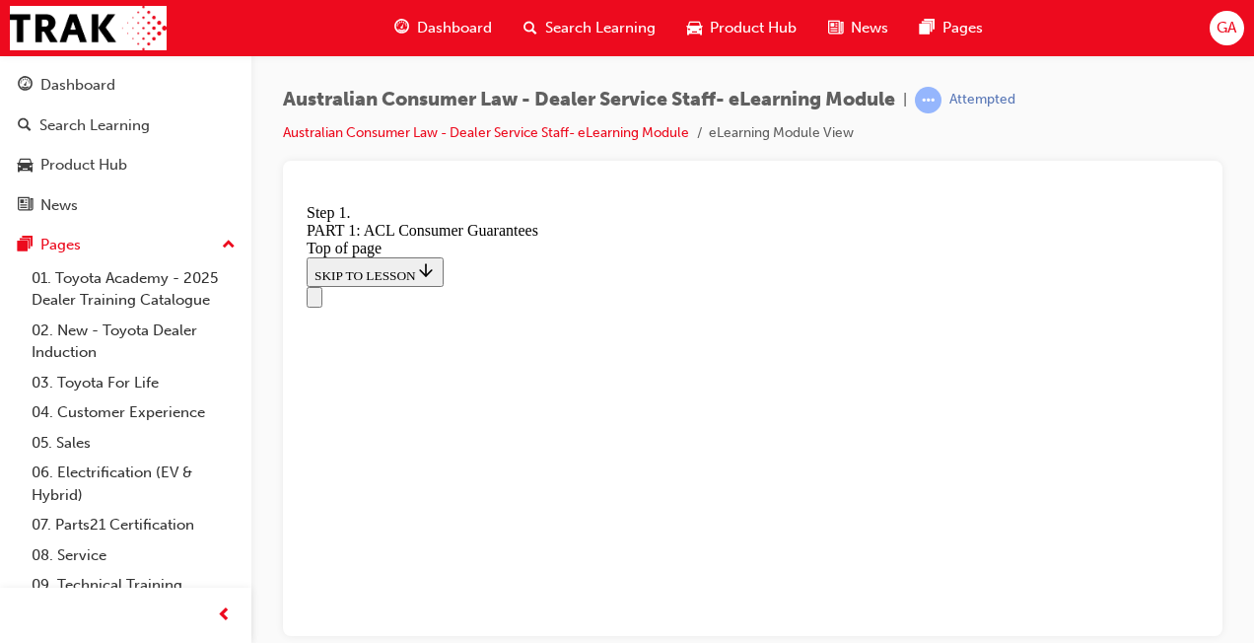
scroll to position [9926, 0]
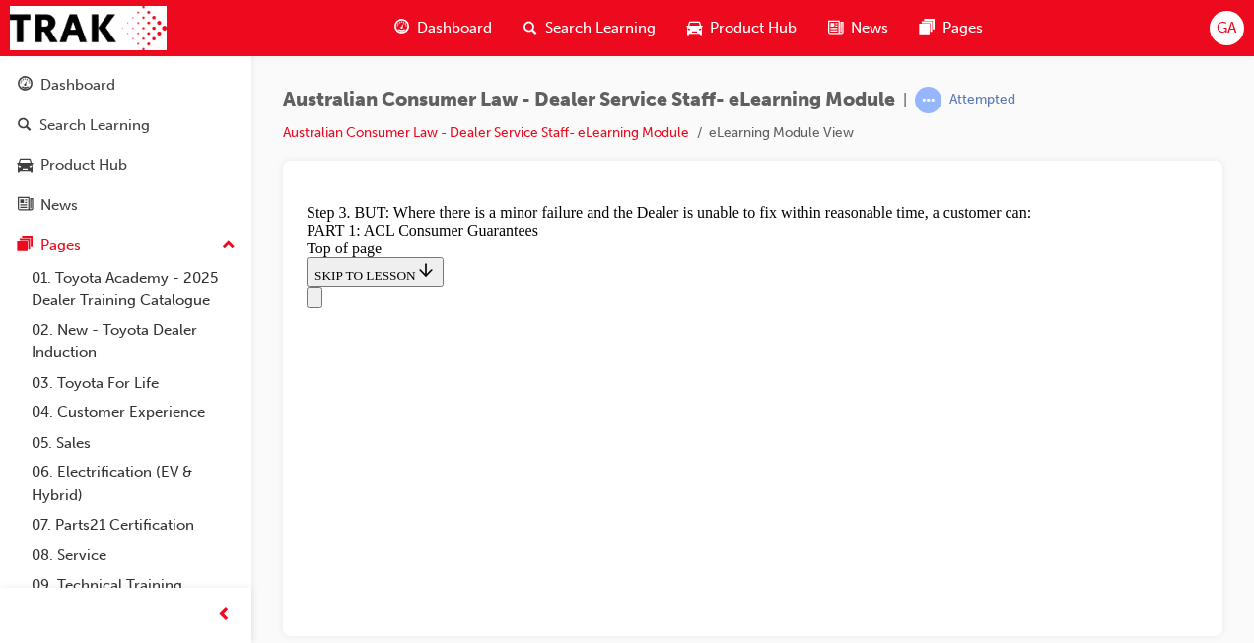
scroll to position [12188, 0]
click at [1013, 448] on div "Australian Consumer Law - Dealer Service Staff- eLearning Module | Attempted Au…" at bounding box center [752, 324] width 1003 height 538
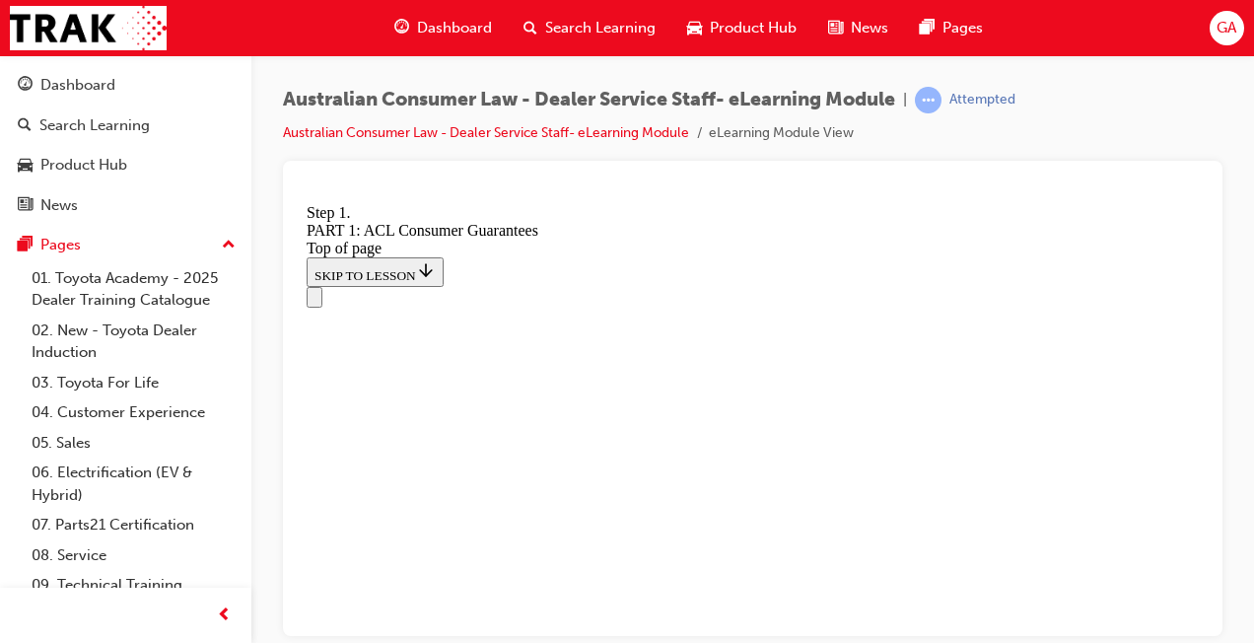
scroll to position [13615, 0]
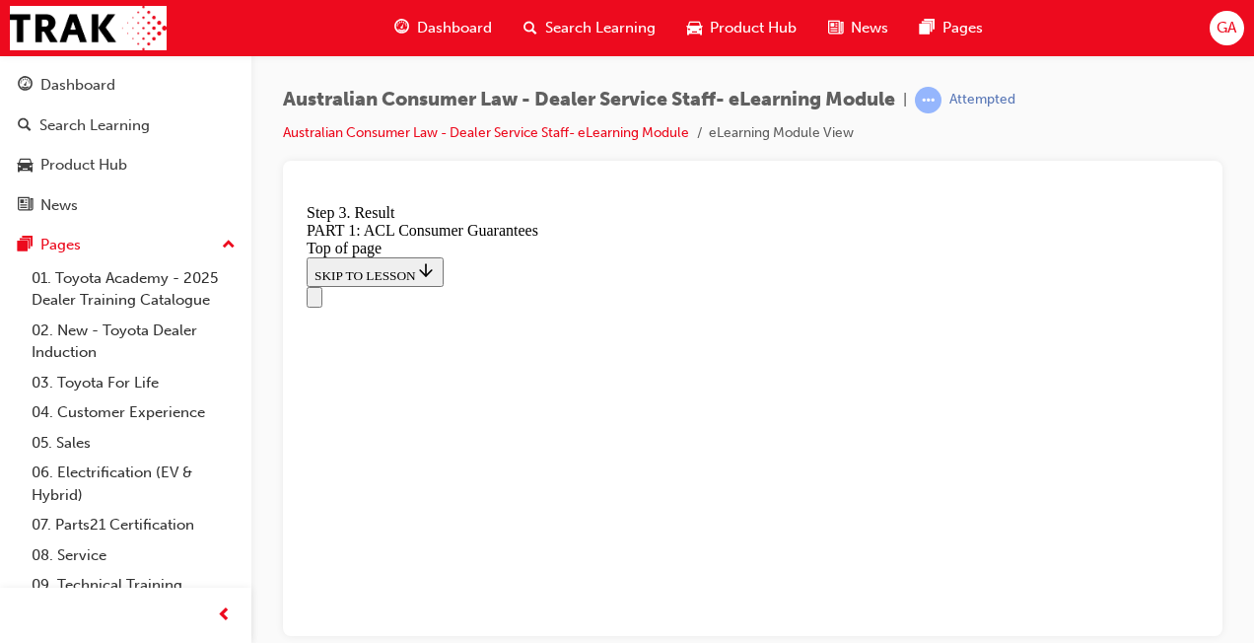
scroll to position [13654, 0]
drag, startPoint x: 1130, startPoint y: 465, endPoint x: 1150, endPoint y: 216, distance: 250.2
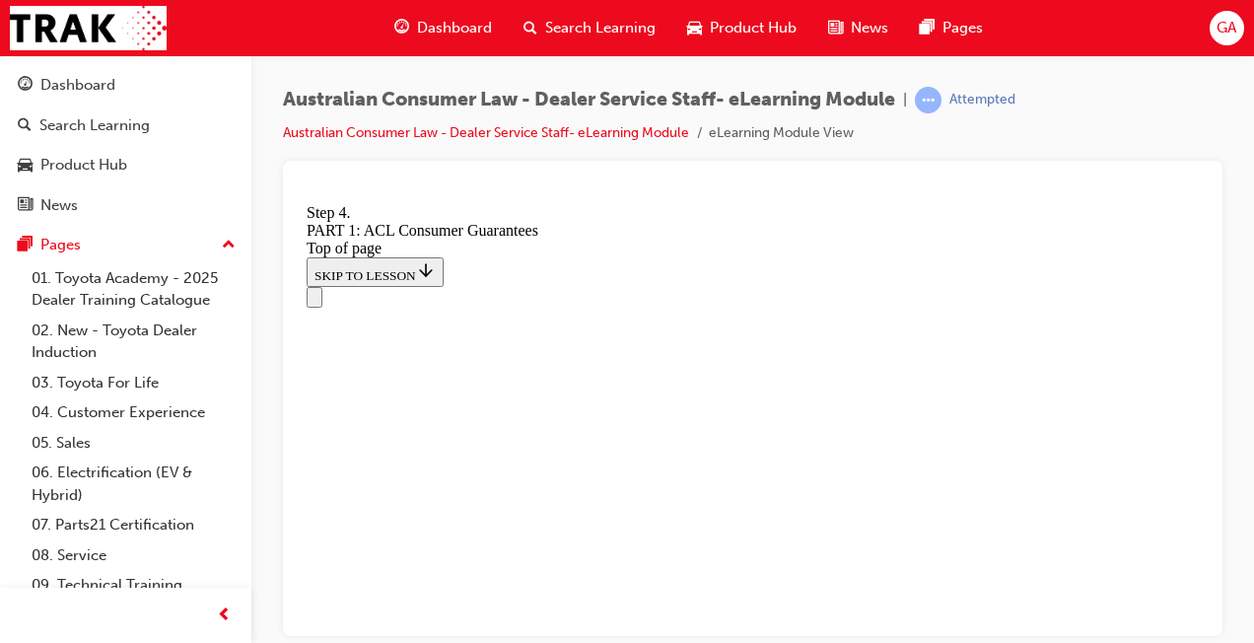
scroll to position [15757, 0]
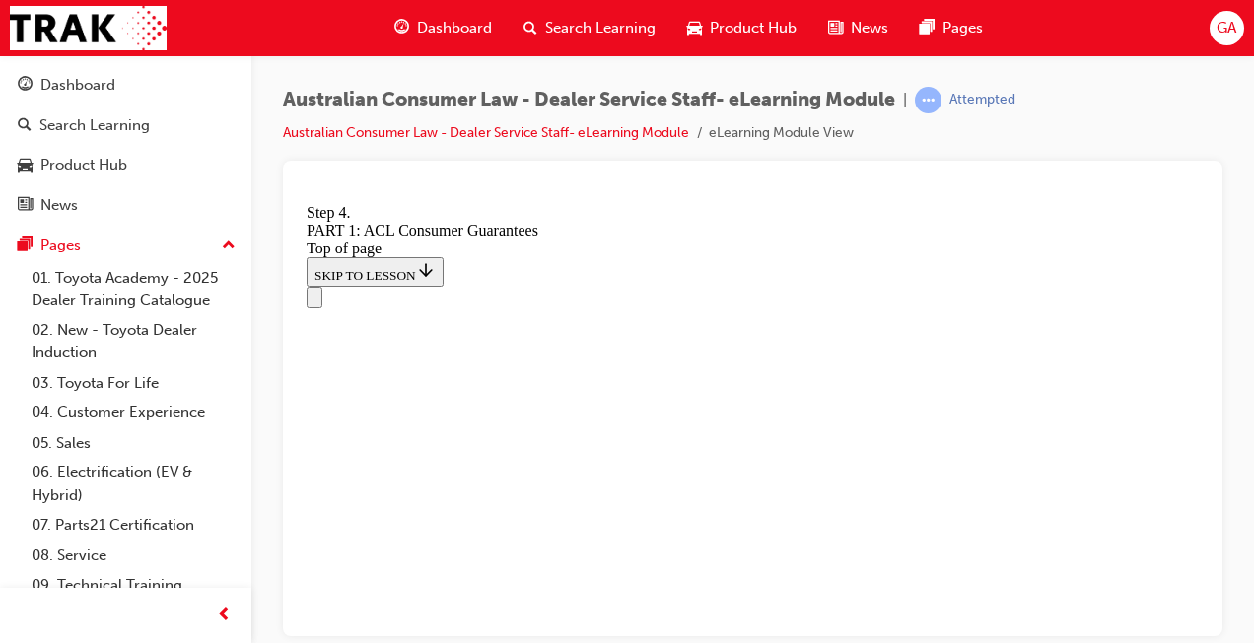
scroll to position [17611, 0]
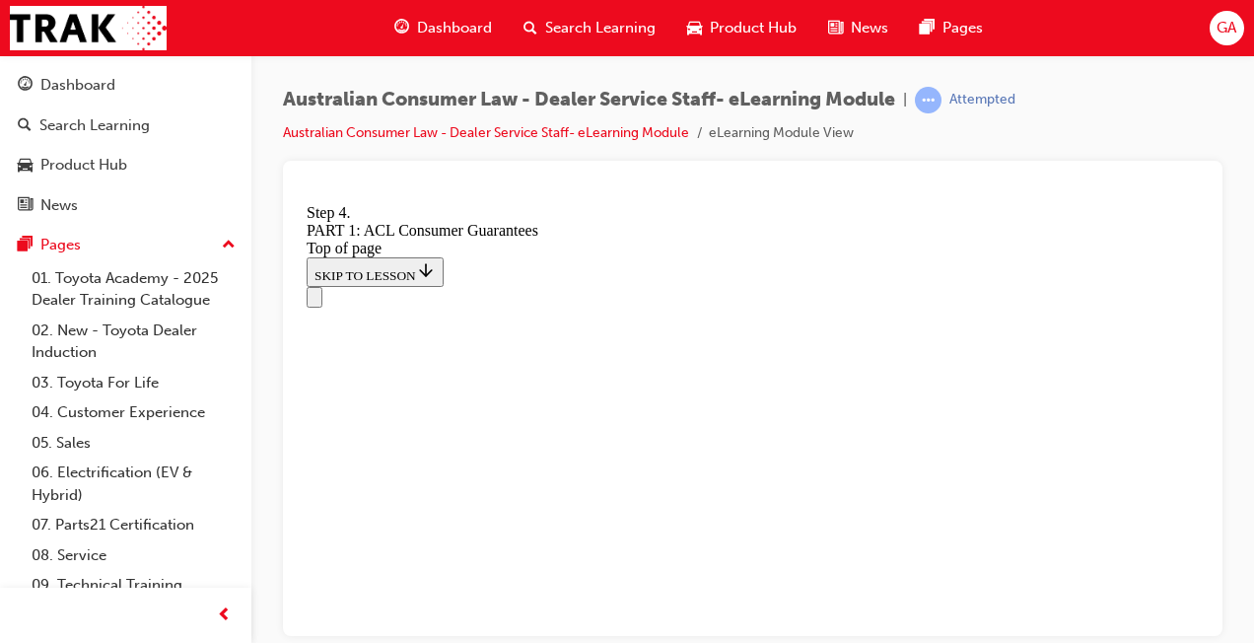
scroll to position [19867, 0]
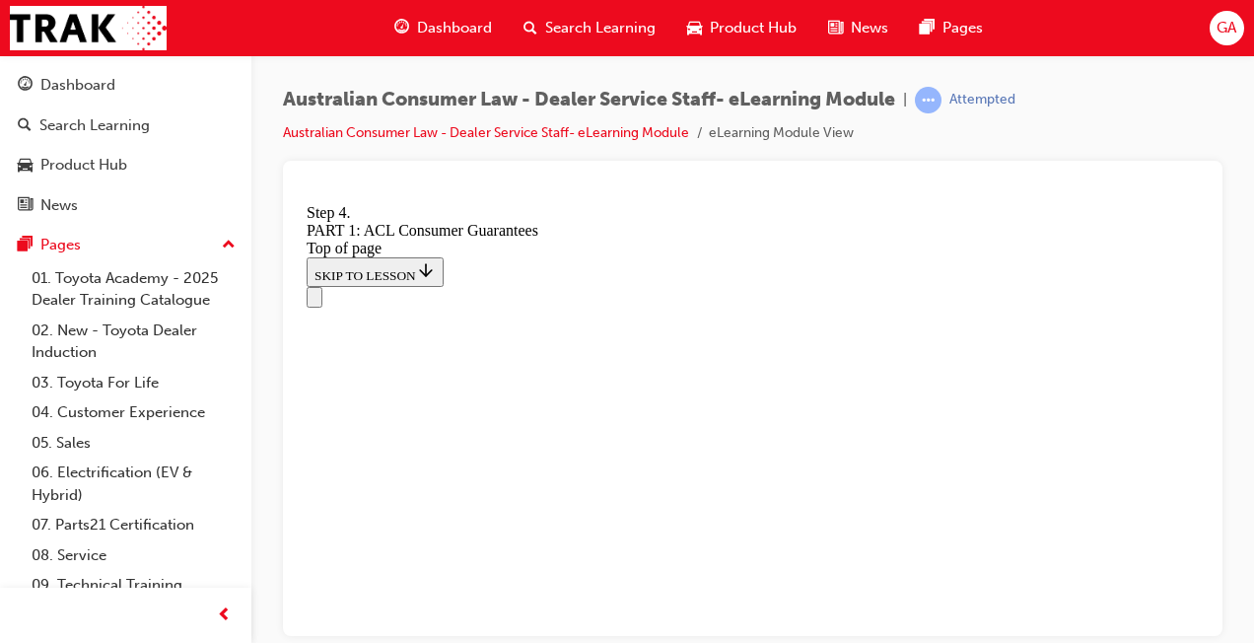
drag, startPoint x: 830, startPoint y: 544, endPoint x: 726, endPoint y: 525, distance: 106.4
drag, startPoint x: 726, startPoint y: 525, endPoint x: 781, endPoint y: 265, distance: 265.1
drag, startPoint x: 603, startPoint y: 571, endPoint x: 608, endPoint y: 309, distance: 262.3
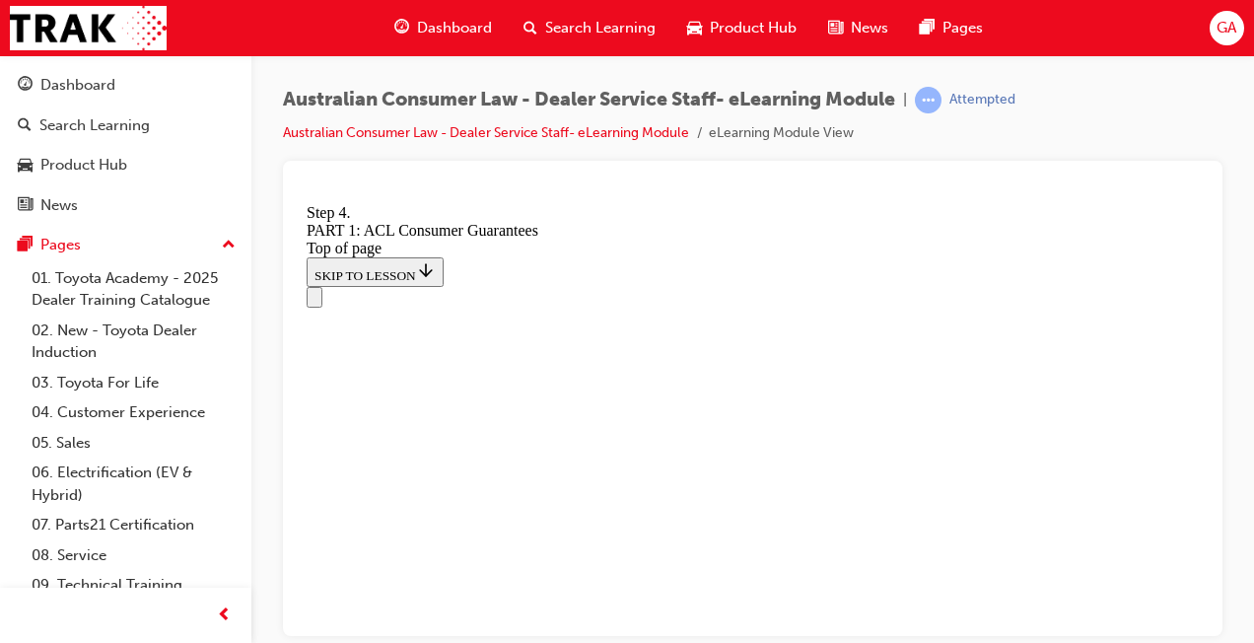
drag, startPoint x: 738, startPoint y: 497, endPoint x: 947, endPoint y: 442, distance: 216.2
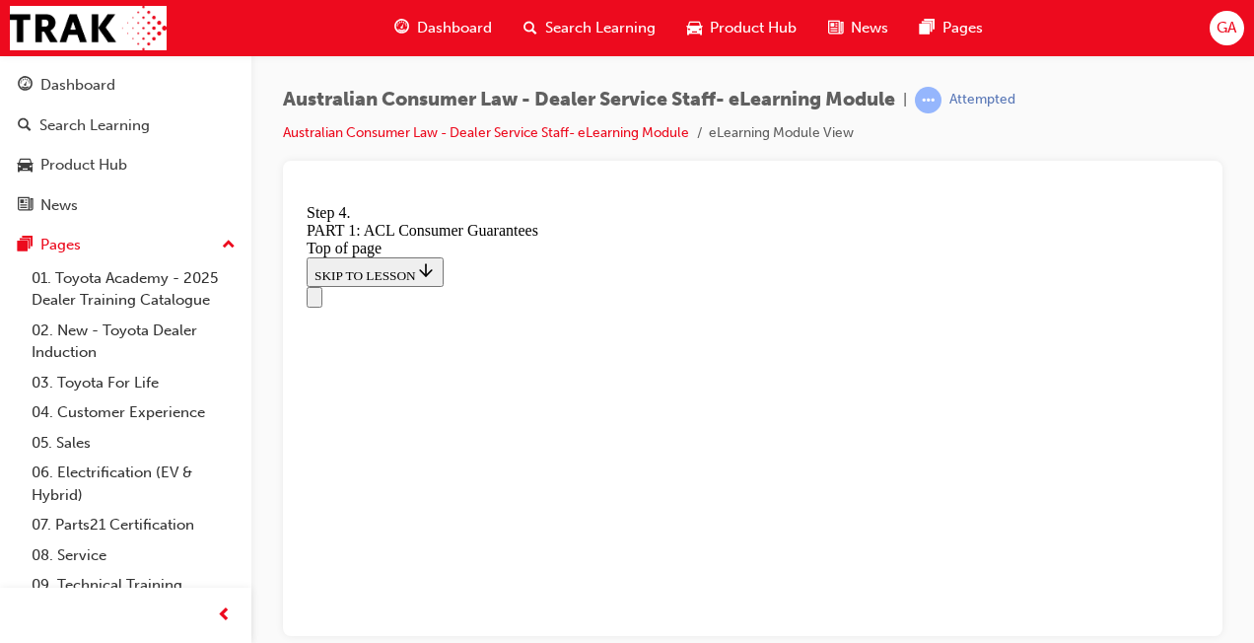
scroll to position [21261, 0]
drag, startPoint x: 528, startPoint y: 557, endPoint x: 617, endPoint y: 557, distance: 88.7
drag, startPoint x: 617, startPoint y: 557, endPoint x: 693, endPoint y: 339, distance: 230.8
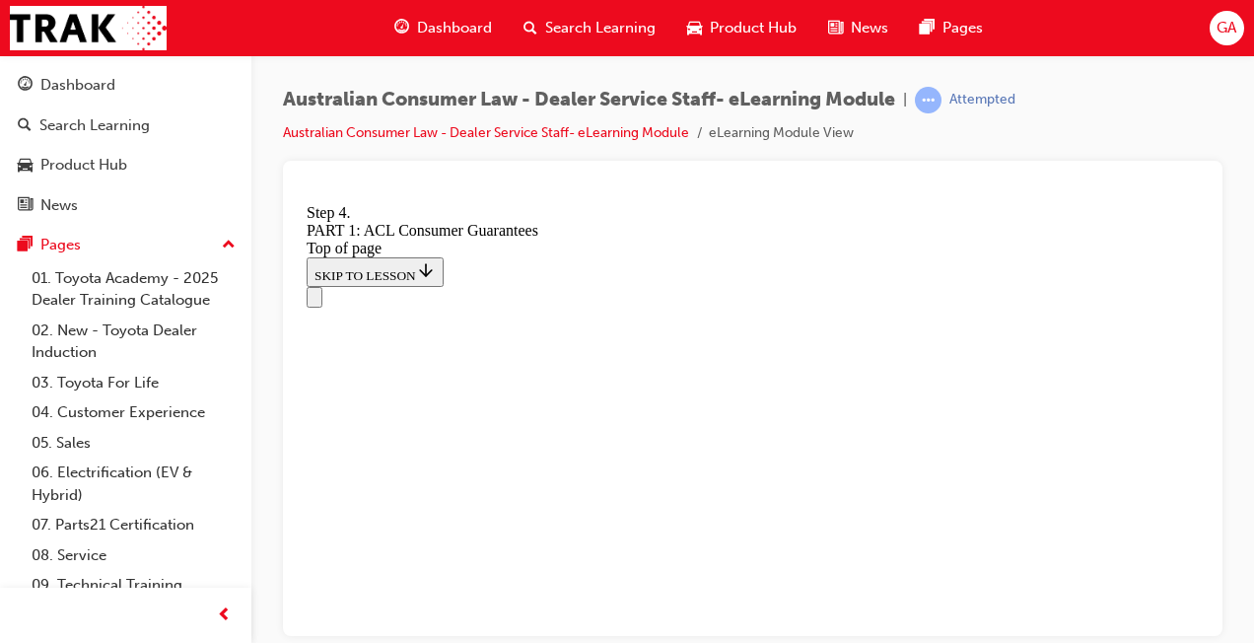
scroll to position [21664, 0]
drag, startPoint x: 640, startPoint y: 547, endPoint x: 708, endPoint y: 535, distance: 69.1
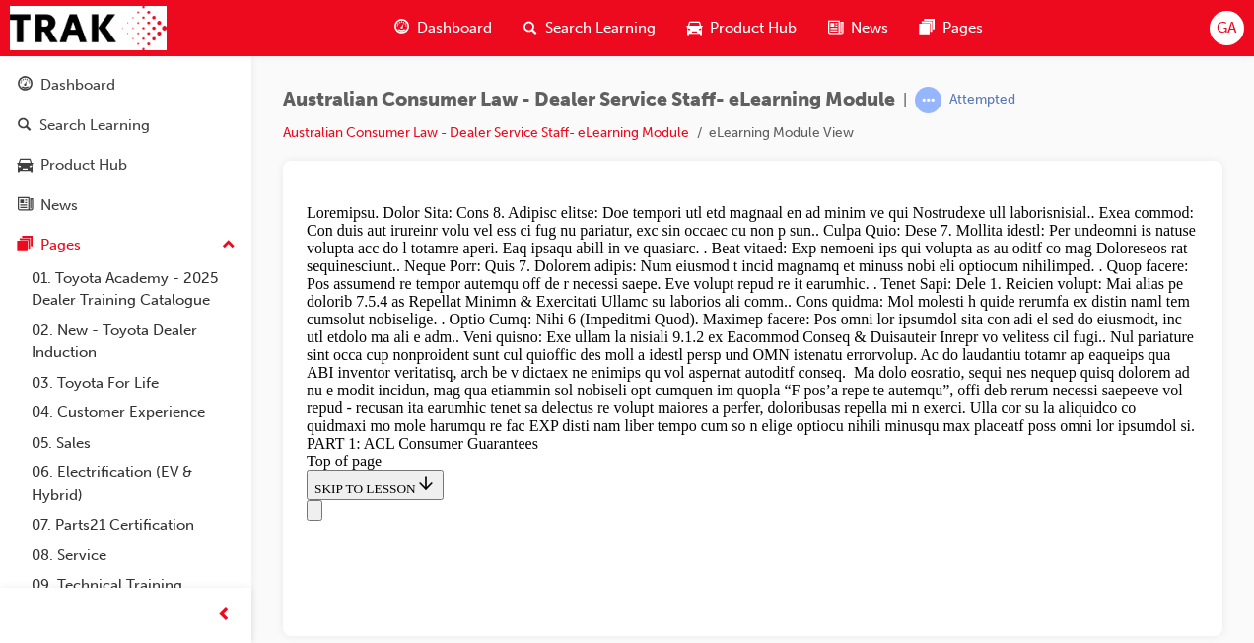
scroll to position [22374, 0]
drag, startPoint x: 637, startPoint y: 419, endPoint x: 695, endPoint y: 442, distance: 62.4
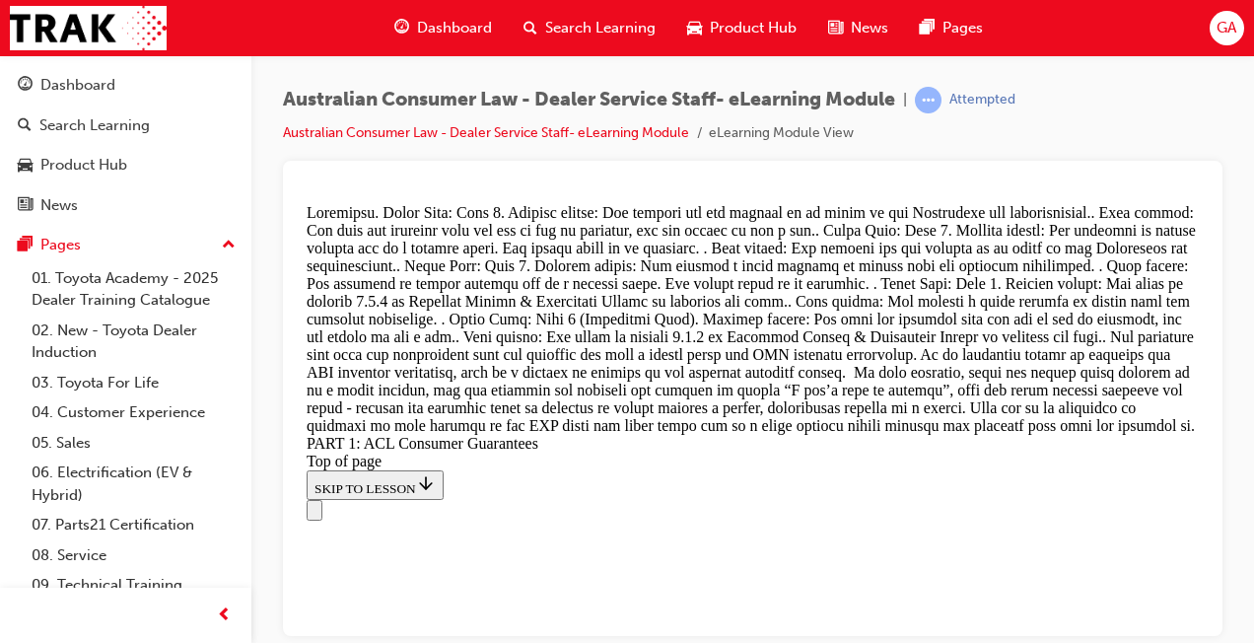
drag, startPoint x: 623, startPoint y: 571, endPoint x: 389, endPoint y: 422, distance: 277.1
drag, startPoint x: 582, startPoint y: 372, endPoint x: 637, endPoint y: 371, distance: 55.2
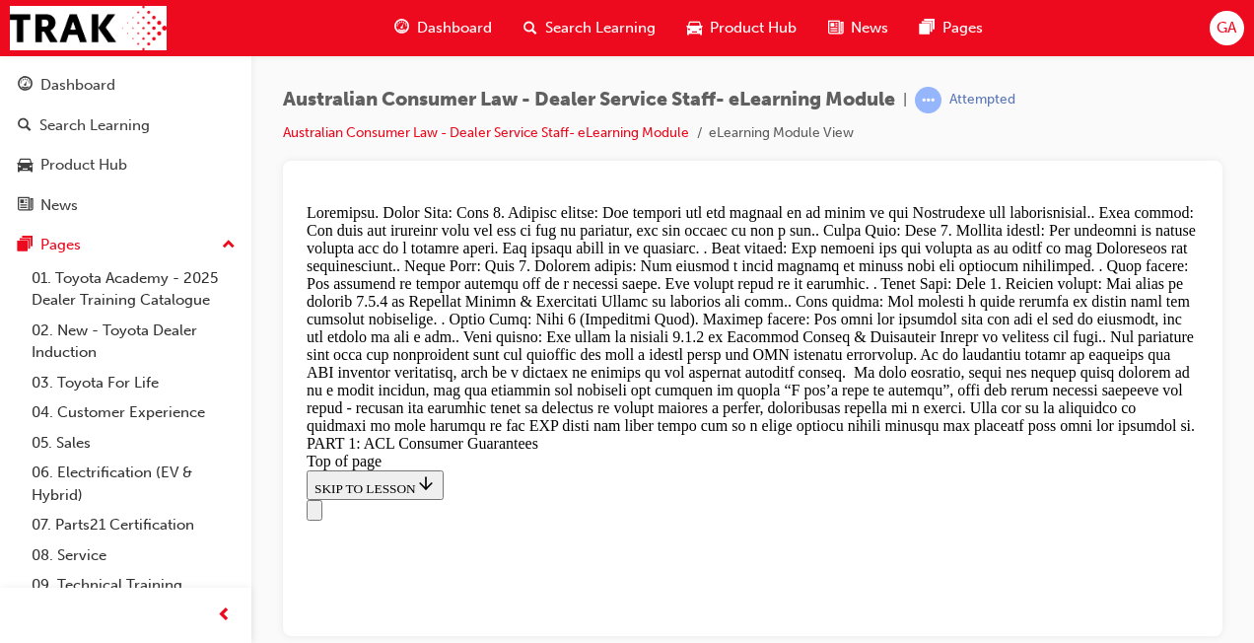
drag, startPoint x: 590, startPoint y: 295, endPoint x: 645, endPoint y: 289, distance: 55.5
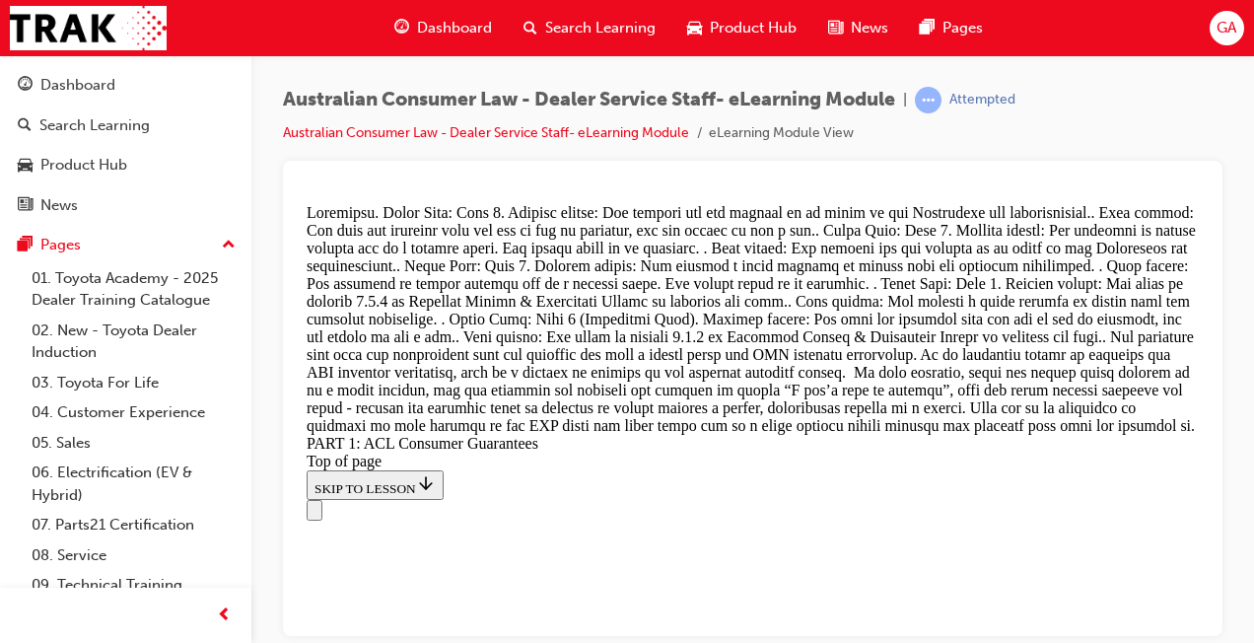
scroll to position [21396, 0]
drag, startPoint x: 564, startPoint y: 620, endPoint x: 564, endPoint y: 533, distance: 86.8
drag, startPoint x: 582, startPoint y: 588, endPoint x: 630, endPoint y: 430, distance: 165.0
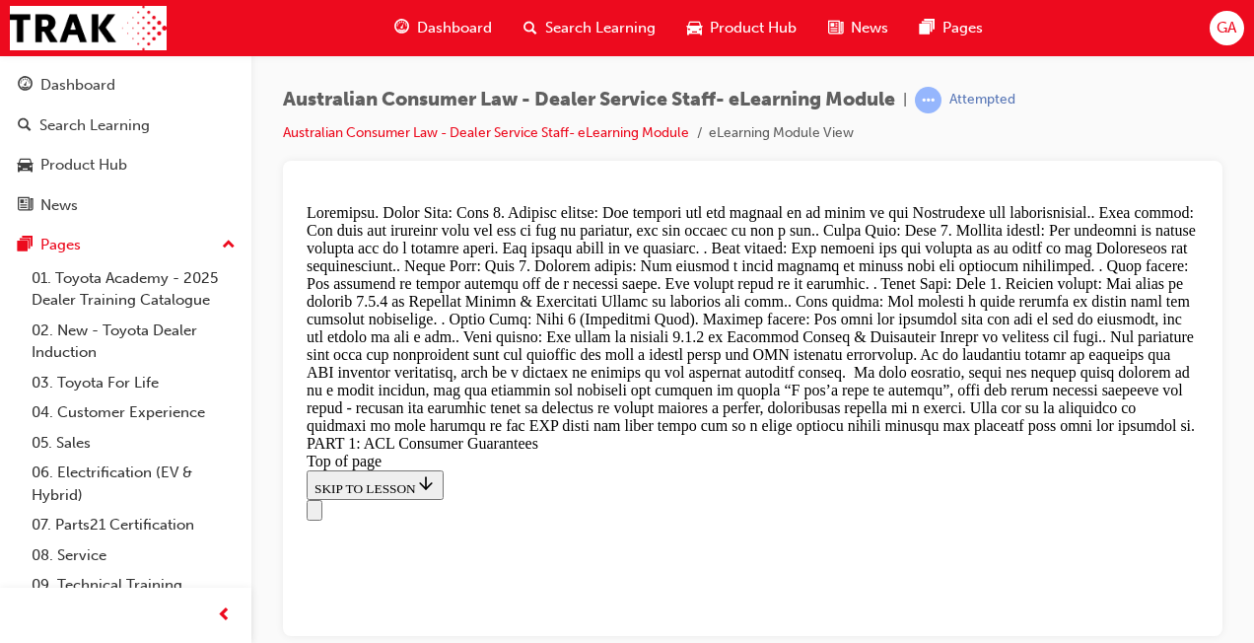
drag, startPoint x: 554, startPoint y: 566, endPoint x: 615, endPoint y: 559, distance: 61.5
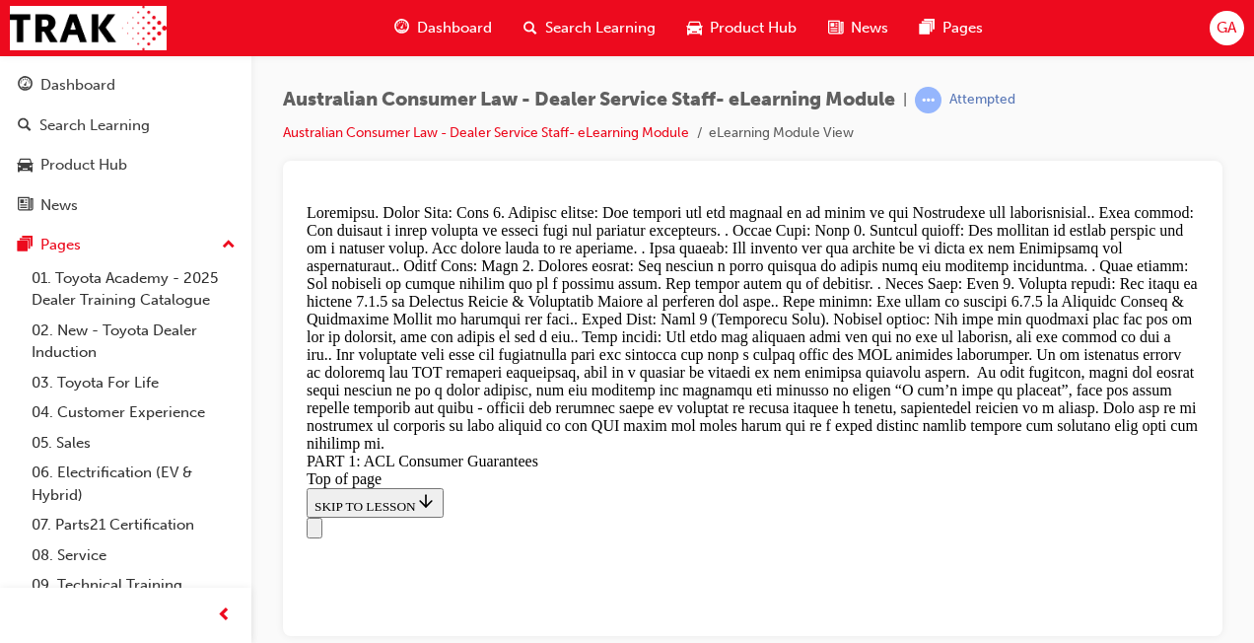
scroll to position [22275, 0]
drag, startPoint x: 643, startPoint y: 442, endPoint x: 690, endPoint y: 436, distance: 47.7
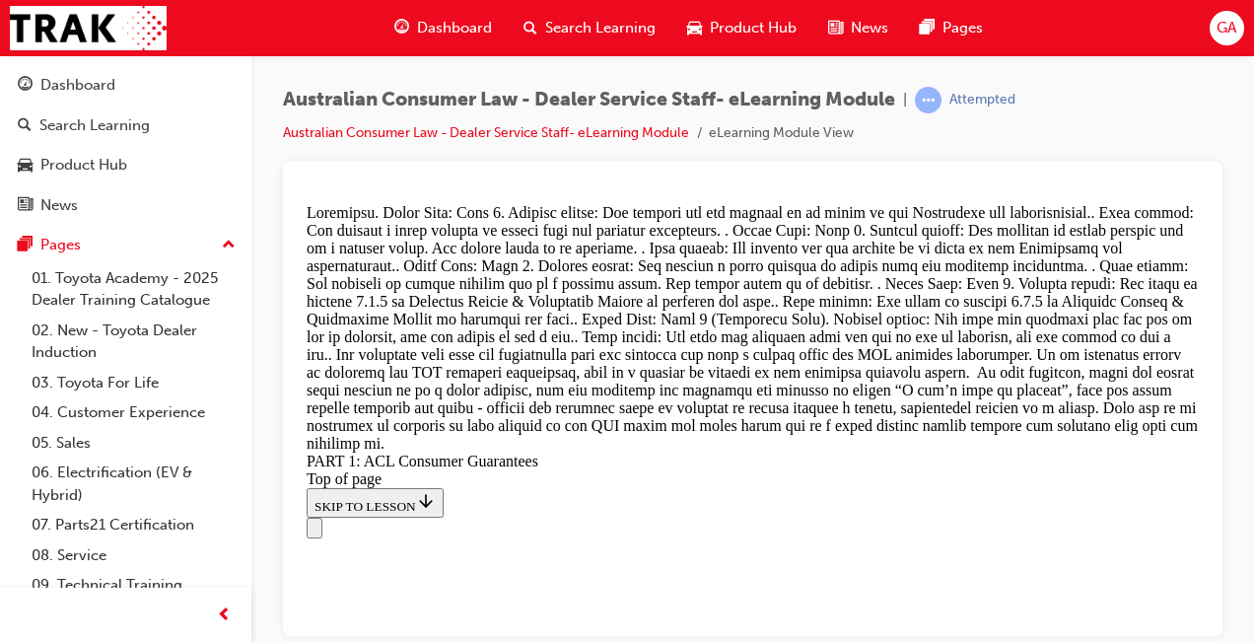
drag, startPoint x: 571, startPoint y: 255, endPoint x: 647, endPoint y: 472, distance: 229.8
drag, startPoint x: 600, startPoint y: 281, endPoint x: 651, endPoint y: 285, distance: 50.4
drag, startPoint x: 607, startPoint y: 387, endPoint x: 678, endPoint y: 380, distance: 71.3
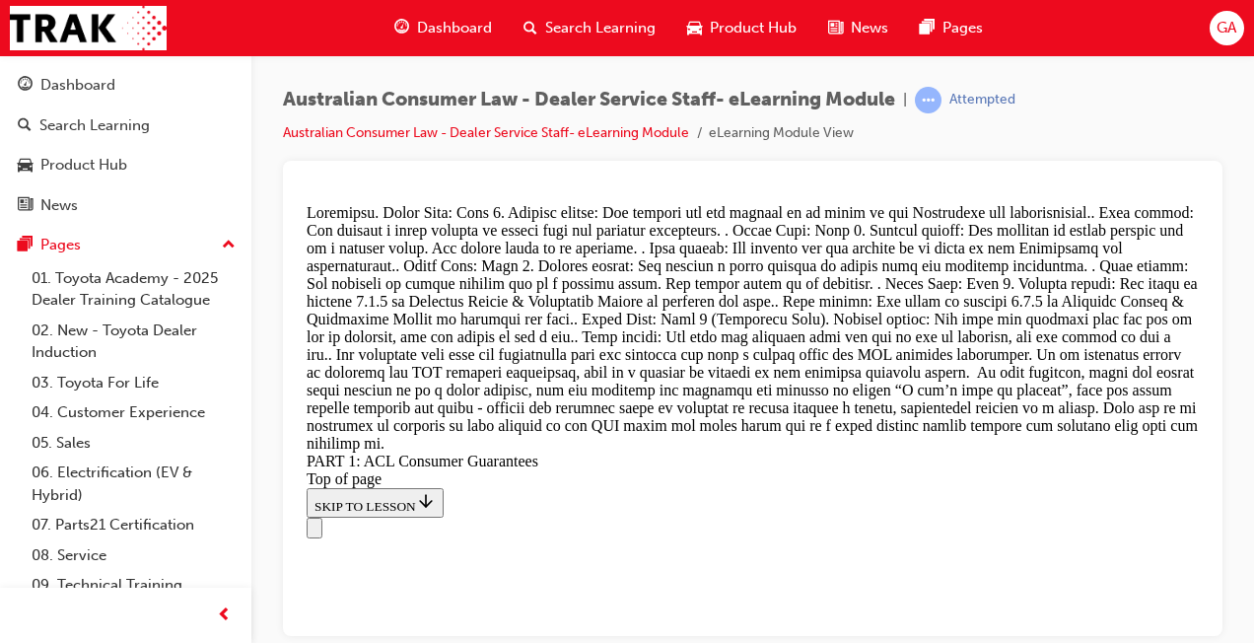
drag, startPoint x: 667, startPoint y: 313, endPoint x: 712, endPoint y: 307, distance: 45.7
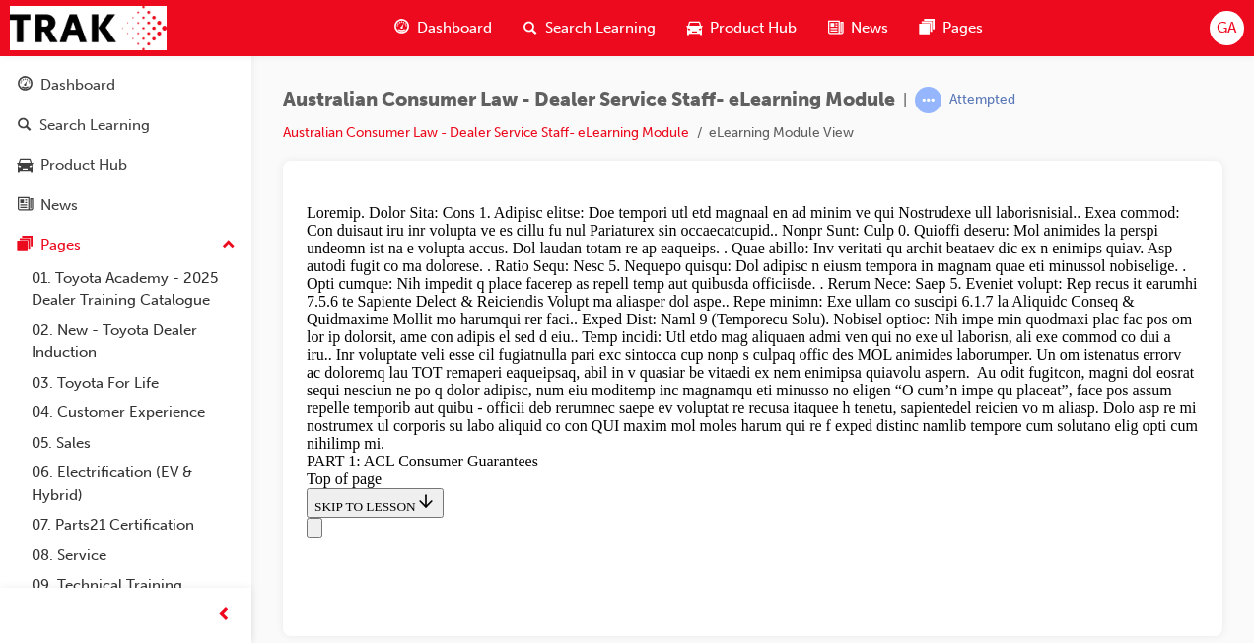
scroll to position [23541, 0]
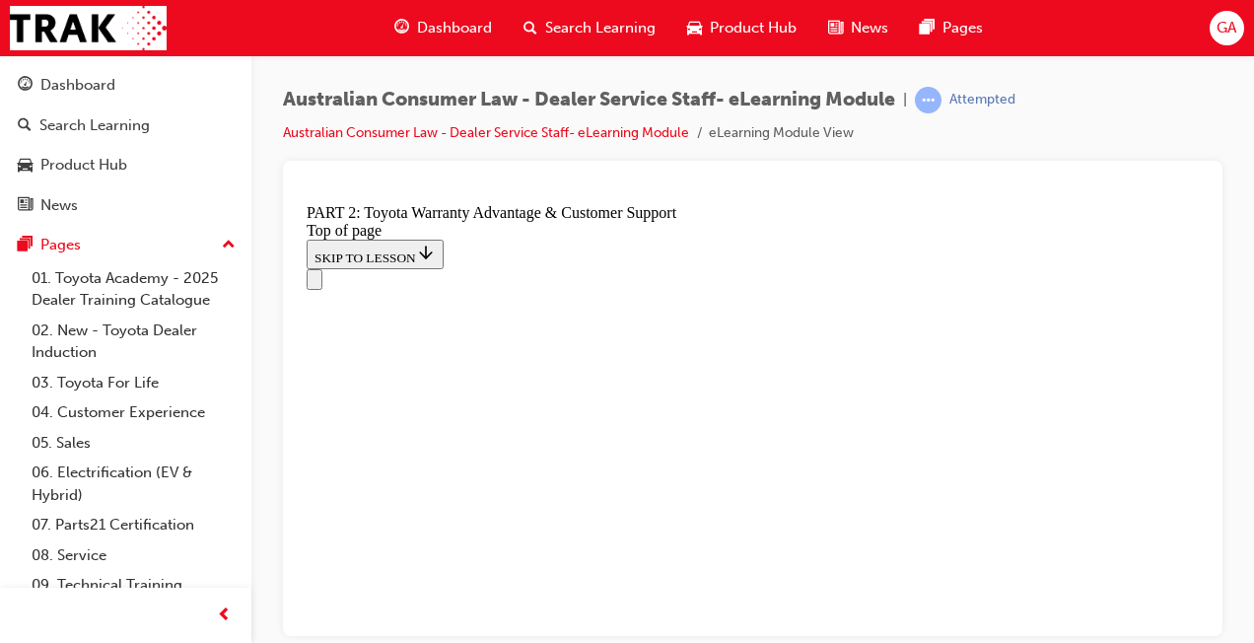
scroll to position [454, 0]
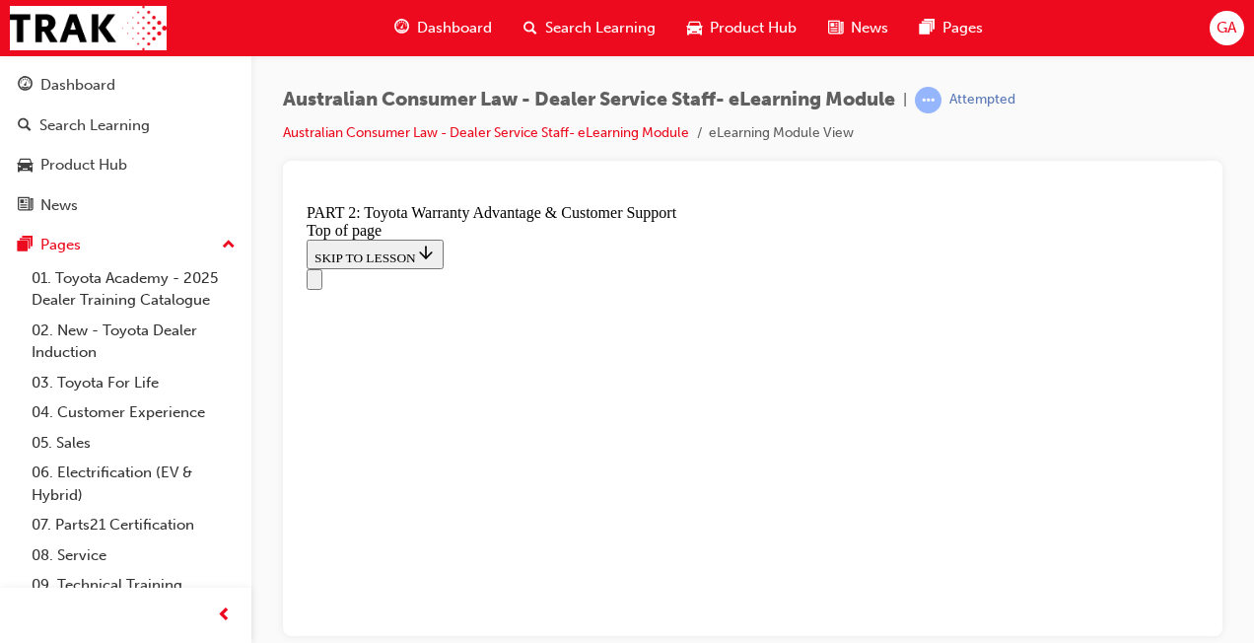
click button "CONTINUE"
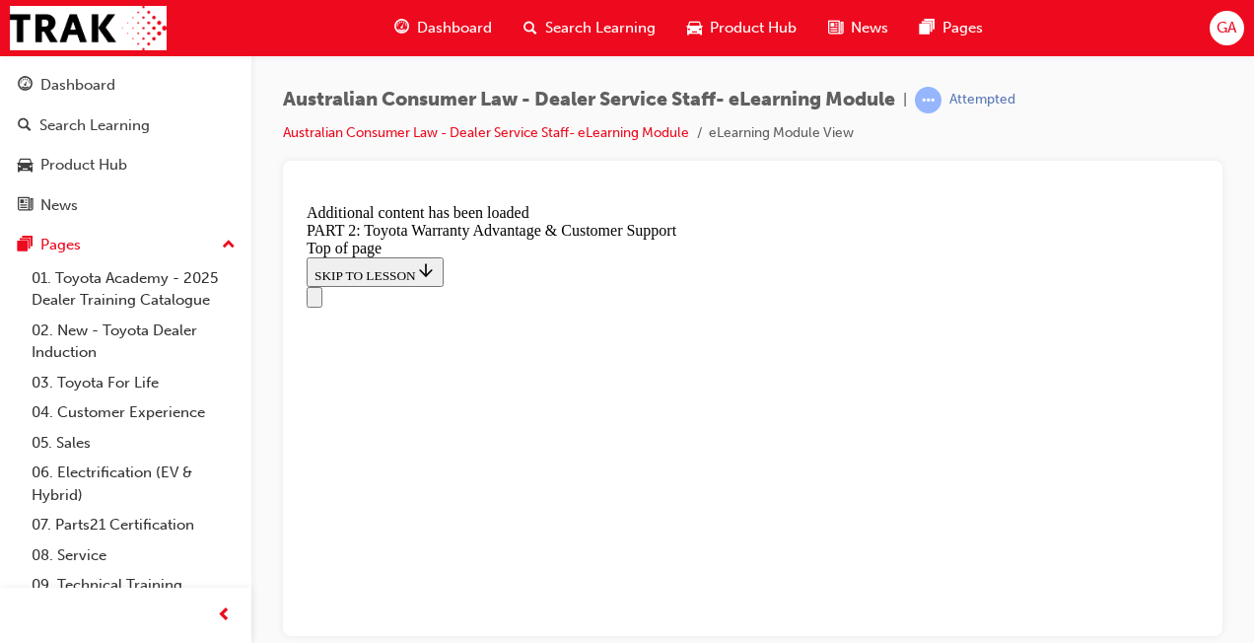
scroll to position [2193, 0]
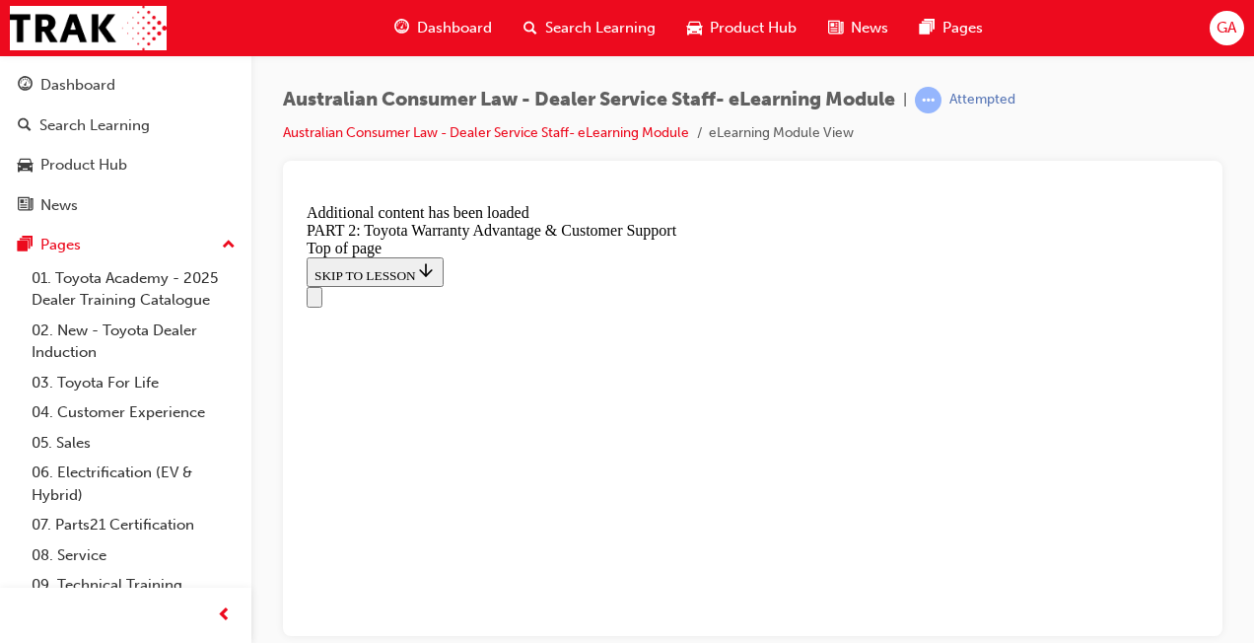
scroll to position [2390, 0]
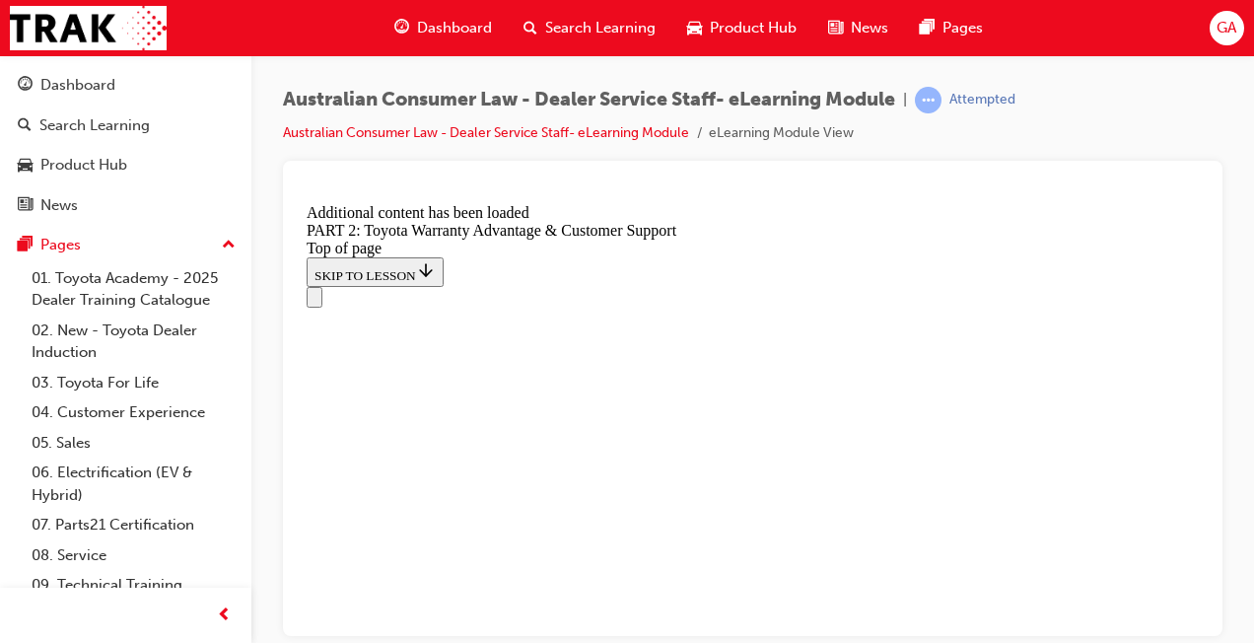
click button "CONTINUE"
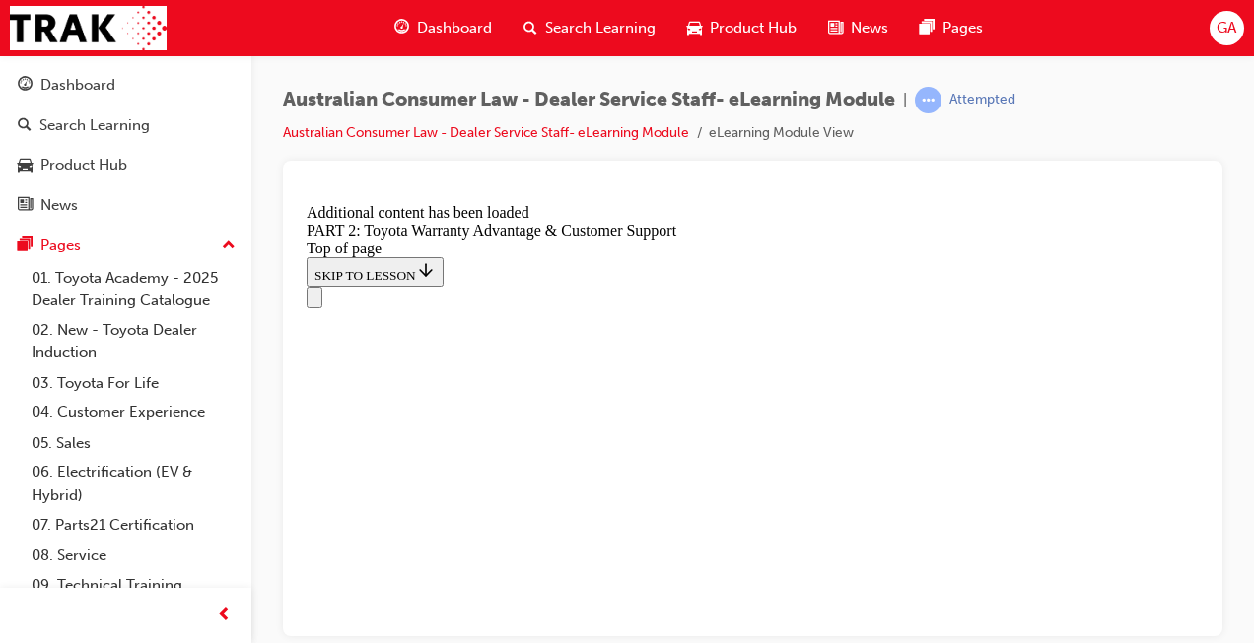
scroll to position [3849, 0]
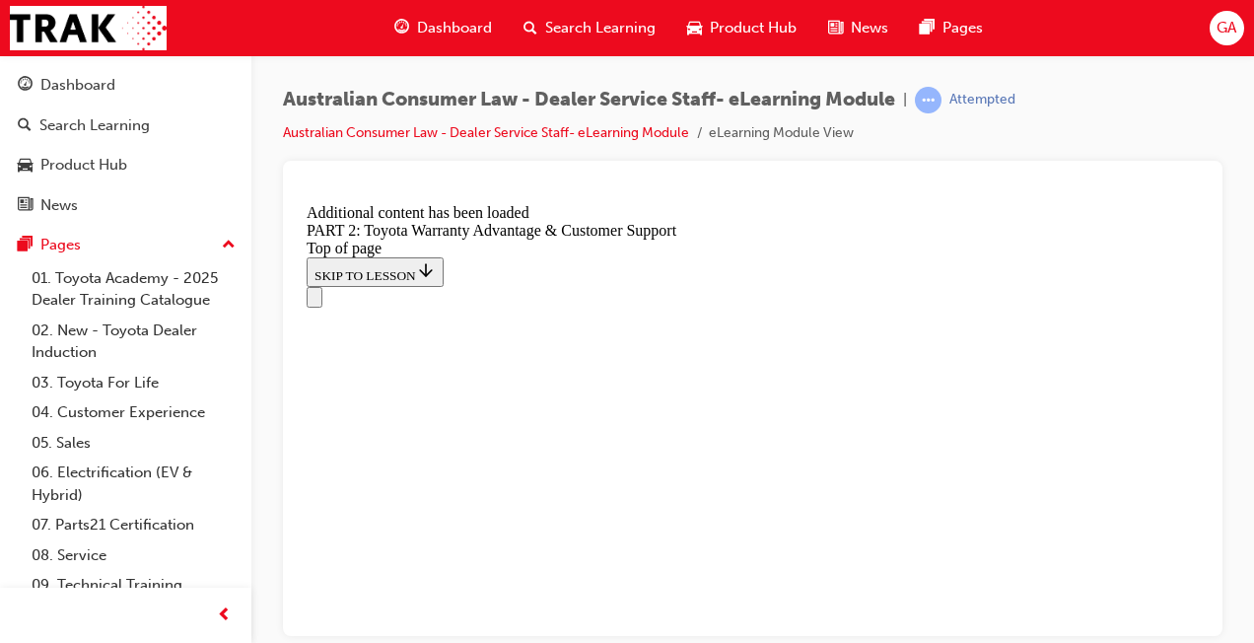
click button "CONTINUE"
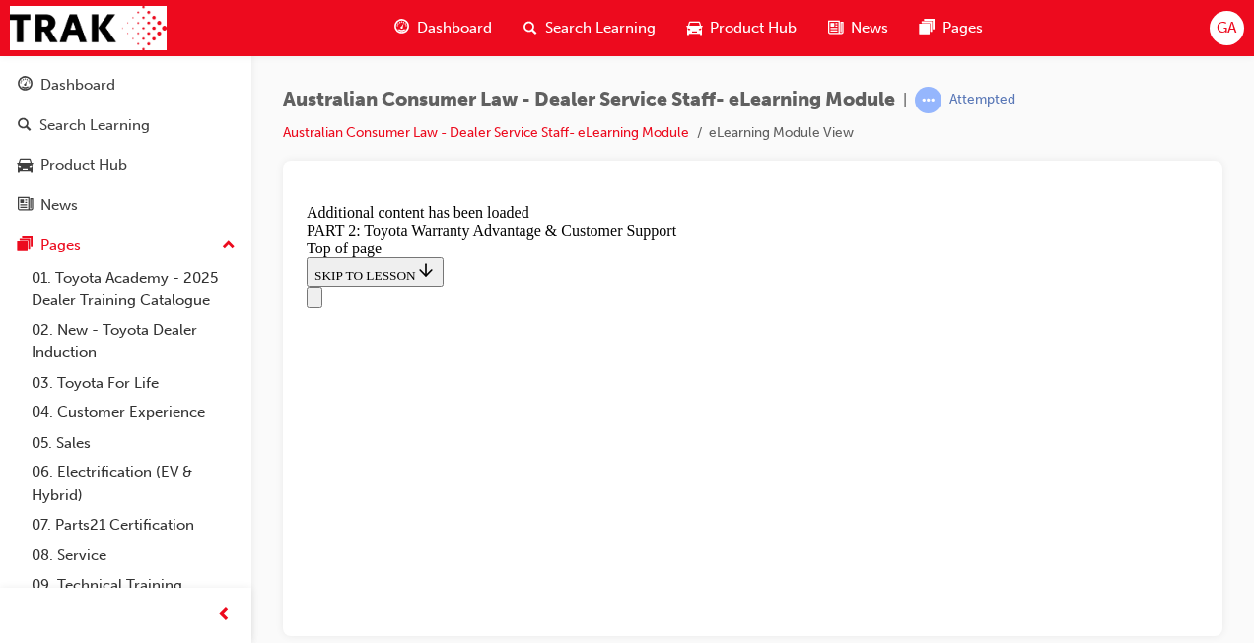
drag, startPoint x: 1344, startPoint y: 837, endPoint x: 1043, endPoint y: 632, distance: 364.0
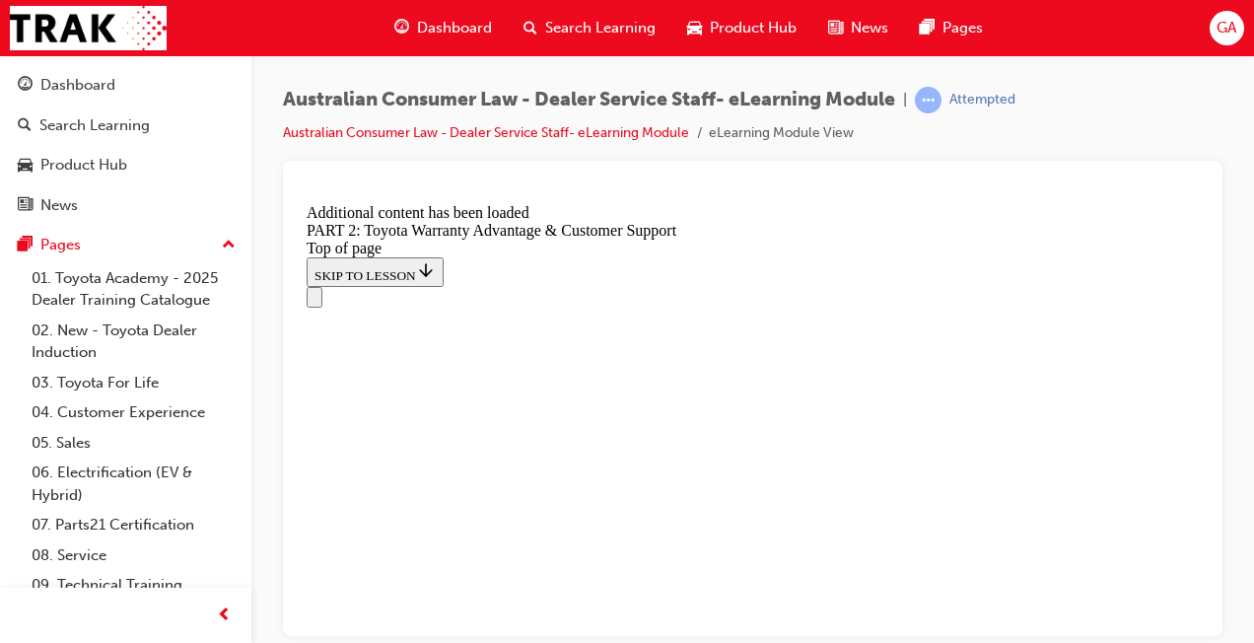
scroll to position [5033, 0]
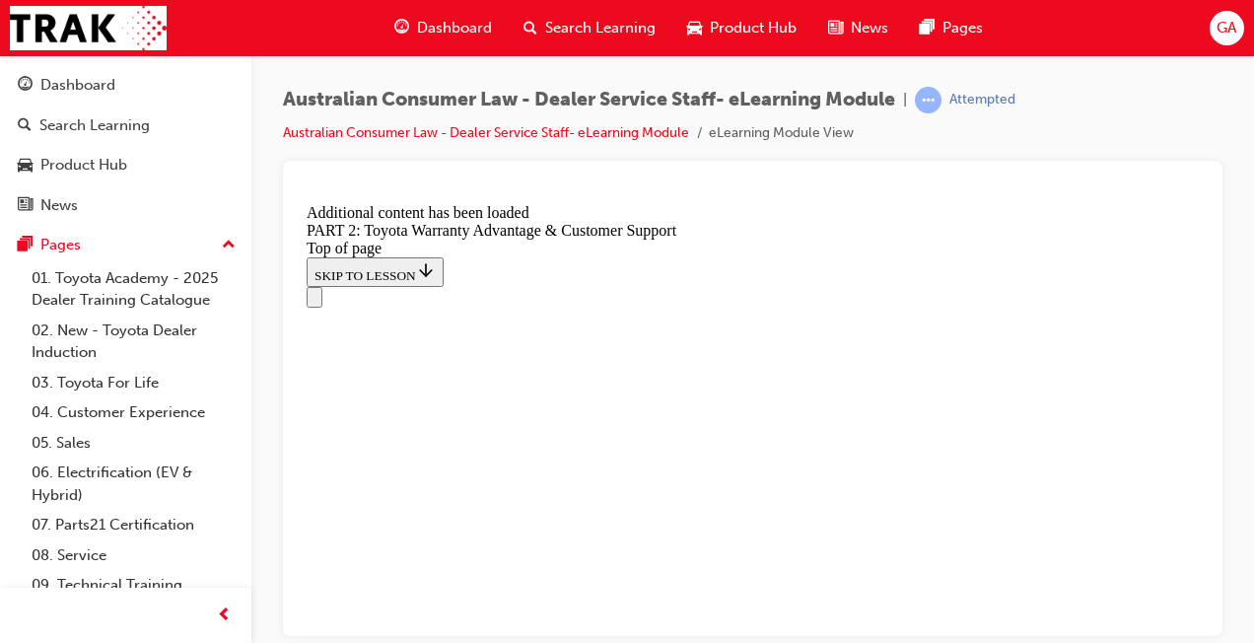
scroll to position [7513, 0]
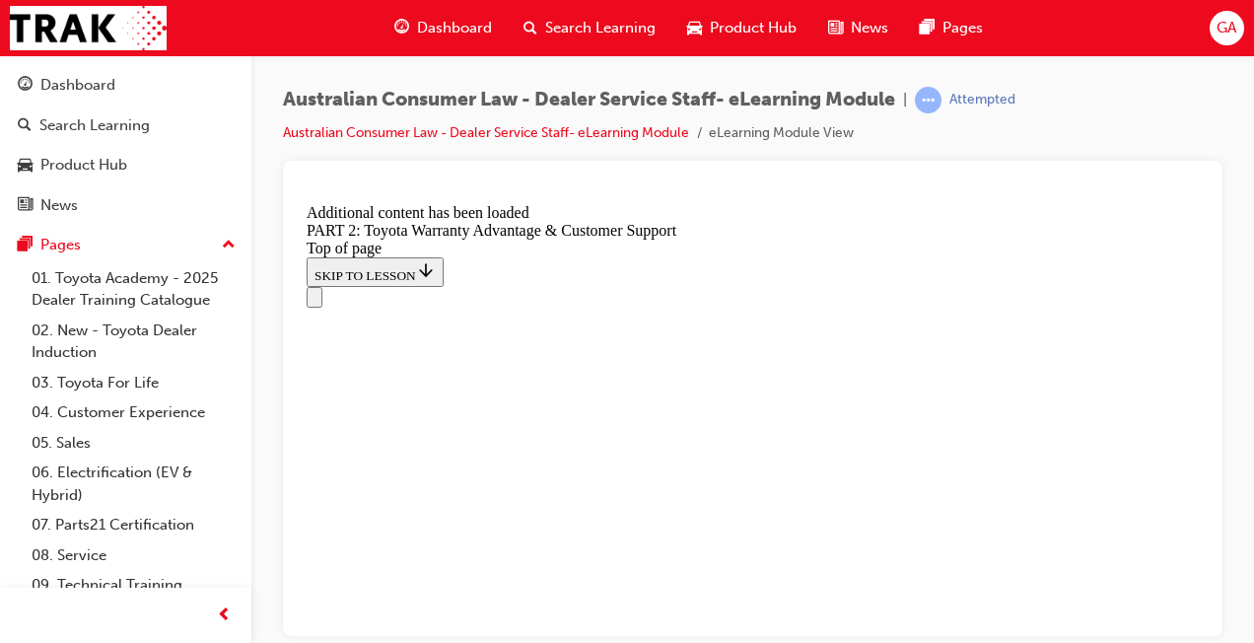
scroll to position [7592, 0]
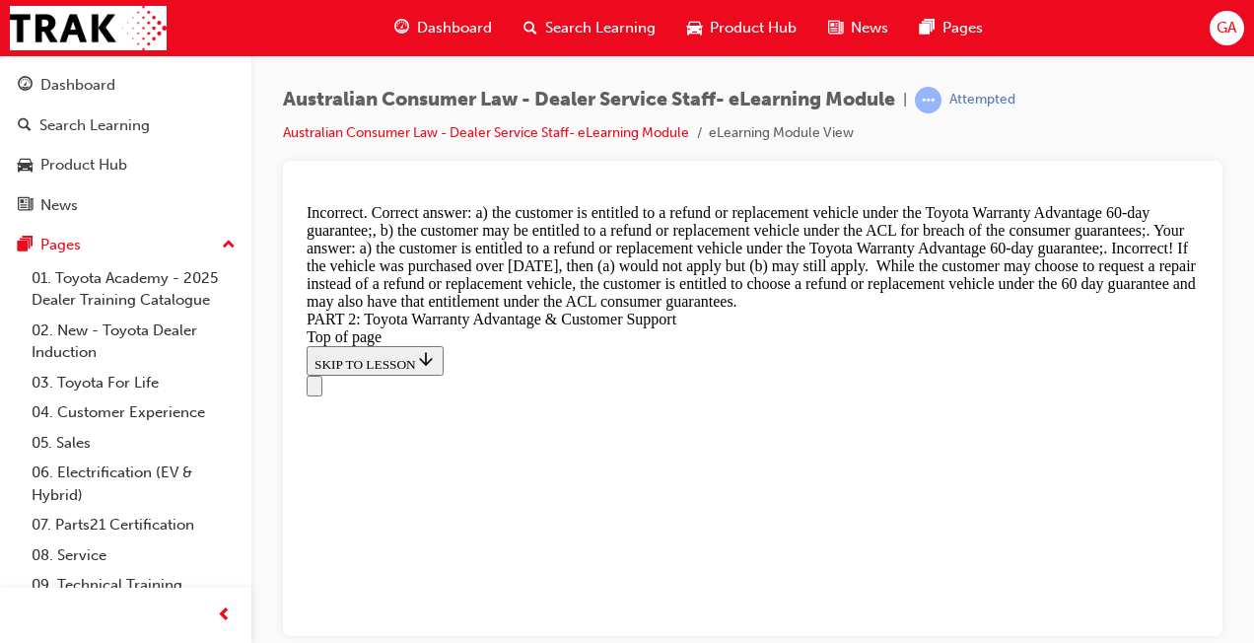
scroll to position [7990, 0]
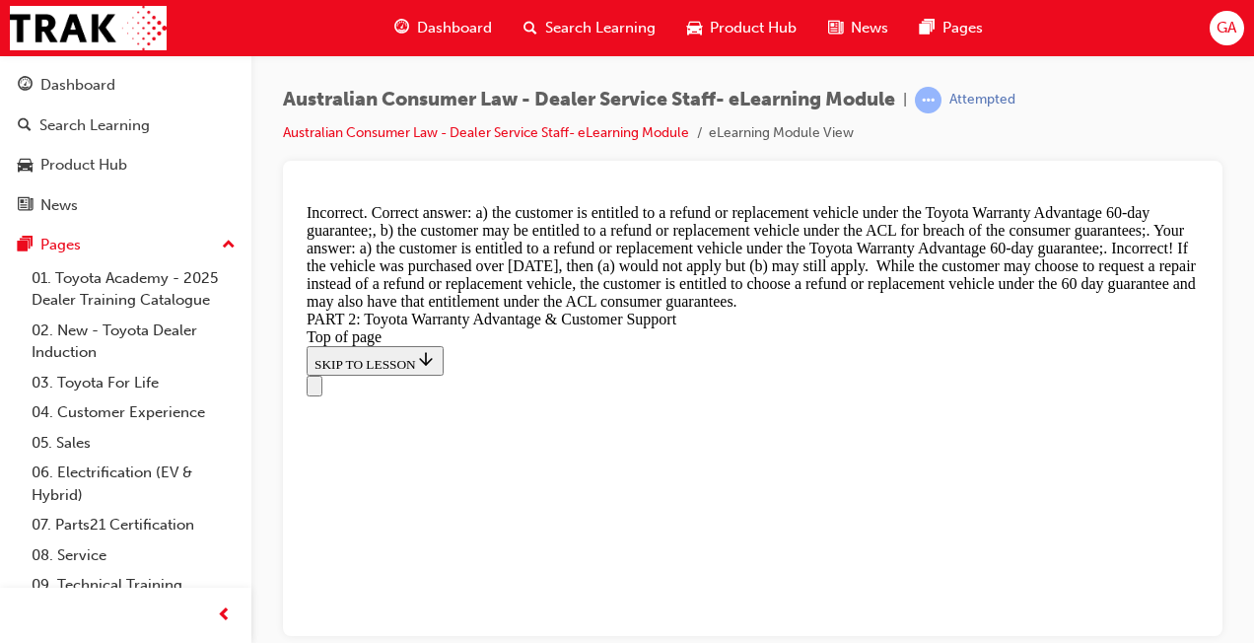
scroll to position [7886, 0]
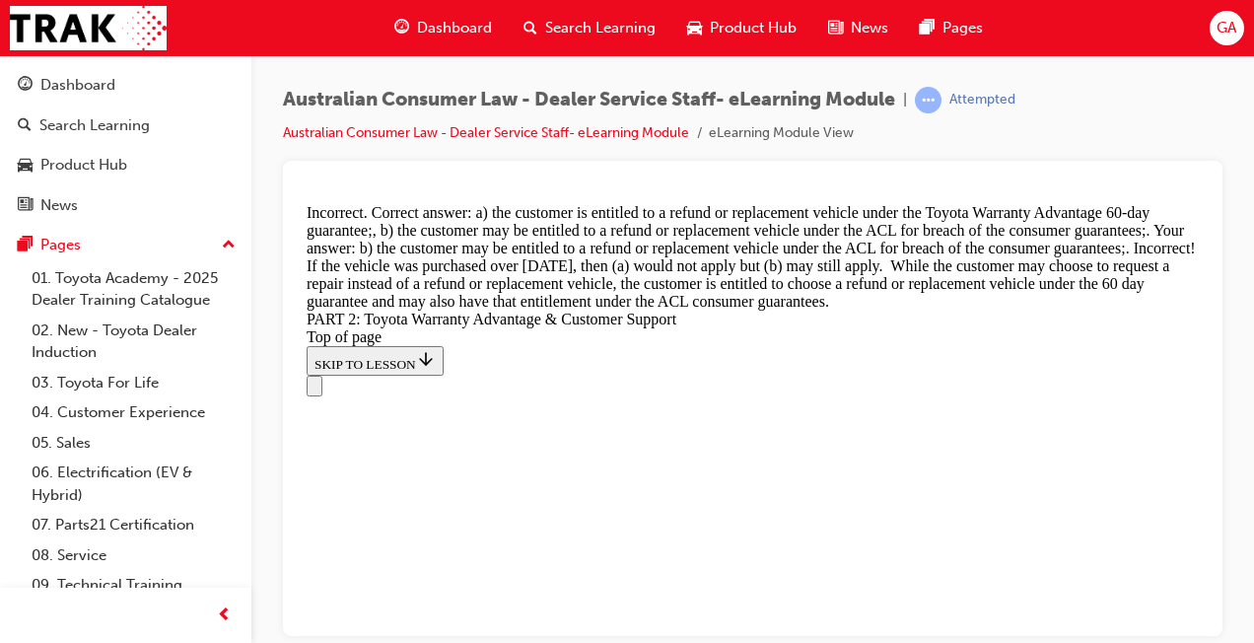
scroll to position [8004, 0]
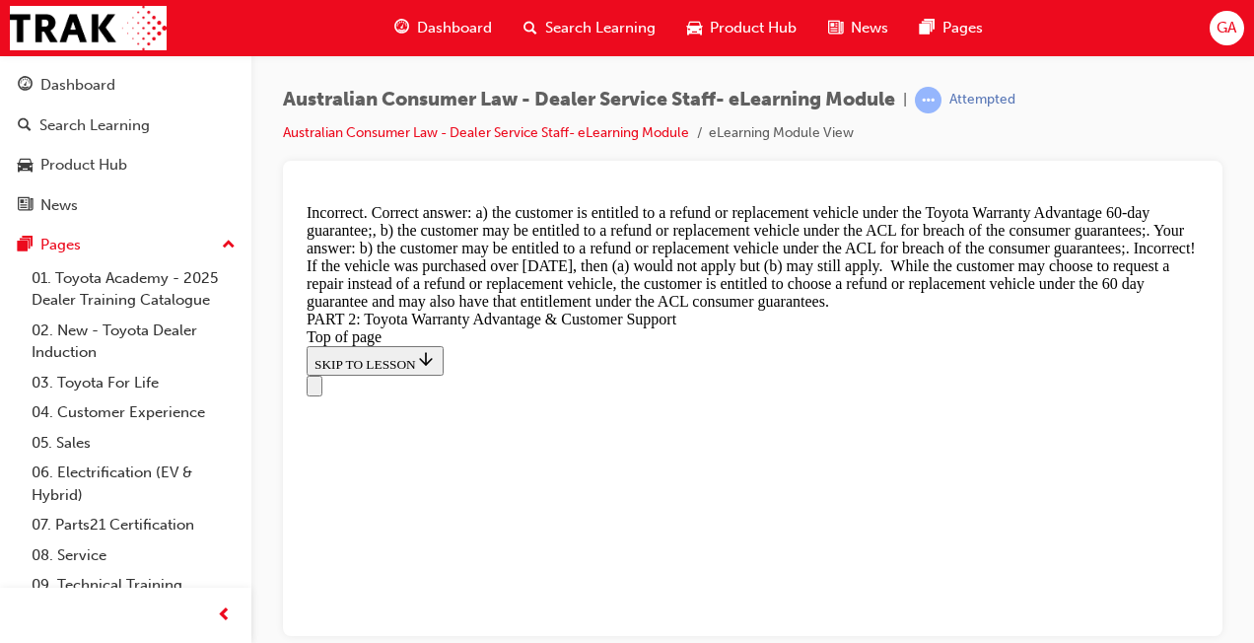
scroll to position [7524, 0]
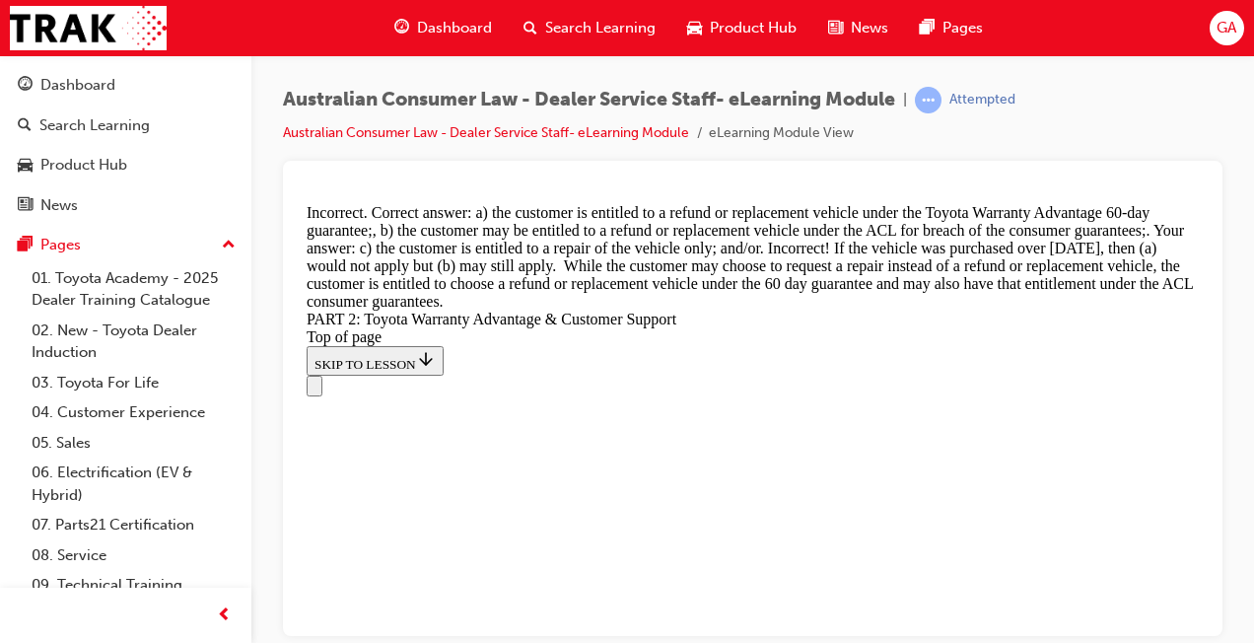
scroll to position [7990, 0]
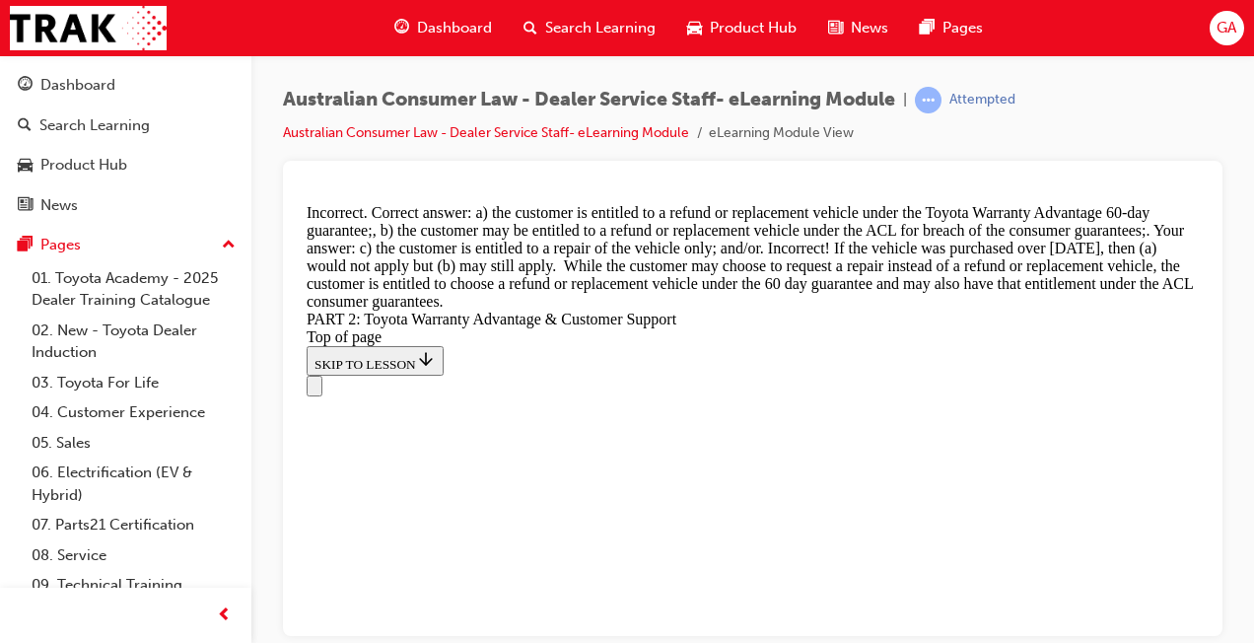
scroll to position [7445, 0]
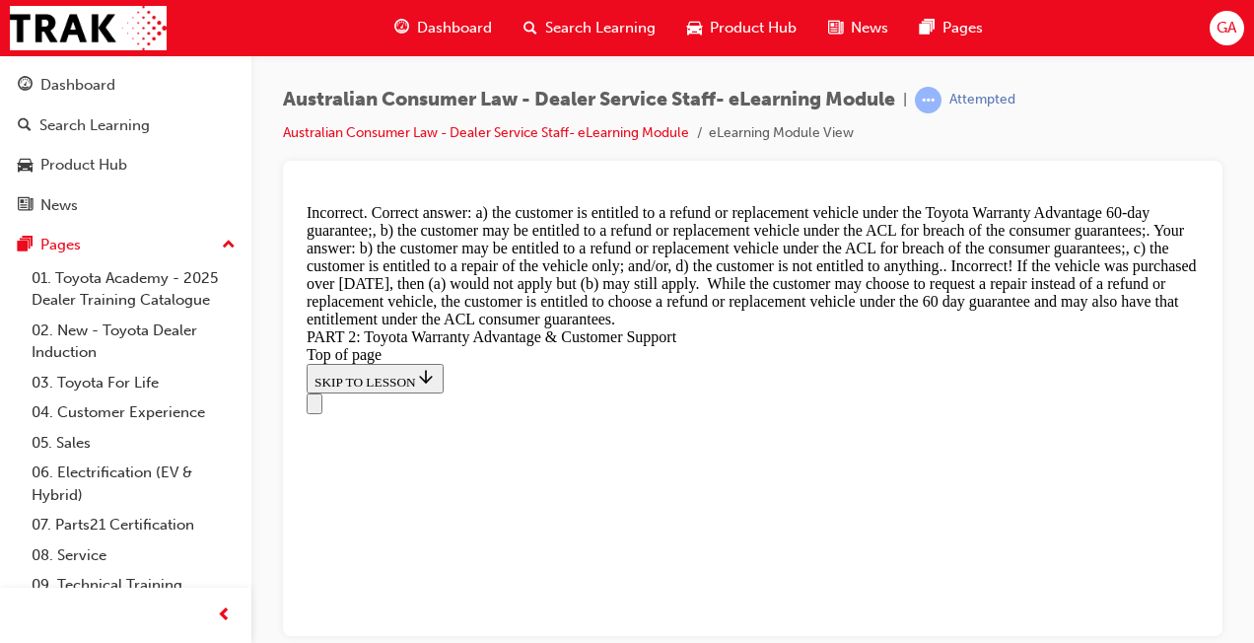
scroll to position [7728, 0]
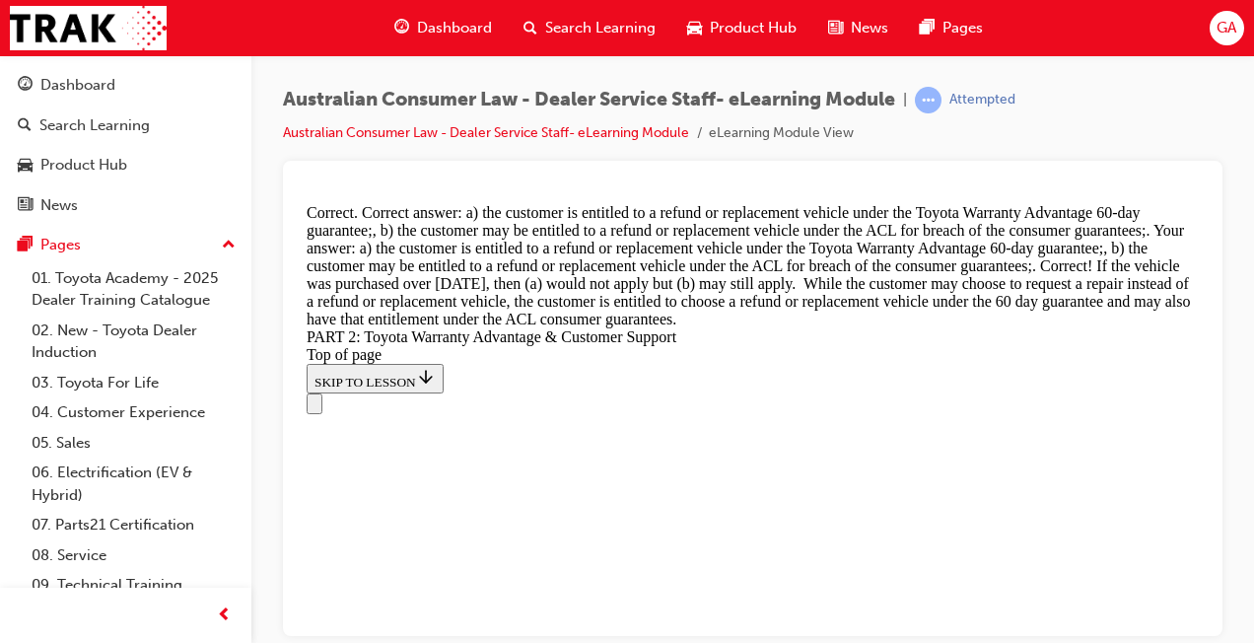
drag, startPoint x: 760, startPoint y: 593, endPoint x: 741, endPoint y: 559, distance: 38.4
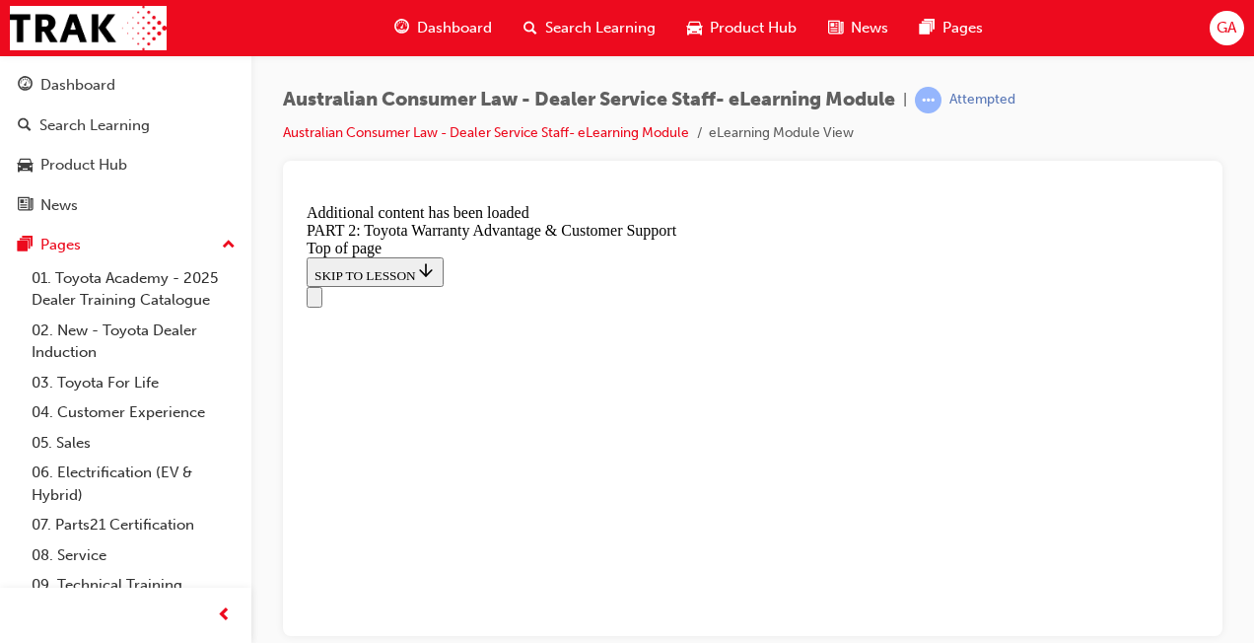
scroll to position [8692, 0]
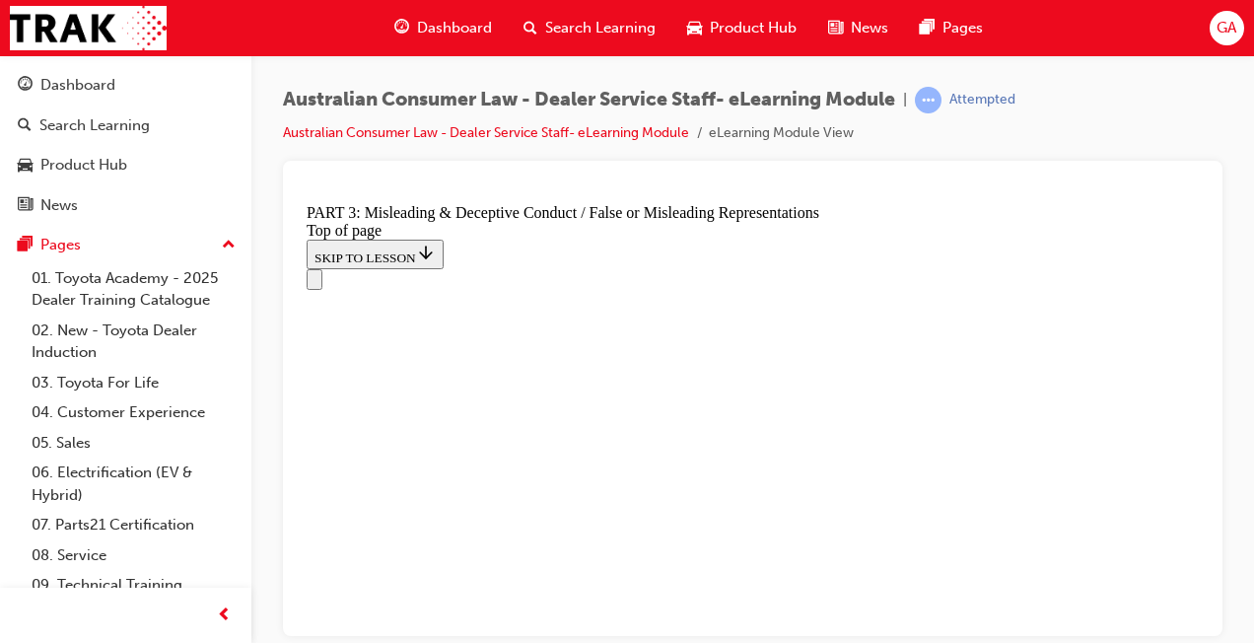
click button "CONTINUE"
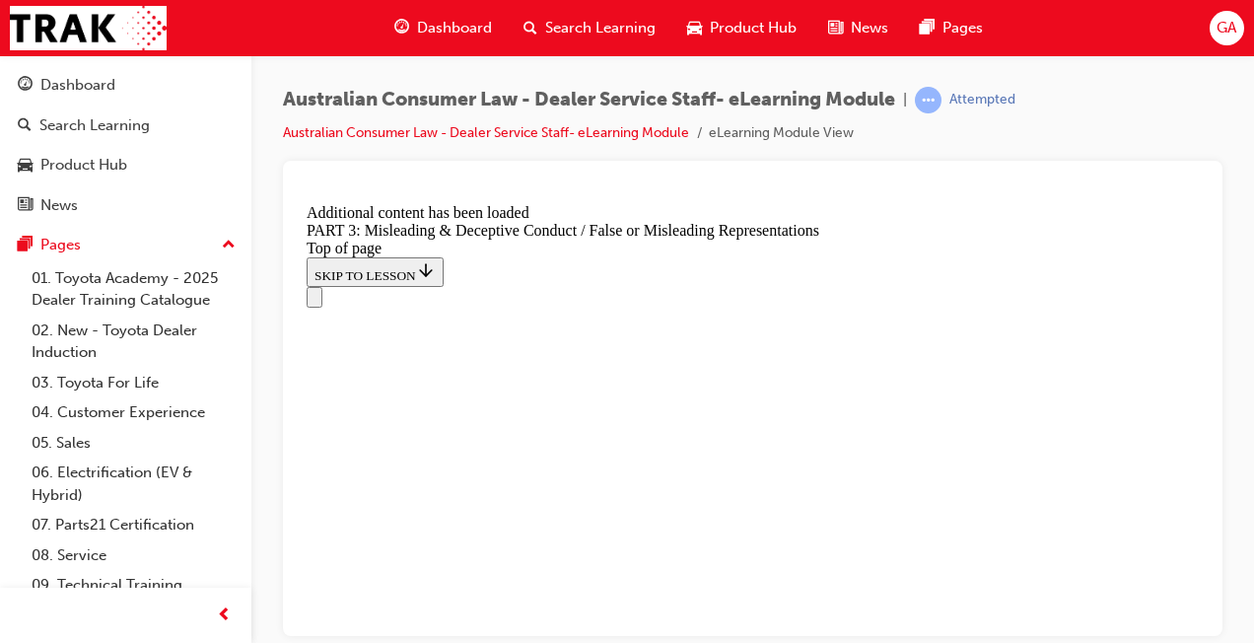
scroll to position [3892, 0]
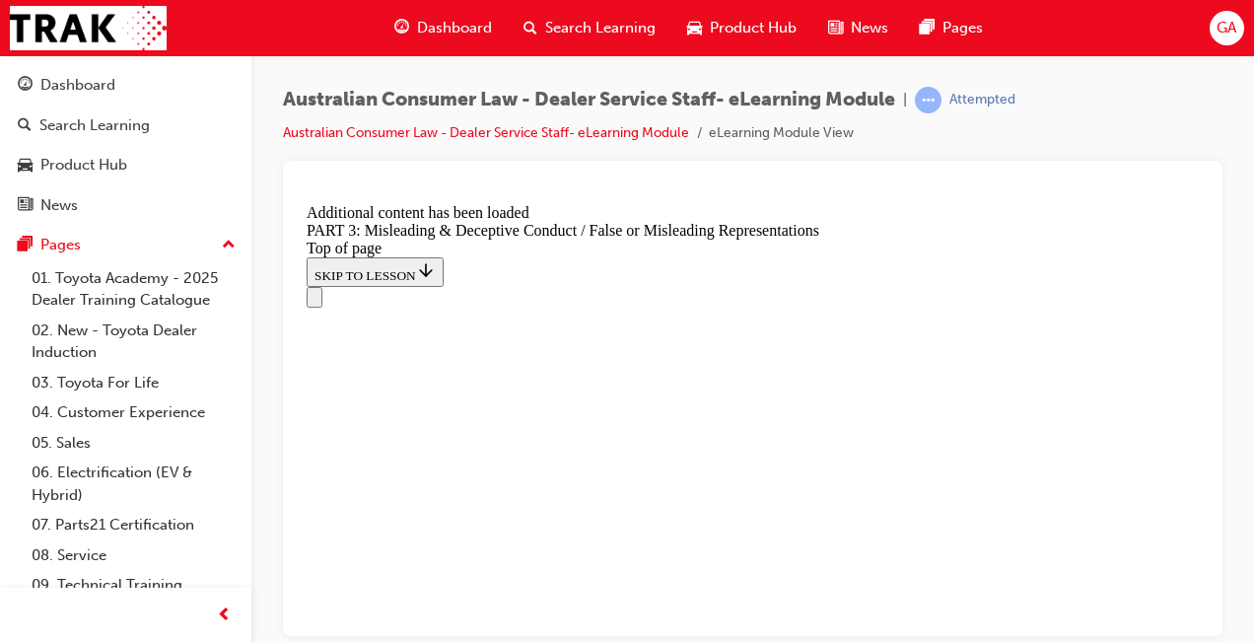
click at [741, 608] on div "Australian Consumer Law - Dealer Service Staff- eLearning Module | Attempted Au…" at bounding box center [627, 321] width 1254 height 643
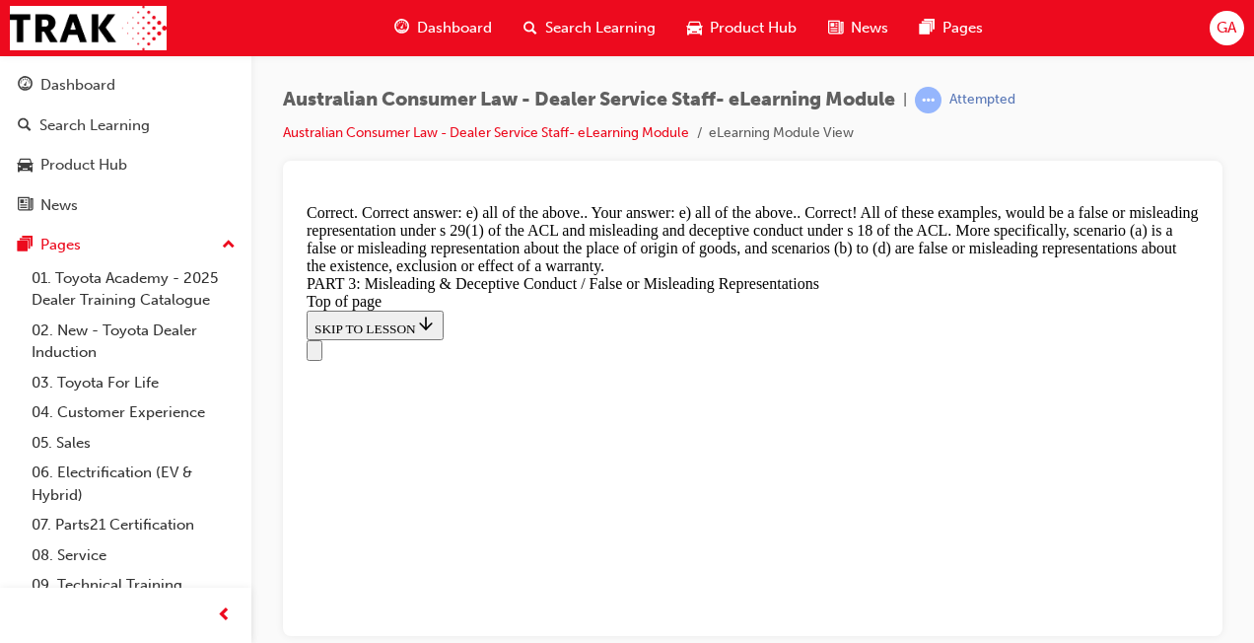
scroll to position [5569, 0]
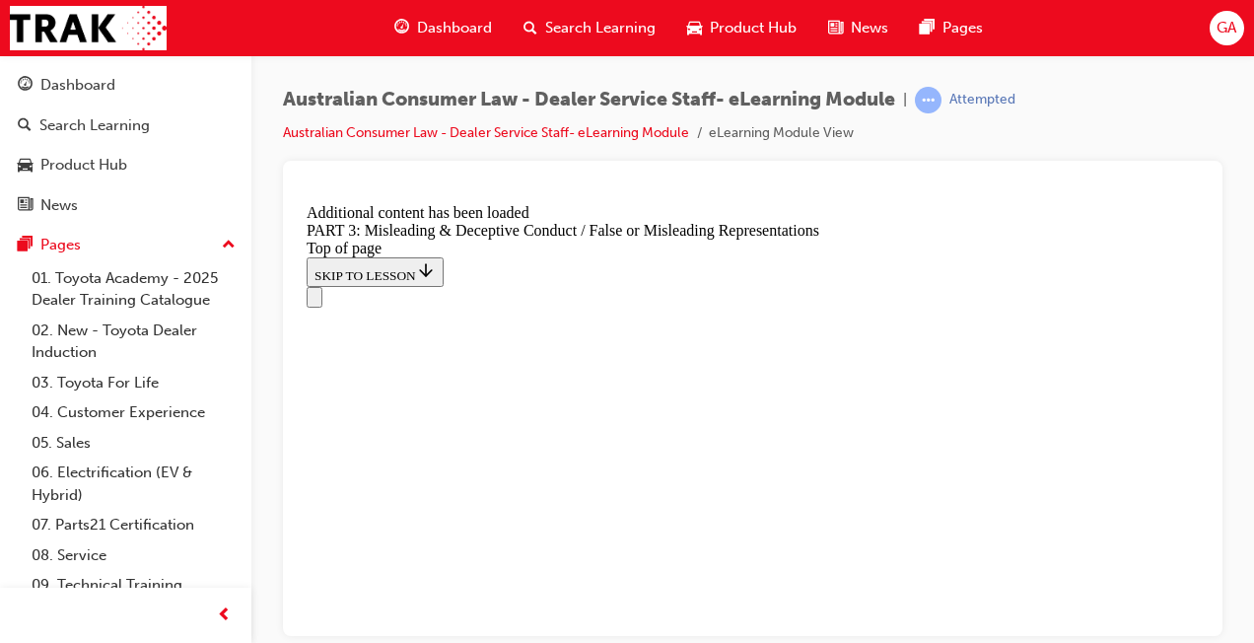
scroll to position [5949, 0]
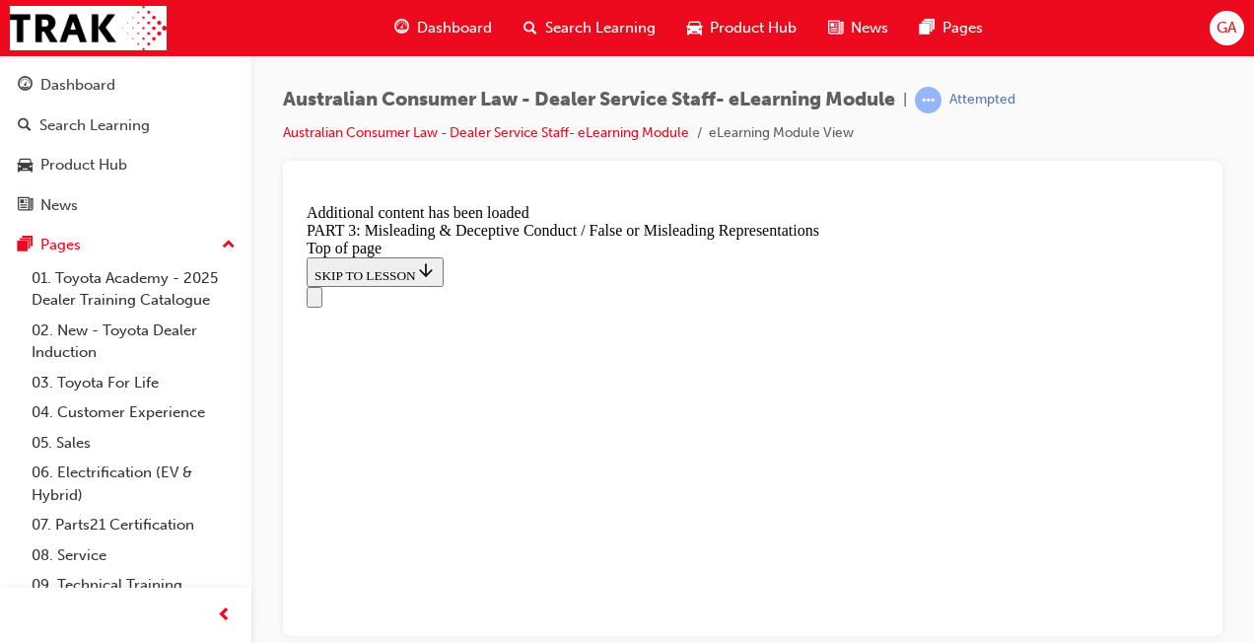
scroll to position [6146, 0]
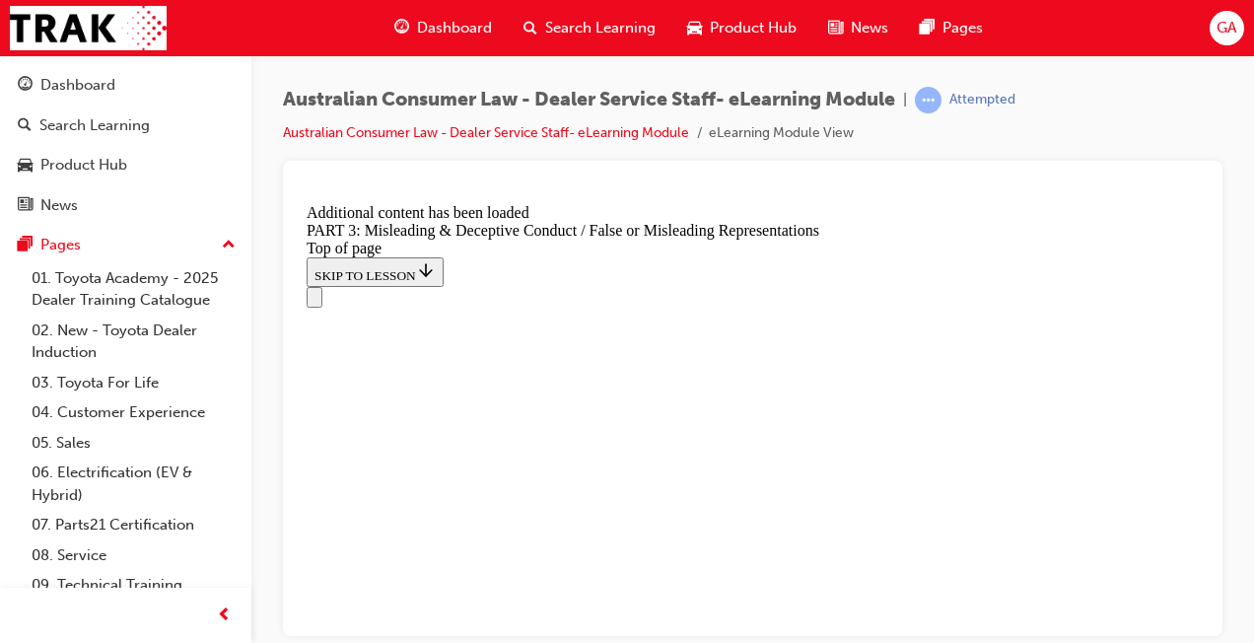
scroll to position [8763, 0]
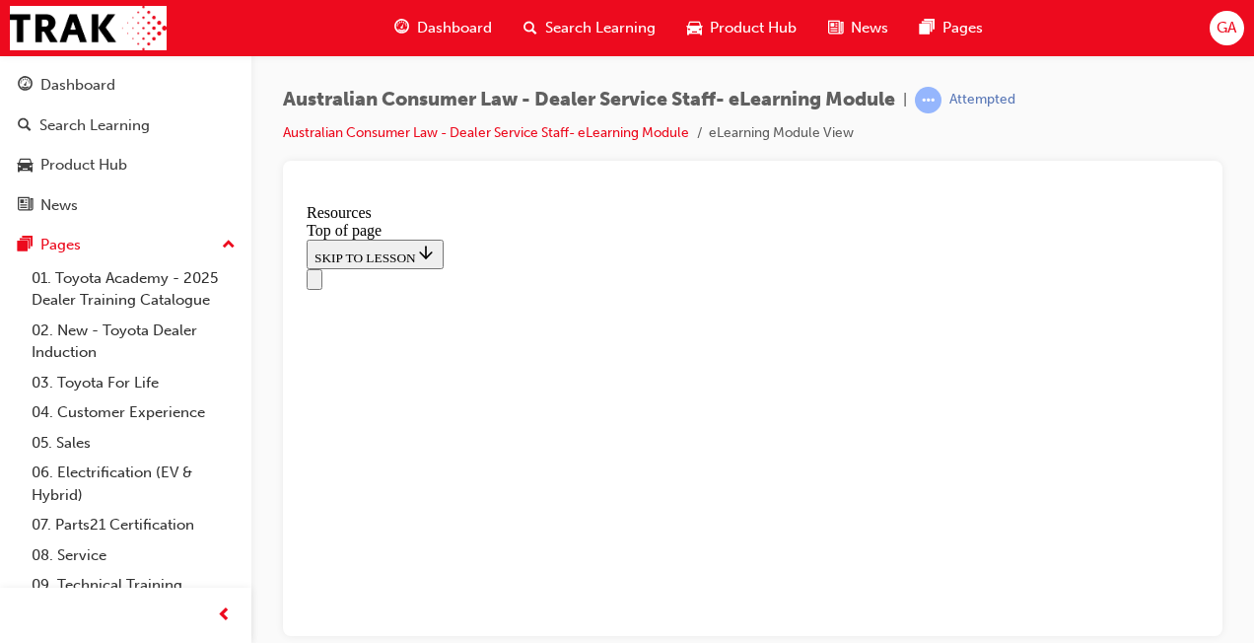
scroll to position [61, 0]
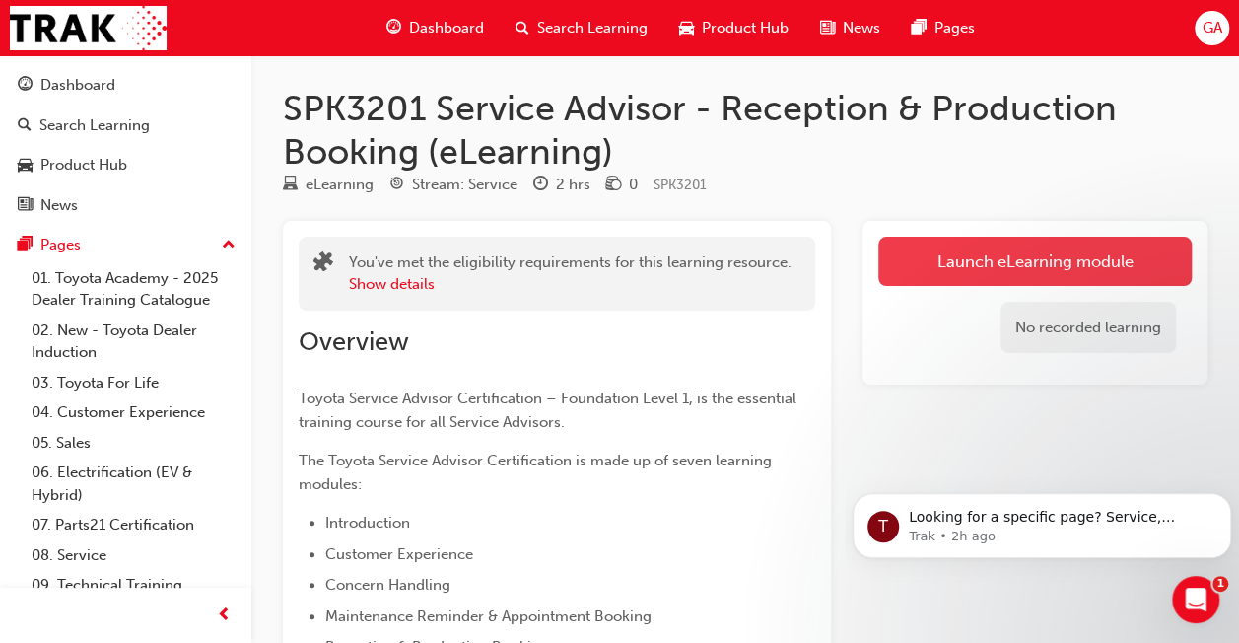
click at [1047, 268] on link "Launch eLearning module" at bounding box center [1036, 261] width 314 height 49
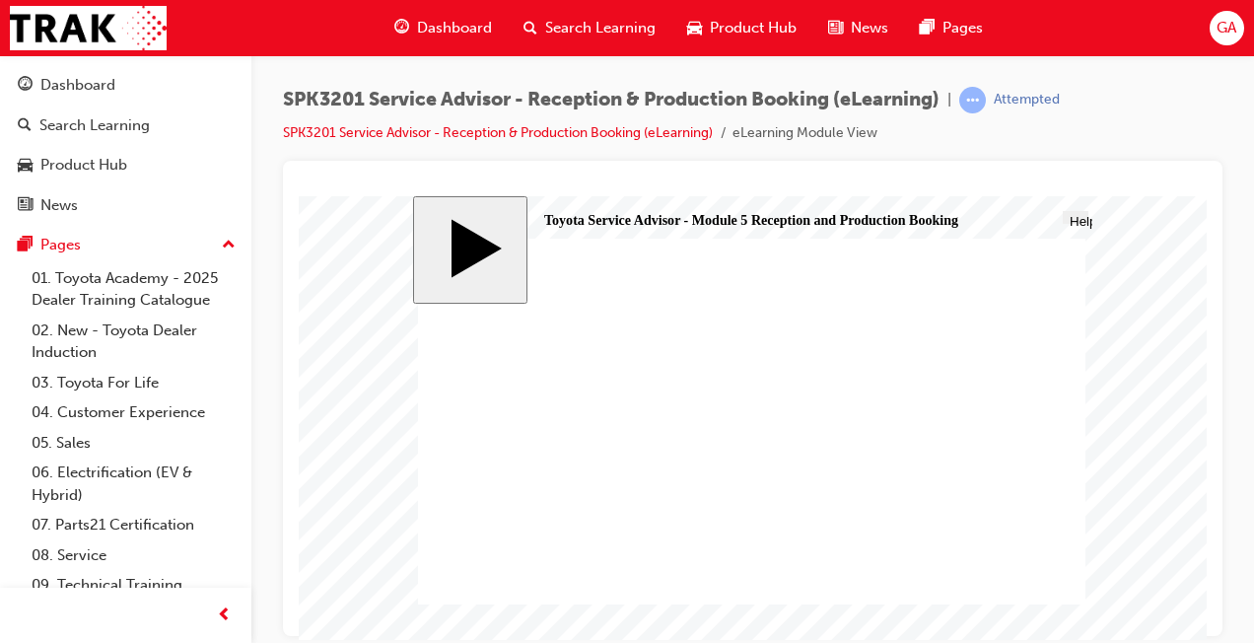
click at [1168, 479] on body "slide: Welcome Toyota – Service Advisor Certification Line 2 Module 5 Reception…" at bounding box center [753, 417] width 908 height 444
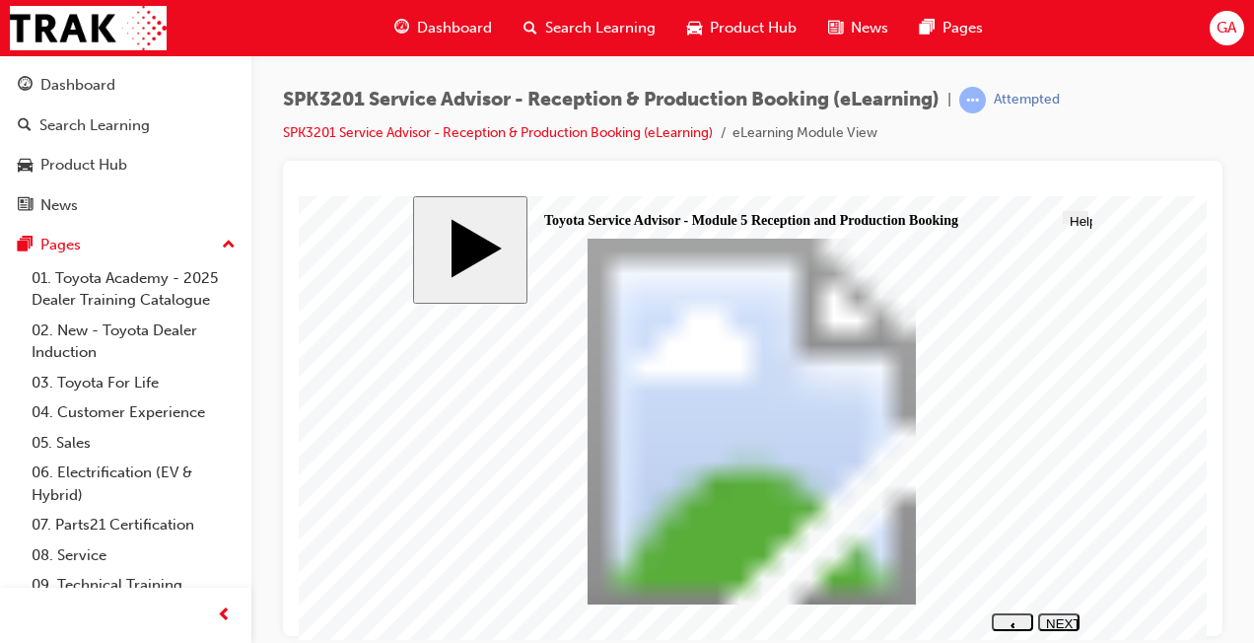
click at [1059, 625] on div "NEXT" at bounding box center [1059, 630] width 26 height 30
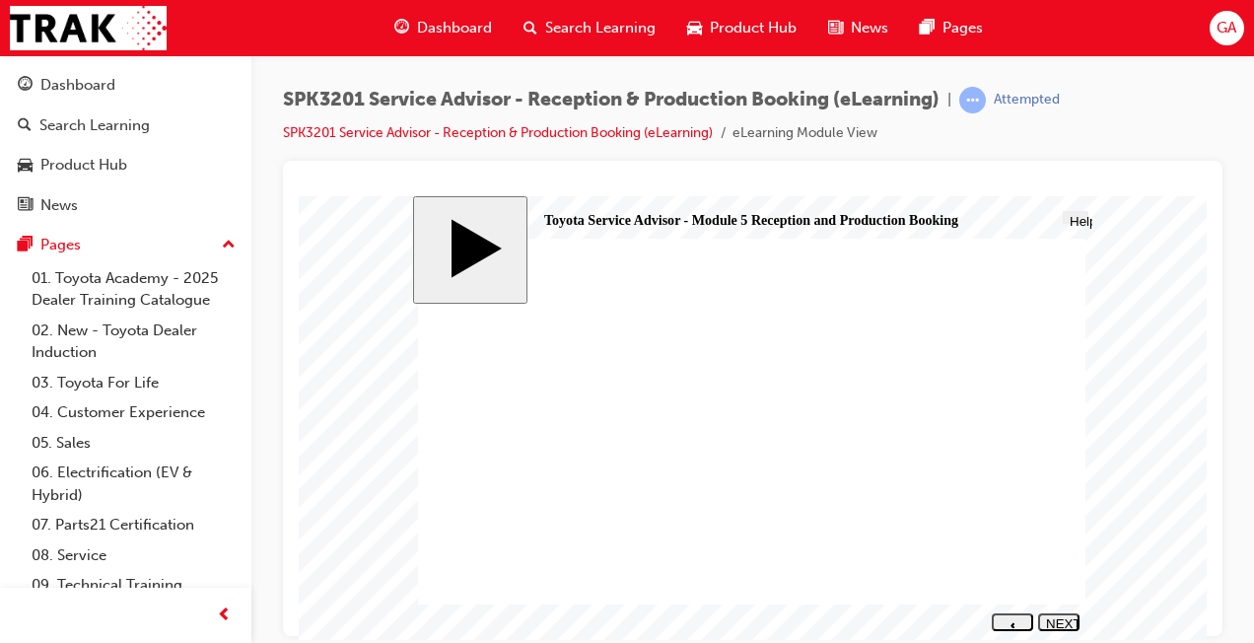
click at [1059, 625] on div "NEXT" at bounding box center [1059, 630] width 26 height 30
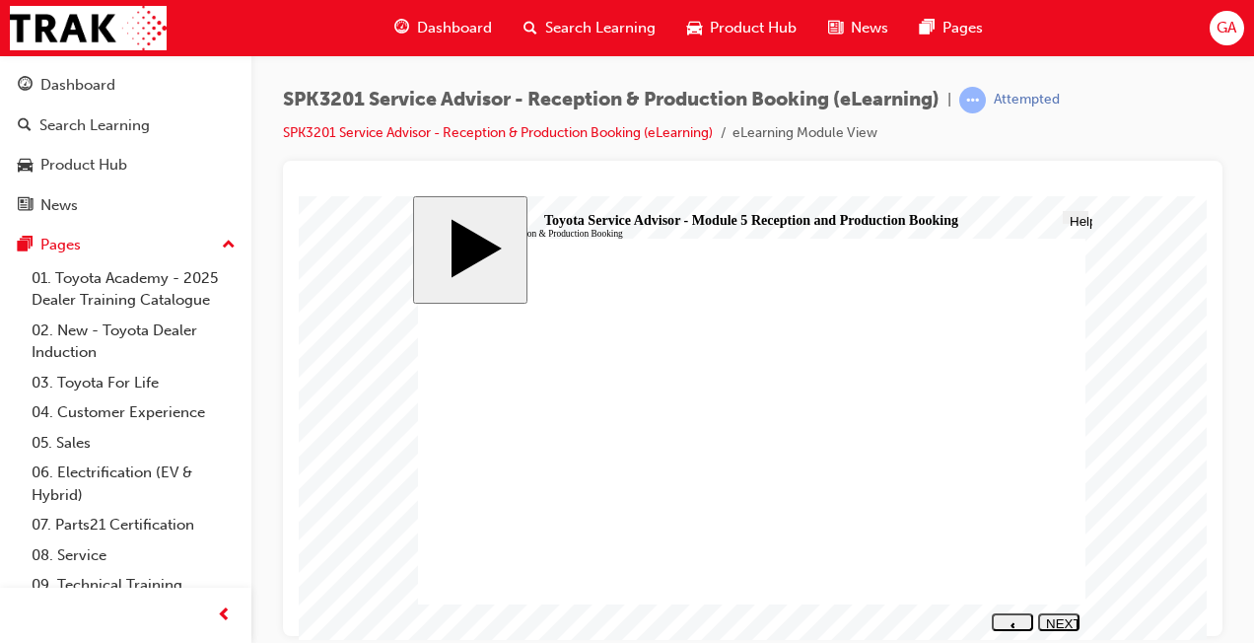
click at [1020, 628] on button "PREV" at bounding box center [1012, 621] width 41 height 18
click at [1063, 622] on div "NEXT" at bounding box center [1059, 630] width 26 height 30
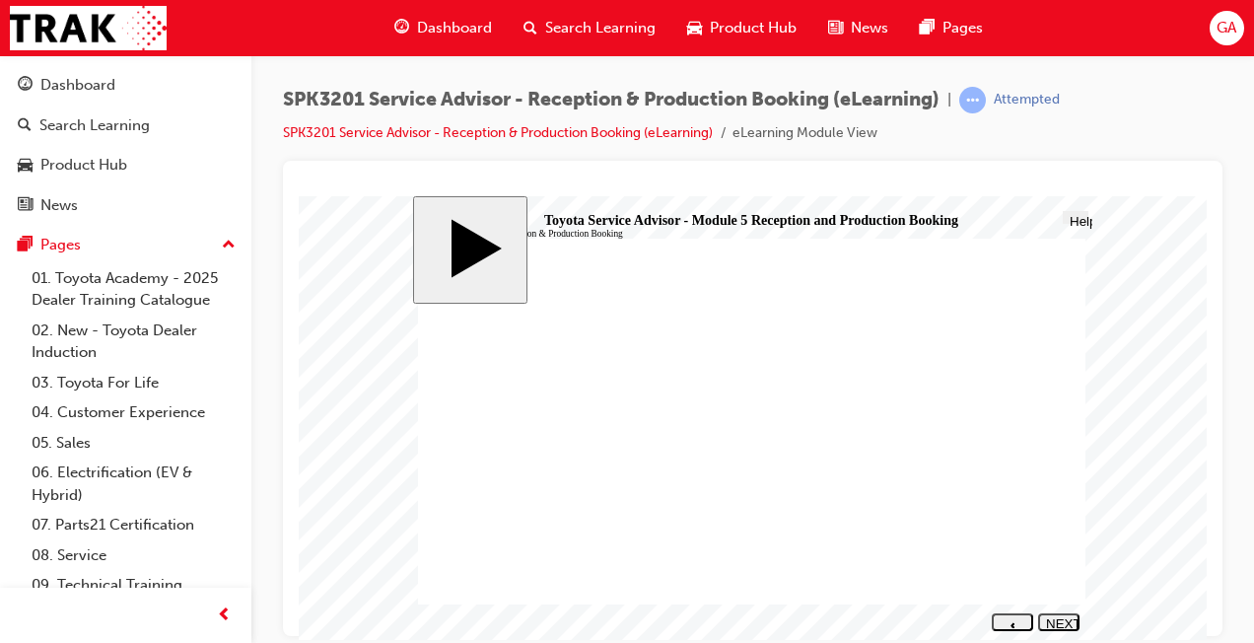
click at [1063, 622] on div "NEXT" at bounding box center [1059, 630] width 26 height 30
drag, startPoint x: 571, startPoint y: 520, endPoint x: 915, endPoint y: 382, distance: 370.8
drag, startPoint x: 588, startPoint y: 449, endPoint x: 942, endPoint y: 416, distance: 355.5
drag, startPoint x: 560, startPoint y: 386, endPoint x: 903, endPoint y: 453, distance: 349.6
drag, startPoint x: 577, startPoint y: 491, endPoint x: 889, endPoint y: 484, distance: 312.6
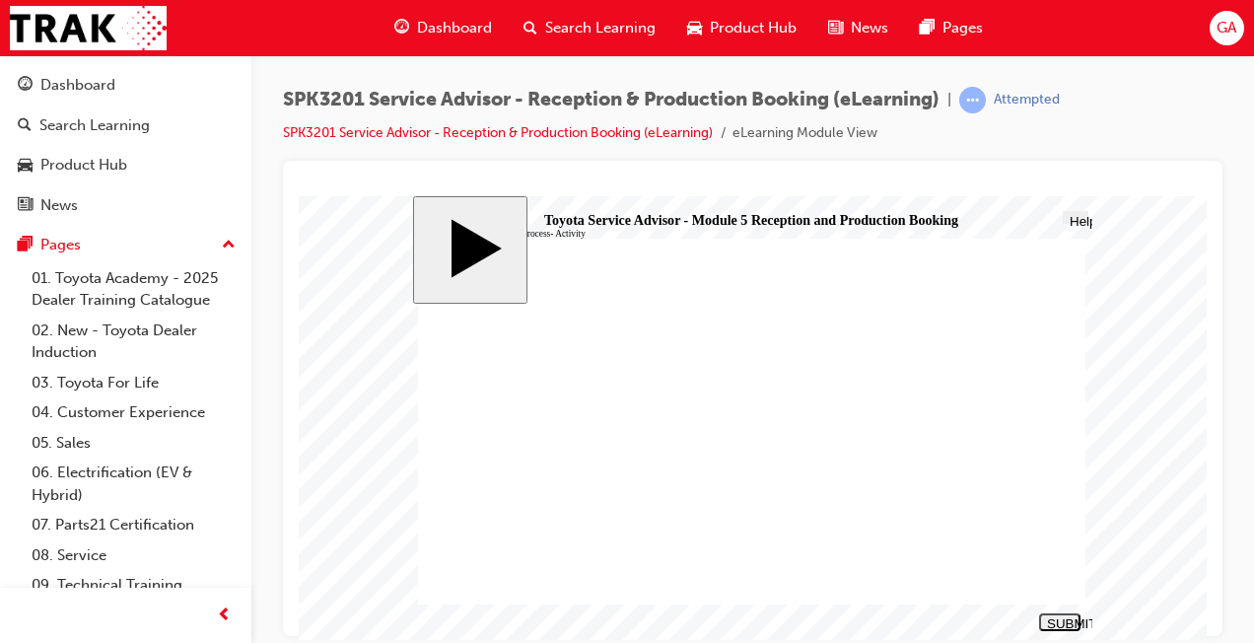
drag, startPoint x: 610, startPoint y: 425, endPoint x: 956, endPoint y: 524, distance: 359.9
click at [1047, 615] on button "SUBMIT" at bounding box center [1059, 621] width 41 height 18
click at [1068, 625] on div "NEXT" at bounding box center [1059, 630] width 26 height 30
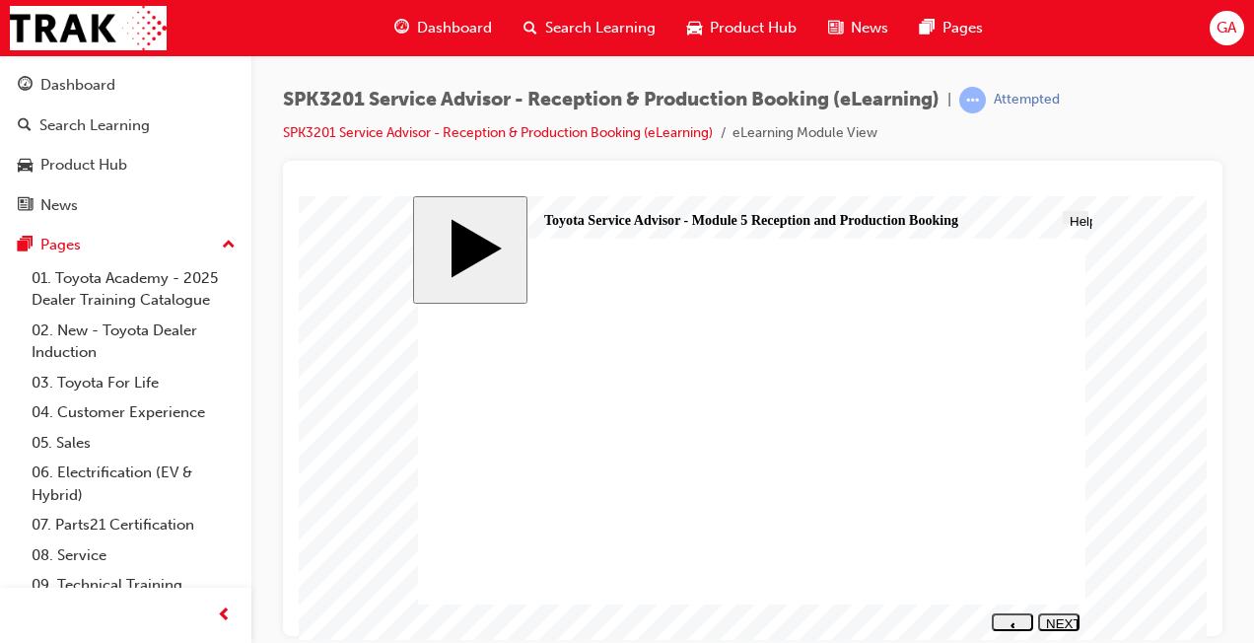
click at [1062, 616] on div "NEXT" at bounding box center [1059, 630] width 26 height 30
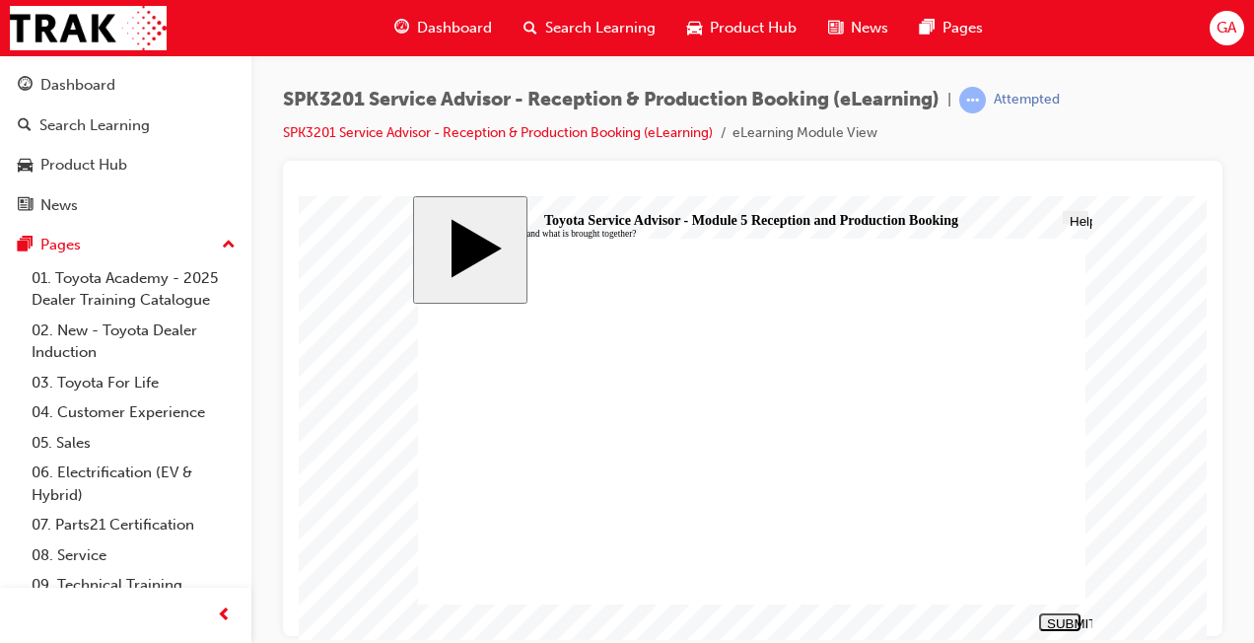
radio input "true"
click at [1062, 627] on button "SUBMIT" at bounding box center [1059, 621] width 41 height 18
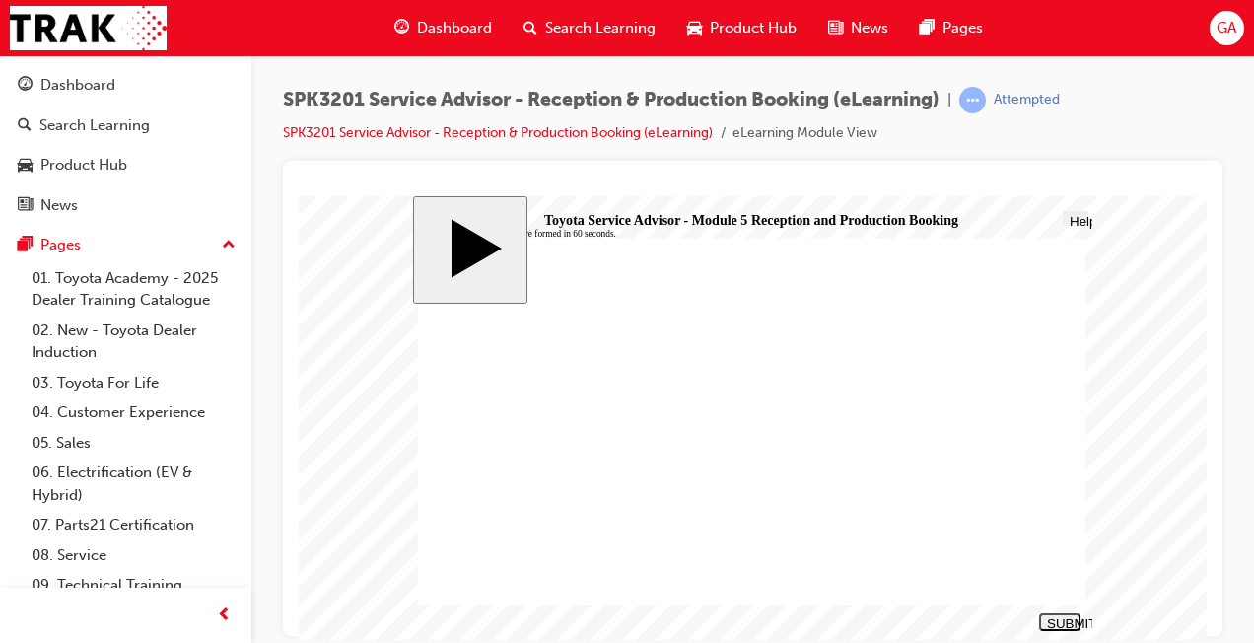
radio input "true"
click at [1061, 622] on div "SUBMIT" at bounding box center [1060, 622] width 26 height 15
radio input "true"
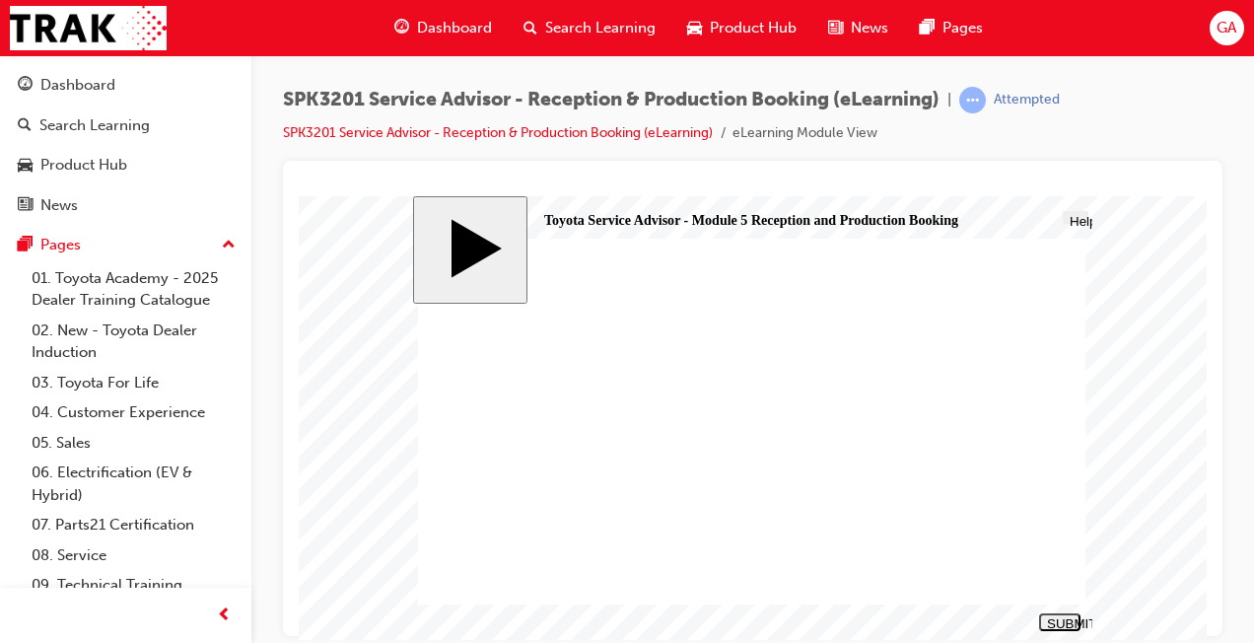
click at [1061, 623] on div "SUBMIT" at bounding box center [1060, 622] width 26 height 15
radio input "true"
click at [1063, 634] on div "slide: Identify the objectives of the Production process. Reception & Productio…" at bounding box center [752, 417] width 679 height 444
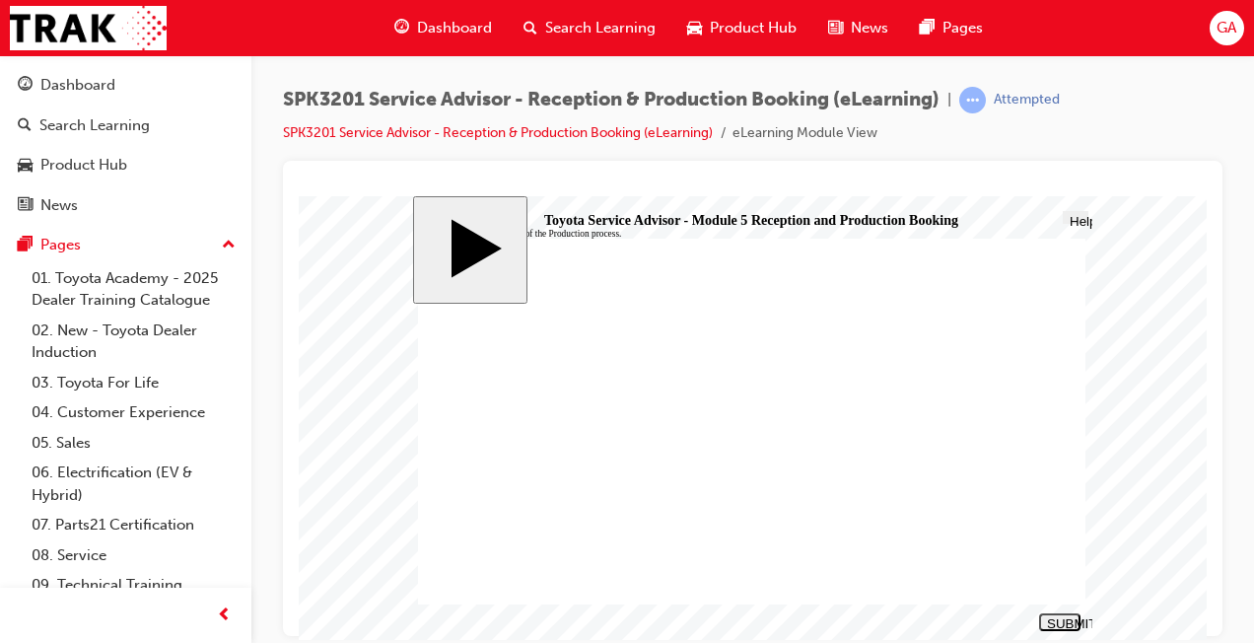
click at [1069, 622] on div "SUBMIT" at bounding box center [1060, 622] width 26 height 15
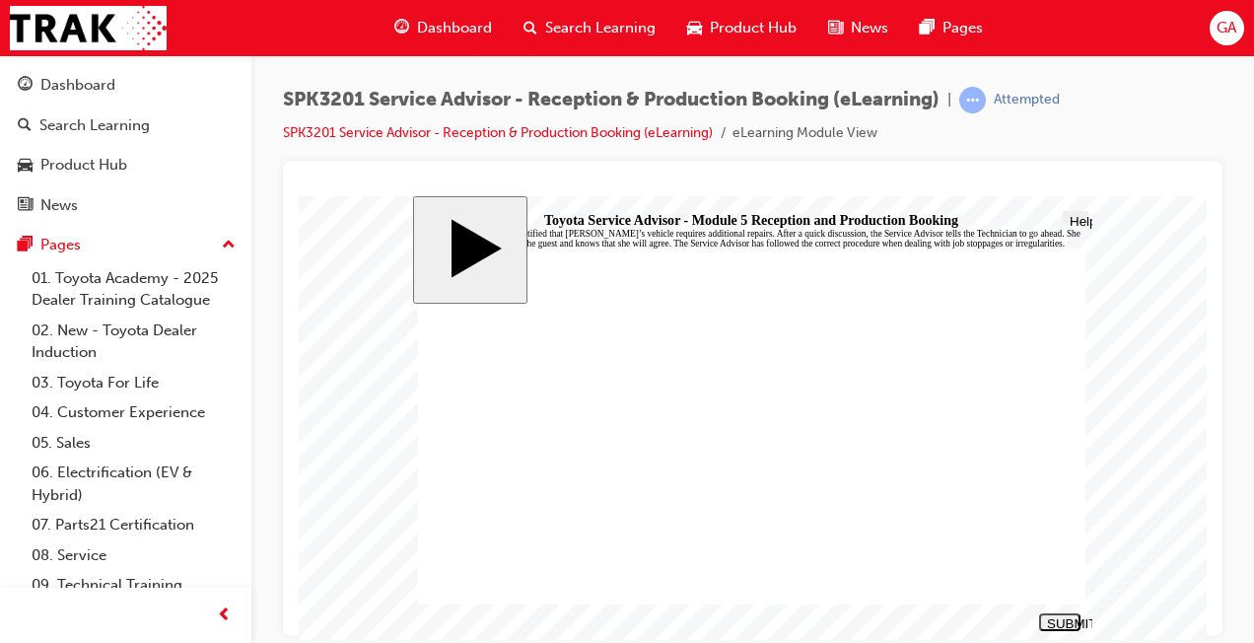
radio input "true"
click at [1054, 625] on div "SUBMIT" at bounding box center [1060, 622] width 26 height 15
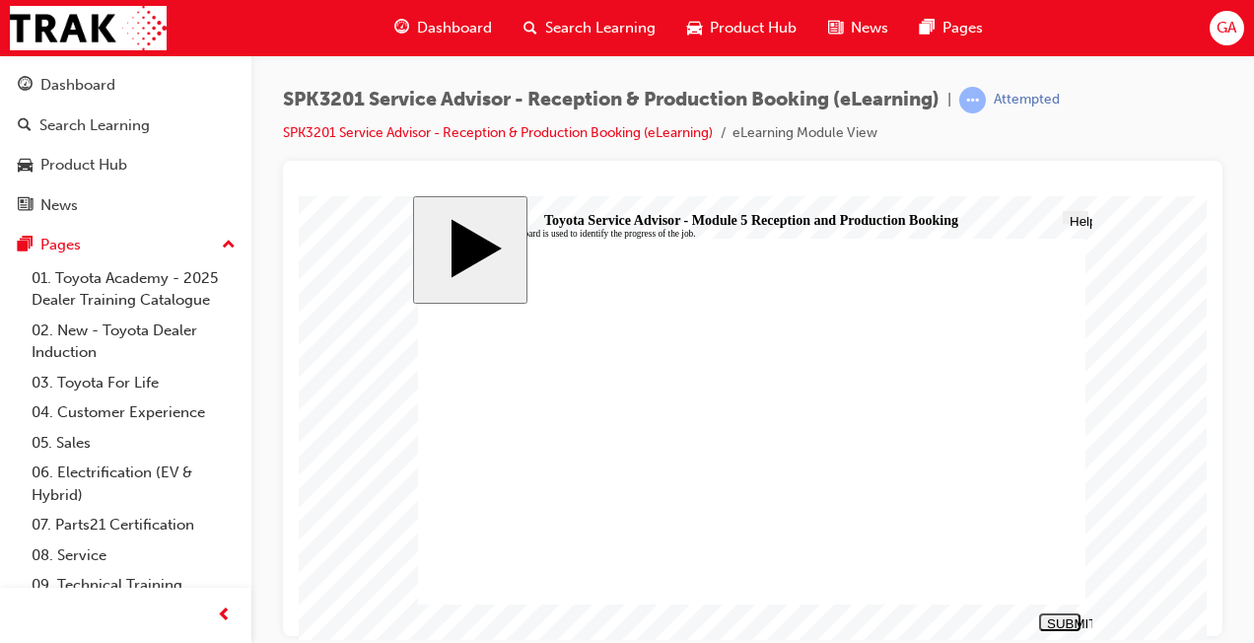
radio input "true"
click at [1065, 622] on div "SUBMIT" at bounding box center [1060, 622] width 26 height 15
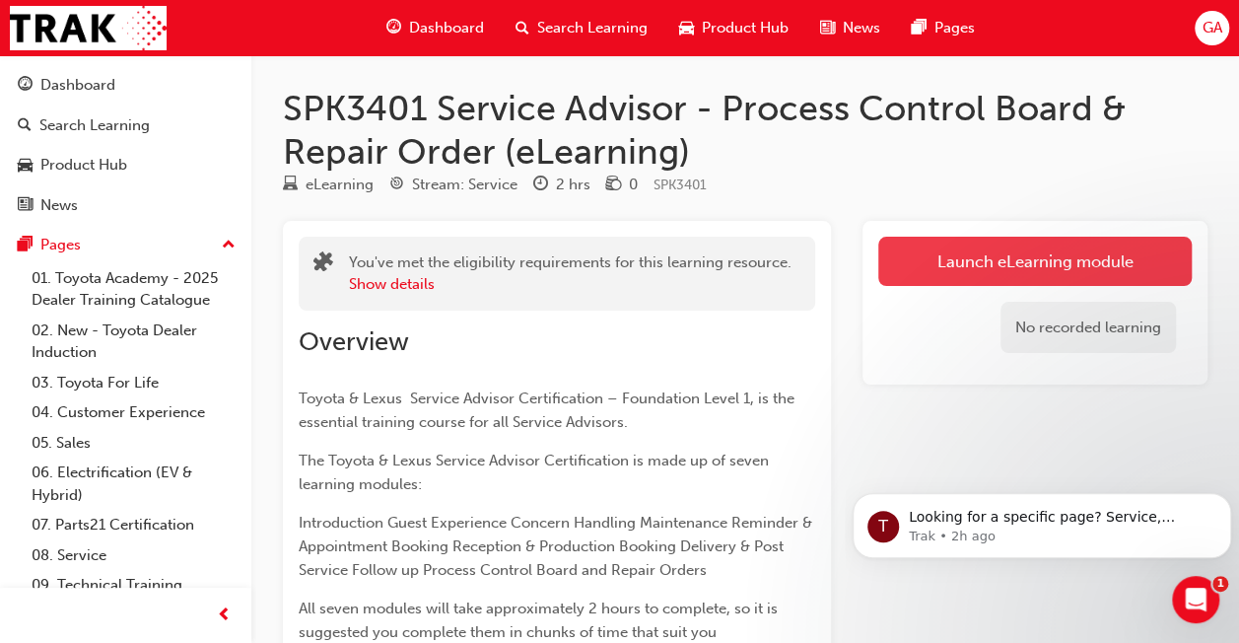
click at [1008, 254] on link "Launch eLearning module" at bounding box center [1036, 261] width 314 height 49
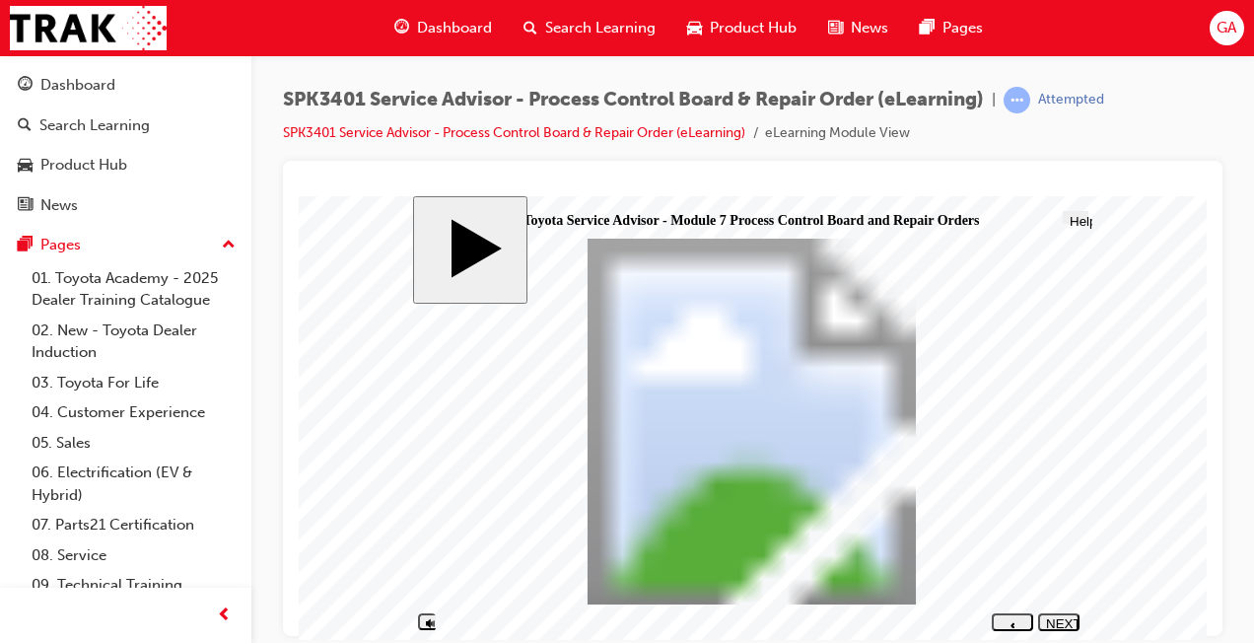
click at [1059, 624] on div "NEXT" at bounding box center [1059, 630] width 26 height 30
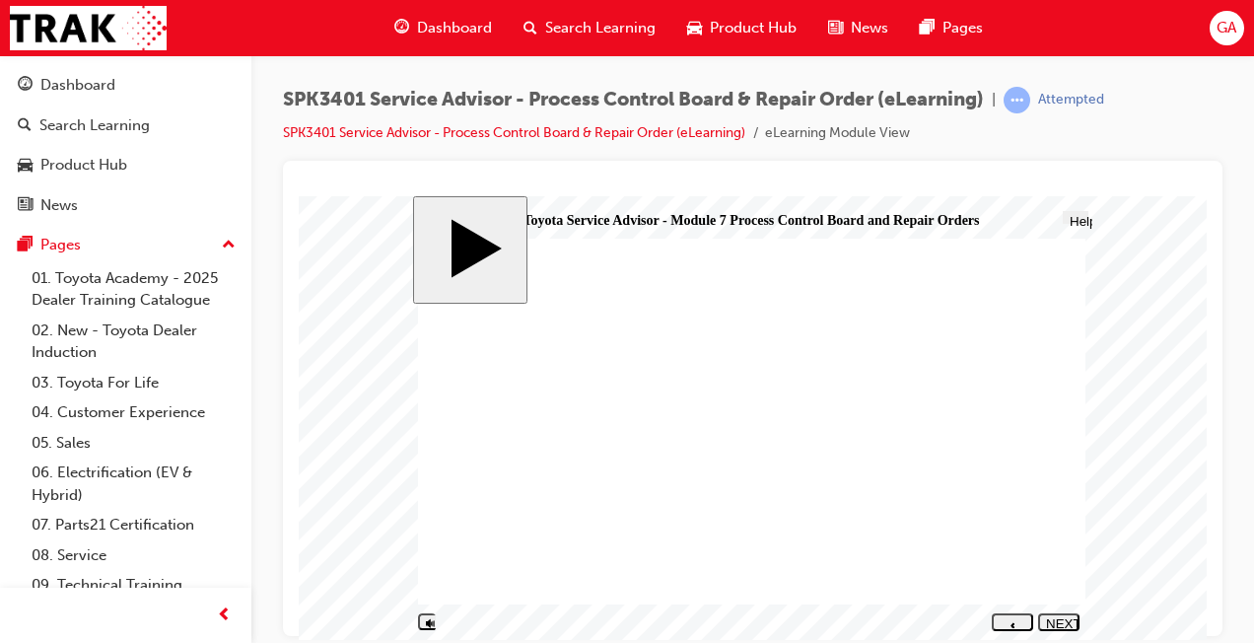
click at [1059, 624] on div "NEXT" at bounding box center [1059, 630] width 26 height 30
click at [1051, 624] on div "NEXT" at bounding box center [1059, 630] width 26 height 30
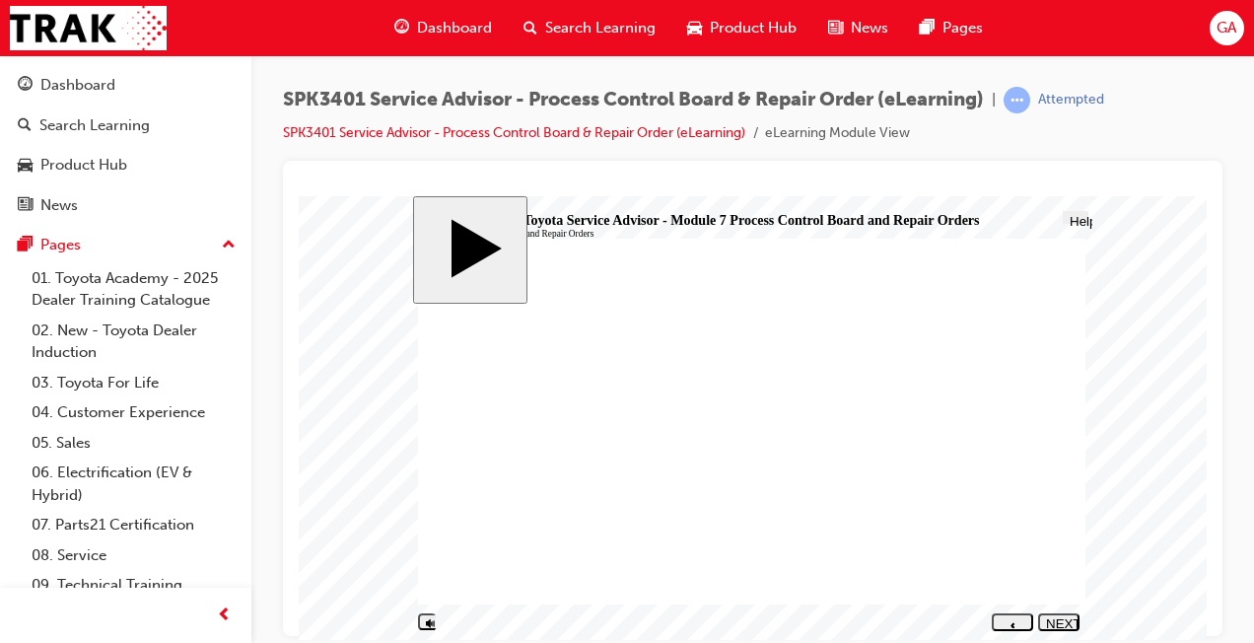
click at [1061, 613] on button "NEXT" at bounding box center [1058, 621] width 41 height 18
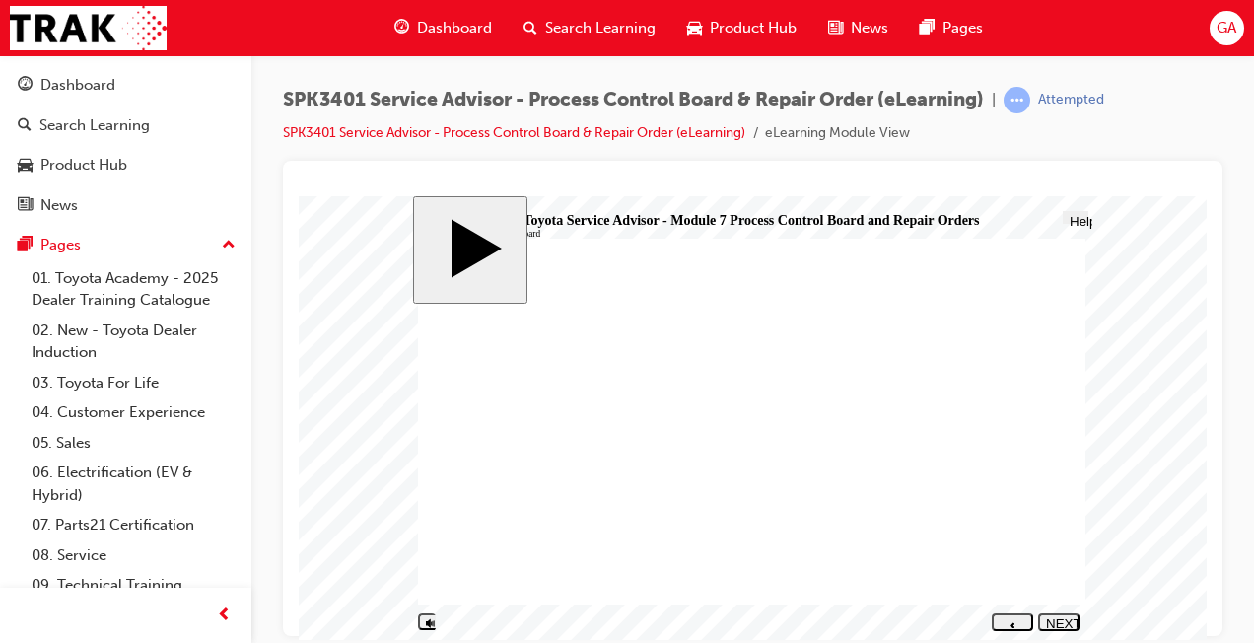
click at [1062, 620] on div "NEXT" at bounding box center [1059, 630] width 26 height 30
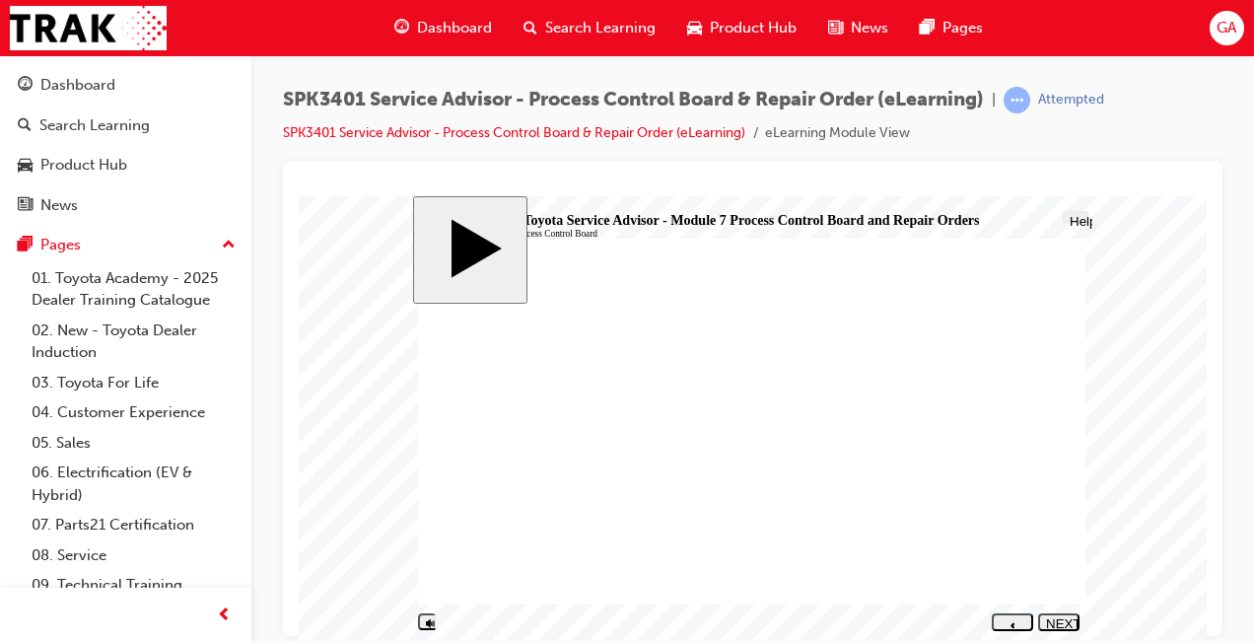
click at [1058, 620] on div "NEXT" at bounding box center [1059, 630] width 26 height 30
drag, startPoint x: 545, startPoint y: 537, endPoint x: 899, endPoint y: 542, distance: 354.0
drag, startPoint x: 547, startPoint y: 537, endPoint x: 890, endPoint y: 534, distance: 343.1
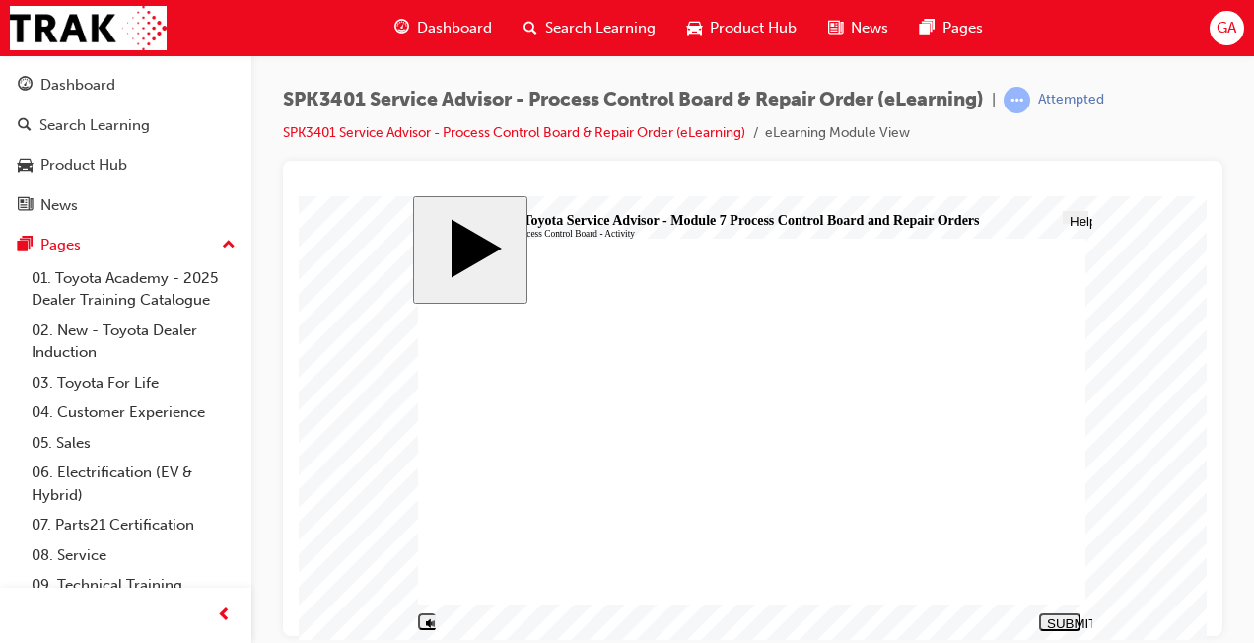
drag, startPoint x: 539, startPoint y: 449, endPoint x: 878, endPoint y: 362, distance: 349.1
drag, startPoint x: 546, startPoint y: 476, endPoint x: 888, endPoint y: 401, distance: 350.2
drag, startPoint x: 570, startPoint y: 417, endPoint x: 911, endPoint y: 392, distance: 342.0
drag, startPoint x: 527, startPoint y: 483, endPoint x: 872, endPoint y: 405, distance: 353.8
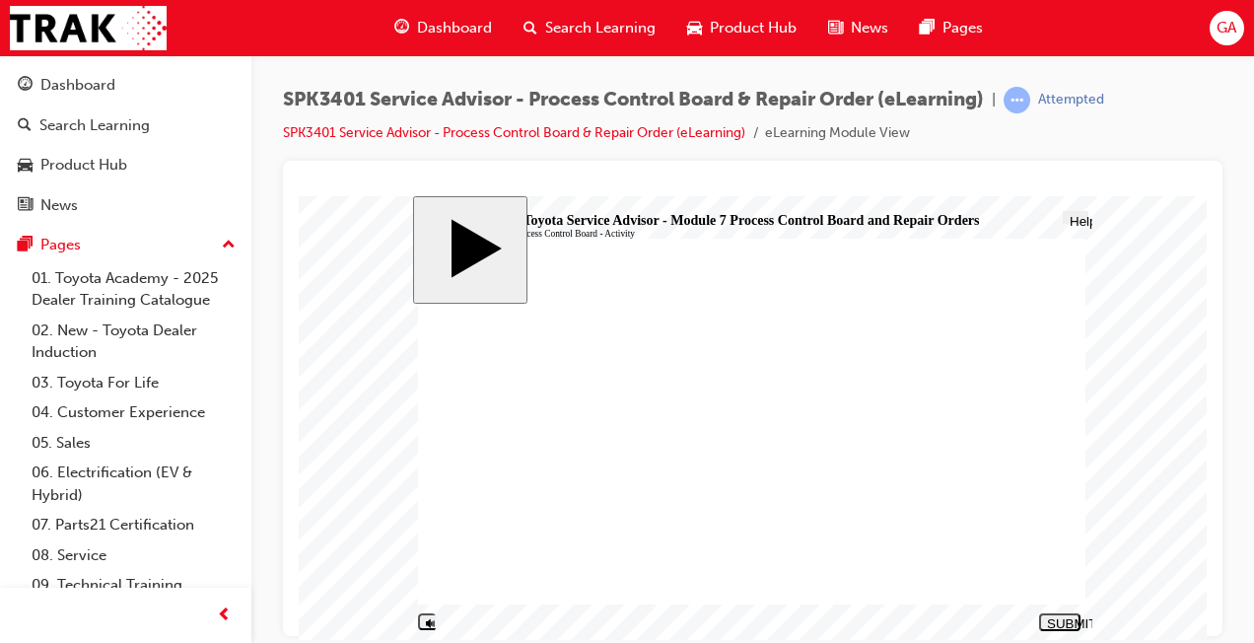
drag, startPoint x: 507, startPoint y: 426, endPoint x: 867, endPoint y: 401, distance: 360.7
drag, startPoint x: 483, startPoint y: 423, endPoint x: 813, endPoint y: 397, distance: 331.3
drag, startPoint x: 569, startPoint y: 479, endPoint x: 905, endPoint y: 400, distance: 345.4
drag, startPoint x: 540, startPoint y: 555, endPoint x: 875, endPoint y: 396, distance: 370.0
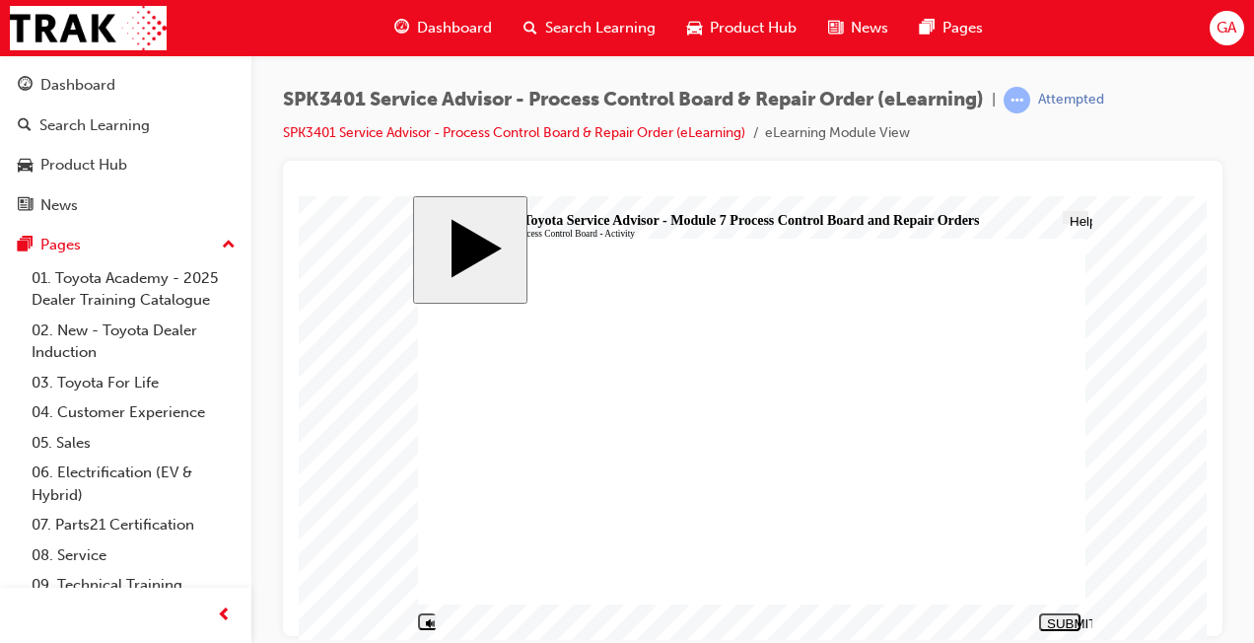
drag, startPoint x: 515, startPoint y: 528, endPoint x: 864, endPoint y: 397, distance: 372.5
drag, startPoint x: 621, startPoint y: 394, endPoint x: 945, endPoint y: 399, distance: 323.4
drag, startPoint x: 509, startPoint y: 427, endPoint x: 855, endPoint y: 403, distance: 346.9
drag, startPoint x: 582, startPoint y: 480, endPoint x: 915, endPoint y: 399, distance: 342.9
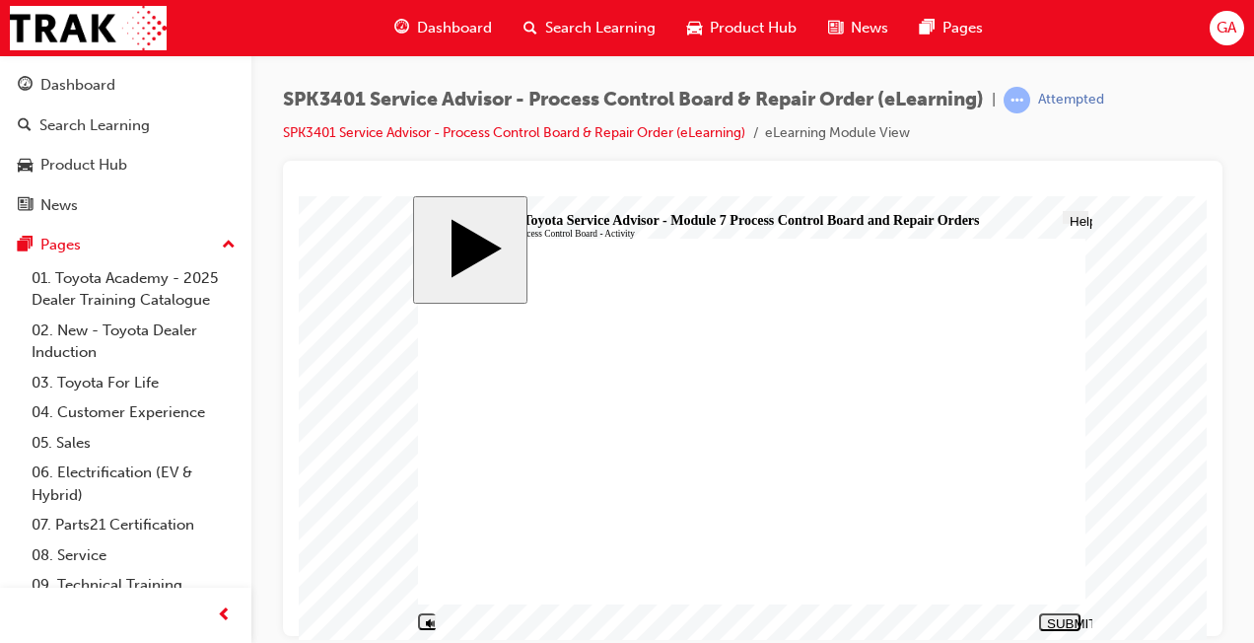
drag, startPoint x: 521, startPoint y: 482, endPoint x: 860, endPoint y: 403, distance: 348.2
drag, startPoint x: 826, startPoint y: 400, endPoint x: 834, endPoint y: 389, distance: 13.4
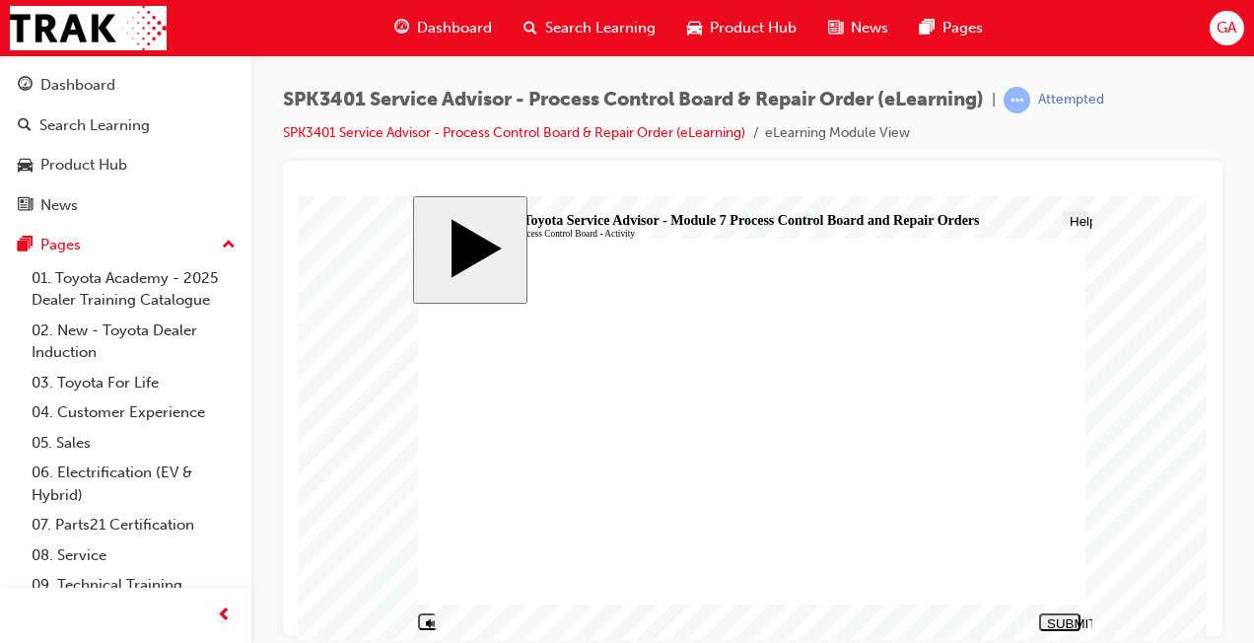
drag, startPoint x: 561, startPoint y: 421, endPoint x: 898, endPoint y: 393, distance: 338.3
drag, startPoint x: 574, startPoint y: 502, endPoint x: 911, endPoint y: 560, distance: 342.2
drag, startPoint x: 659, startPoint y: 478, endPoint x: 996, endPoint y: 530, distance: 341.2
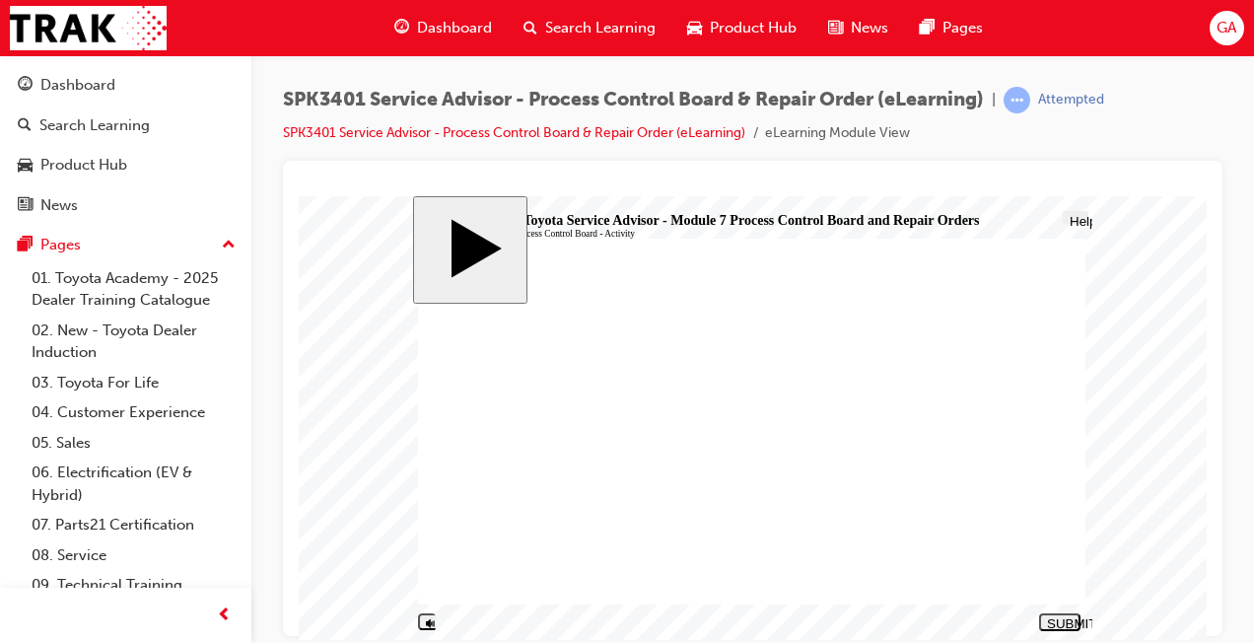
drag, startPoint x: 528, startPoint y: 532, endPoint x: 864, endPoint y: 567, distance: 337.0
drag, startPoint x: 481, startPoint y: 507, endPoint x: 828, endPoint y: 399, distance: 363.3
drag, startPoint x: 551, startPoint y: 480, endPoint x: 898, endPoint y: 440, distance: 349.4
drag, startPoint x: 605, startPoint y: 428, endPoint x: 949, endPoint y: 433, distance: 343.2
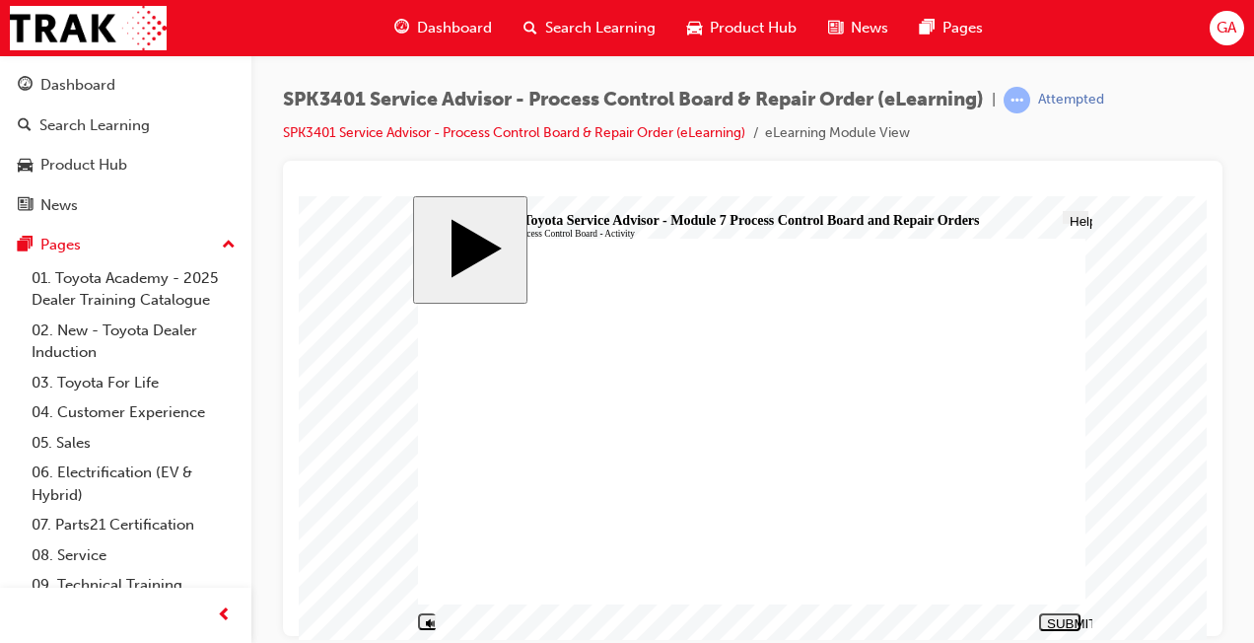
drag, startPoint x: 661, startPoint y: 478, endPoint x: 1007, endPoint y: 462, distance: 346.4
drag, startPoint x: 536, startPoint y: 559, endPoint x: 870, endPoint y: 498, distance: 338.8
drag, startPoint x: 657, startPoint y: 407, endPoint x: 669, endPoint y: 391, distance: 19.7
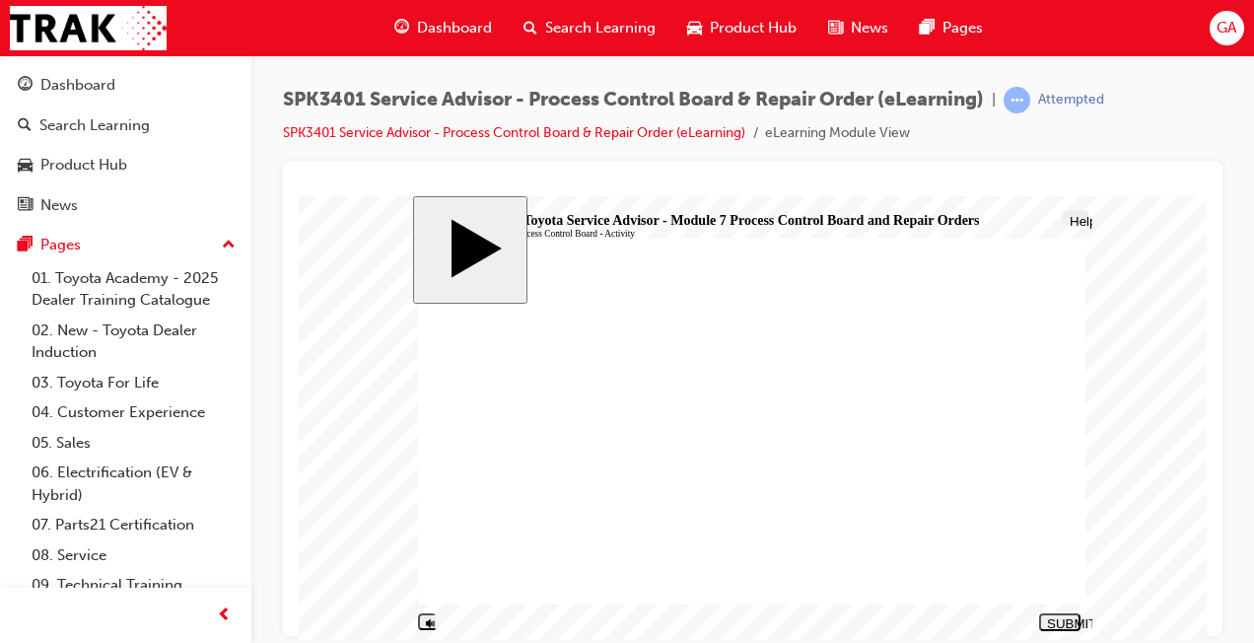
drag, startPoint x: 669, startPoint y: 391, endPoint x: 1004, endPoint y: 532, distance: 363.7
click at [1063, 608] on nav "SUBMIT NEXT PREV" at bounding box center [1056, 620] width 46 height 27
click at [1065, 621] on div "SUBMIT" at bounding box center [1060, 622] width 26 height 15
click at [1064, 618] on div "NEXT" at bounding box center [1059, 630] width 26 height 30
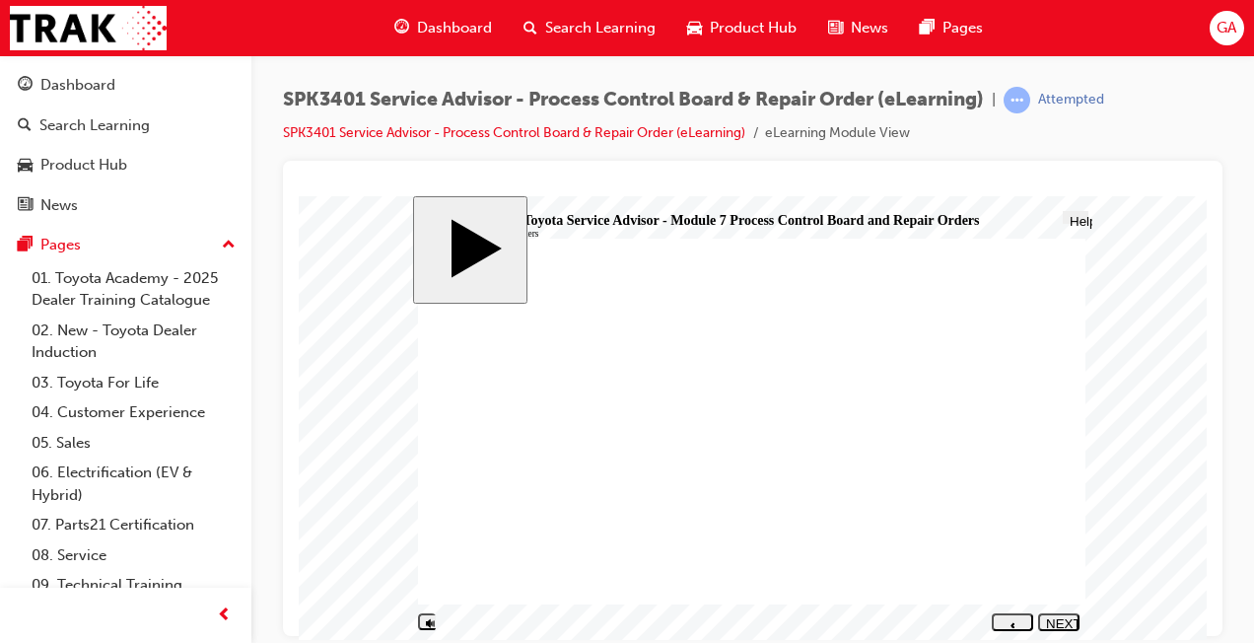
click at [1062, 620] on div "NEXT" at bounding box center [1059, 630] width 26 height 30
click at [1061, 626] on button "NEXT" at bounding box center [1058, 621] width 41 height 18
click at [1059, 618] on div "NEXT" at bounding box center [1059, 630] width 26 height 30
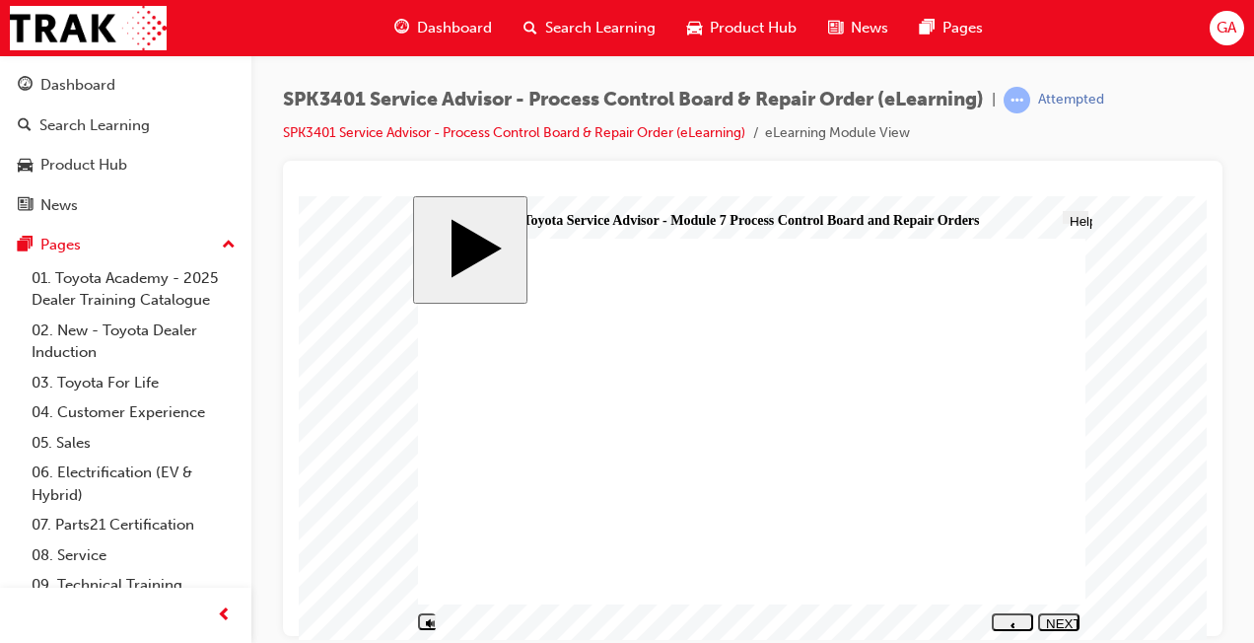
click at [1063, 625] on div "NEXT" at bounding box center [1059, 630] width 26 height 30
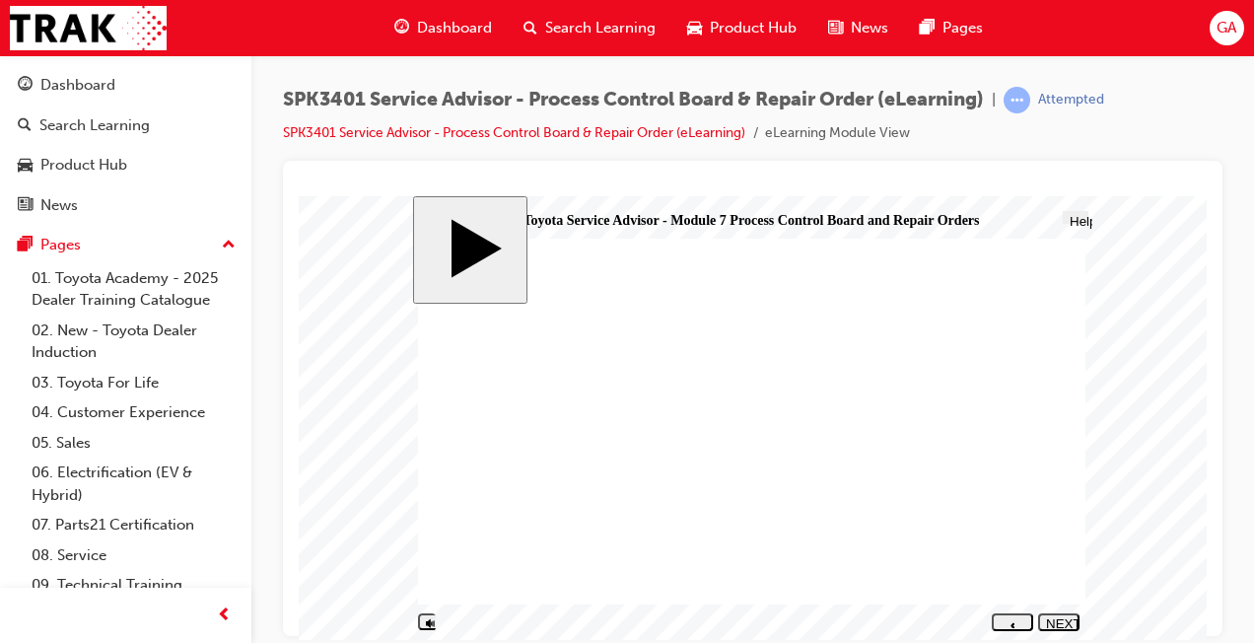
click at [1058, 622] on div "NEXT" at bounding box center [1059, 630] width 26 height 30
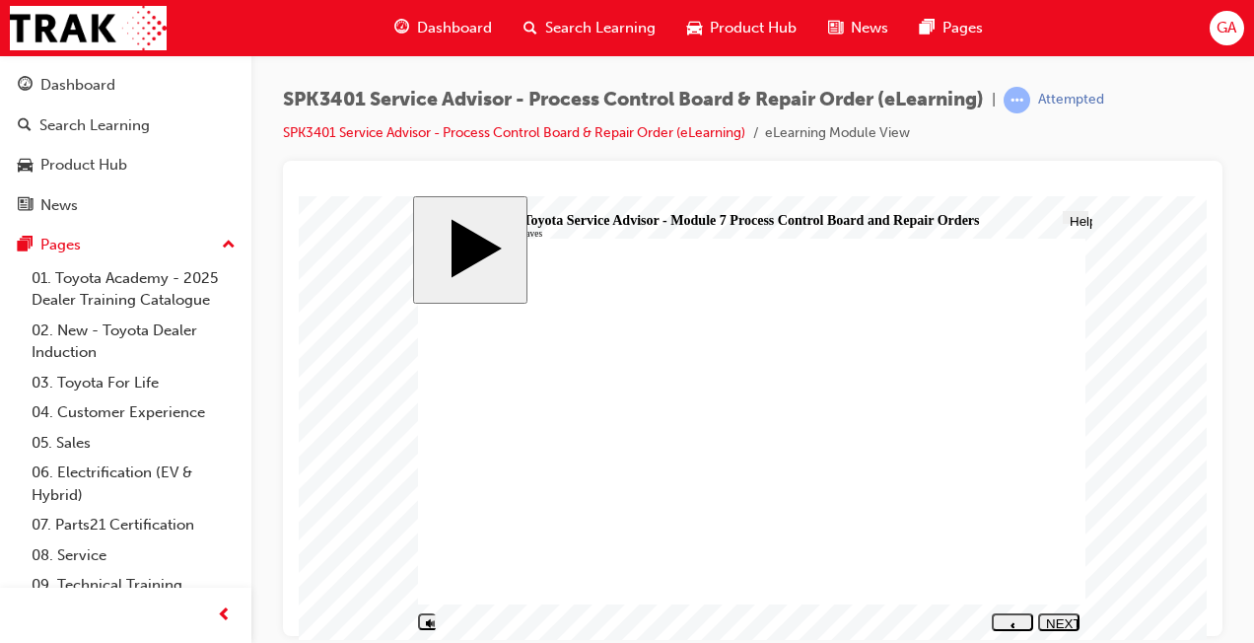
click at [1052, 624] on div "NEXT" at bounding box center [1059, 630] width 26 height 30
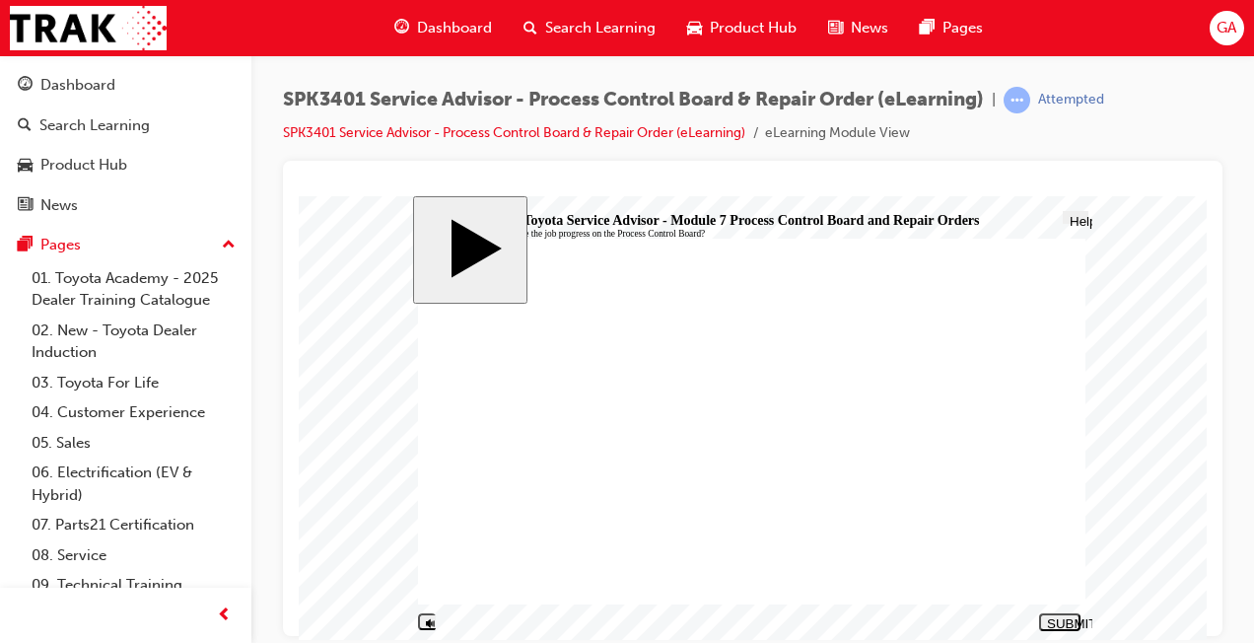
radio input "true"
click at [1052, 624] on div "SUBMIT" at bounding box center [1060, 622] width 26 height 15
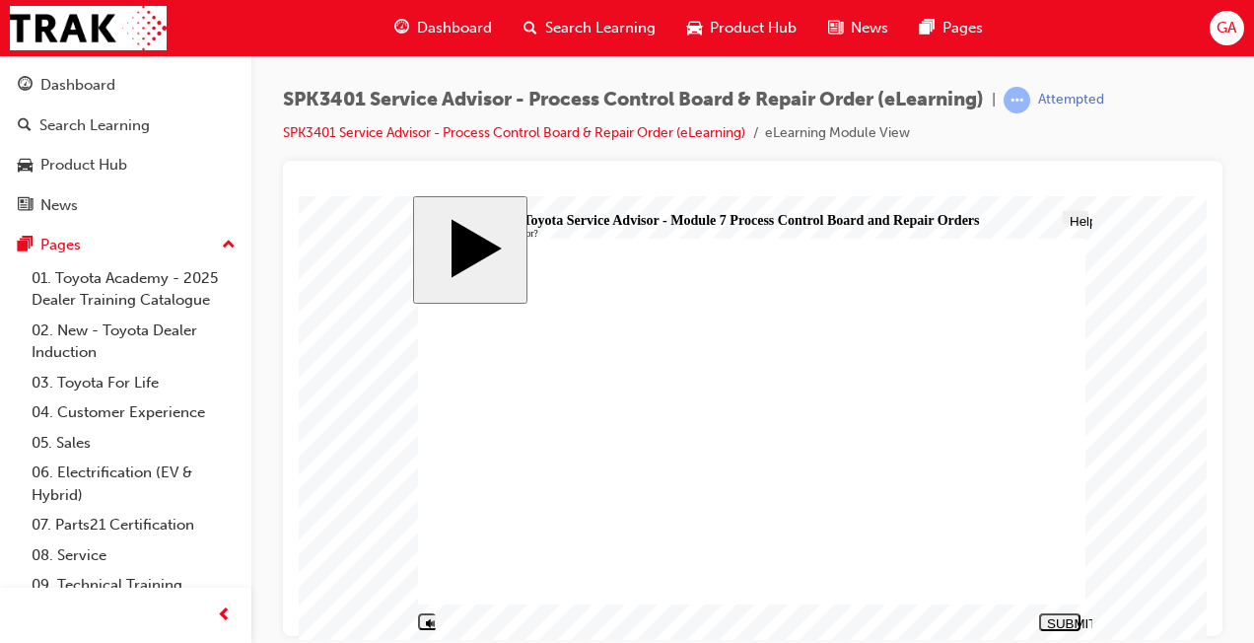
radio input "true"
click at [1056, 625] on div "SUBMIT" at bounding box center [1060, 622] width 26 height 15
radio input "true"
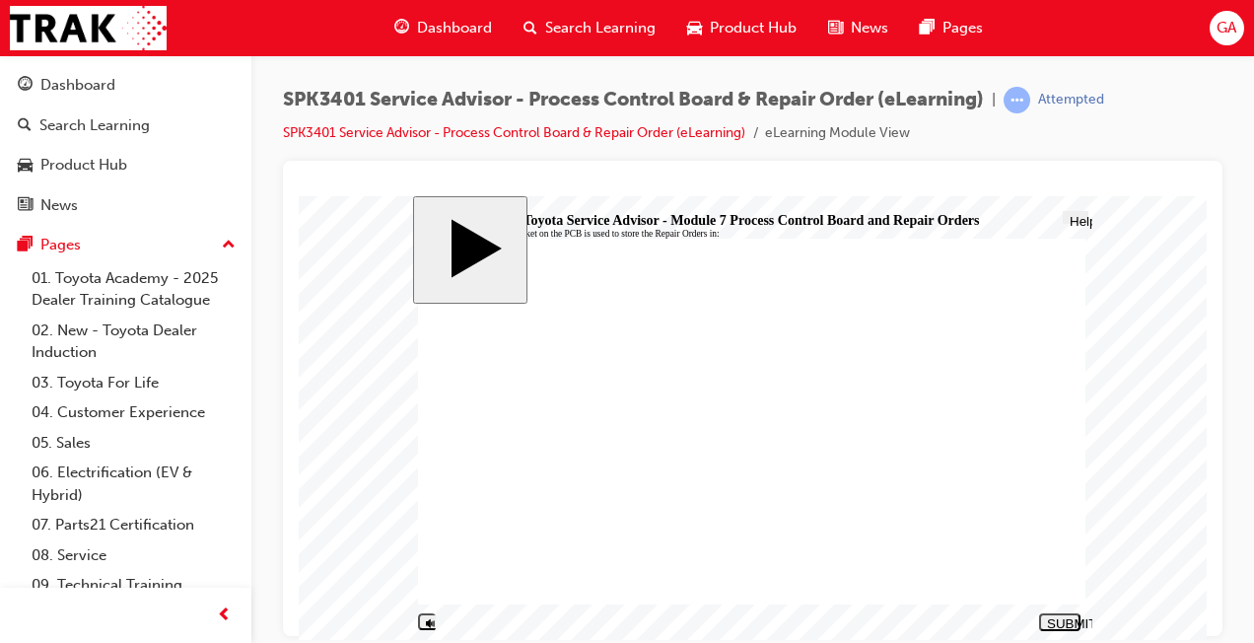
click at [1055, 618] on div "SUBMIT" at bounding box center [1060, 622] width 26 height 15
radio input "true"
click at [1063, 619] on div "SUBMIT" at bounding box center [1060, 622] width 26 height 15
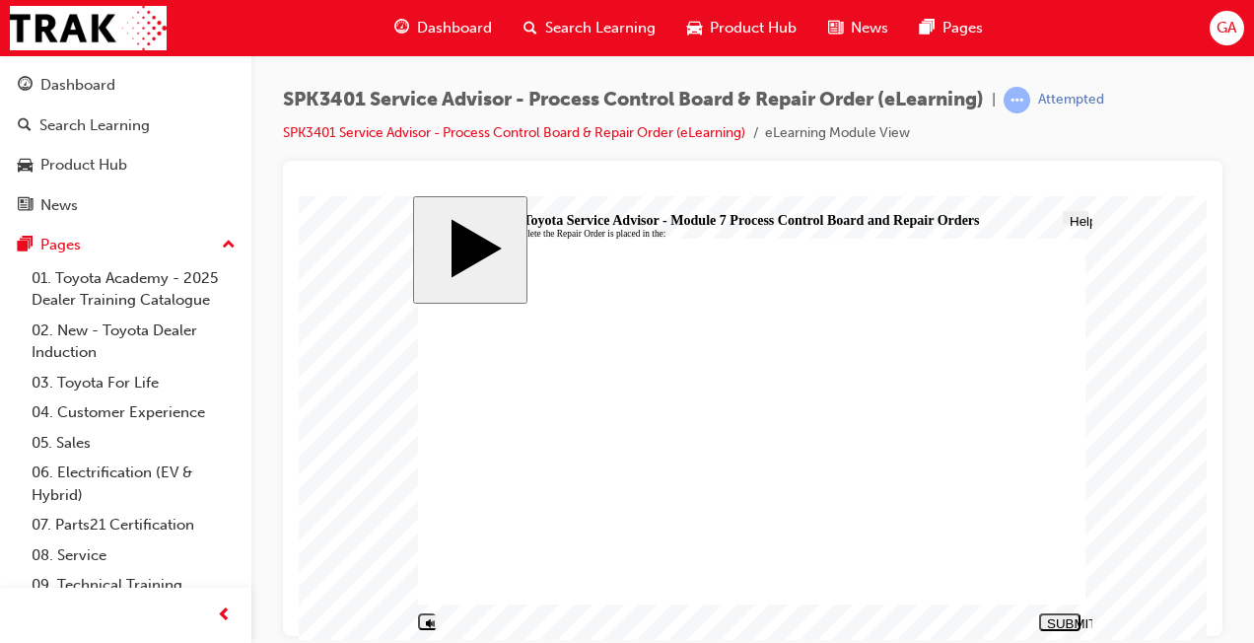
radio input "true"
click at [1068, 618] on div "SUBMIT" at bounding box center [1060, 622] width 26 height 15
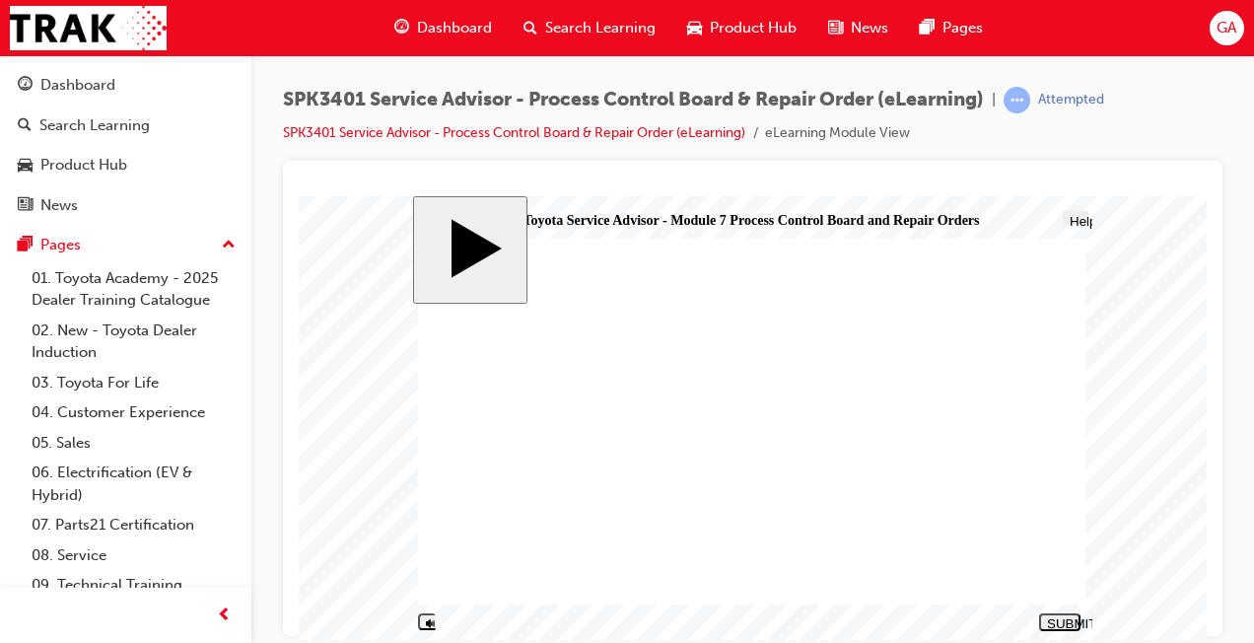
radio input "true"
click at [1054, 616] on div "SUBMIT" at bounding box center [1060, 622] width 26 height 15
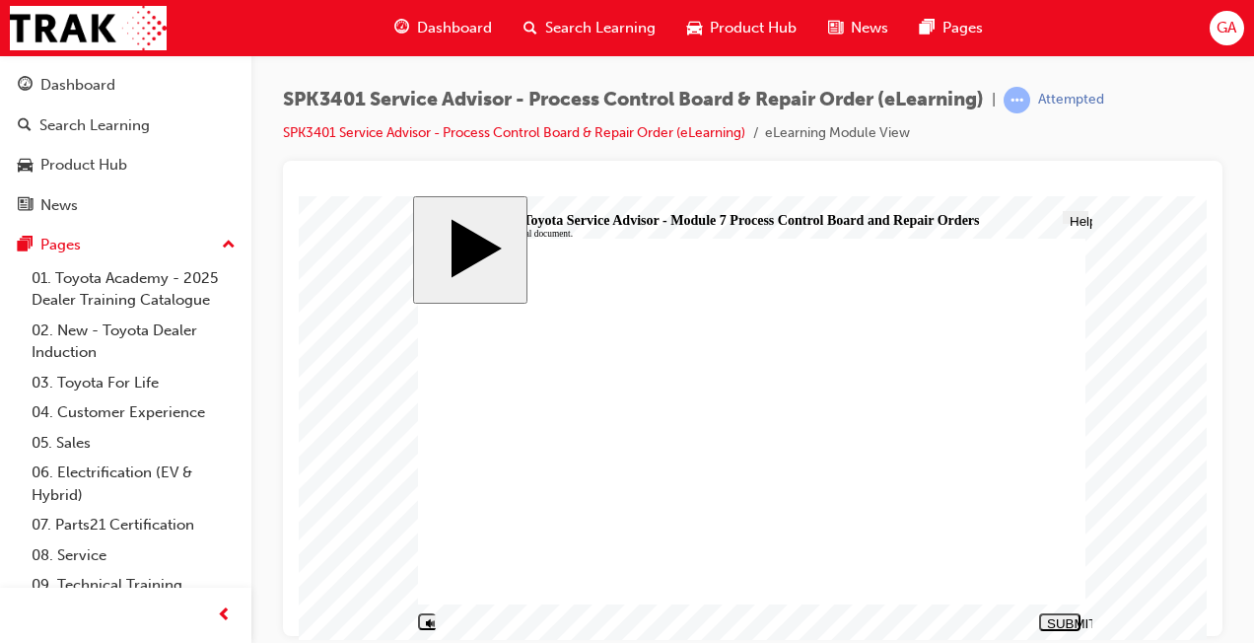
radio input "true"
click at [1053, 622] on div "SUBMIT" at bounding box center [1060, 622] width 26 height 15
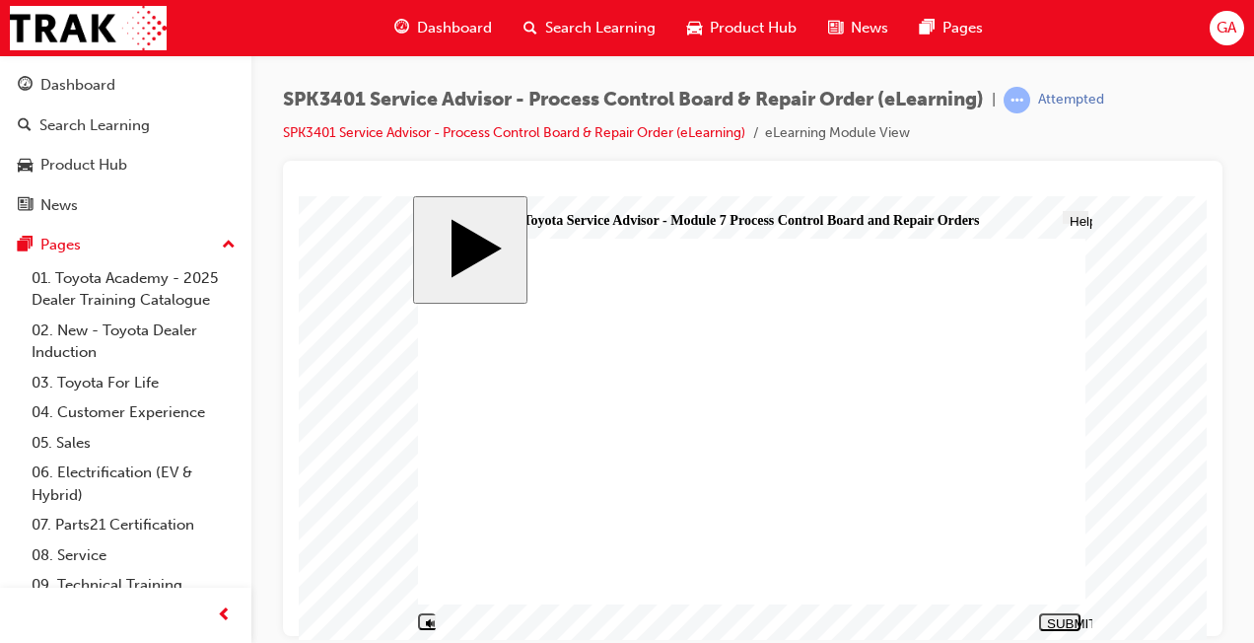
radio input "true"
click at [1071, 620] on div "SUBMIT" at bounding box center [1060, 622] width 26 height 15
radio input "true"
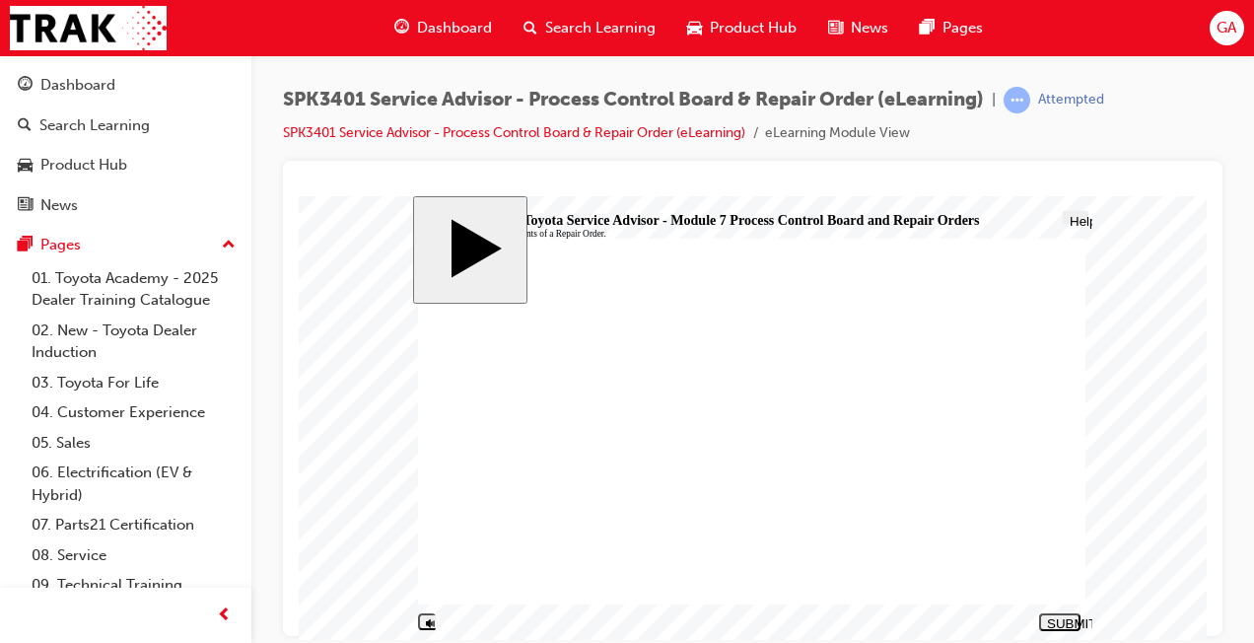
click at [1051, 616] on div "SUBMIT" at bounding box center [1060, 622] width 26 height 15
radio input "true"
click at [1065, 615] on button "SUBMIT" at bounding box center [1059, 621] width 41 height 18
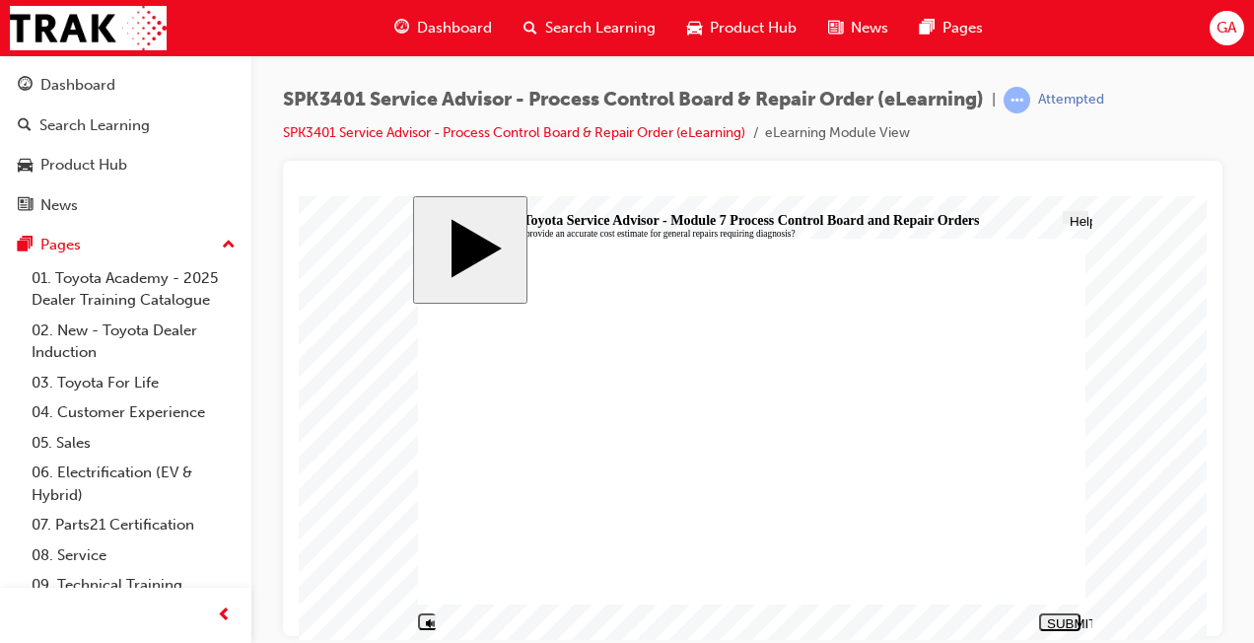
radio input "true"
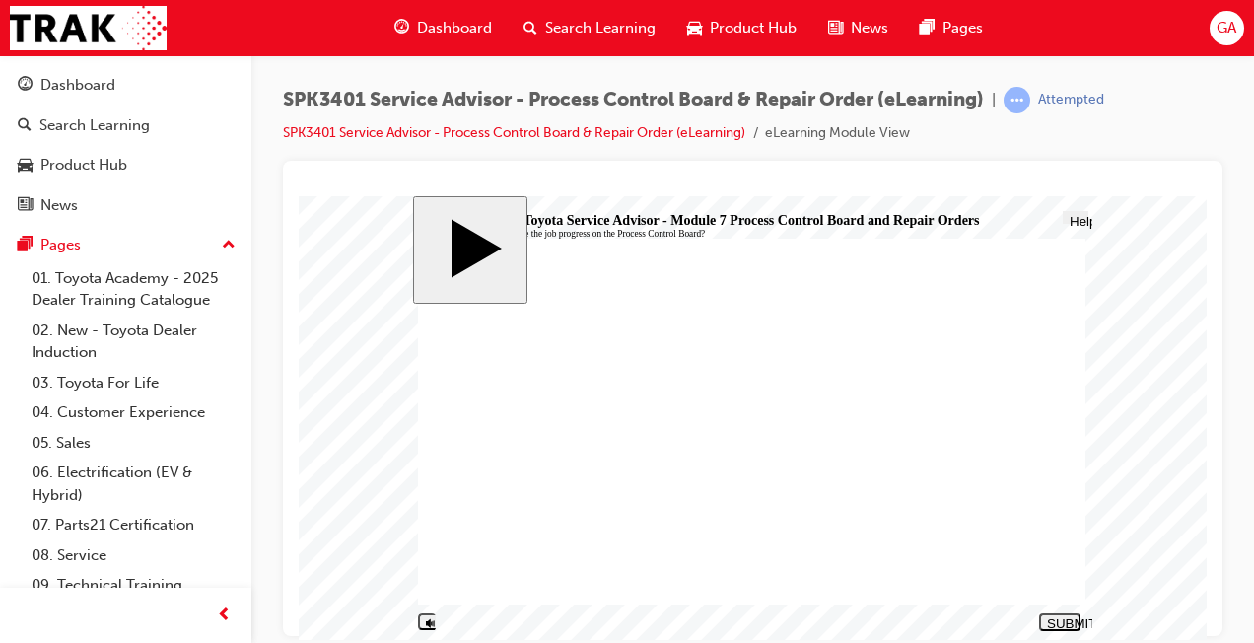
click at [1064, 616] on div "SUBMIT" at bounding box center [1060, 622] width 26 height 15
radio input "true"
click at [1073, 618] on div "SUBMIT" at bounding box center [1060, 622] width 26 height 15
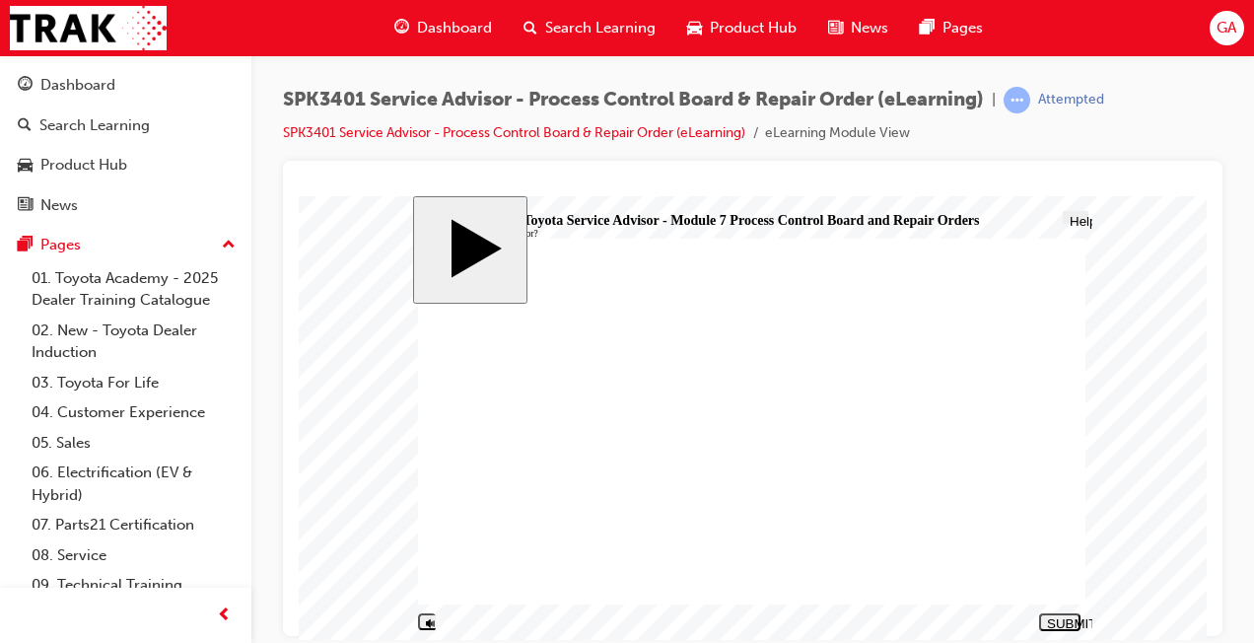
radio input "false"
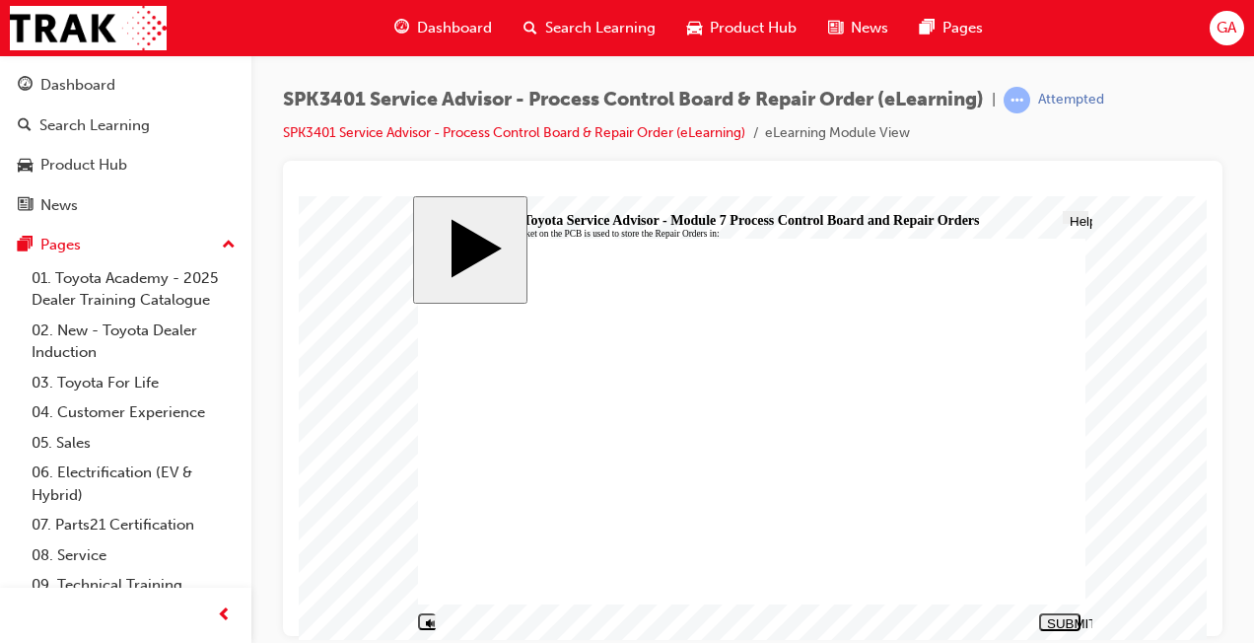
radio input "true"
click at [1064, 622] on div "SUBMIT" at bounding box center [1060, 622] width 26 height 15
radio input "true"
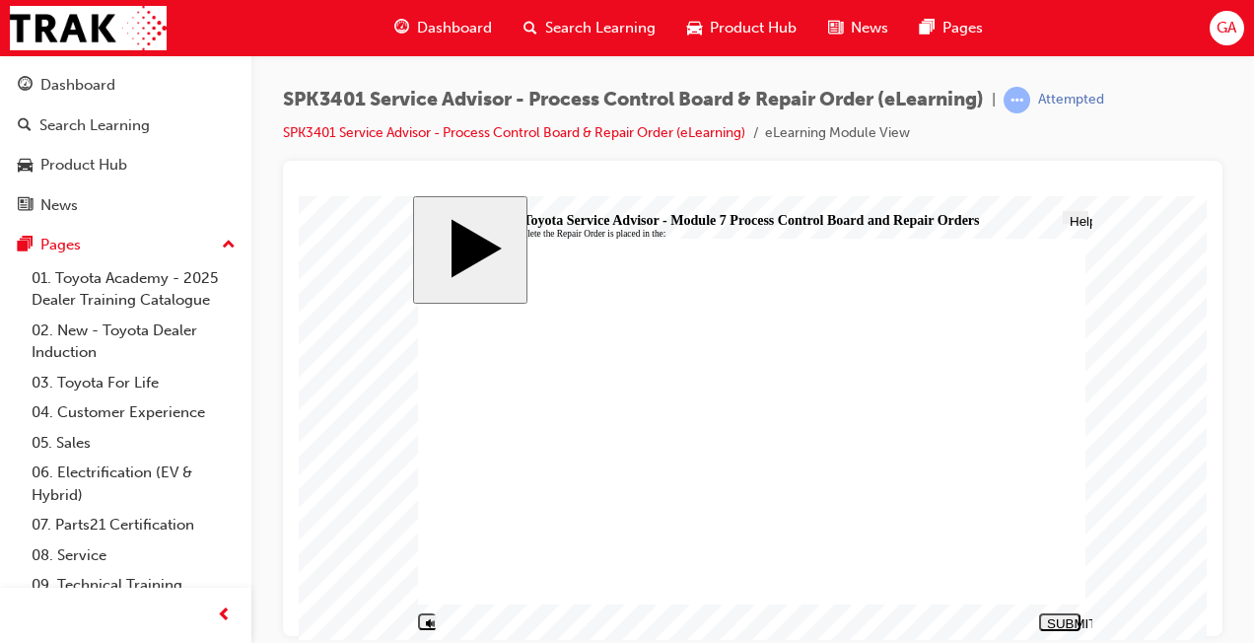
click at [1059, 620] on div "SUBMIT" at bounding box center [1060, 622] width 26 height 15
radio input "true"
click at [1064, 620] on div "SUBMIT" at bounding box center [1060, 622] width 26 height 15
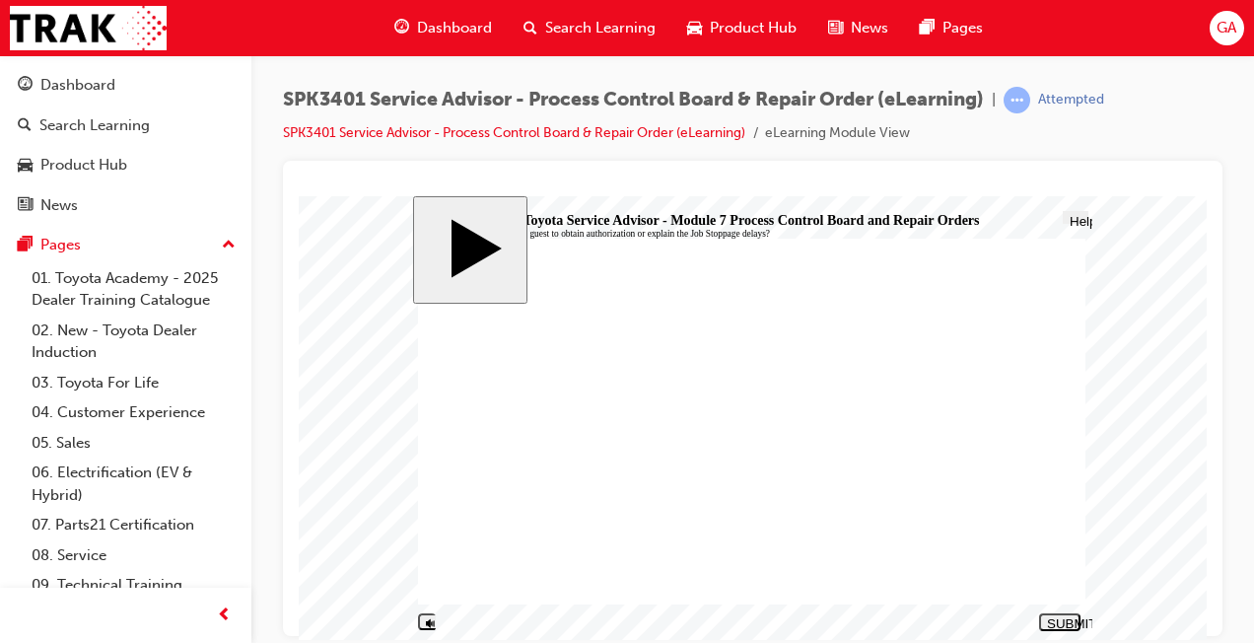
radio input "true"
click at [1061, 630] on nav "SUBMIT NEXT PREV" at bounding box center [1056, 620] width 46 height 27
click at [1063, 620] on div "SUBMIT" at bounding box center [1060, 622] width 26 height 15
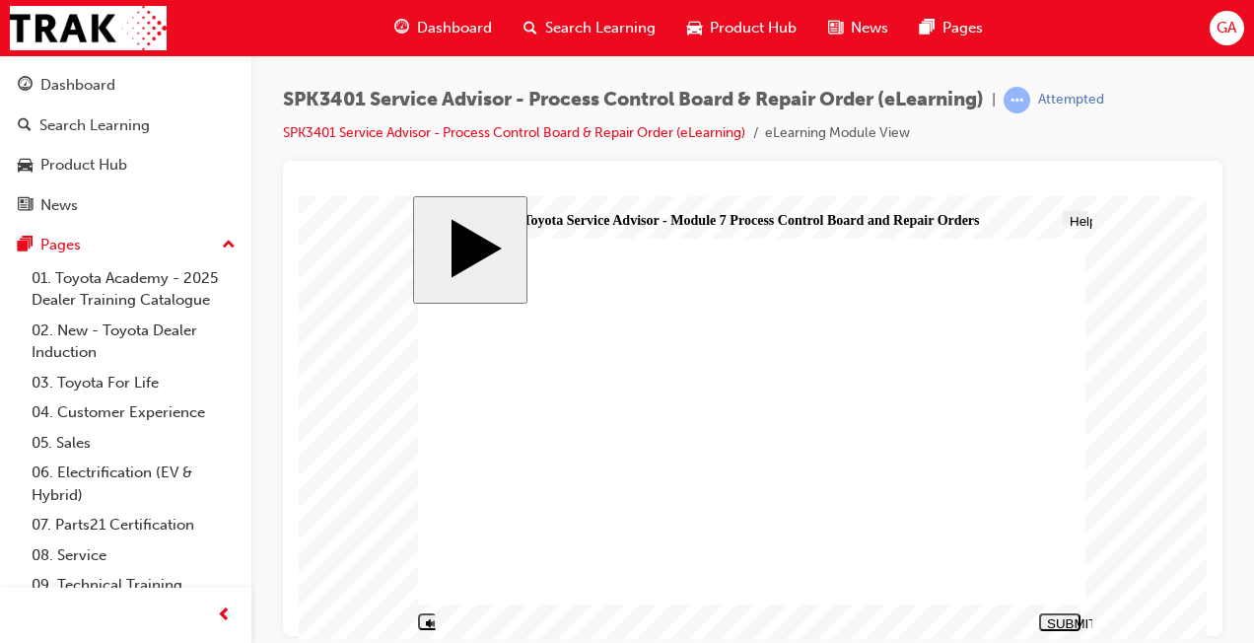
radio input "true"
click at [1069, 612] on button "SUBMIT" at bounding box center [1059, 621] width 41 height 18
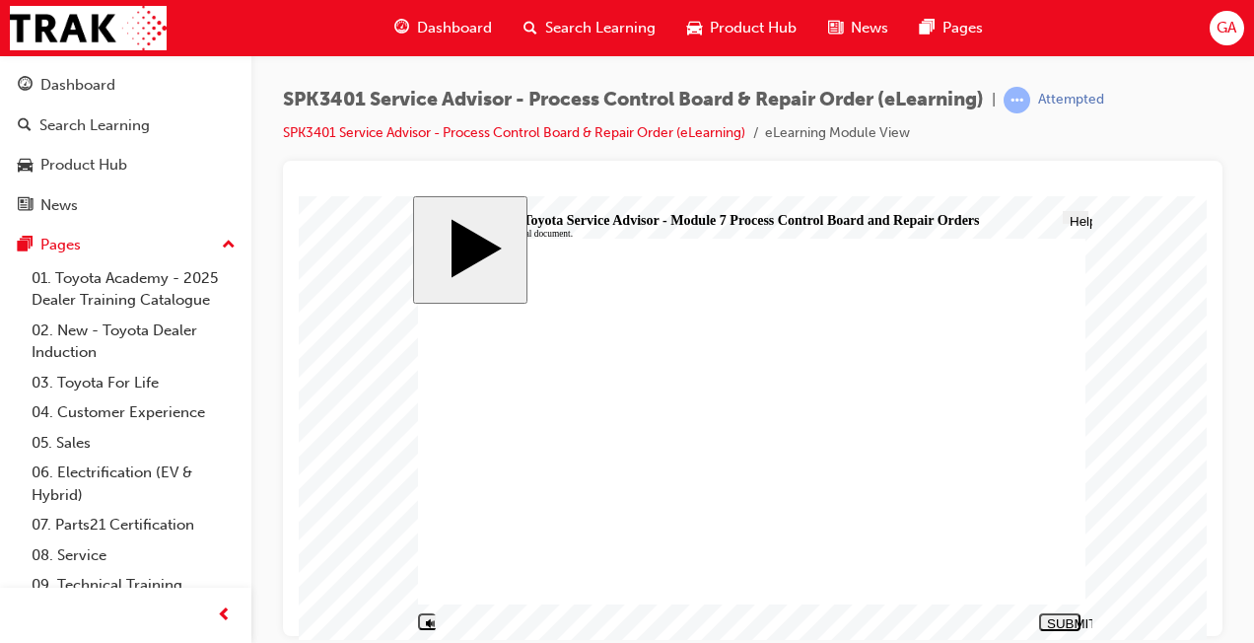
radio input "true"
click at [1063, 624] on div "SUBMIT" at bounding box center [1060, 622] width 26 height 15
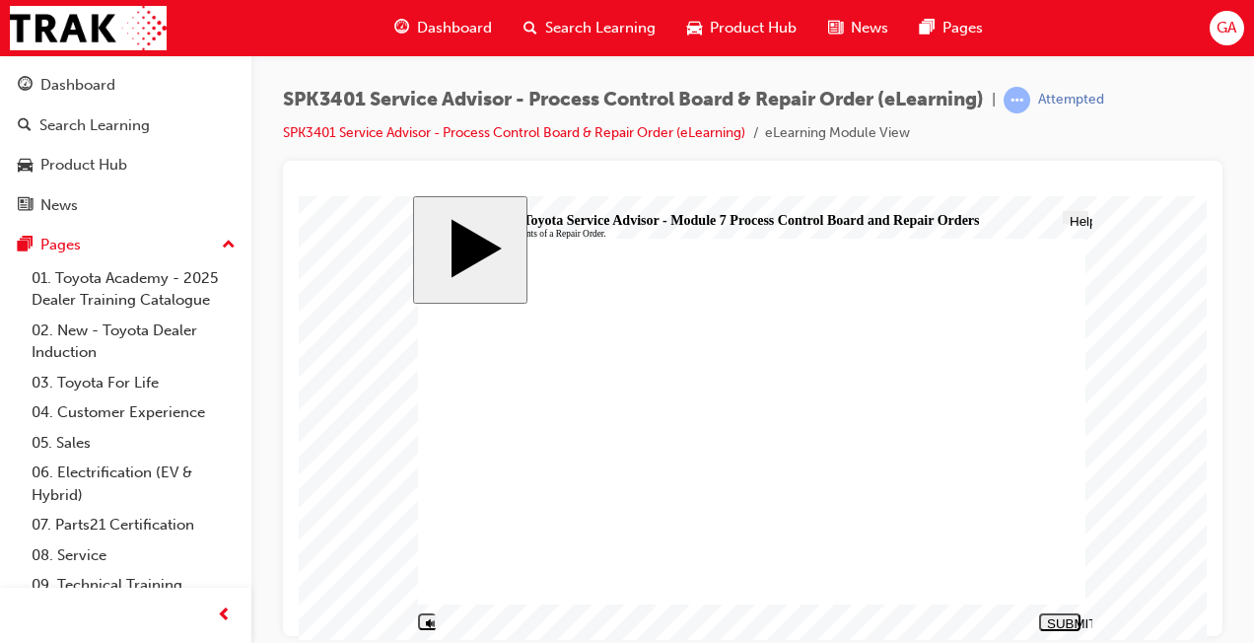
radio input "true"
click at [1052, 612] on button "SUBMIT" at bounding box center [1059, 621] width 41 height 18
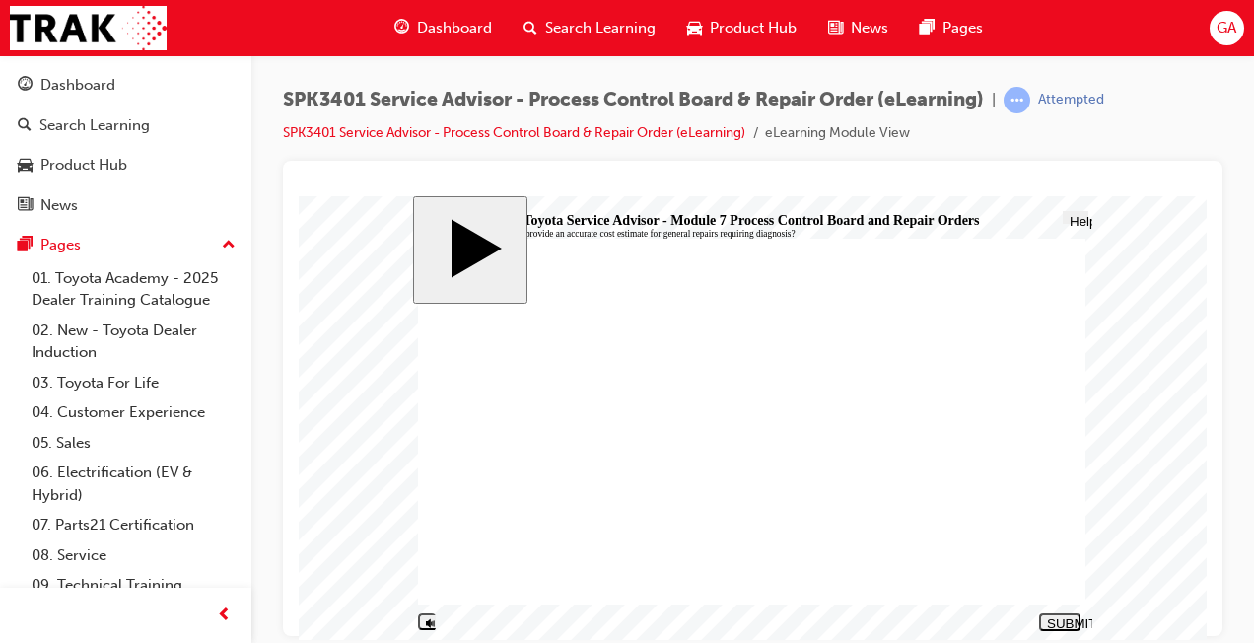
radio input "true"
click at [1057, 623] on div "SUBMIT" at bounding box center [1060, 622] width 26 height 15
